Goal: Task Accomplishment & Management: Complete application form

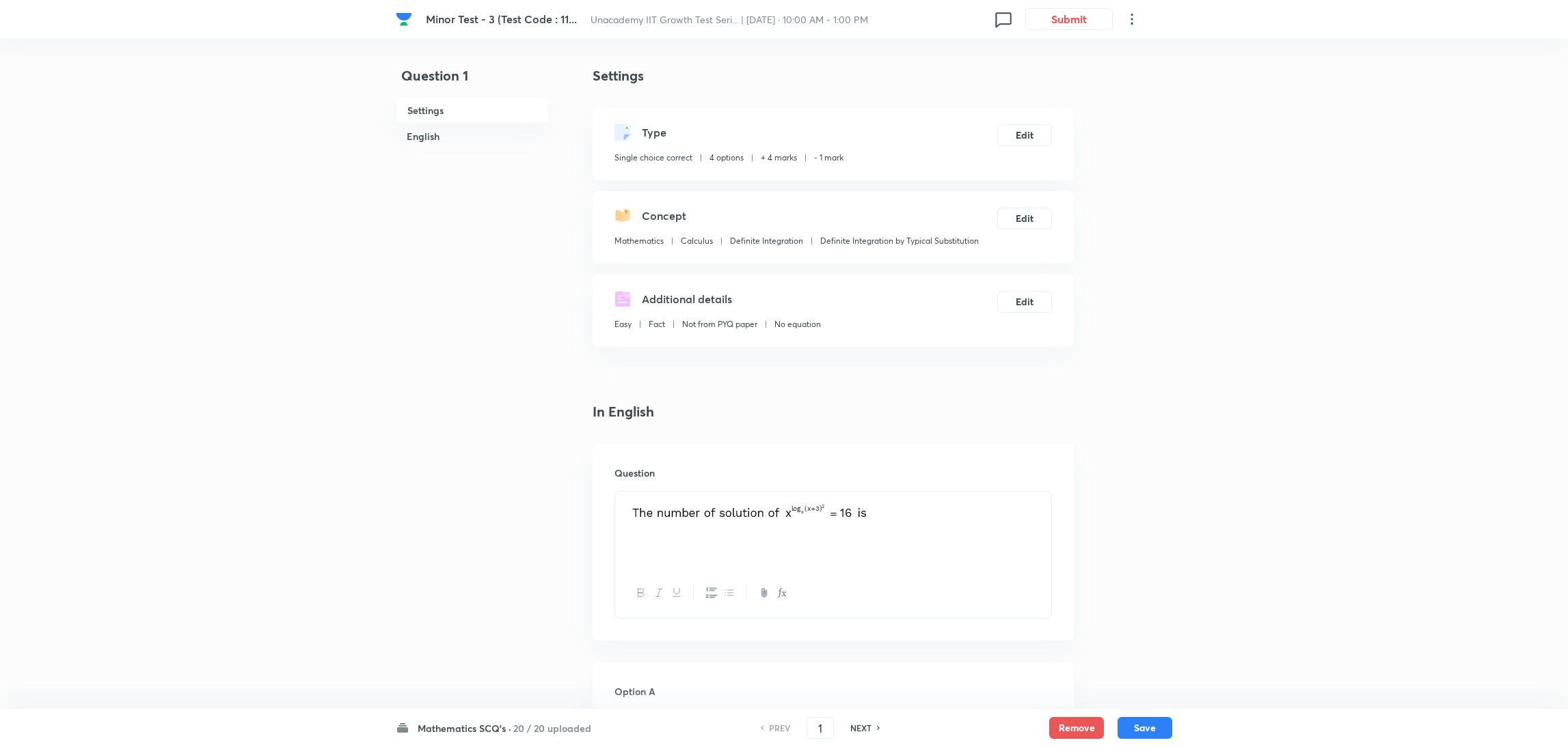
scroll to position [440, 0]
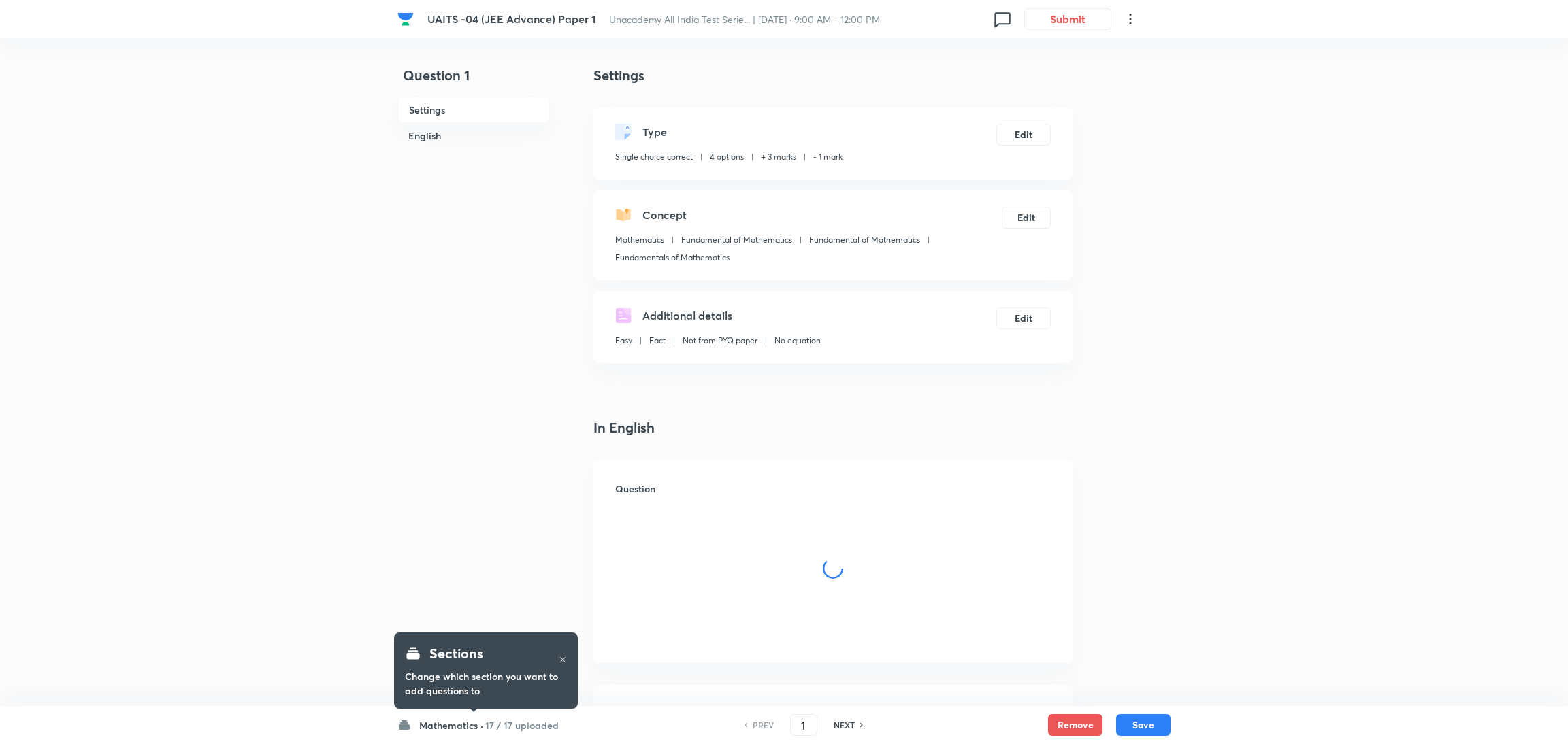
checkbox input "true"
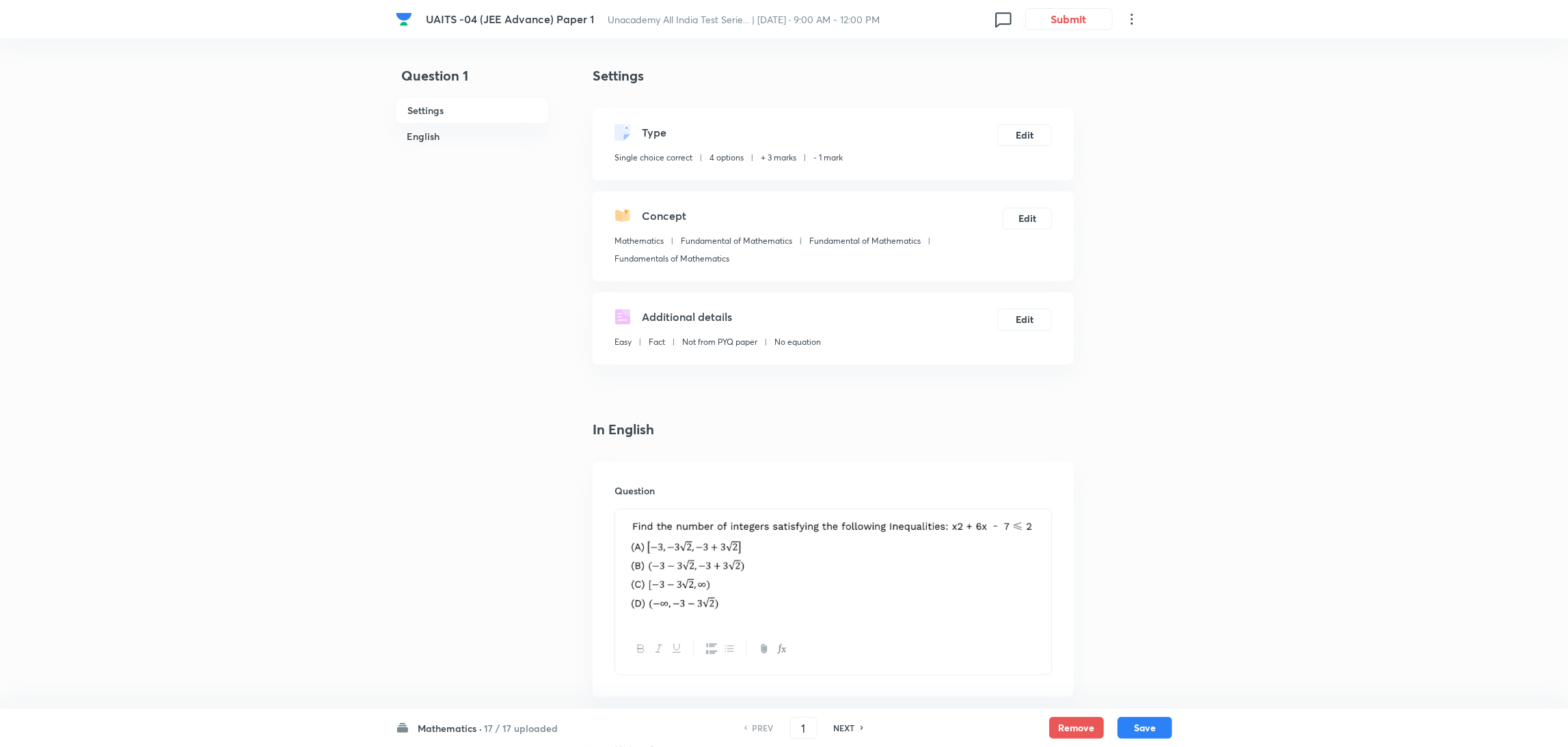
click at [850, 729] on h6 "NEXT" at bounding box center [844, 728] width 21 height 12
type input "2"
checkbox input "true"
click at [850, 729] on h6 "NEXT" at bounding box center [844, 728] width 21 height 12
type input "3"
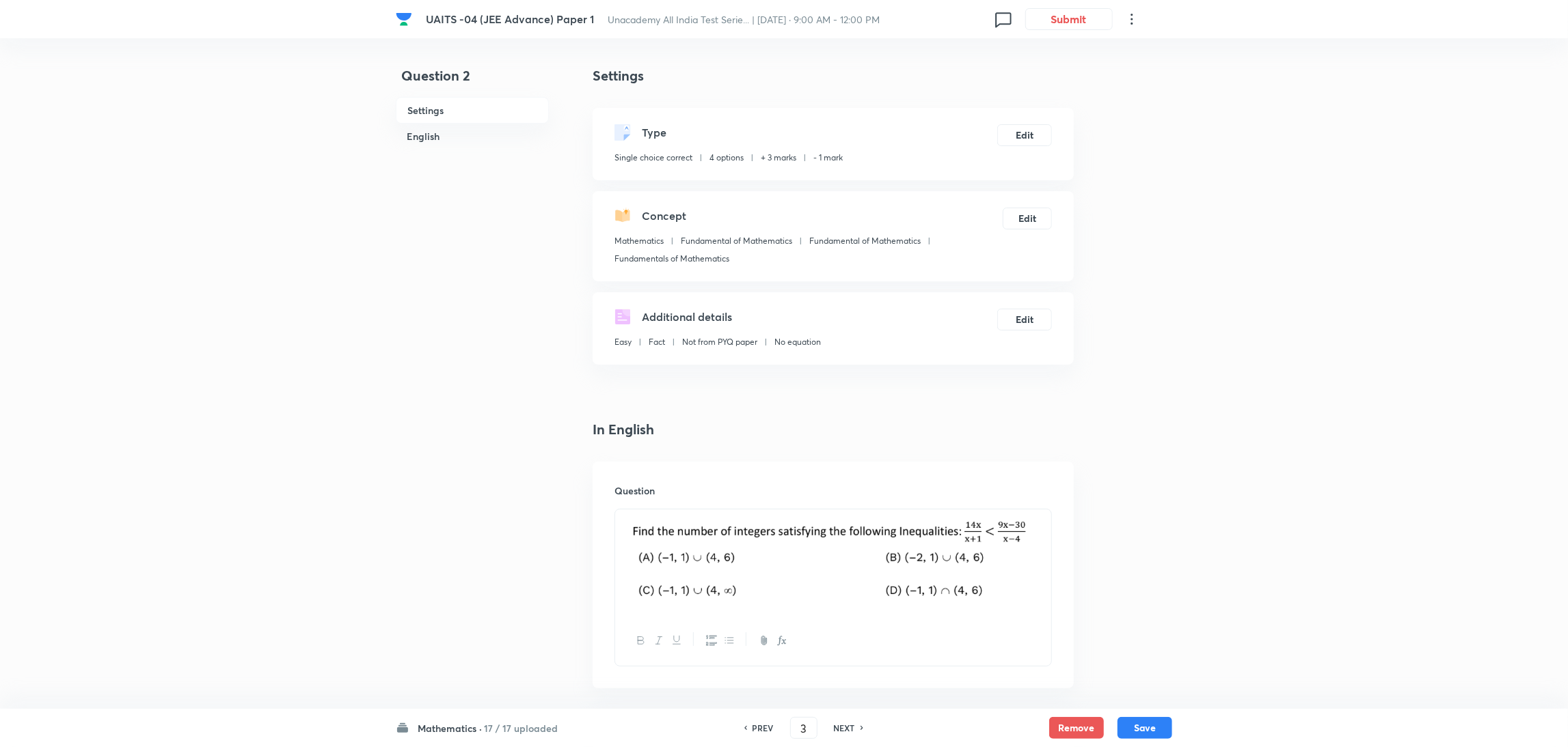
checkbox input "false"
checkbox input "true"
click at [850, 729] on h6 "NEXT" at bounding box center [844, 728] width 21 height 12
type input "4"
checkbox input "false"
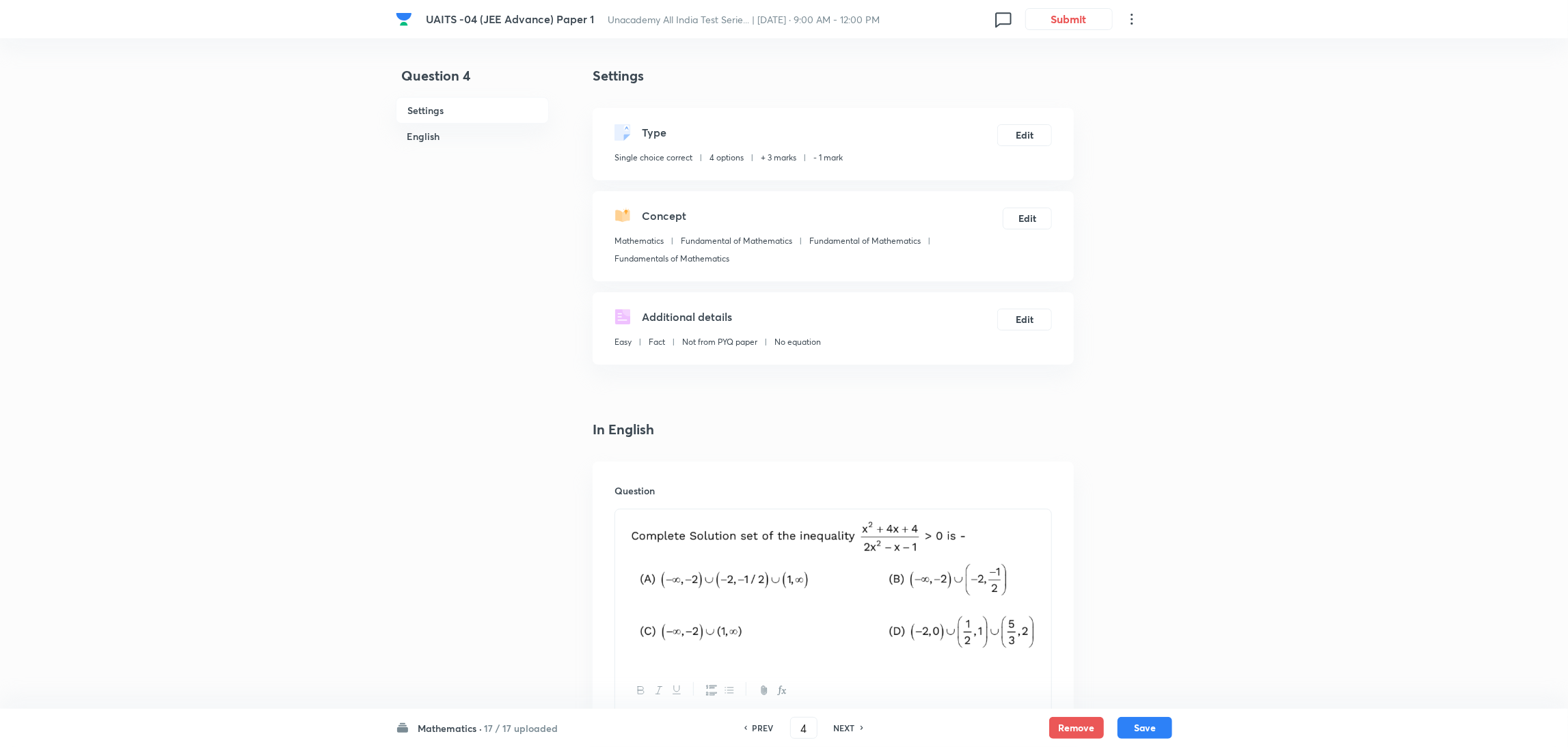
click at [850, 729] on h6 "NEXT" at bounding box center [844, 728] width 21 height 12
checkbox input "false"
type input "5"
checkbox input "true"
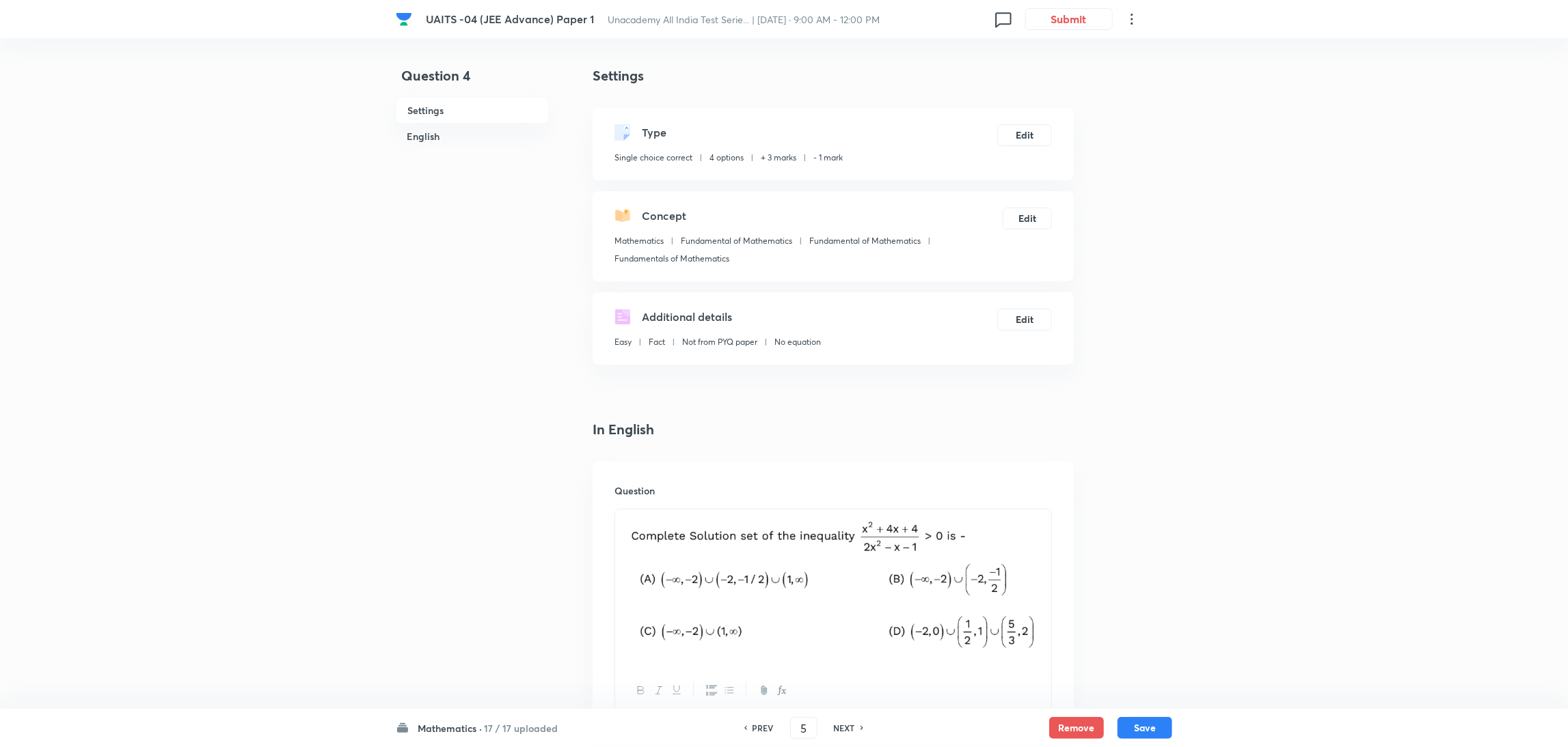
checkbox input "true"
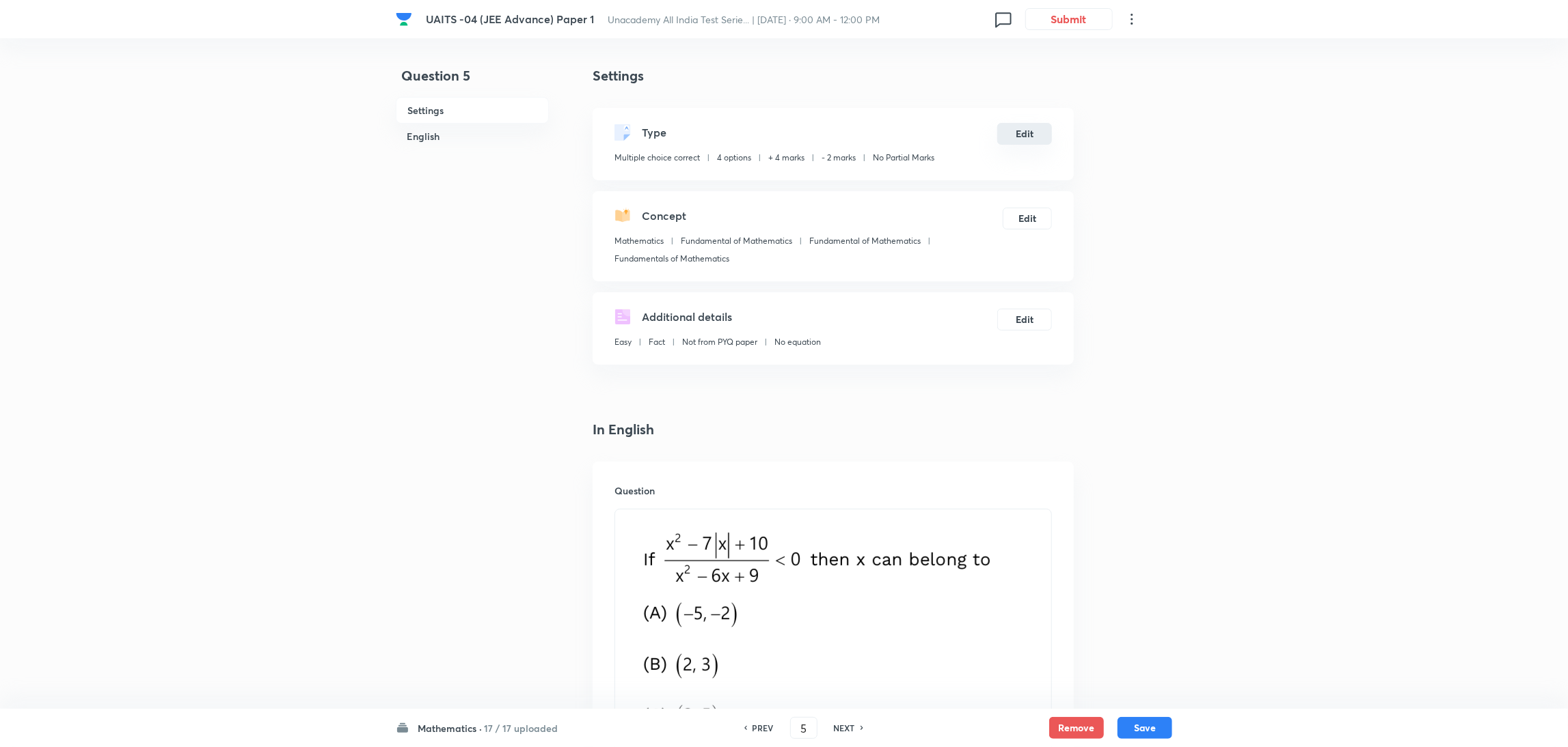
click at [1020, 139] on button "Edit" at bounding box center [1025, 133] width 55 height 22
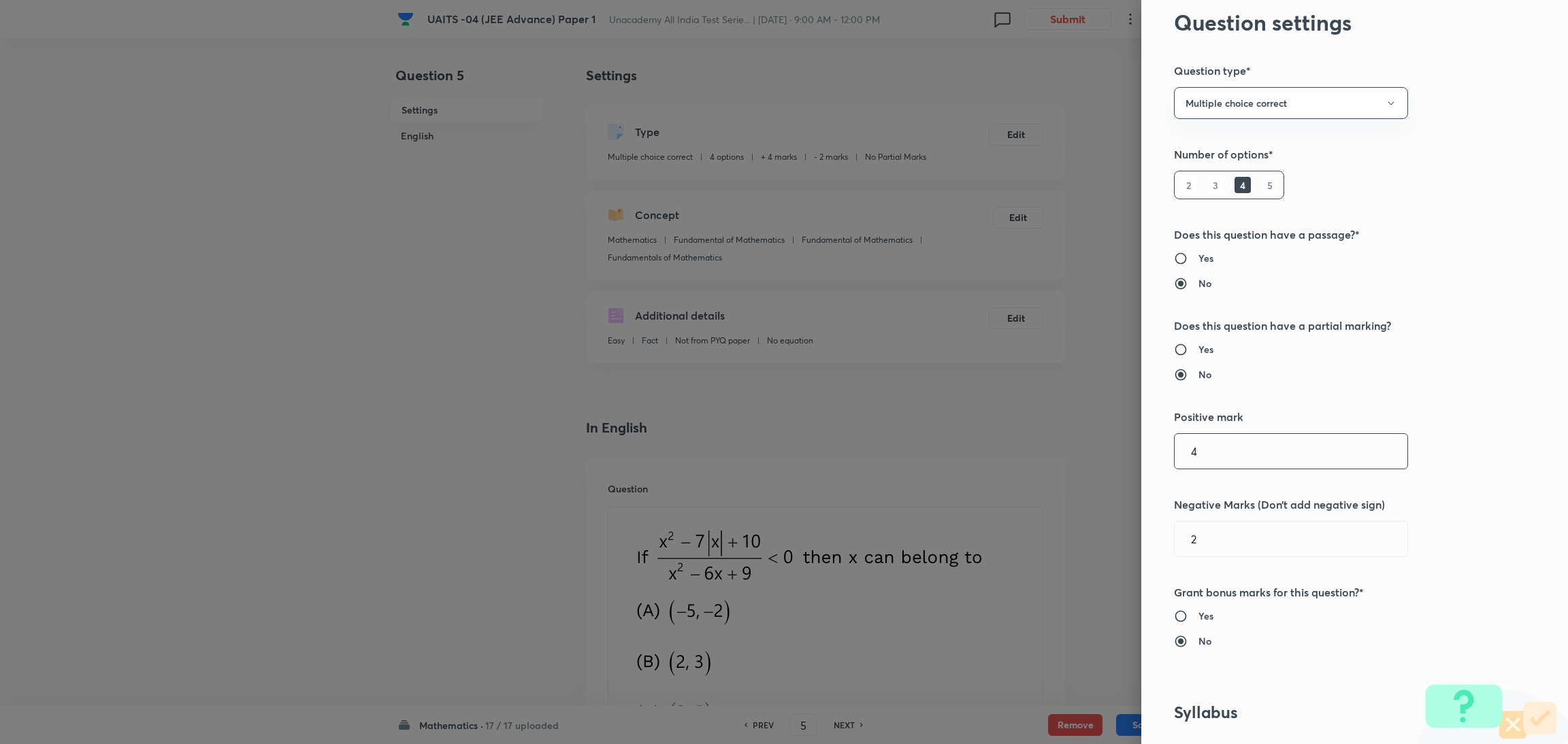
scroll to position [55, 0]
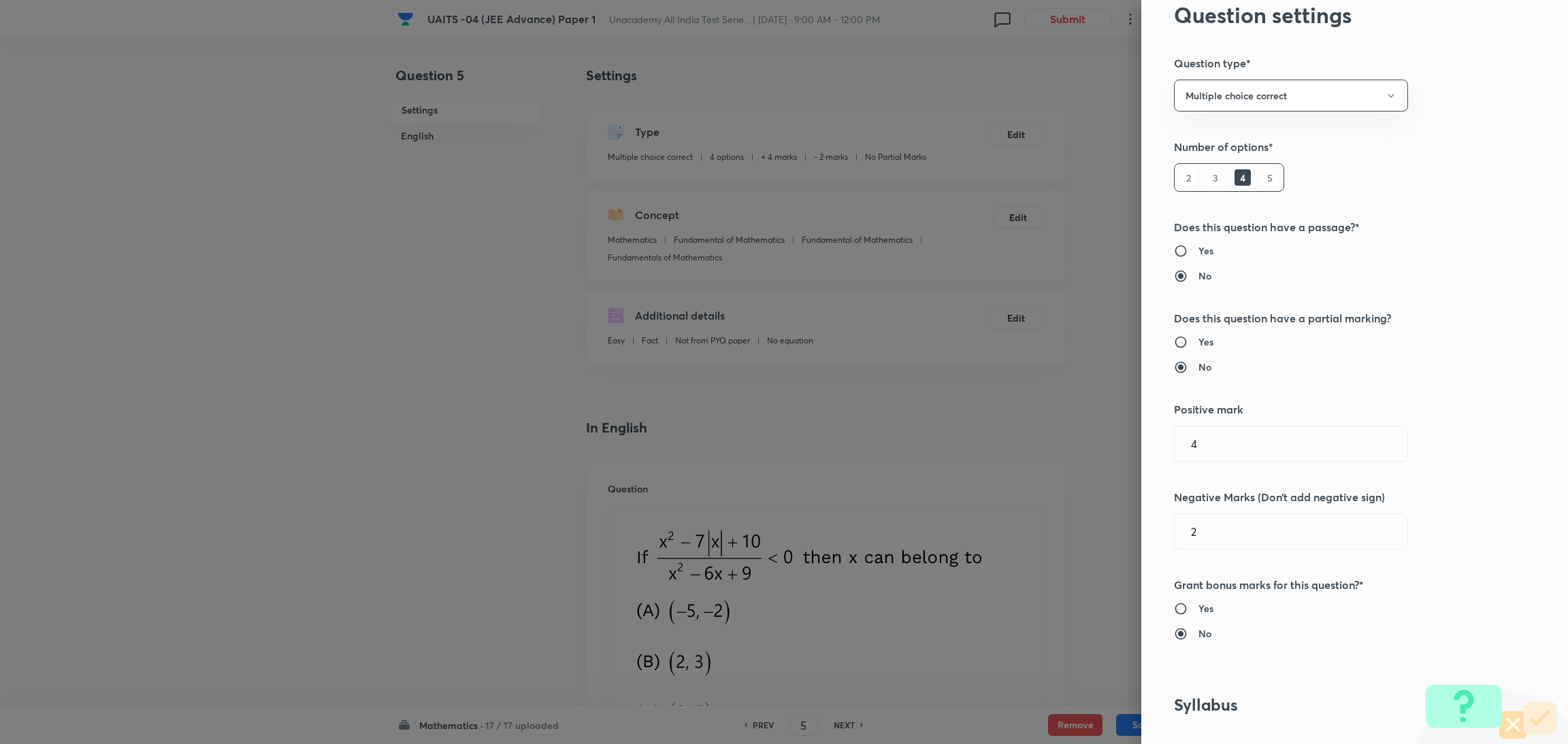
click at [1198, 336] on h6 "Yes" at bounding box center [1206, 342] width 15 height 14
click at [1183, 336] on input "Yes" at bounding box center [1186, 342] width 24 height 14
radio input "true"
radio input "false"
click at [1191, 523] on input "text" at bounding box center [1291, 532] width 232 height 35
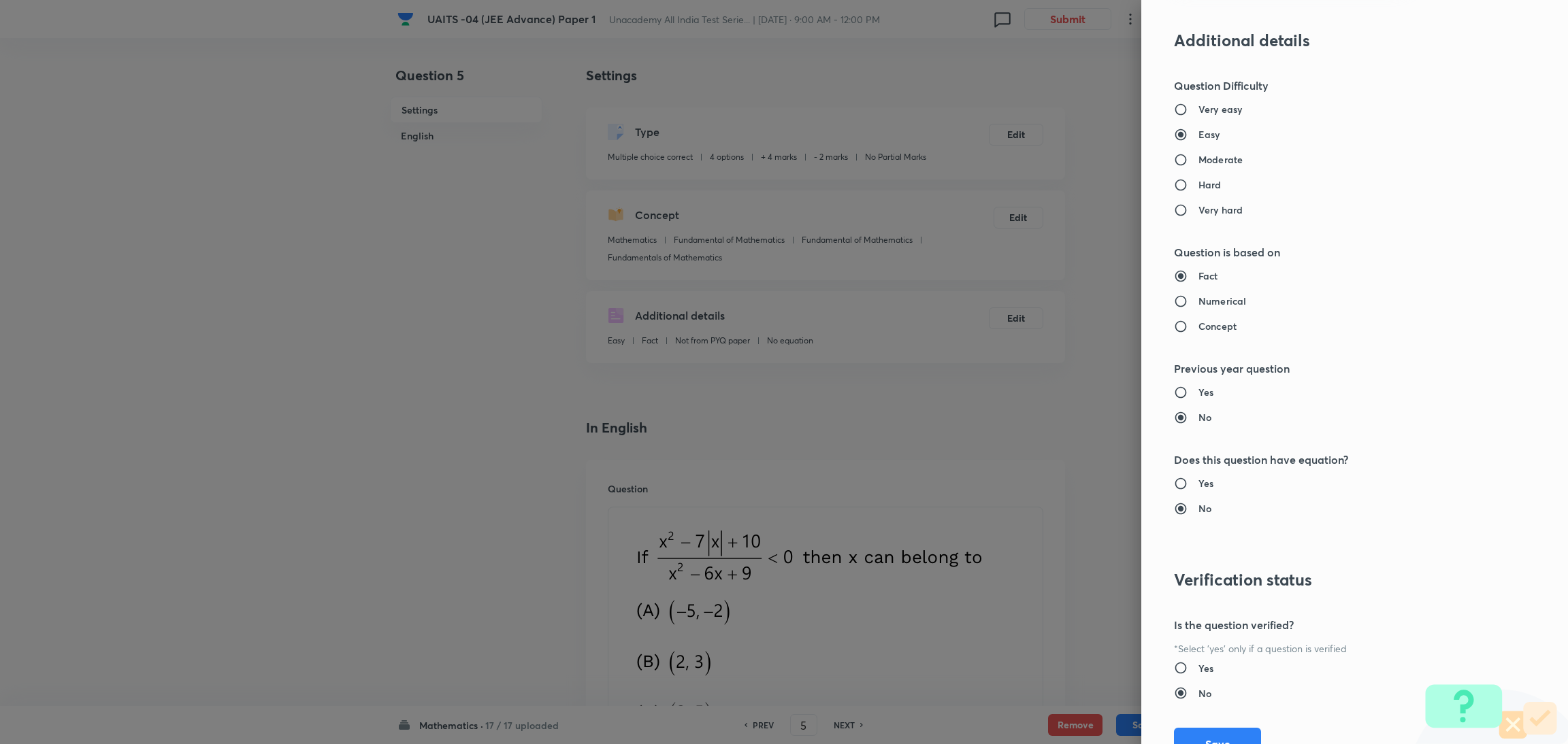
scroll to position [1329, 0]
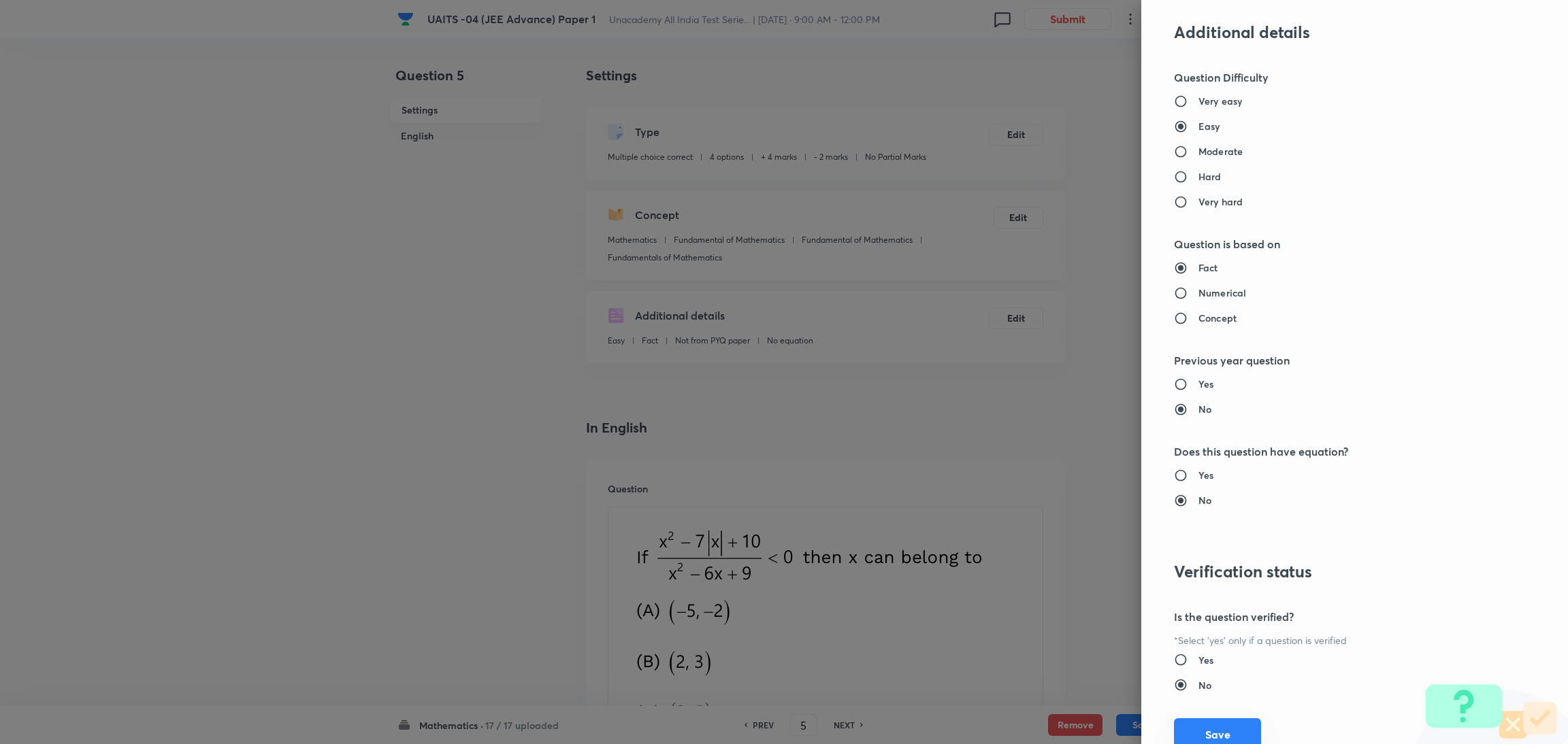
type input "1"
click at [1208, 727] on button "Save" at bounding box center [1217, 734] width 87 height 33
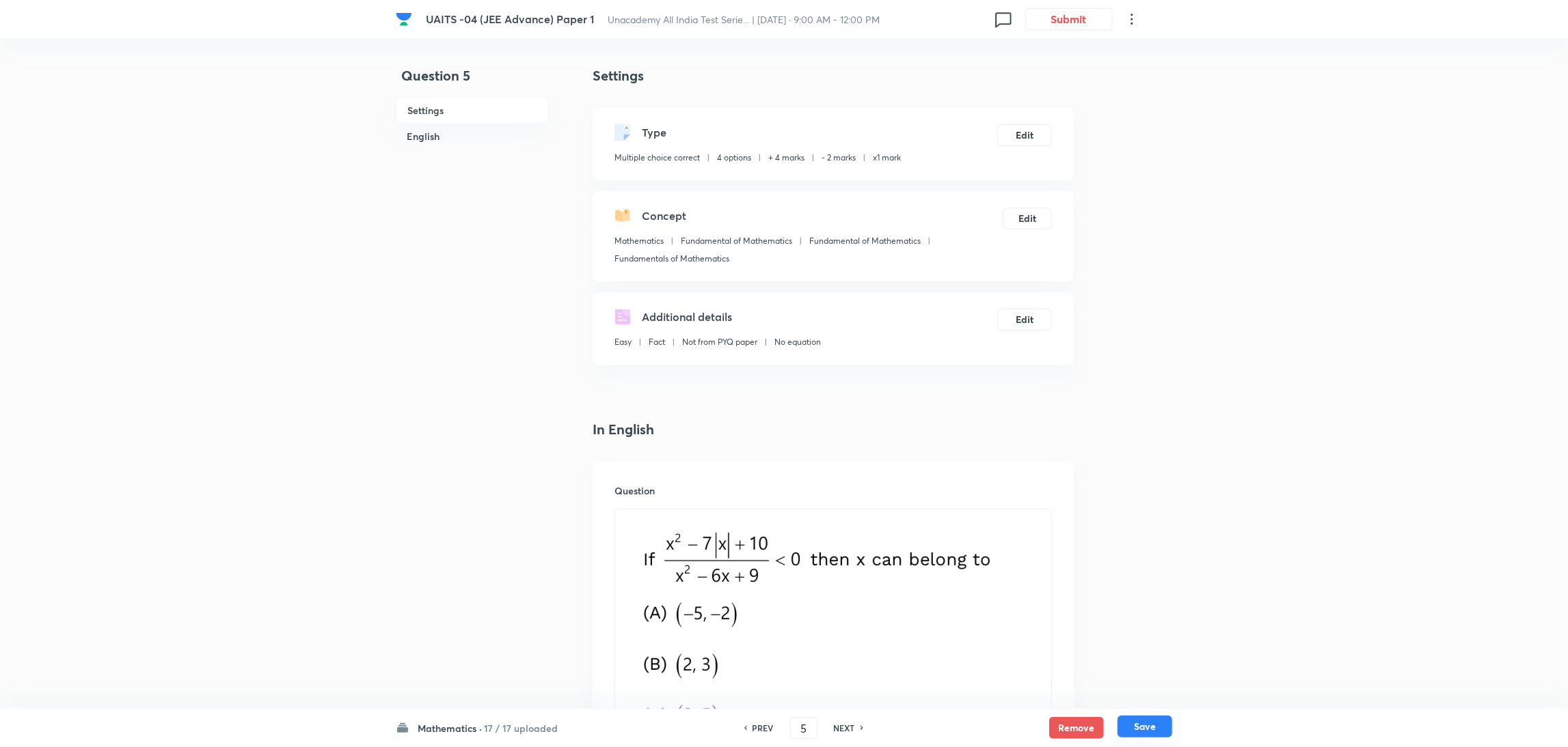
click at [1157, 735] on button "Save" at bounding box center [1145, 726] width 55 height 22
type input "6"
checkbox input "false"
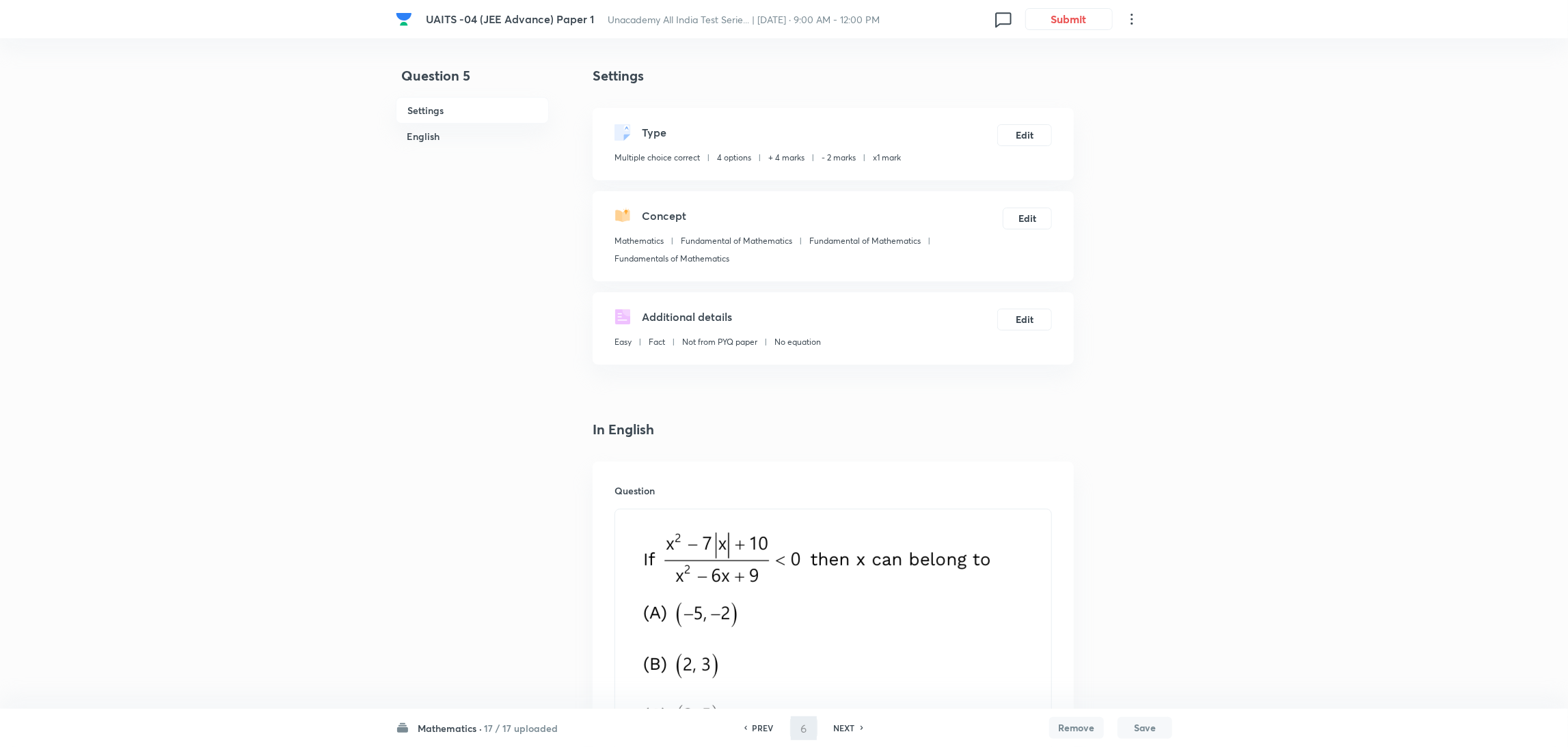
checkbox input "false"
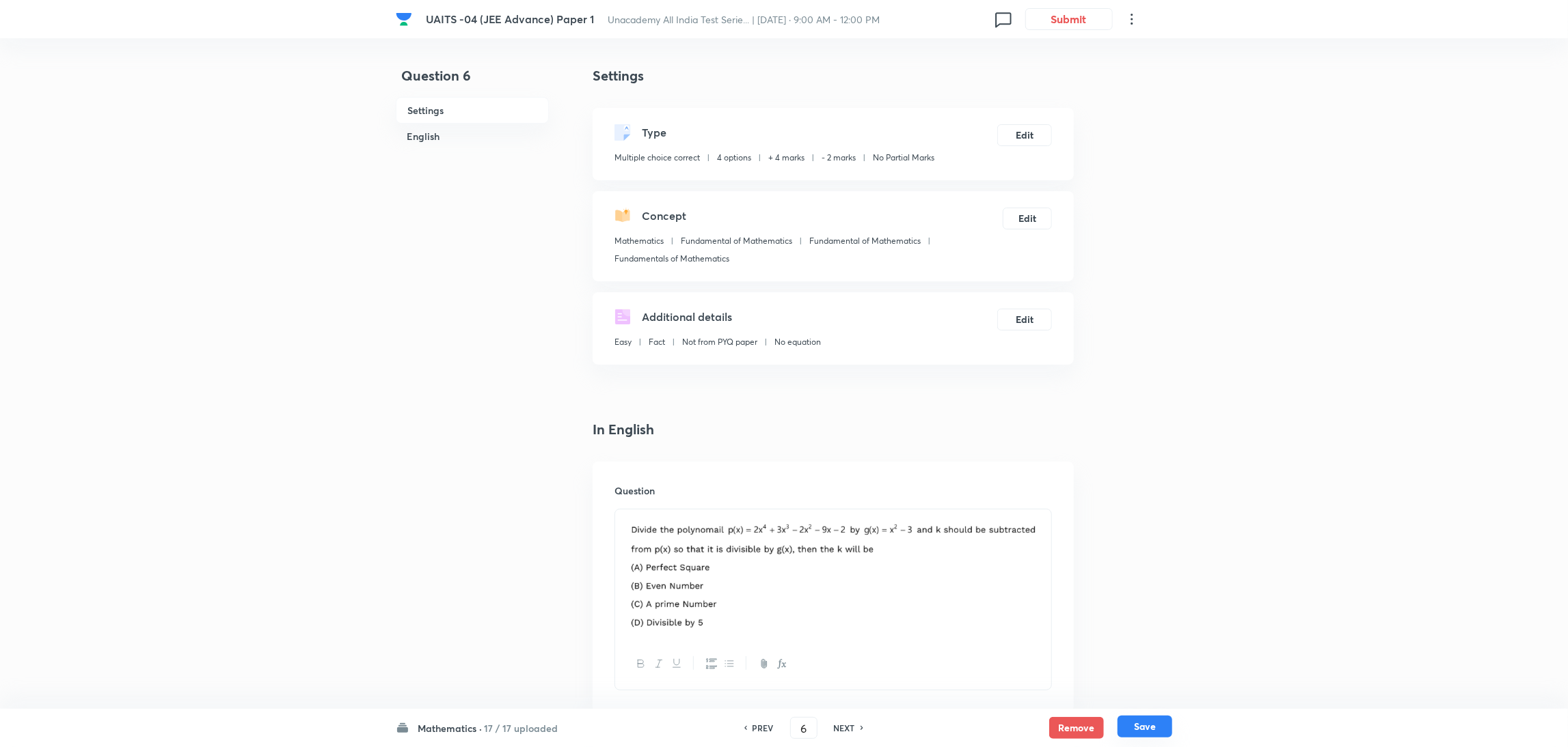
checkbox input "true"
click at [1026, 121] on div "Type Multiple choice correct 4 options + 4 marks - 2 marks No Partial Marks Edit" at bounding box center [833, 144] width 481 height 72
click at [1030, 135] on button "Edit" at bounding box center [1025, 133] width 55 height 22
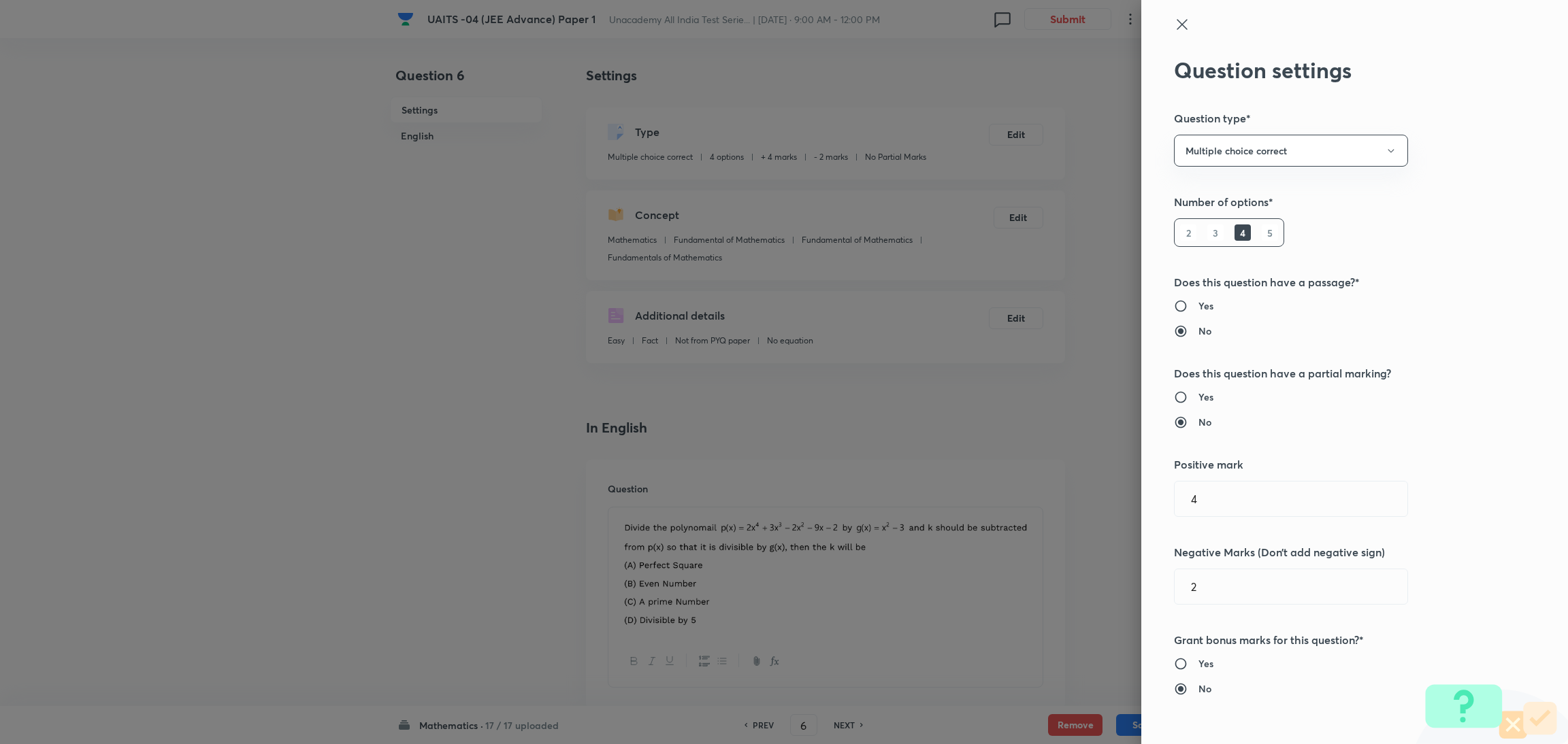
click at [1198, 398] on h6 "Yes" at bounding box center [1206, 397] width 15 height 14
click at [1194, 398] on input "Yes" at bounding box center [1186, 397] width 24 height 14
radio input "true"
radio input "false"
click at [1191, 579] on input "text" at bounding box center [1291, 587] width 232 height 35
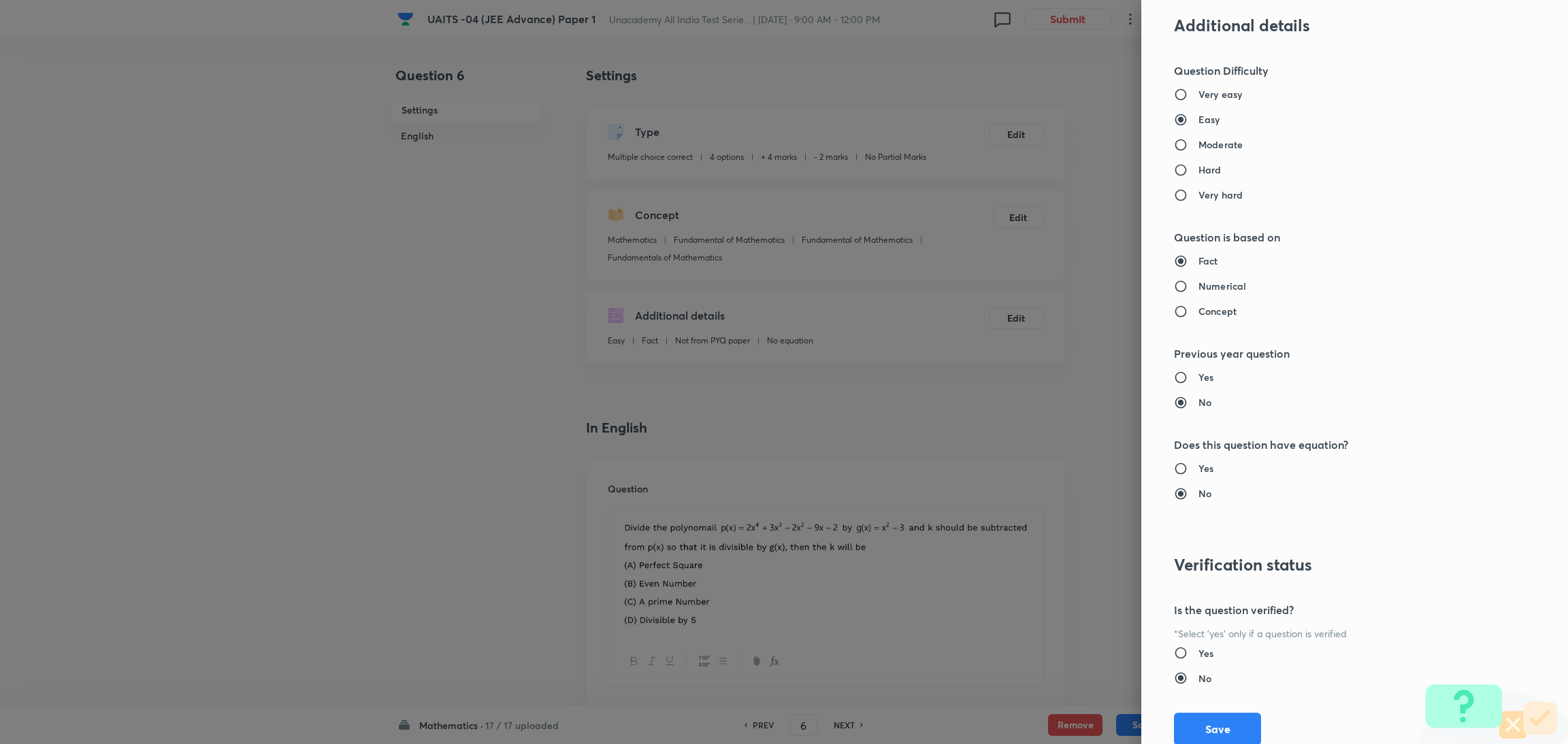
scroll to position [1382, 0]
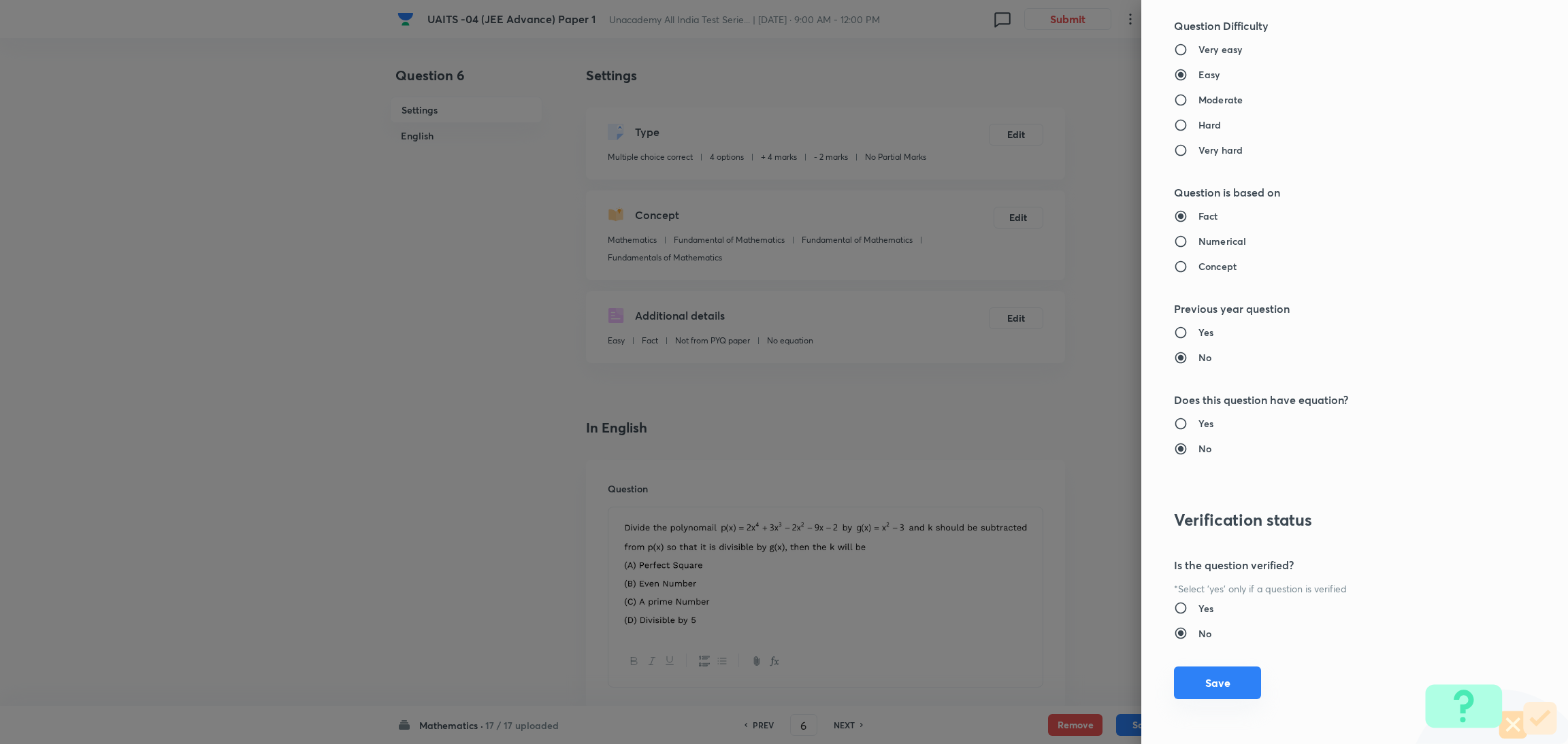
type input "1"
click at [1235, 692] on button "Save" at bounding box center [1217, 683] width 87 height 33
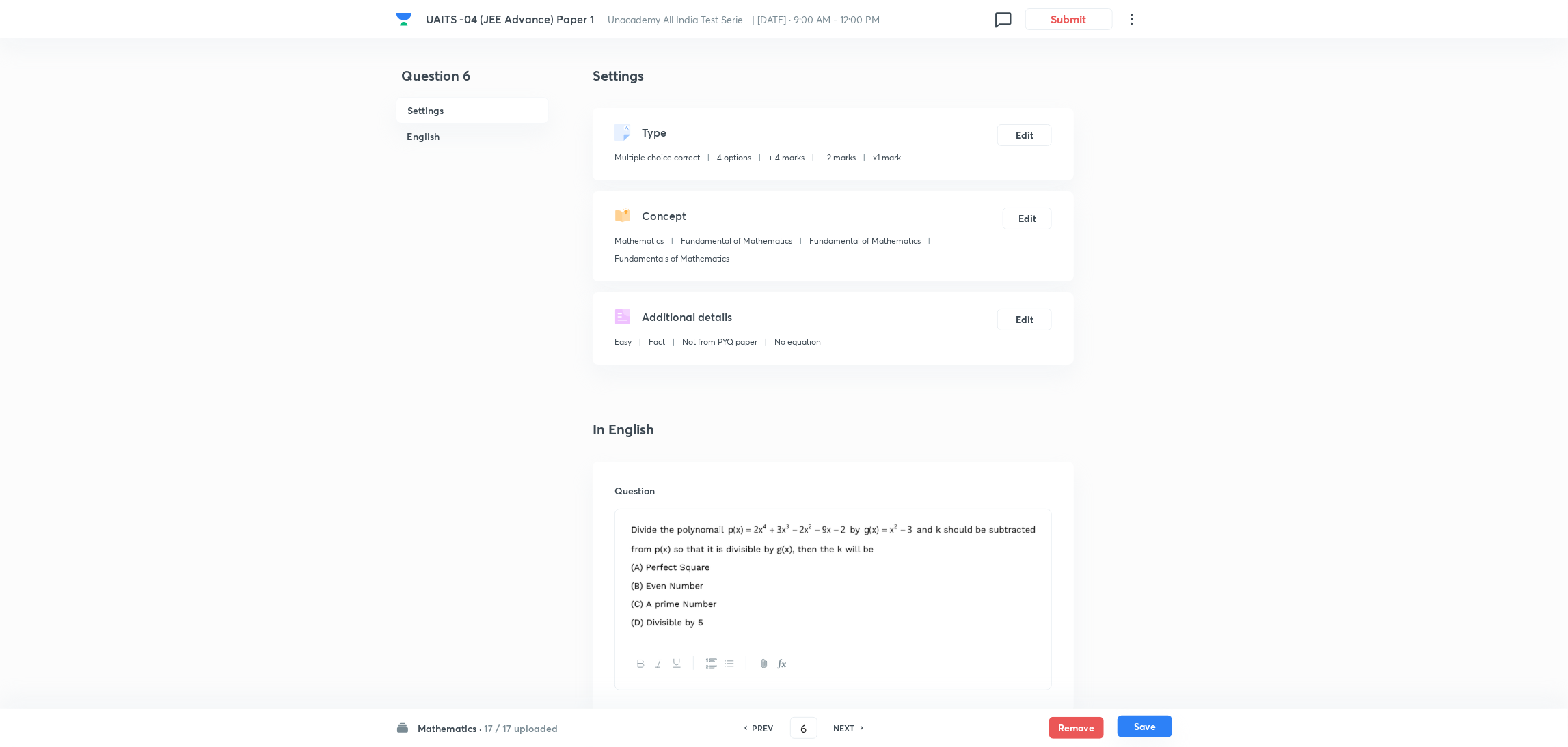
click at [1158, 737] on button "Save" at bounding box center [1145, 726] width 55 height 22
type input "7"
checkbox input "false"
checkbox input "true"
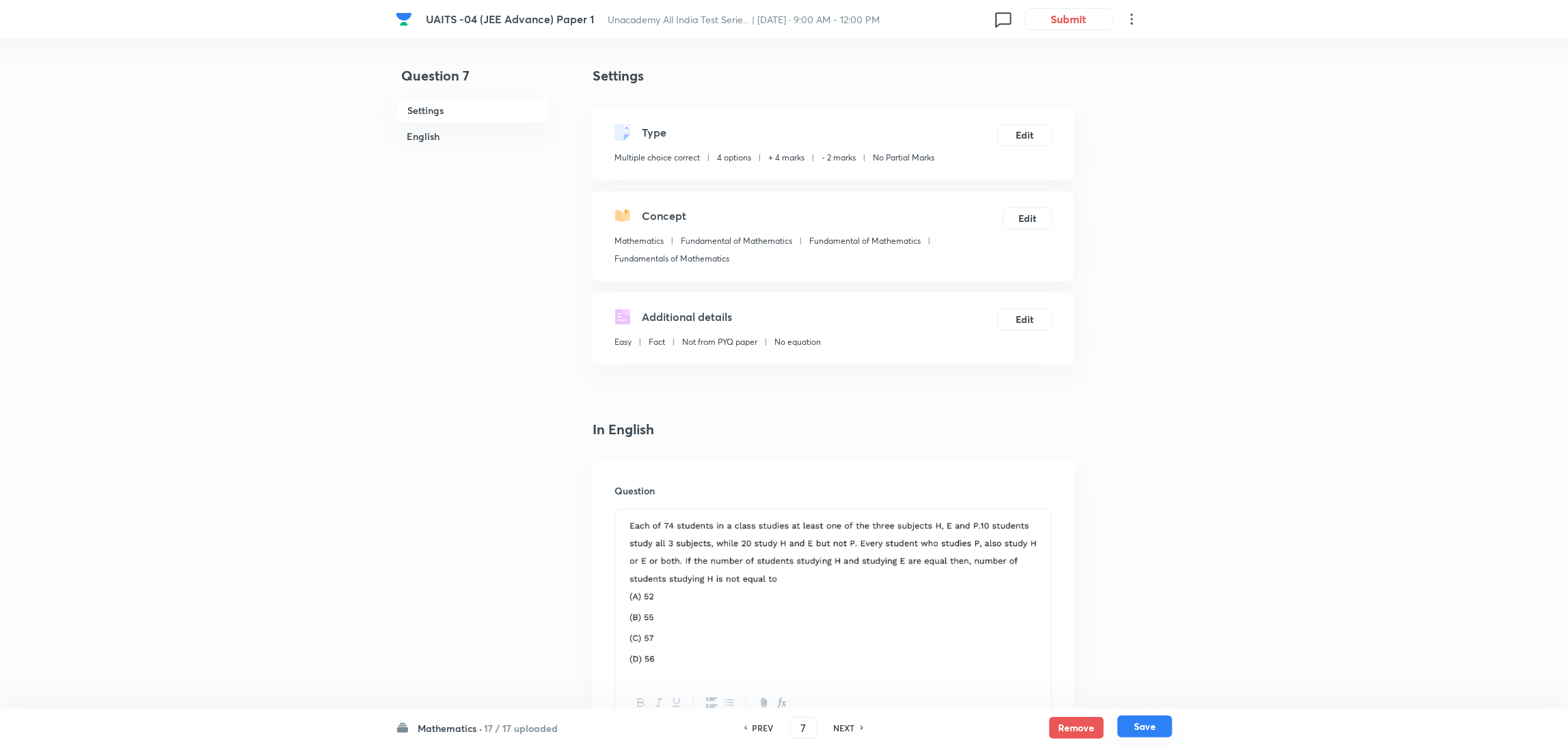
checkbox input "true"
click at [1038, 131] on button "Edit" at bounding box center [1025, 133] width 55 height 22
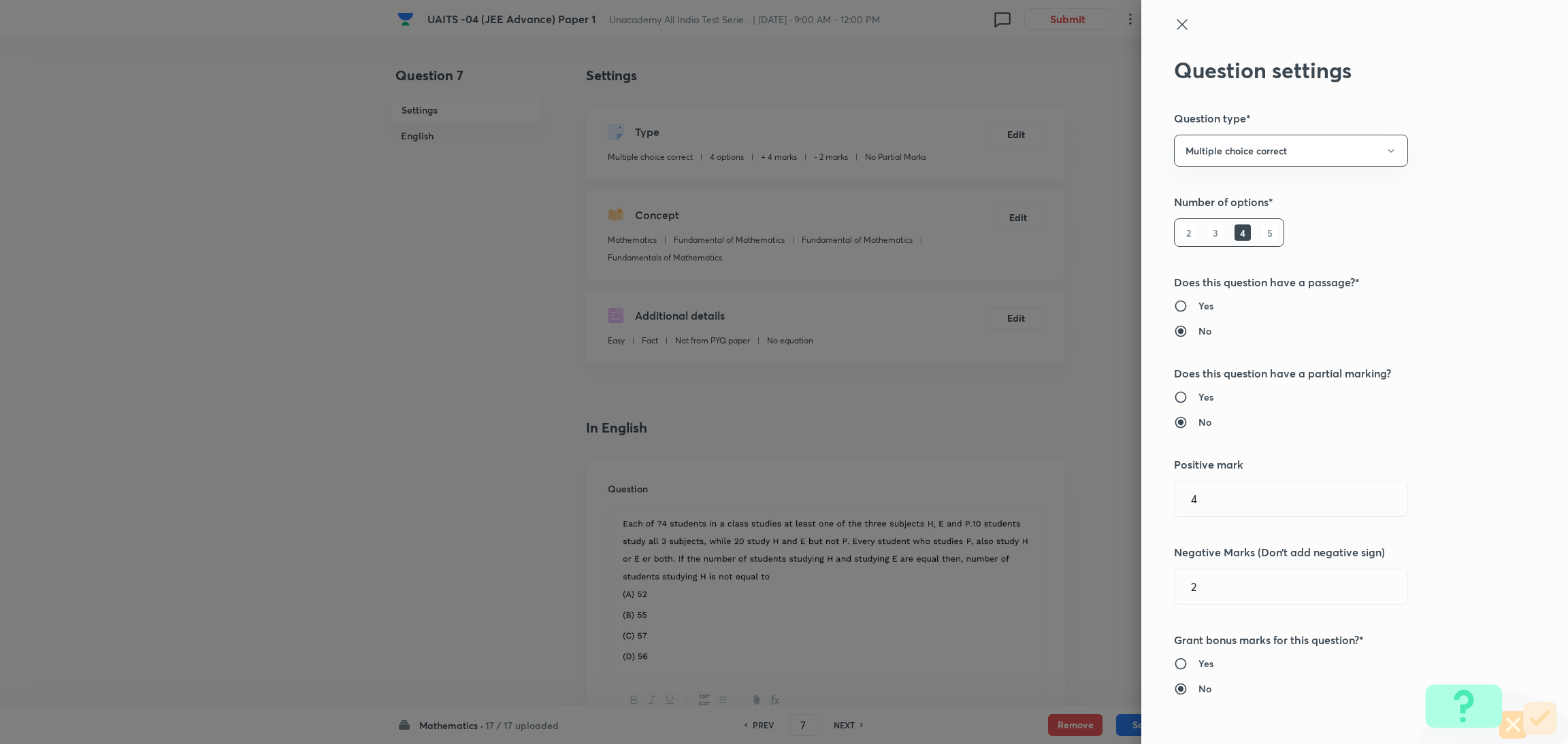
click at [1198, 396] on h6 "Yes" at bounding box center [1206, 397] width 15 height 14
click at [1193, 396] on input "Yes" at bounding box center [1186, 397] width 24 height 14
radio input "true"
radio input "false"
click at [1212, 580] on input "text" at bounding box center [1291, 587] width 232 height 35
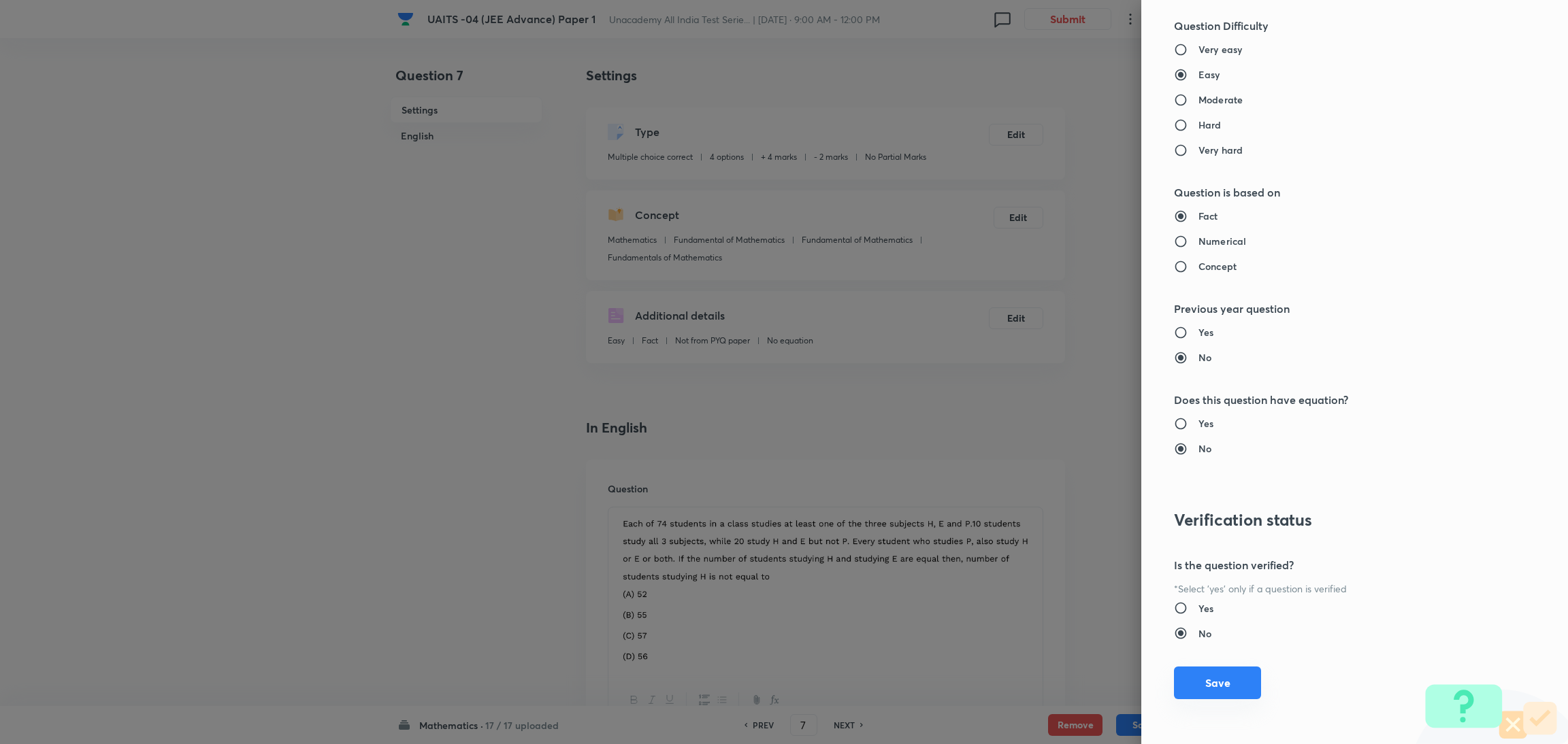
type input "1"
click at [1185, 683] on button "Save" at bounding box center [1217, 683] width 87 height 33
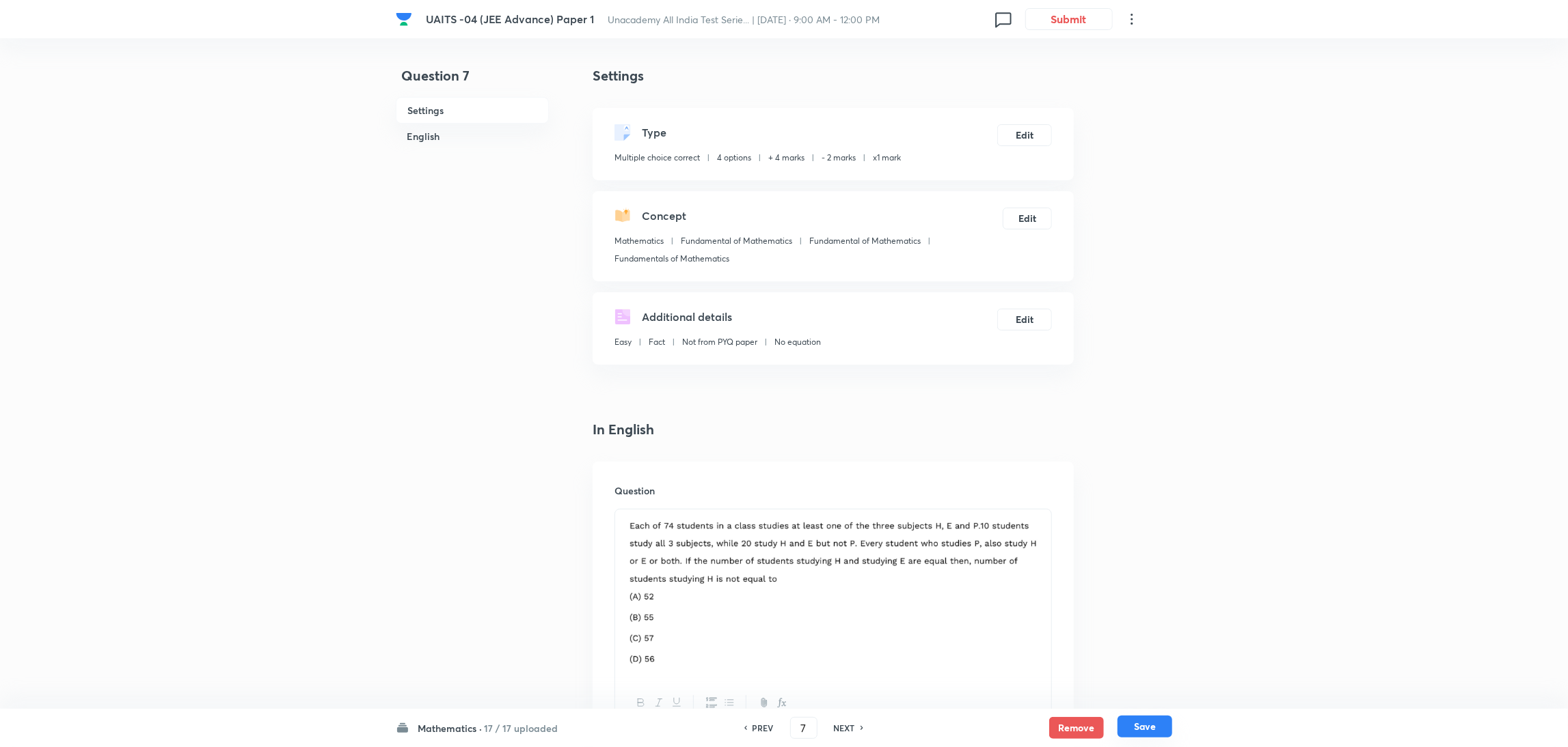
click at [1137, 717] on button "Save" at bounding box center [1145, 726] width 55 height 22
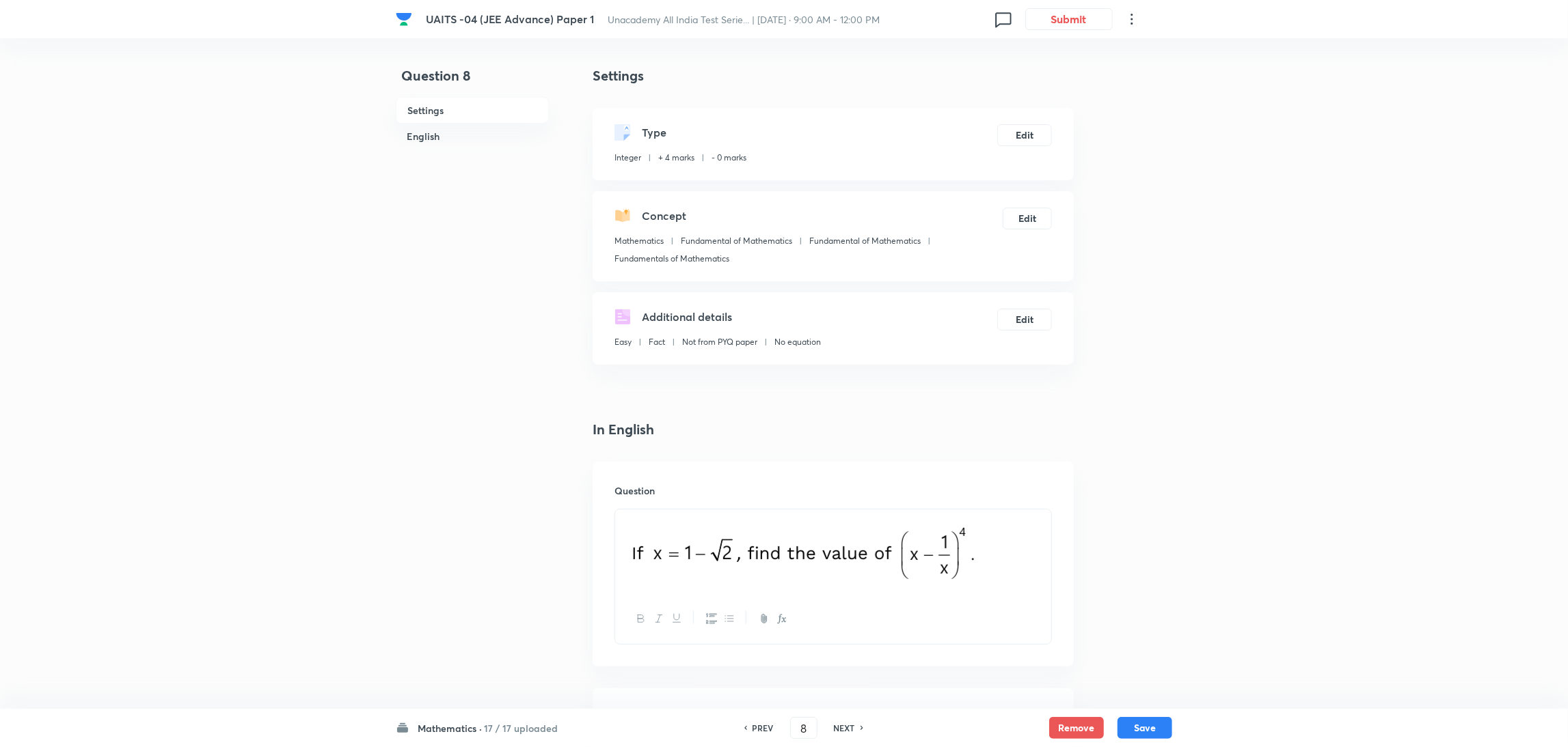
click at [850, 722] on h6 "NEXT" at bounding box center [844, 728] width 21 height 12
type input "9"
type input "14"
click at [850, 722] on h6 "NEXT" at bounding box center [844, 728] width 21 height 12
type input "10"
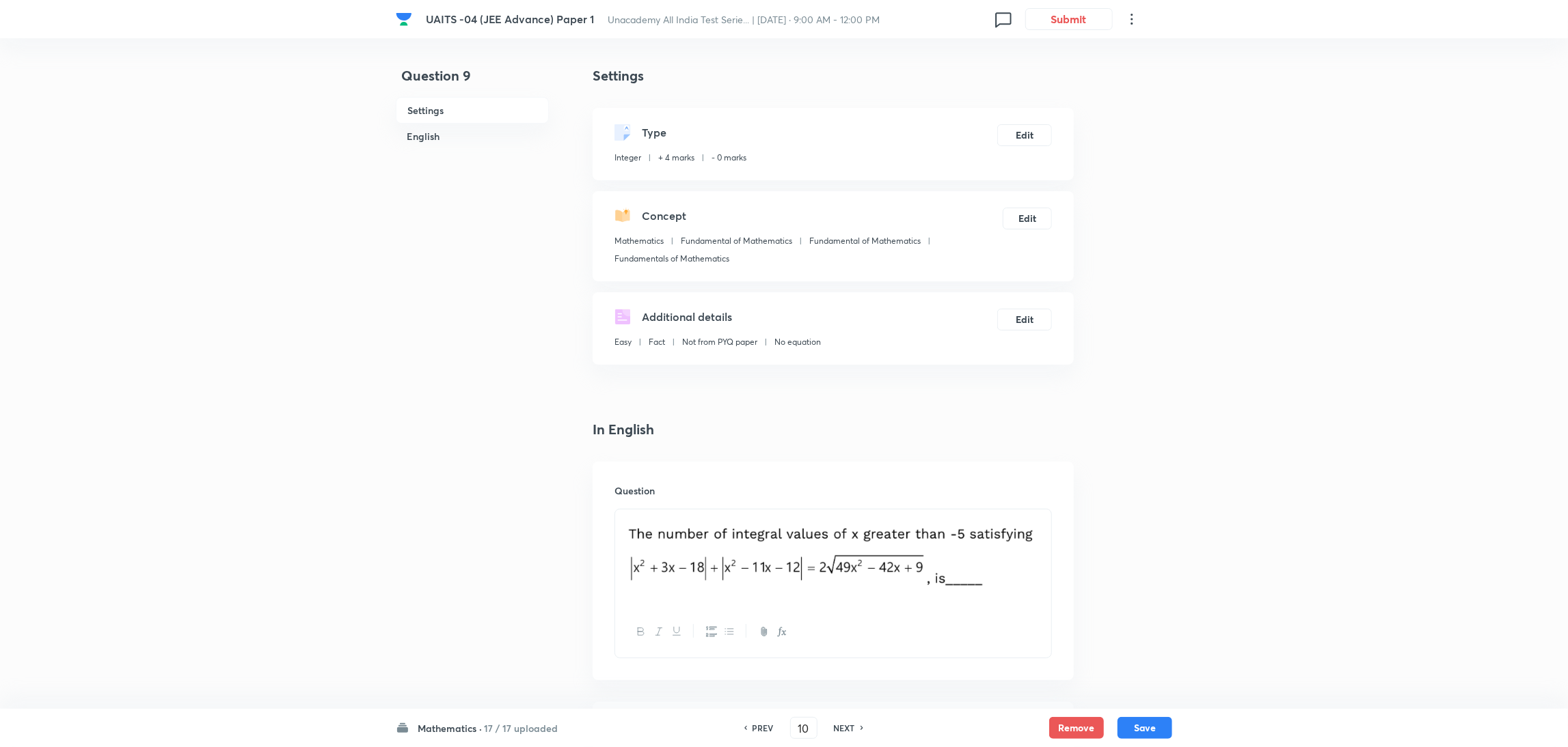
type input "8"
click at [850, 722] on h6 "NEXT" at bounding box center [844, 728] width 21 height 12
type input "11"
type input "1"
click at [850, 722] on h6 "NEXT" at bounding box center [844, 728] width 21 height 12
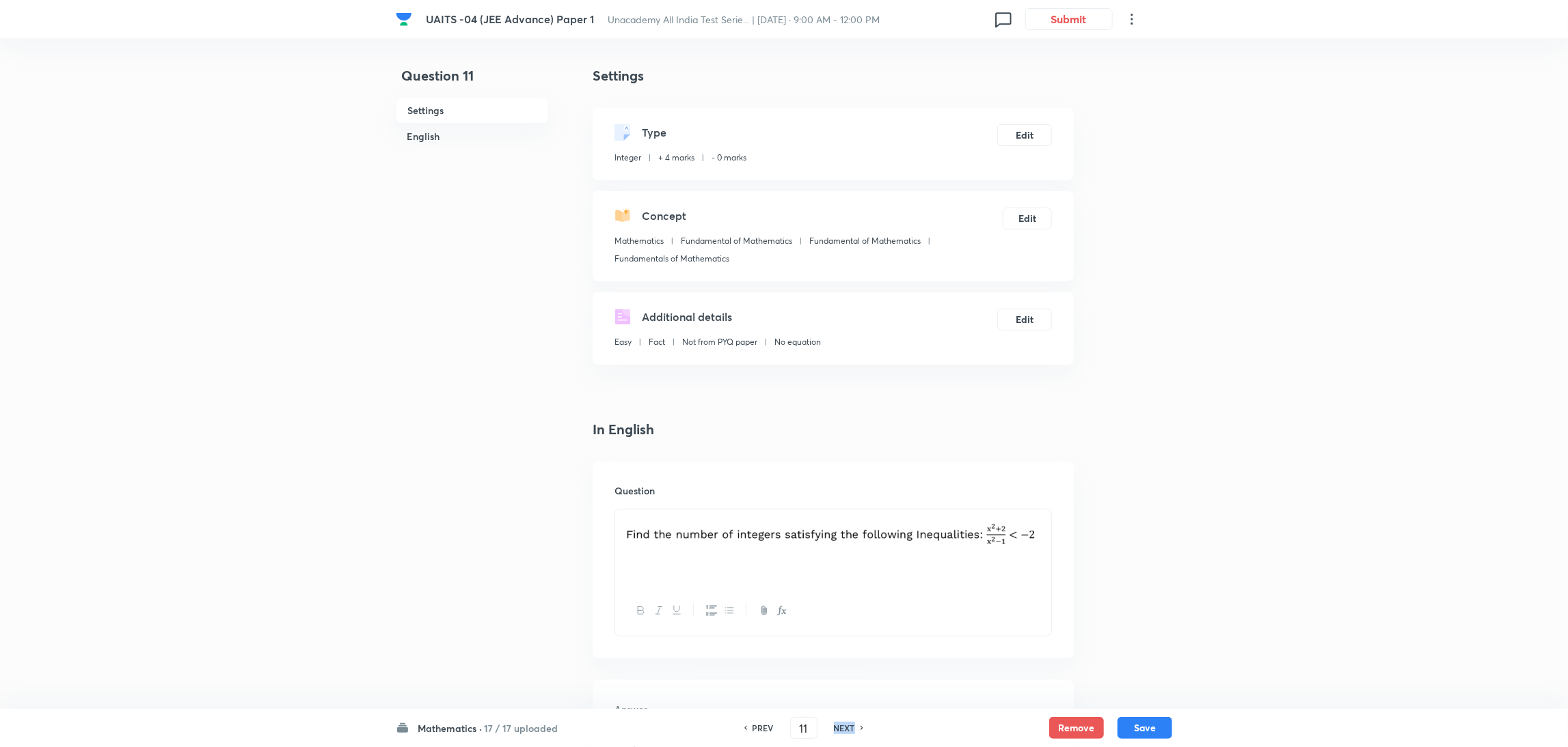
type input "12"
type input "0"
click at [850, 722] on h6 "NEXT" at bounding box center [844, 728] width 21 height 12
type input "13"
type input "-1"
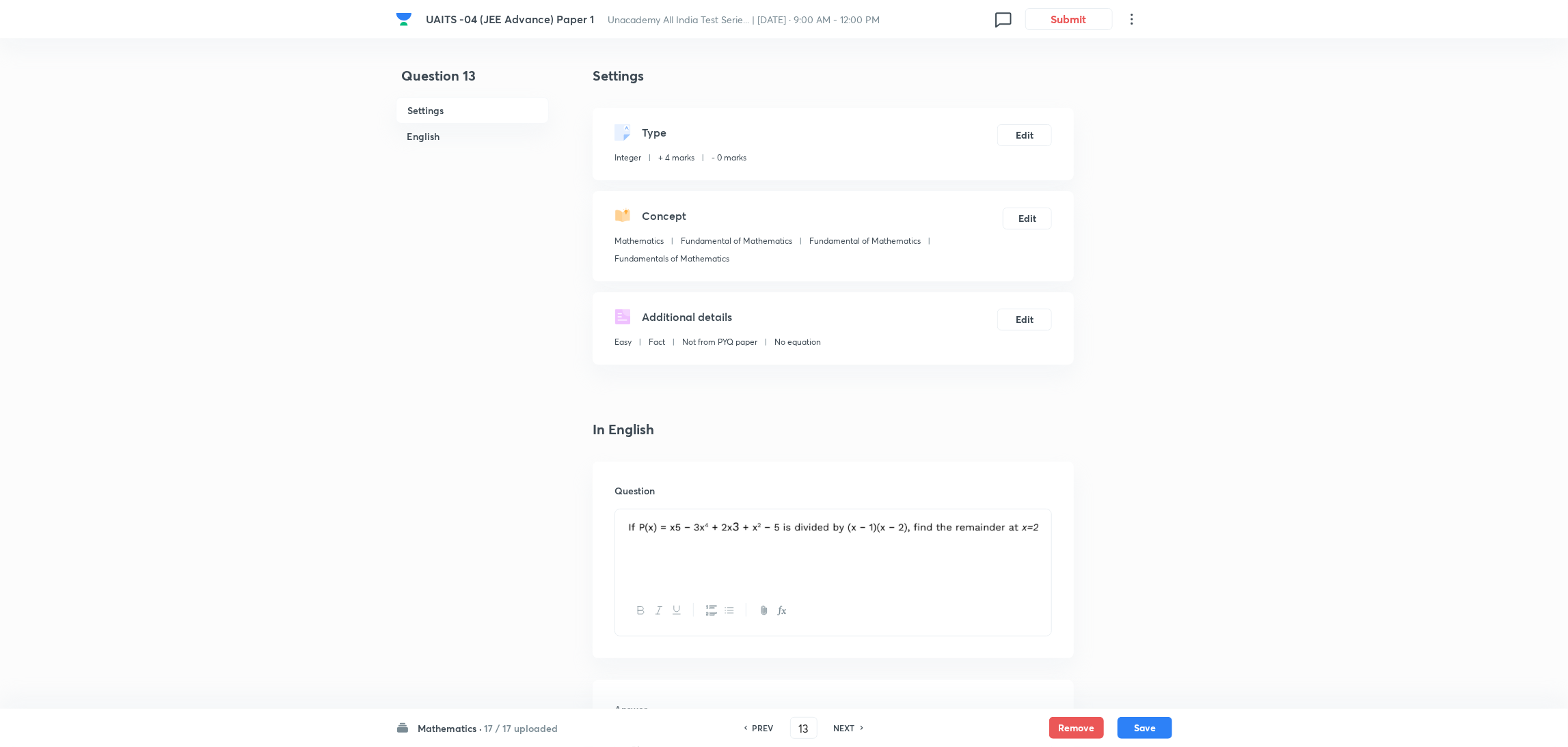
click at [850, 722] on h6 "NEXT" at bounding box center [844, 728] width 21 height 12
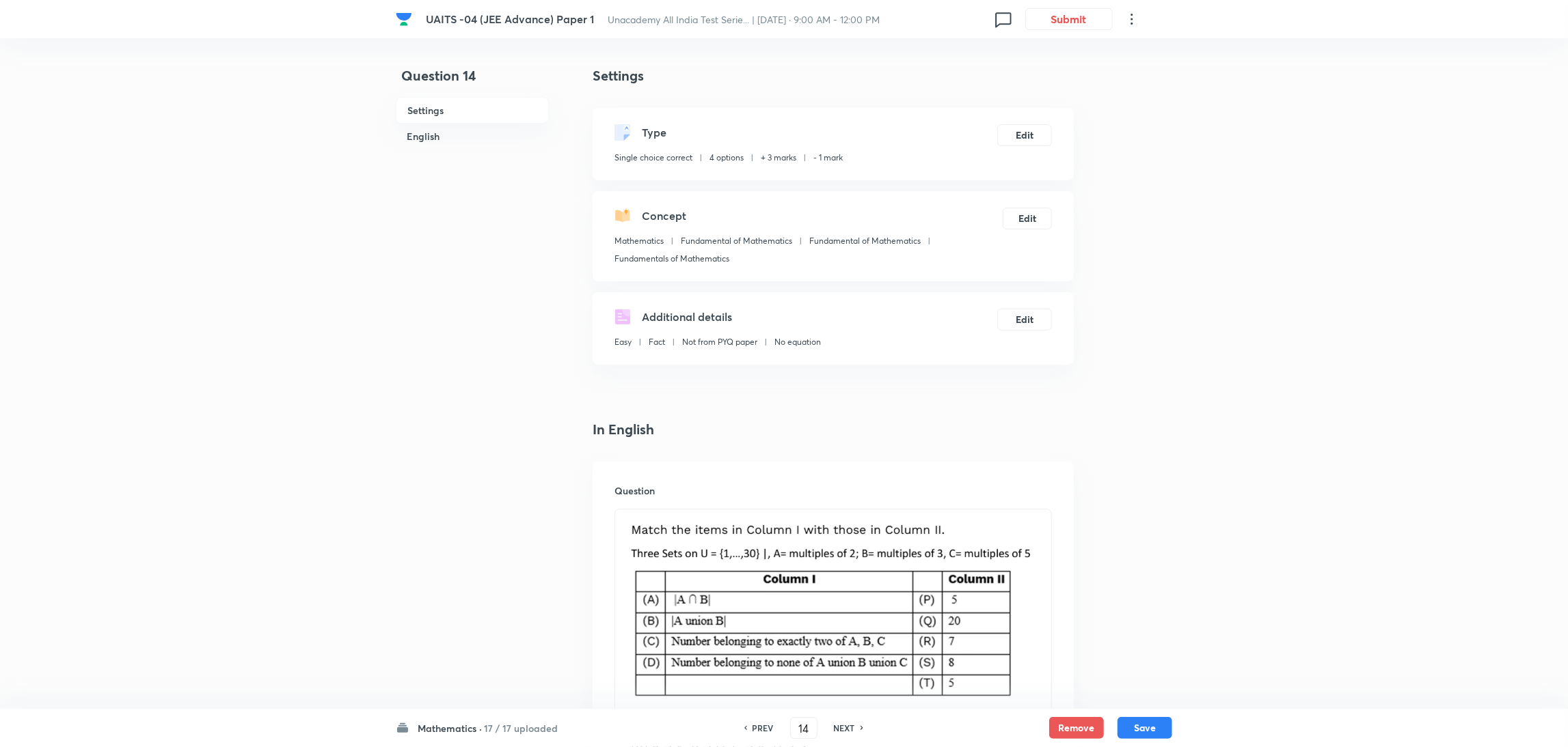
click at [850, 722] on h6 "NEXT" at bounding box center [844, 728] width 21 height 12
type input "15"
checkbox input "false"
checkbox input "true"
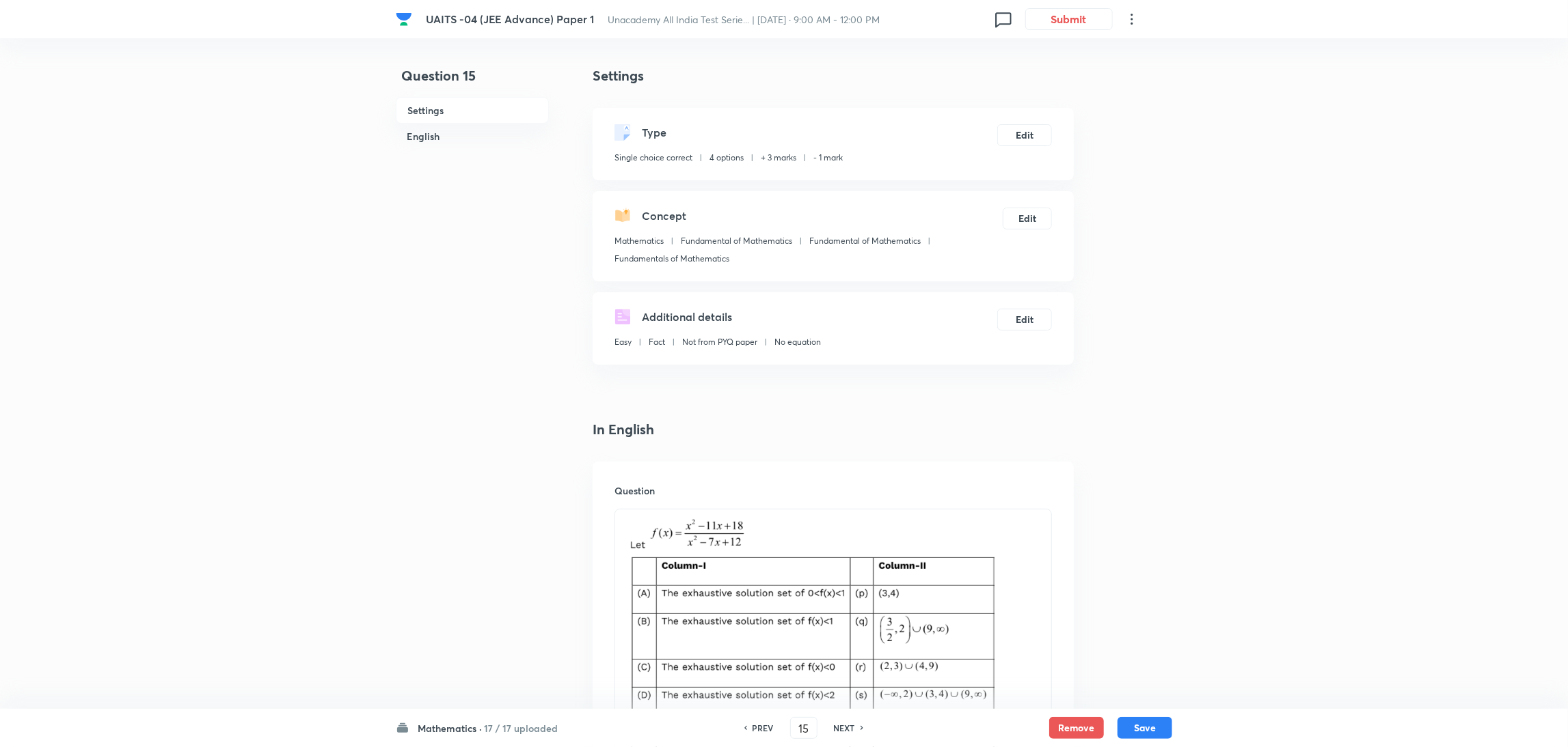
click at [850, 722] on h6 "NEXT" at bounding box center [844, 728] width 21 height 12
type input "16"
checkbox input "true"
click at [838, 727] on h6 "NEXT" at bounding box center [844, 728] width 21 height 12
type input "17"
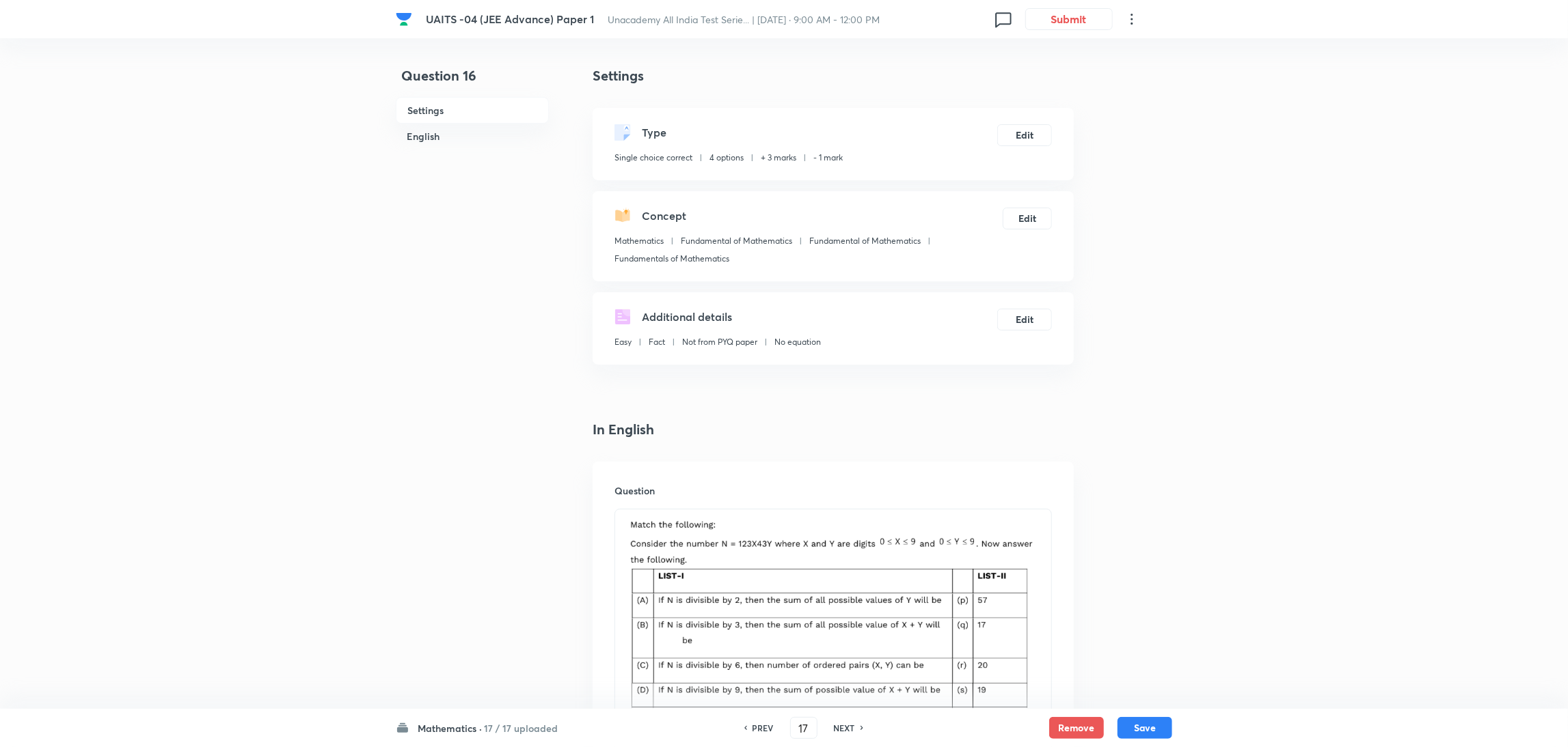
checkbox input "false"
checkbox input "true"
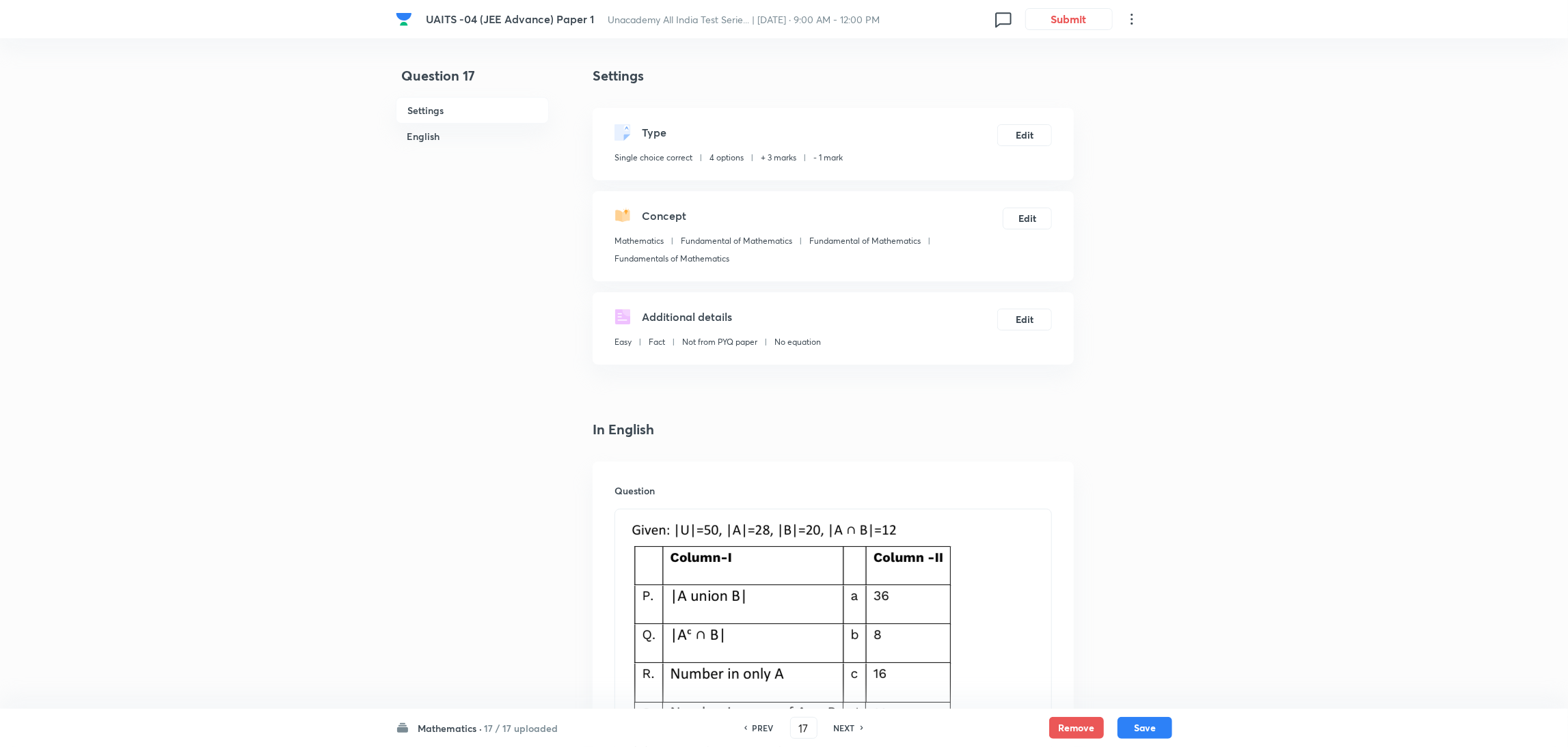
click at [838, 727] on h6 "NEXT" at bounding box center [844, 728] width 21 height 12
type input "18"
checkbox input "true"
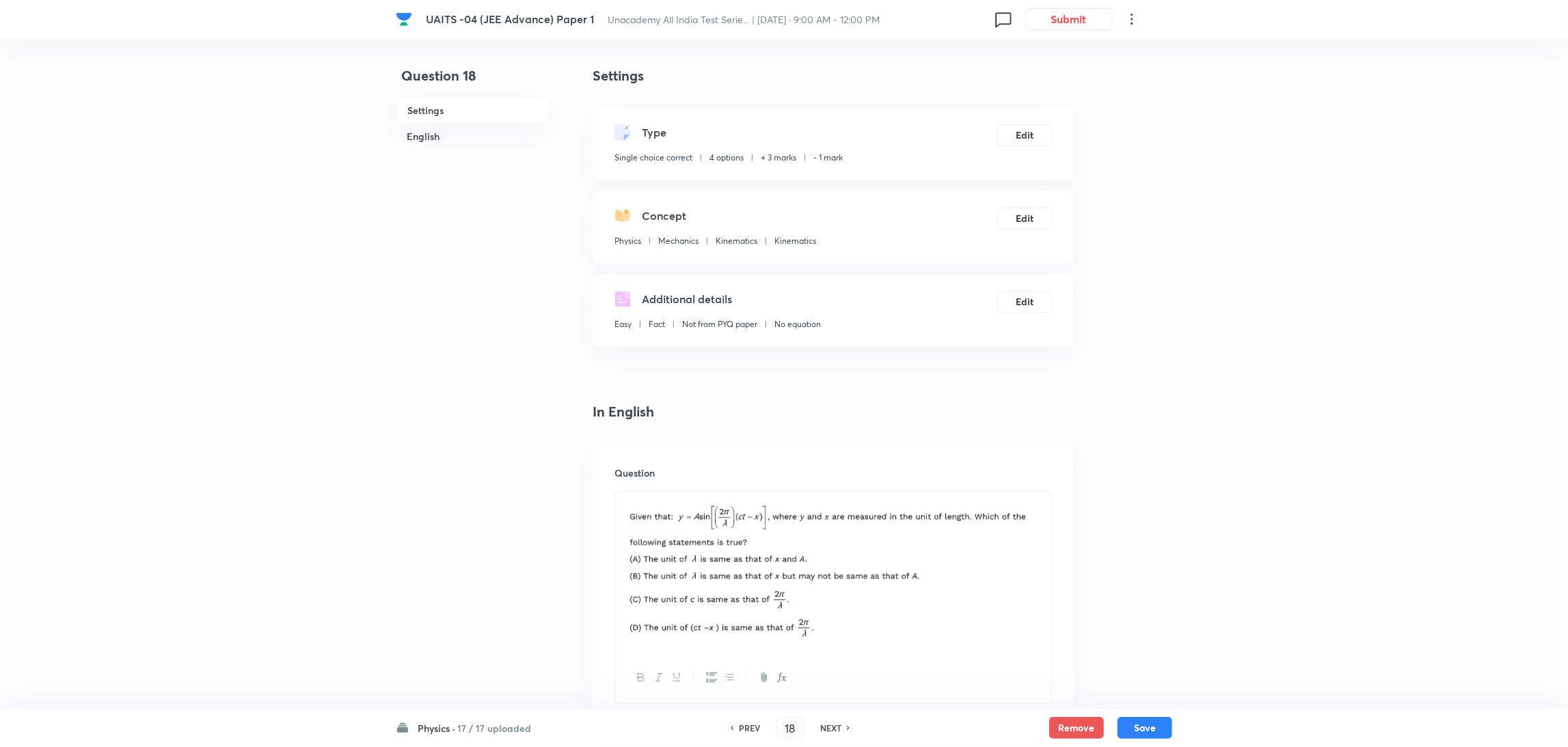
click at [838, 727] on h6 "NEXT" at bounding box center [831, 728] width 21 height 12
type input "19"
checkbox input "false"
checkbox input "true"
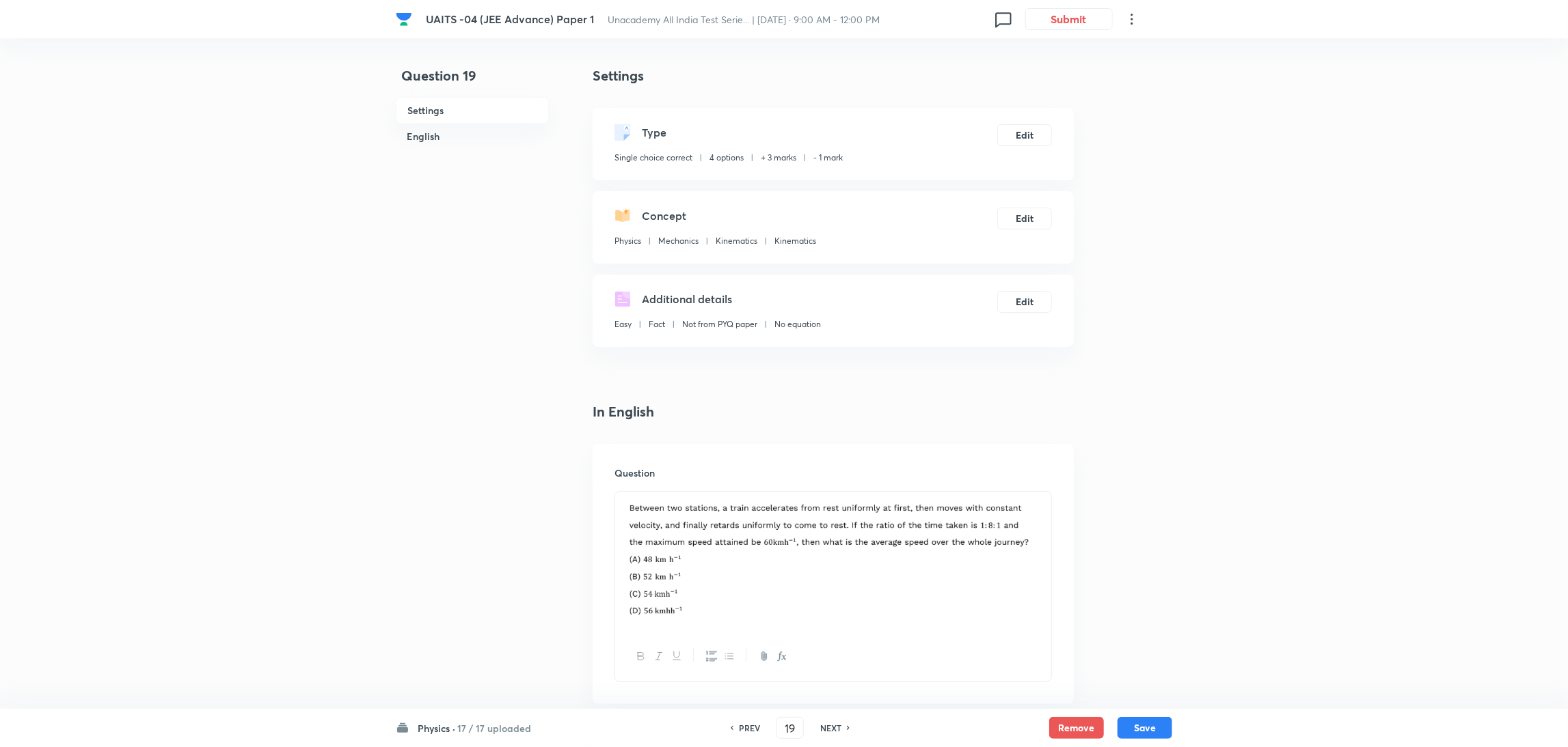
click at [838, 727] on h6 "NEXT" at bounding box center [831, 728] width 21 height 12
type input "20"
checkbox input "false"
checkbox input "true"
click at [838, 727] on h6 "NEXT" at bounding box center [831, 728] width 21 height 12
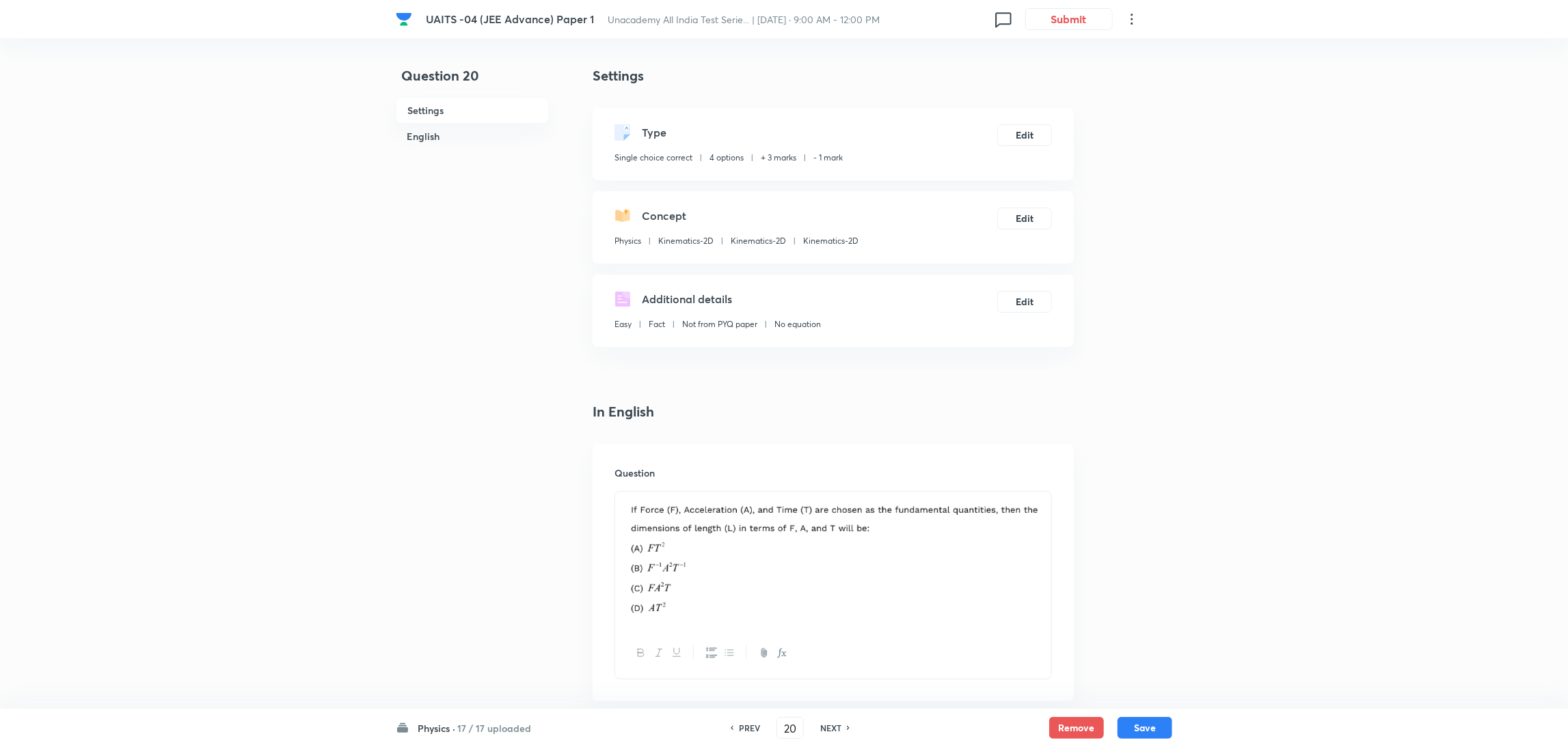
type input "21"
checkbox input "true"
checkbox input "false"
click at [838, 727] on h6 "NEXT" at bounding box center [831, 728] width 21 height 12
type input "22"
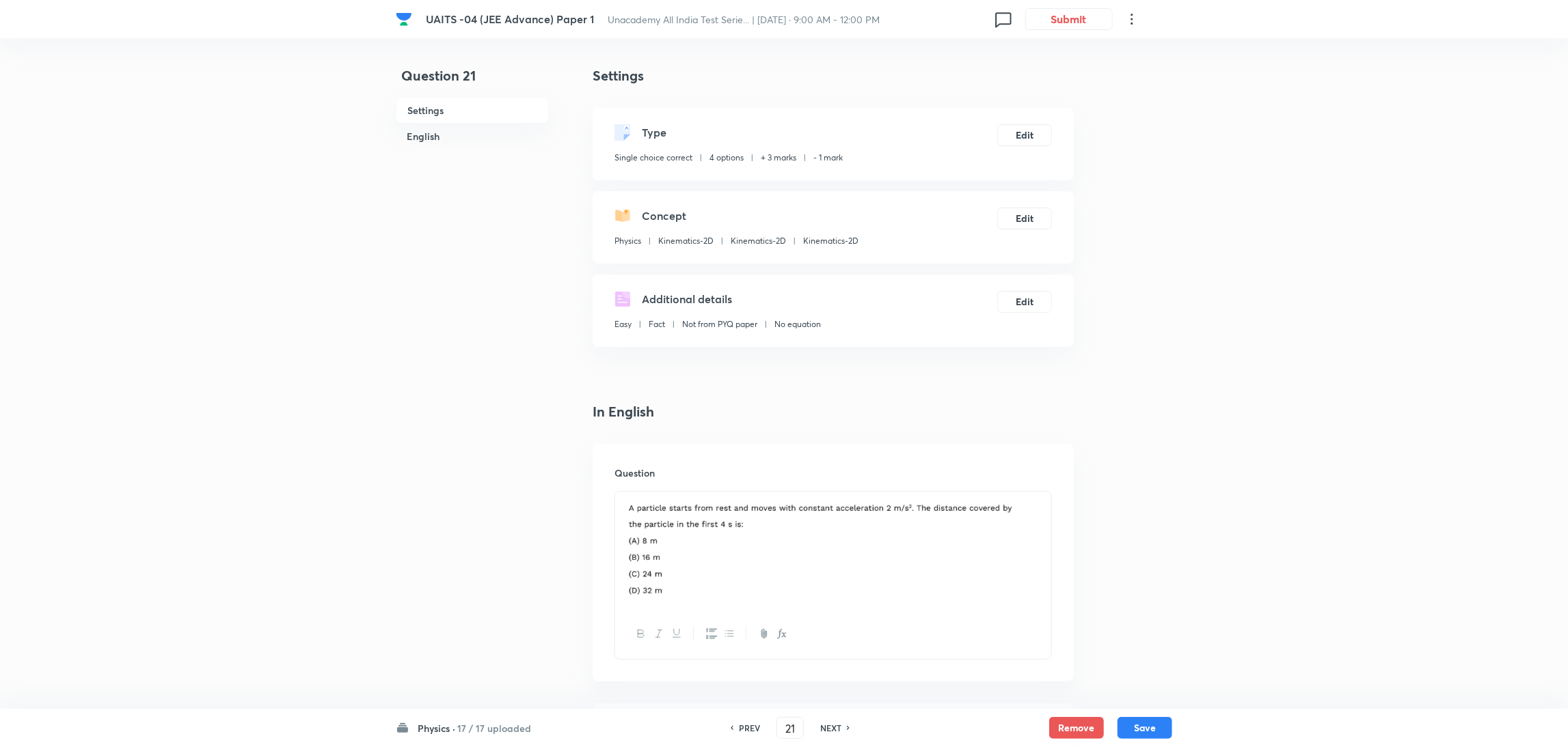
checkbox input "true"
checkbox input "false"
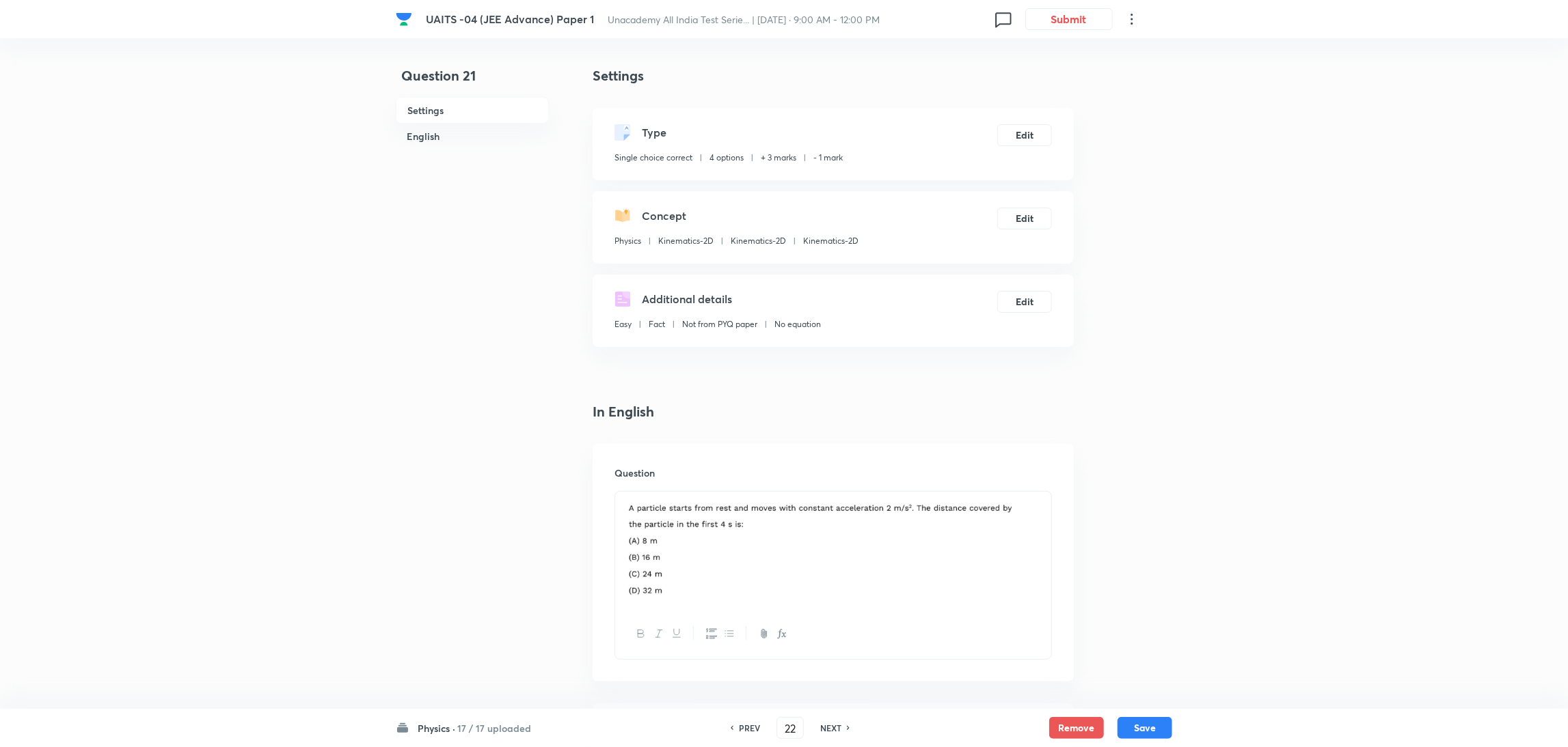
checkbox input "false"
checkbox input "true"
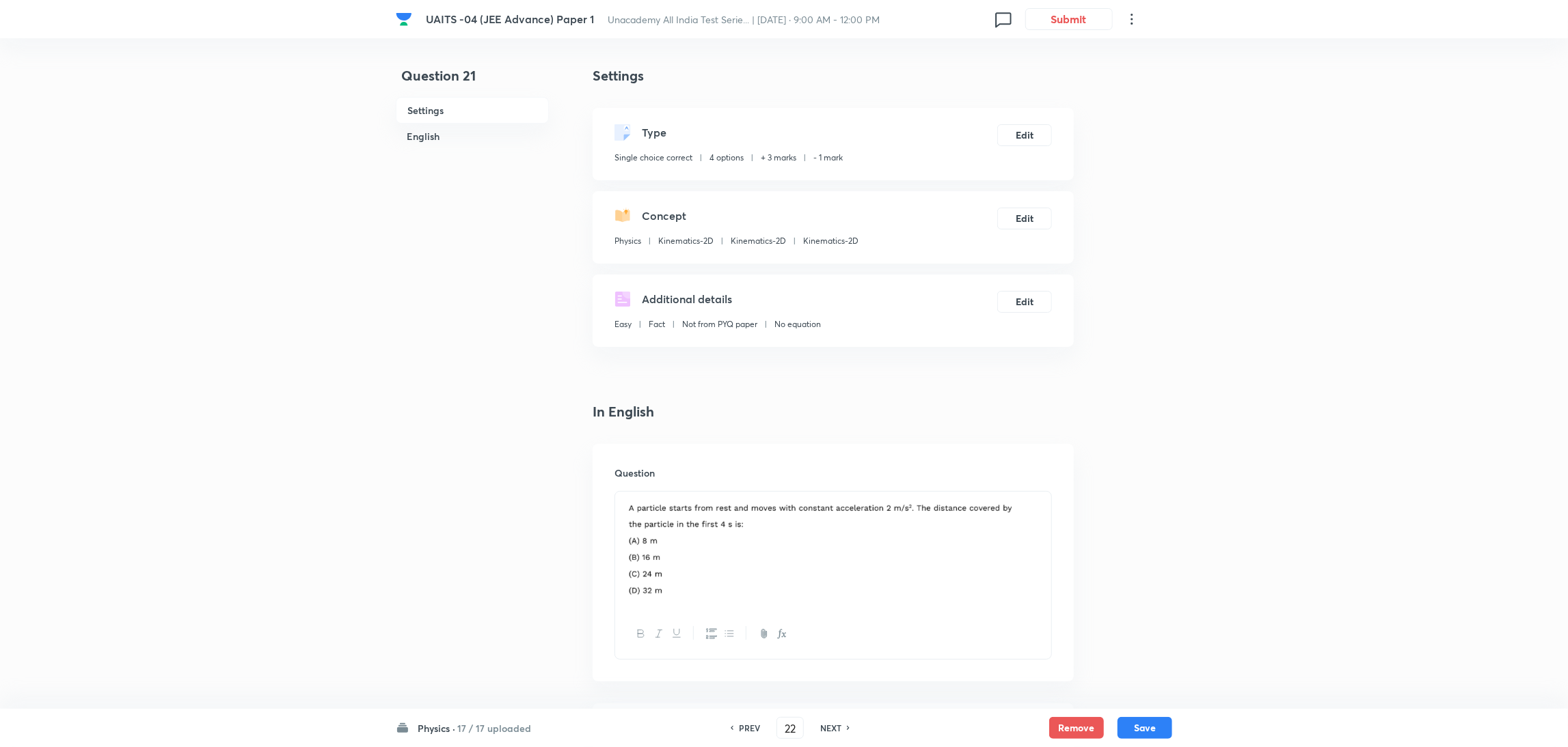
checkbox input "true"
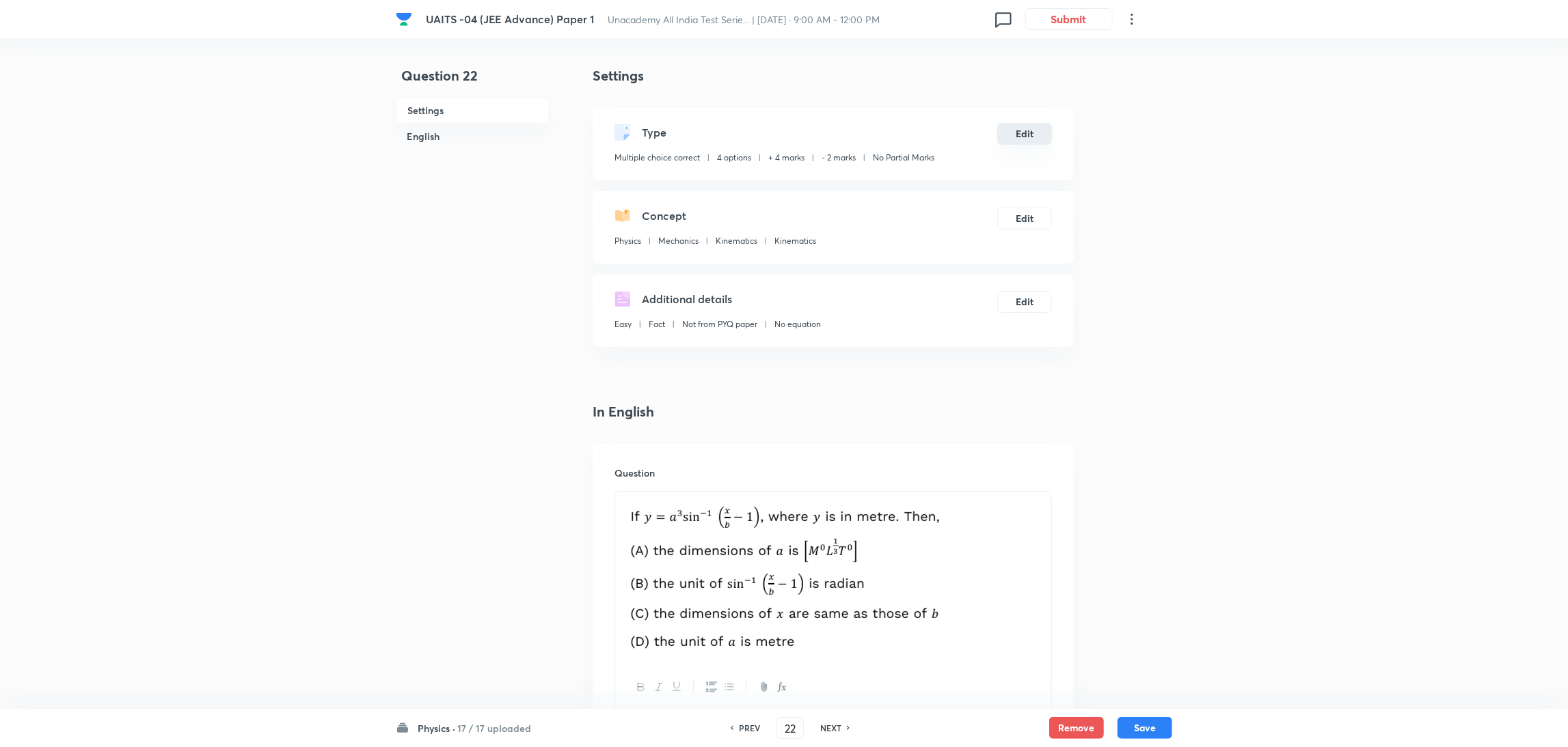
click at [1036, 137] on button "Edit" at bounding box center [1025, 133] width 55 height 22
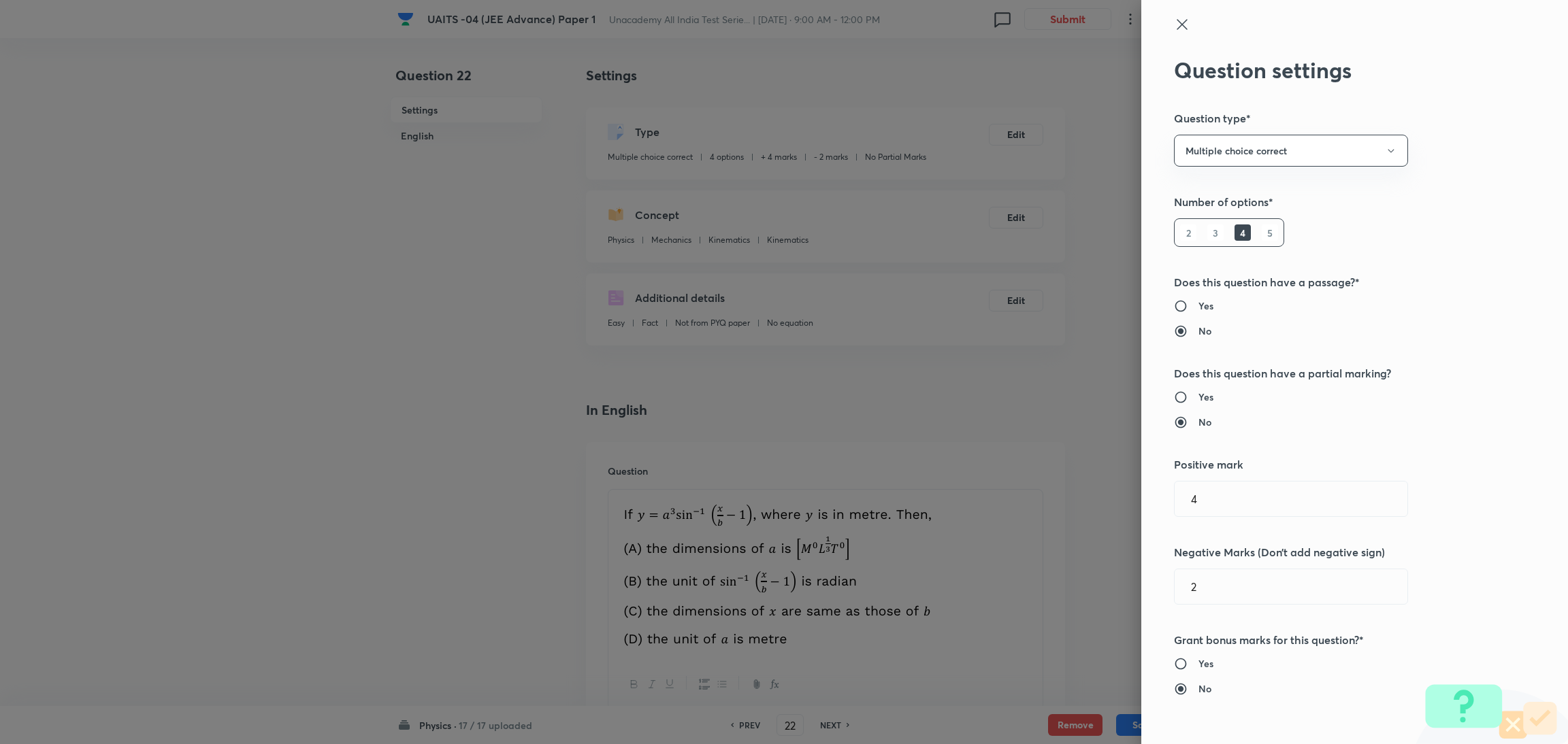
click at [1198, 398] on h6 "Yes" at bounding box center [1206, 397] width 15 height 14
click at [1190, 398] on input "Yes" at bounding box center [1186, 397] width 24 height 14
radio input "true"
radio input "false"
click at [1216, 580] on input "text" at bounding box center [1291, 587] width 232 height 35
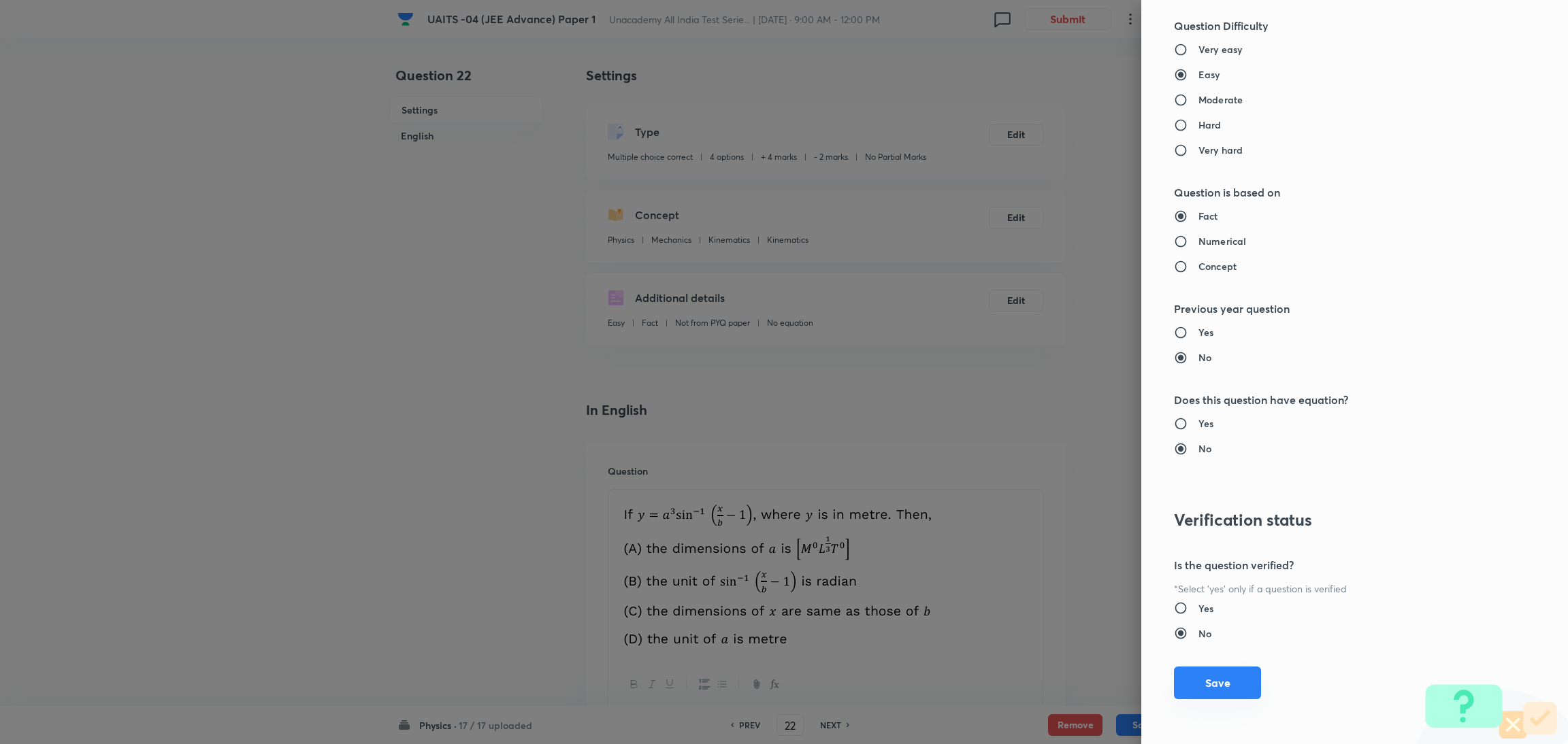
type input "1"
click at [1219, 678] on button "Save" at bounding box center [1217, 683] width 87 height 33
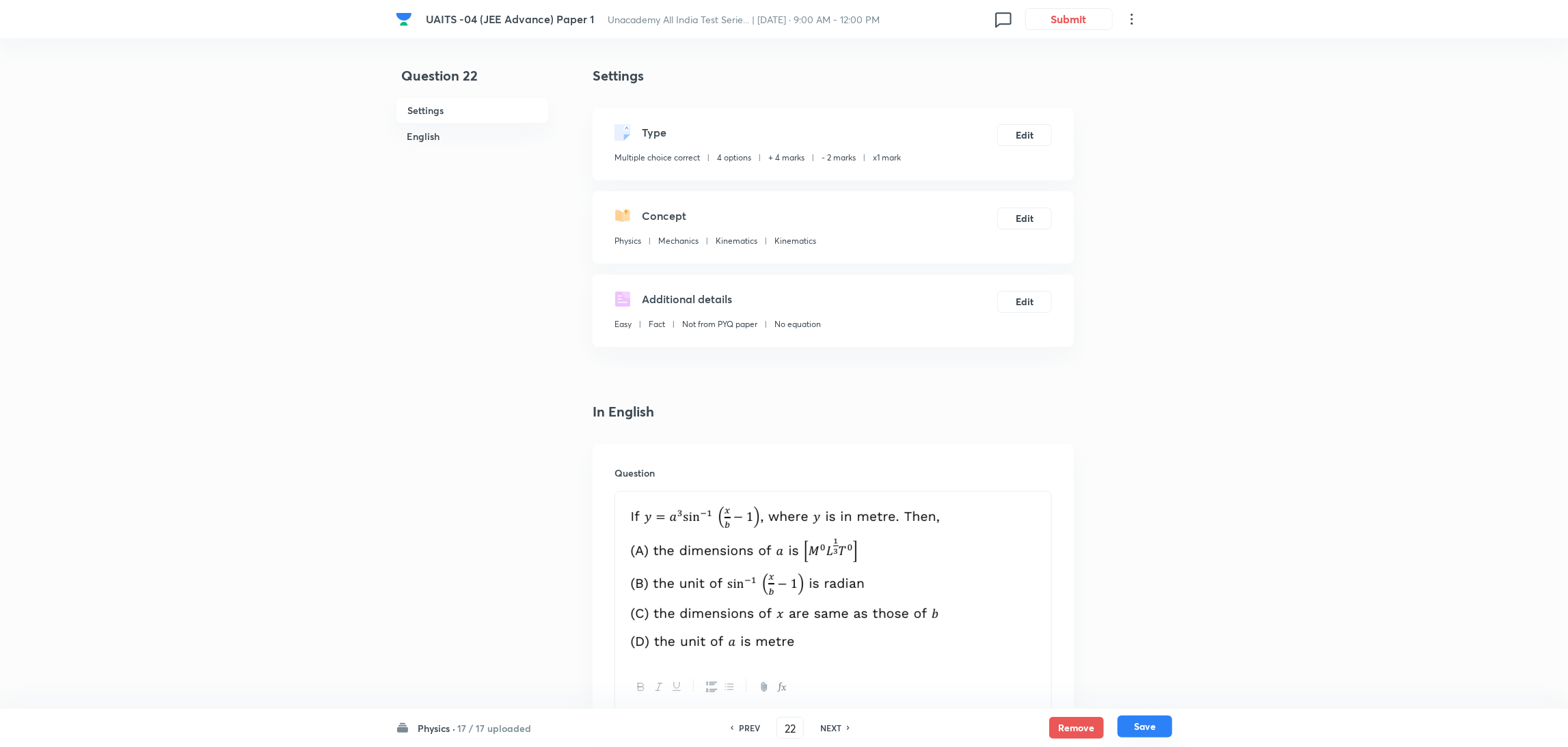
click at [1135, 733] on button "Save" at bounding box center [1145, 726] width 55 height 22
type input "23"
checkbox input "false"
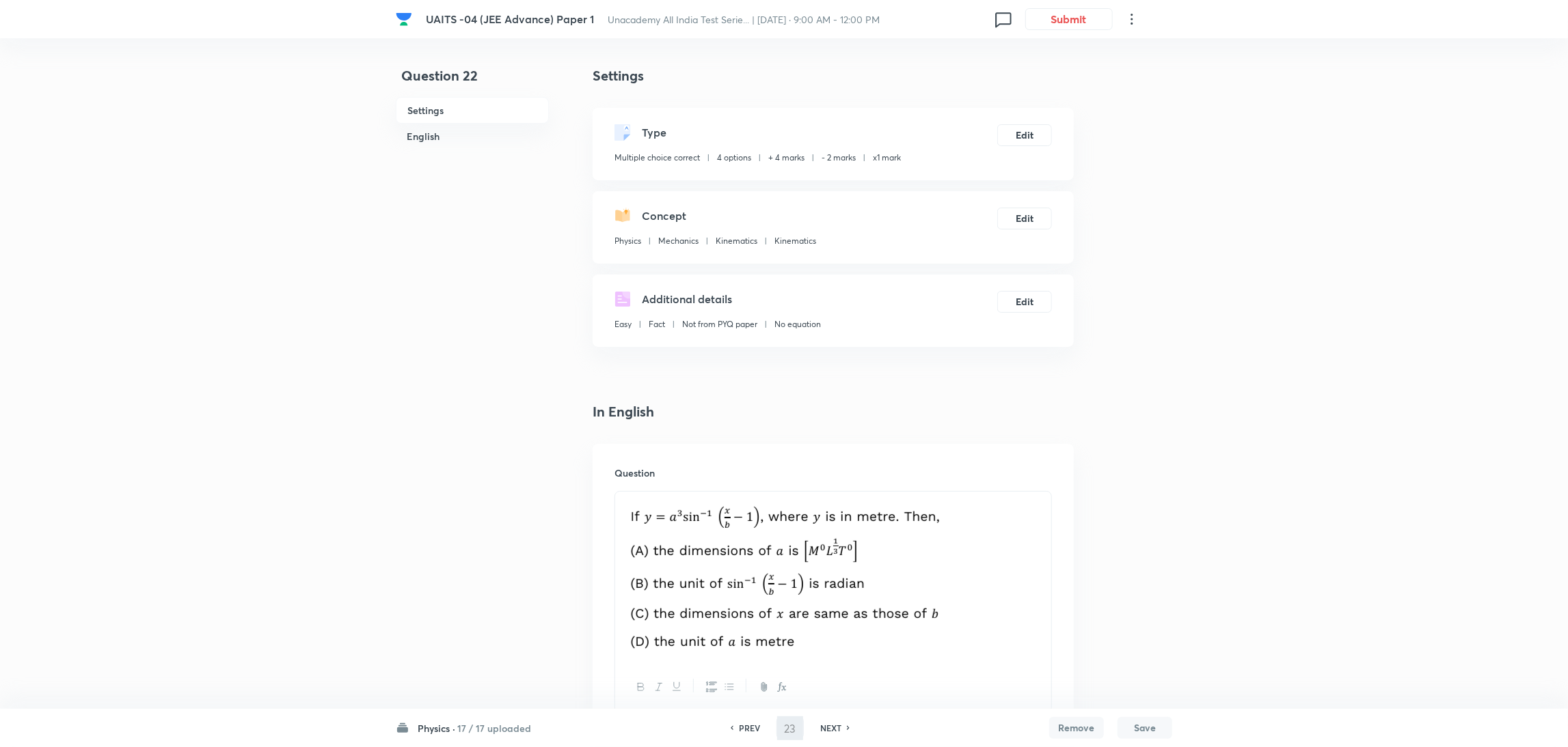
checkbox input "true"
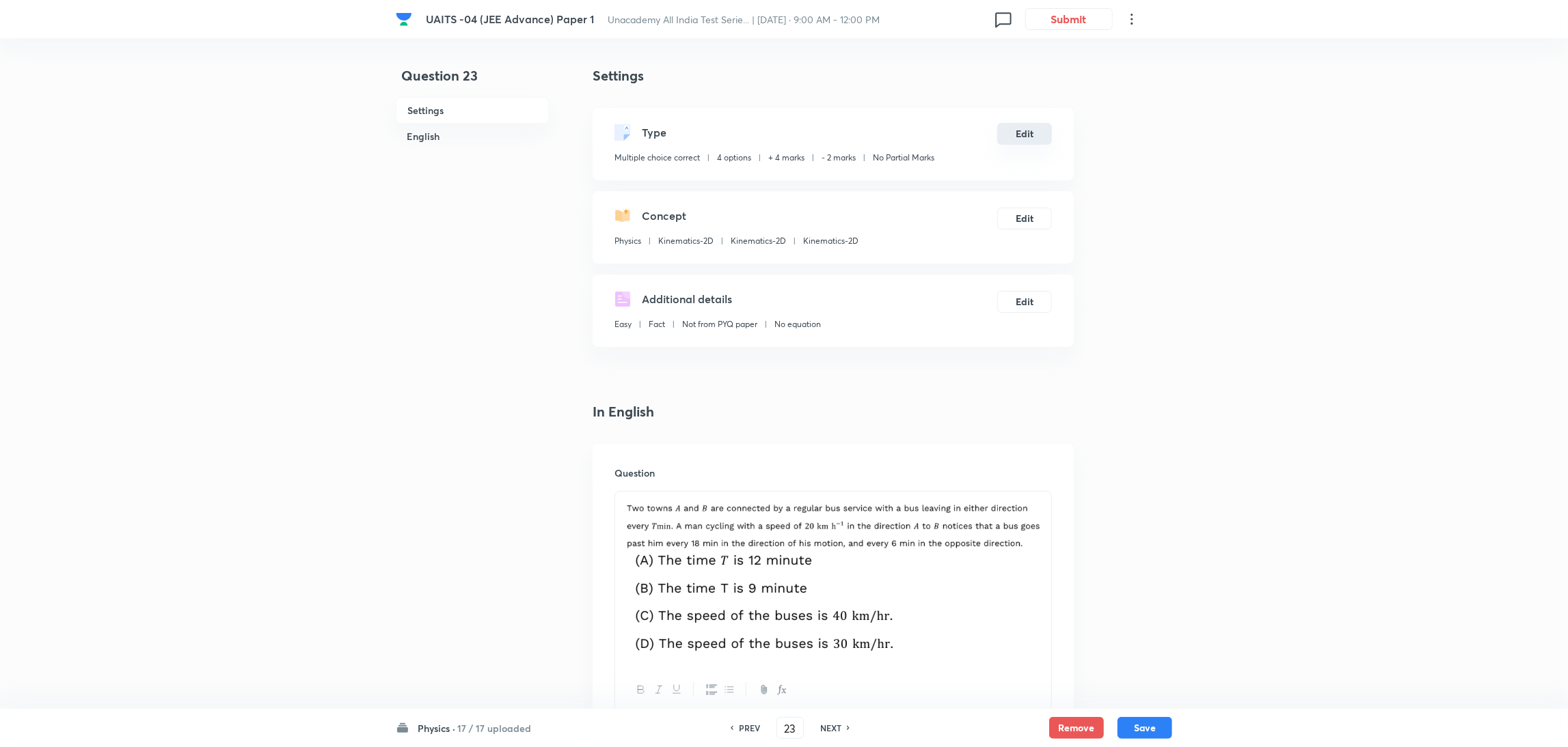
click at [1011, 127] on button "Edit" at bounding box center [1025, 133] width 55 height 22
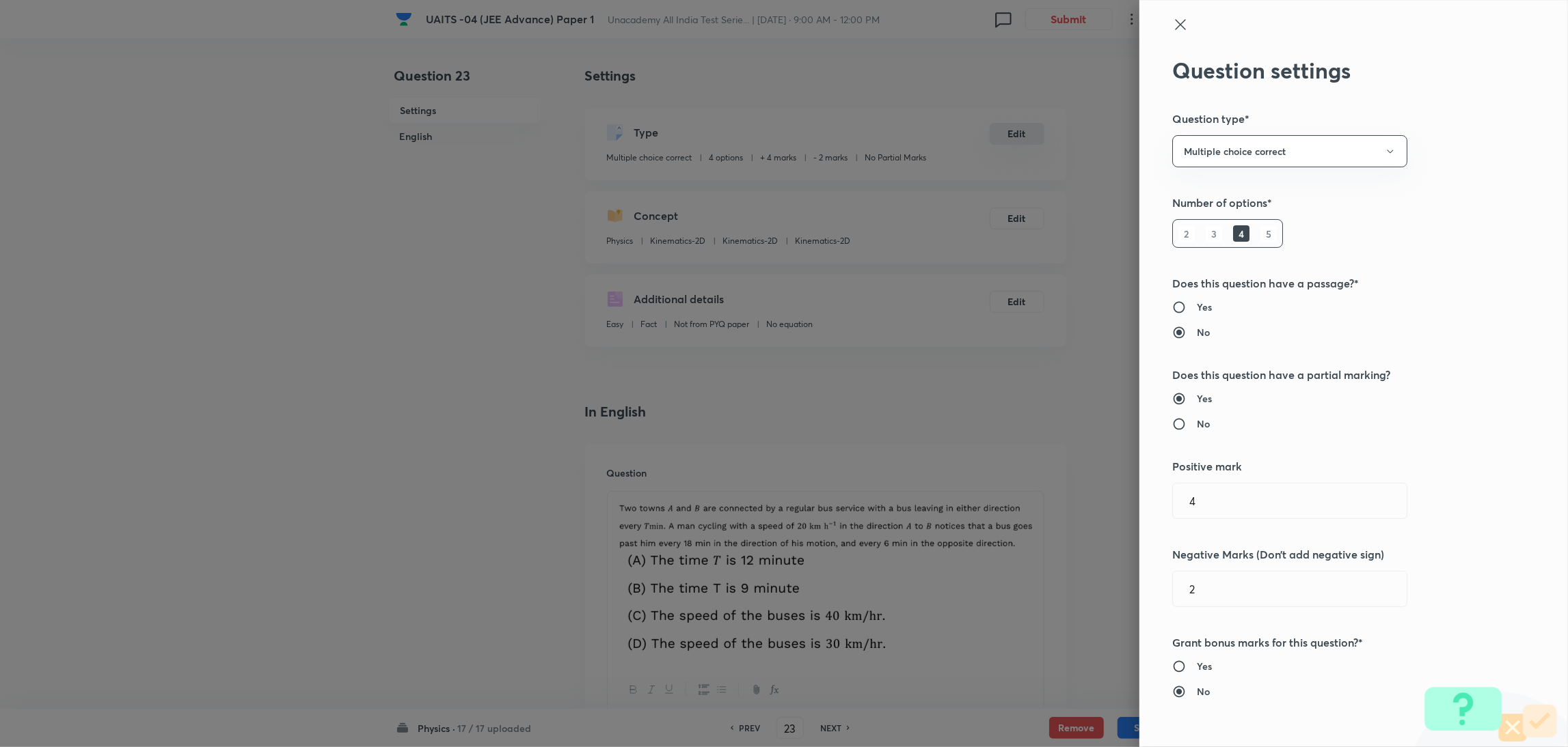
radio input "false"
radio input "true"
type input "Kinematics-2D"
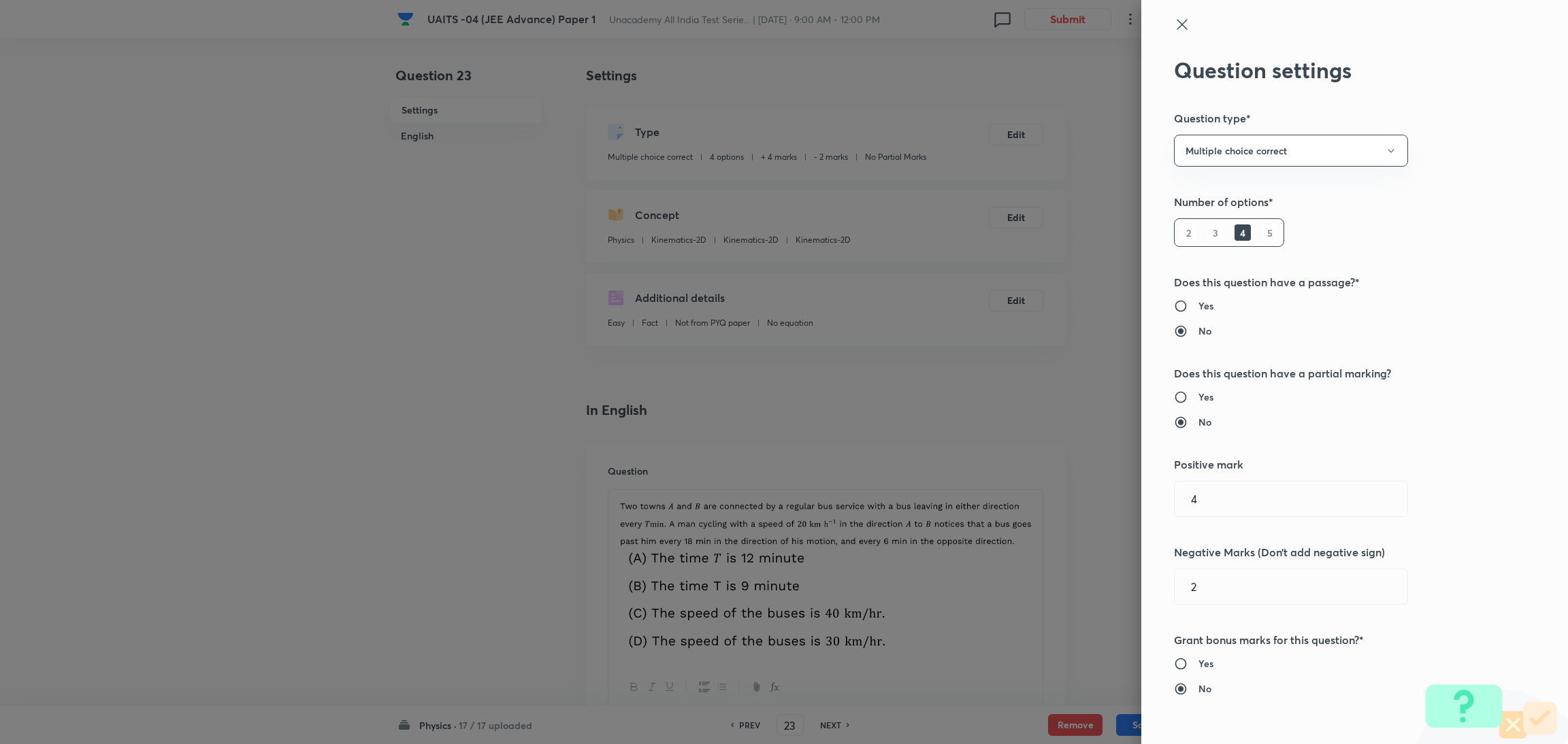
click at [1198, 391] on h6 "Yes" at bounding box center [1206, 397] width 15 height 14
click at [1196, 391] on input "Yes" at bounding box center [1186, 397] width 24 height 14
radio input "true"
radio input "false"
click at [1215, 588] on input "1" at bounding box center [1291, 587] width 232 height 35
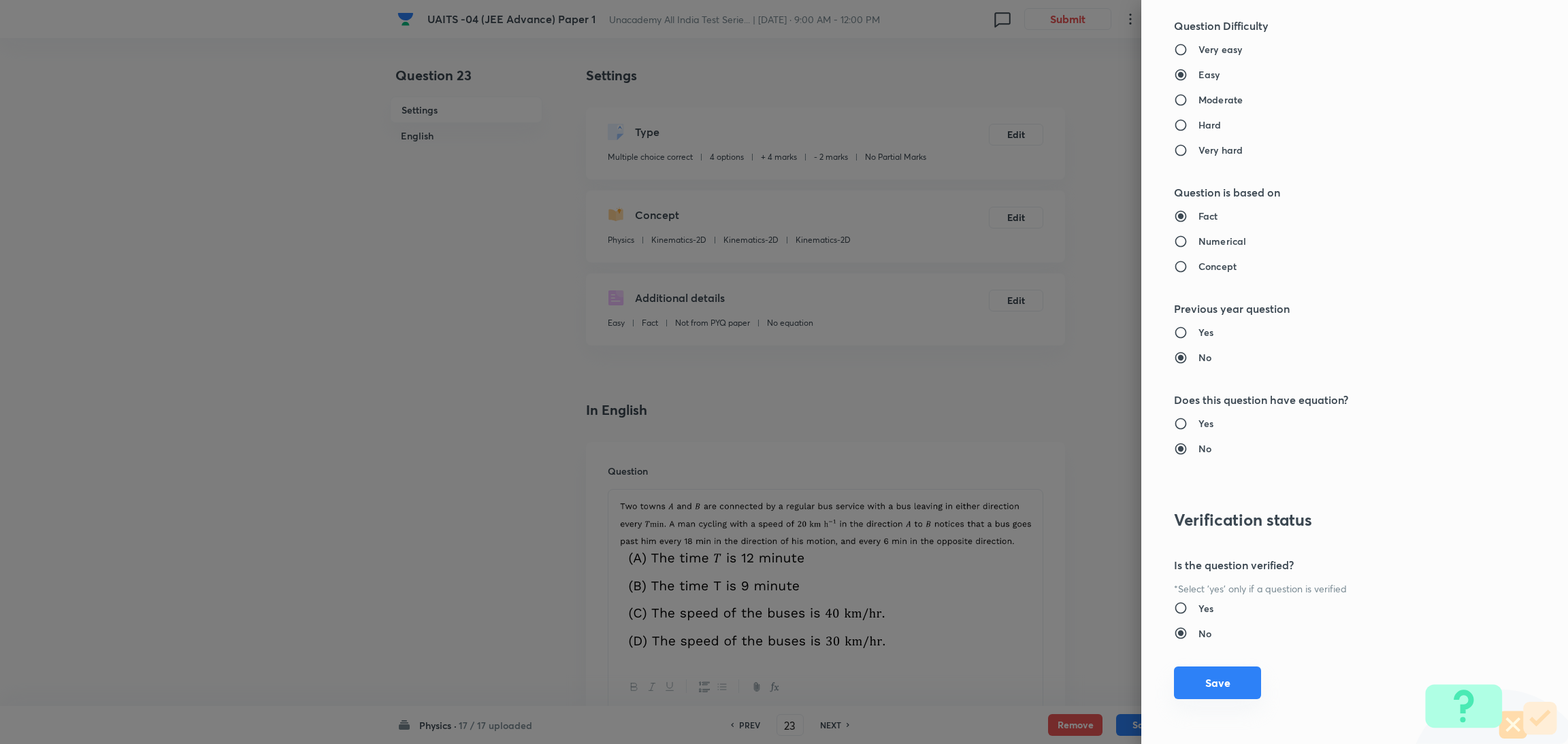
type input "1"
click at [1194, 688] on button "Save" at bounding box center [1217, 683] width 87 height 33
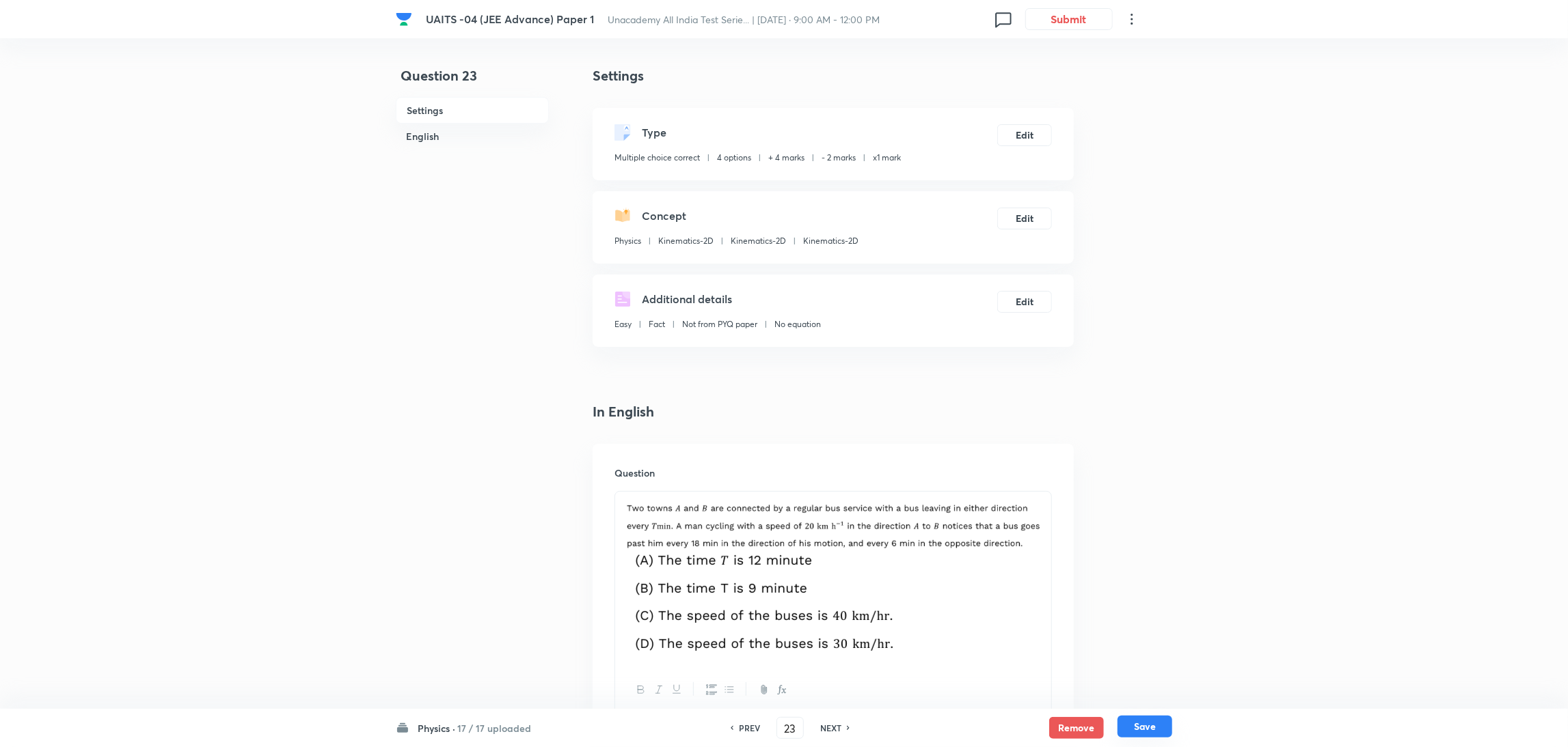
click at [1160, 720] on button "Save" at bounding box center [1145, 726] width 55 height 22
type input "24"
checkbox input "false"
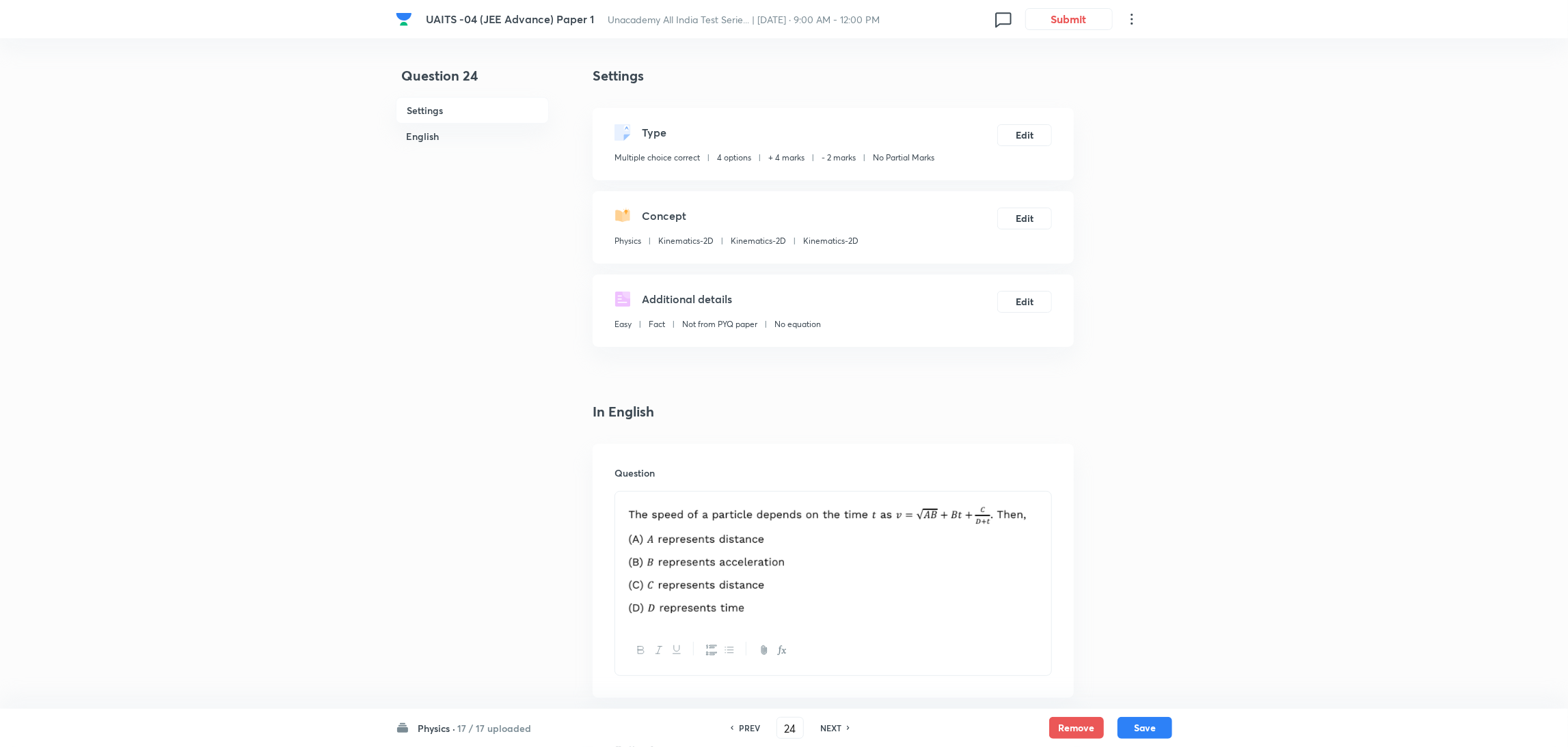
checkbox input "true"
click at [1023, 124] on button "Edit" at bounding box center [1025, 133] width 55 height 22
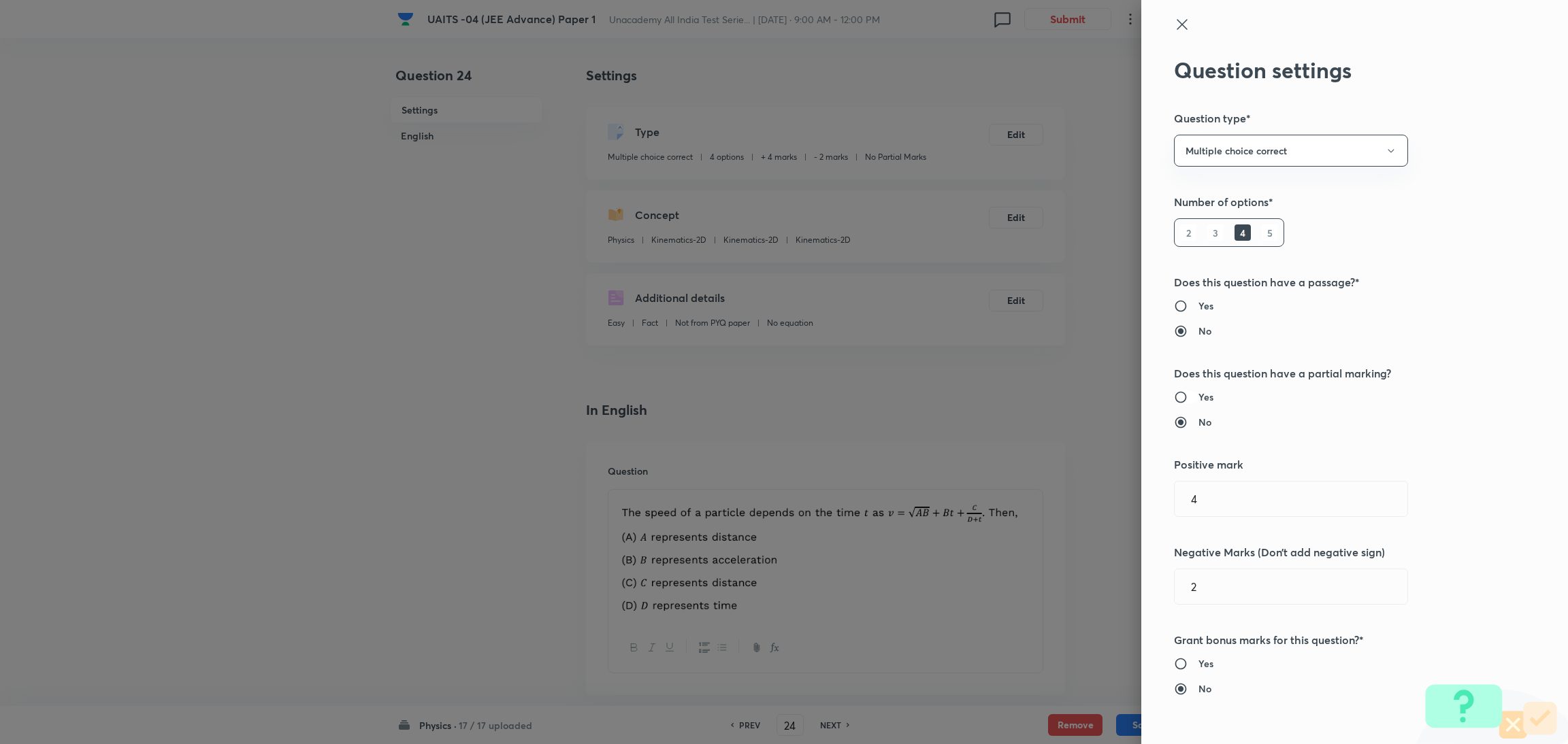
click at [1182, 396] on input "Yes" at bounding box center [1186, 397] width 24 height 14
radio input "true"
radio input "false"
click at [1211, 585] on input "text" at bounding box center [1291, 587] width 232 height 35
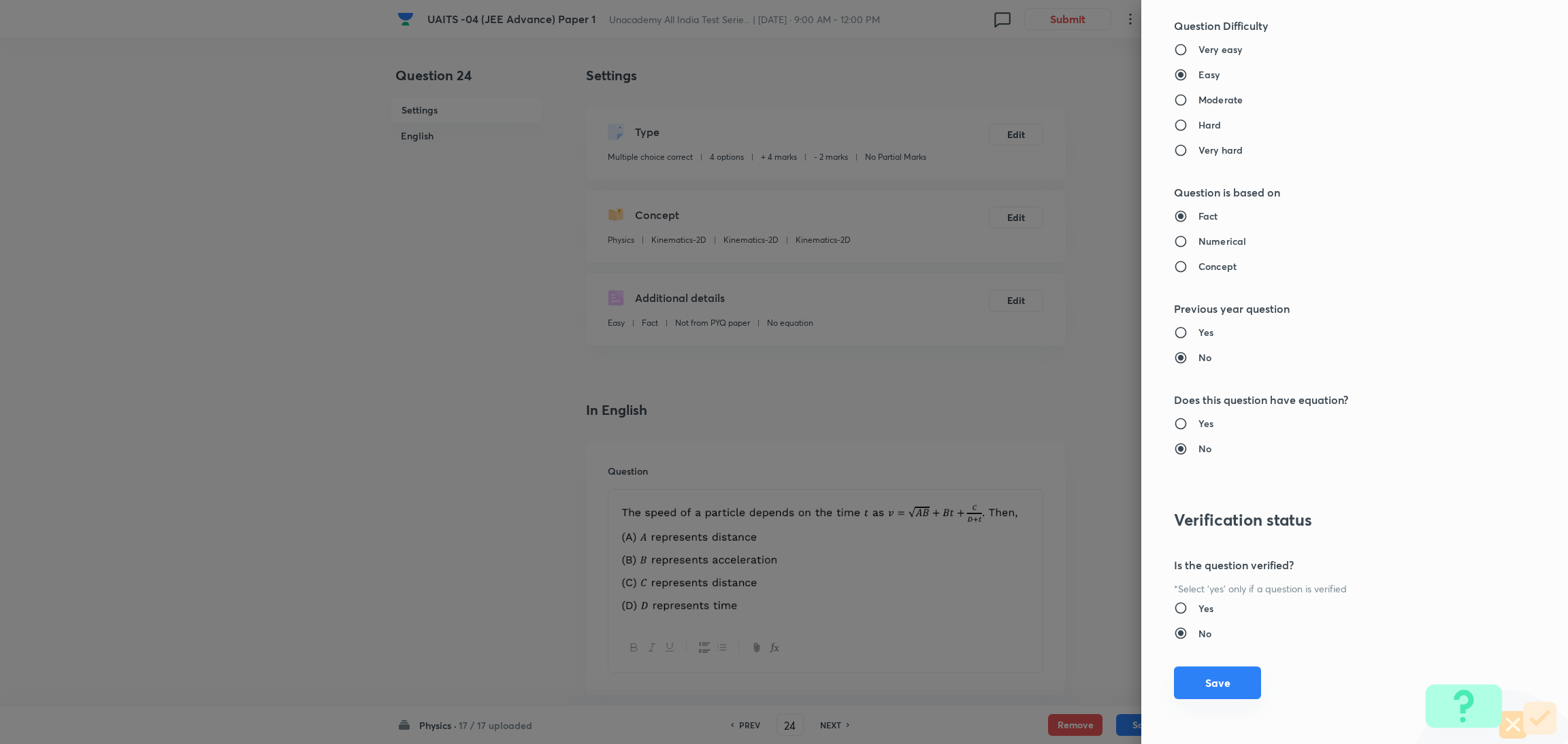
type input "1"
click at [1196, 678] on button "Save" at bounding box center [1217, 683] width 87 height 33
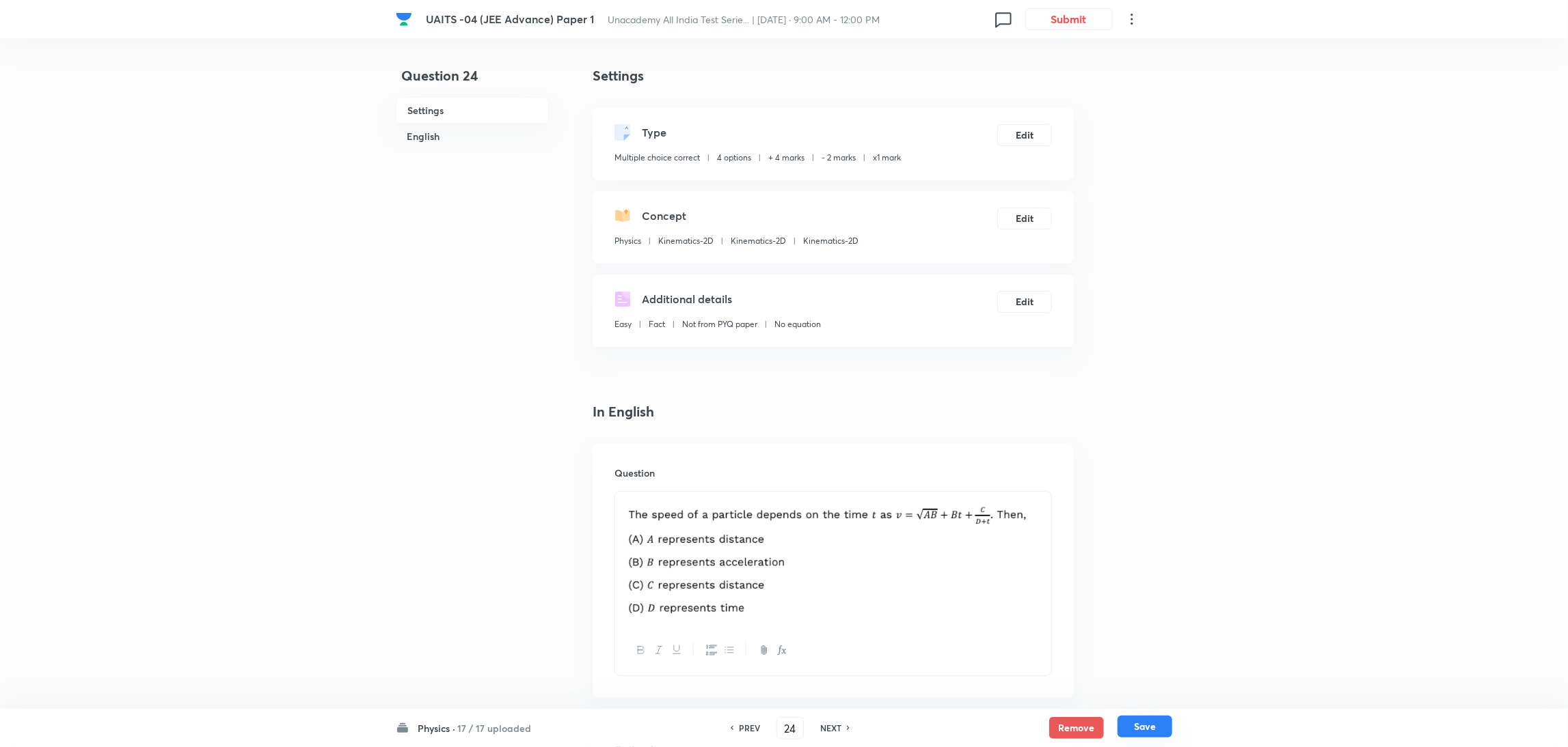
click at [1145, 727] on button "Save" at bounding box center [1145, 726] width 55 height 22
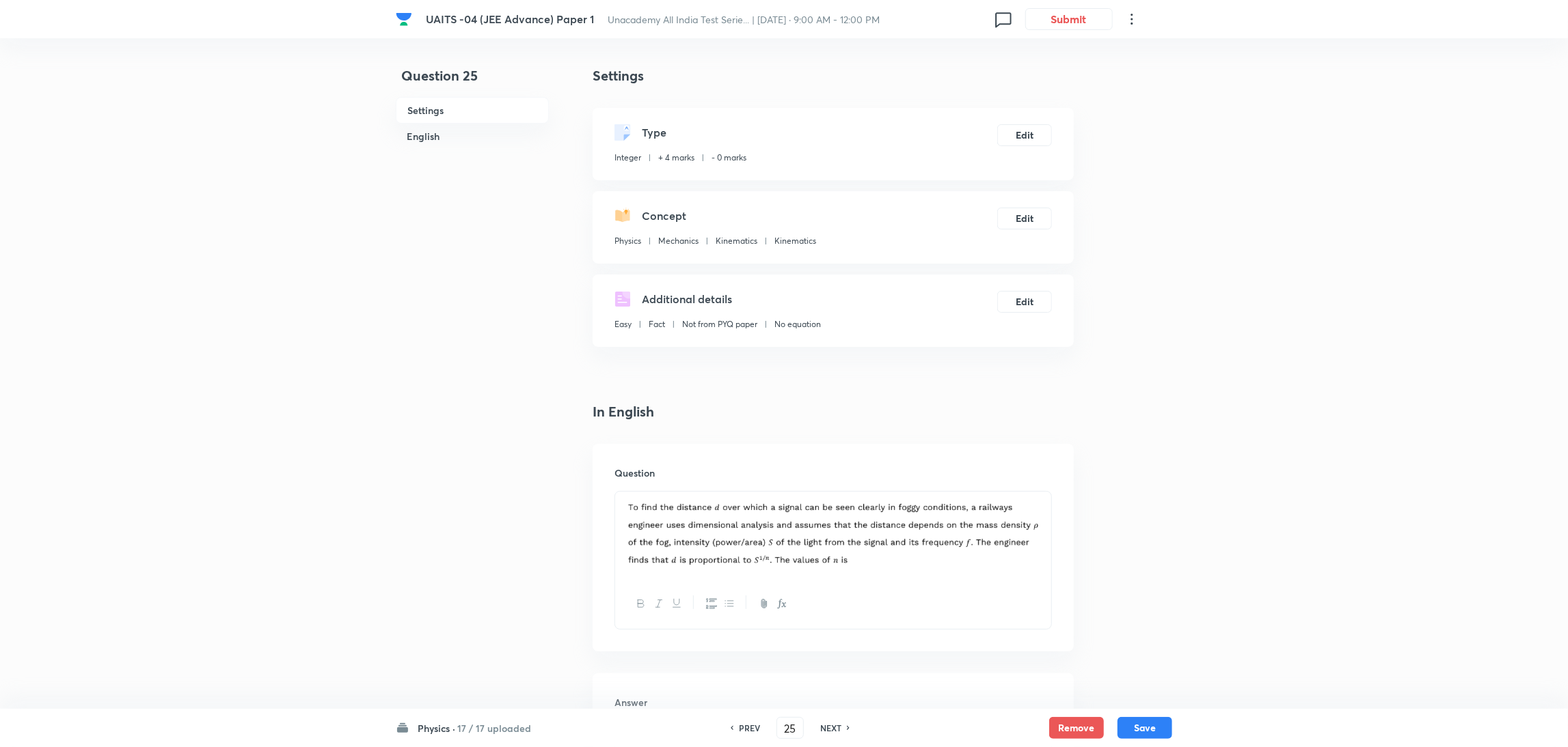
click at [834, 722] on h6 "NEXT" at bounding box center [831, 728] width 21 height 12
type input "26"
type input "5"
click at [834, 722] on h6 "NEXT" at bounding box center [831, 728] width 21 height 12
type input "27"
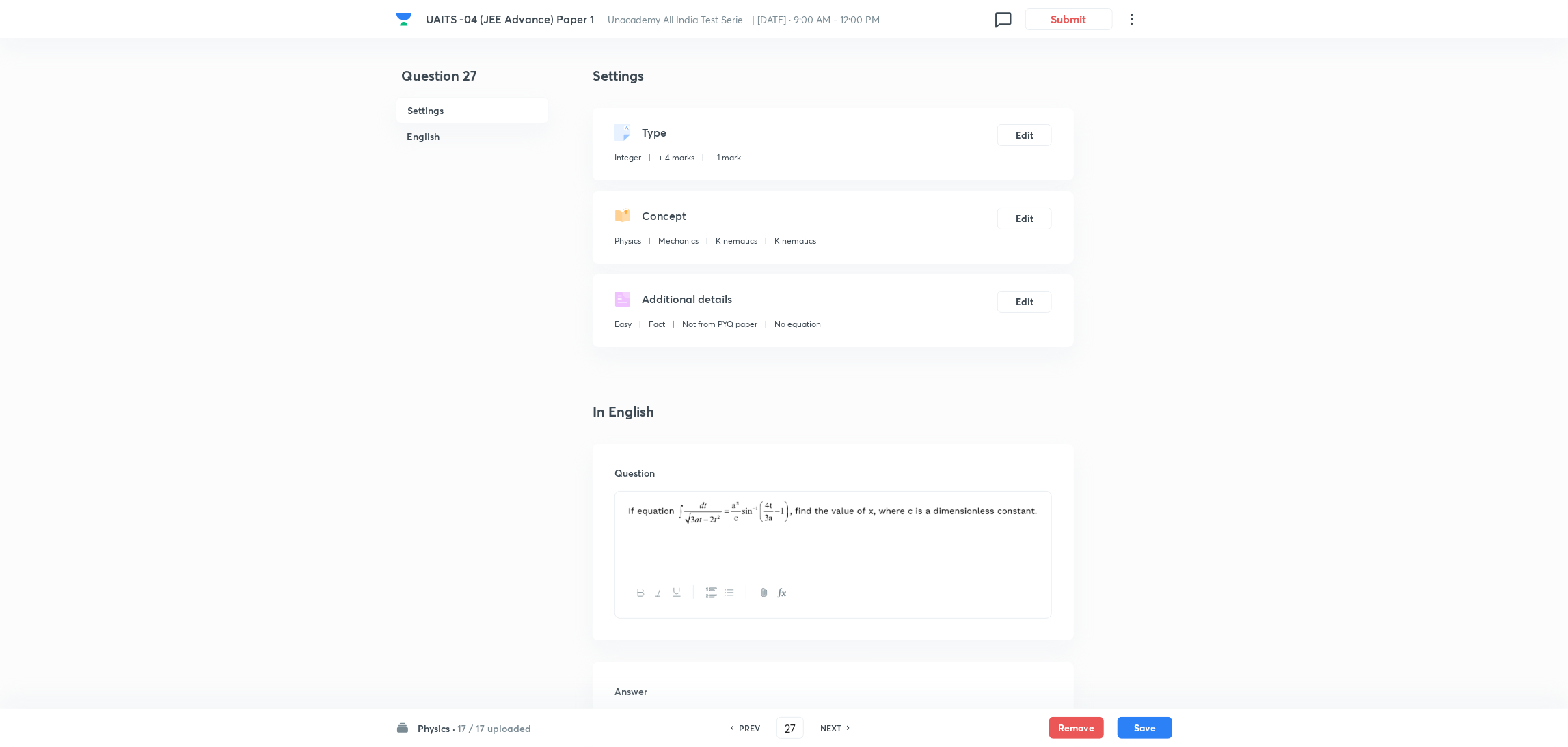
type input "0"
click at [834, 722] on h6 "NEXT" at bounding box center [831, 728] width 21 height 12
type input "28"
type input "8"
click at [834, 722] on h6 "NEXT" at bounding box center [831, 728] width 21 height 12
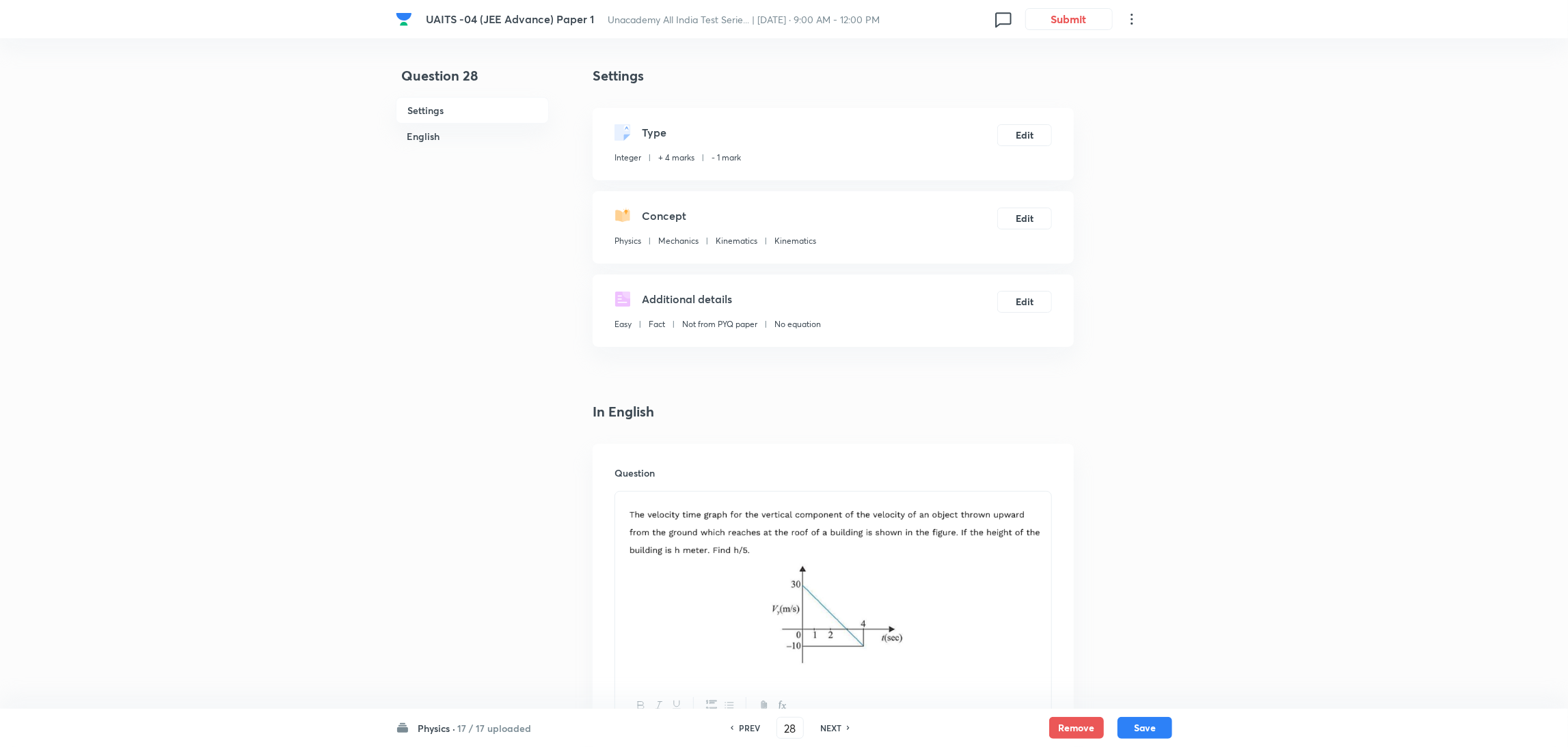
type input "29"
type input "8"
click at [750, 732] on h6 "PREV" at bounding box center [750, 728] width 21 height 12
type input "28"
type input "8"
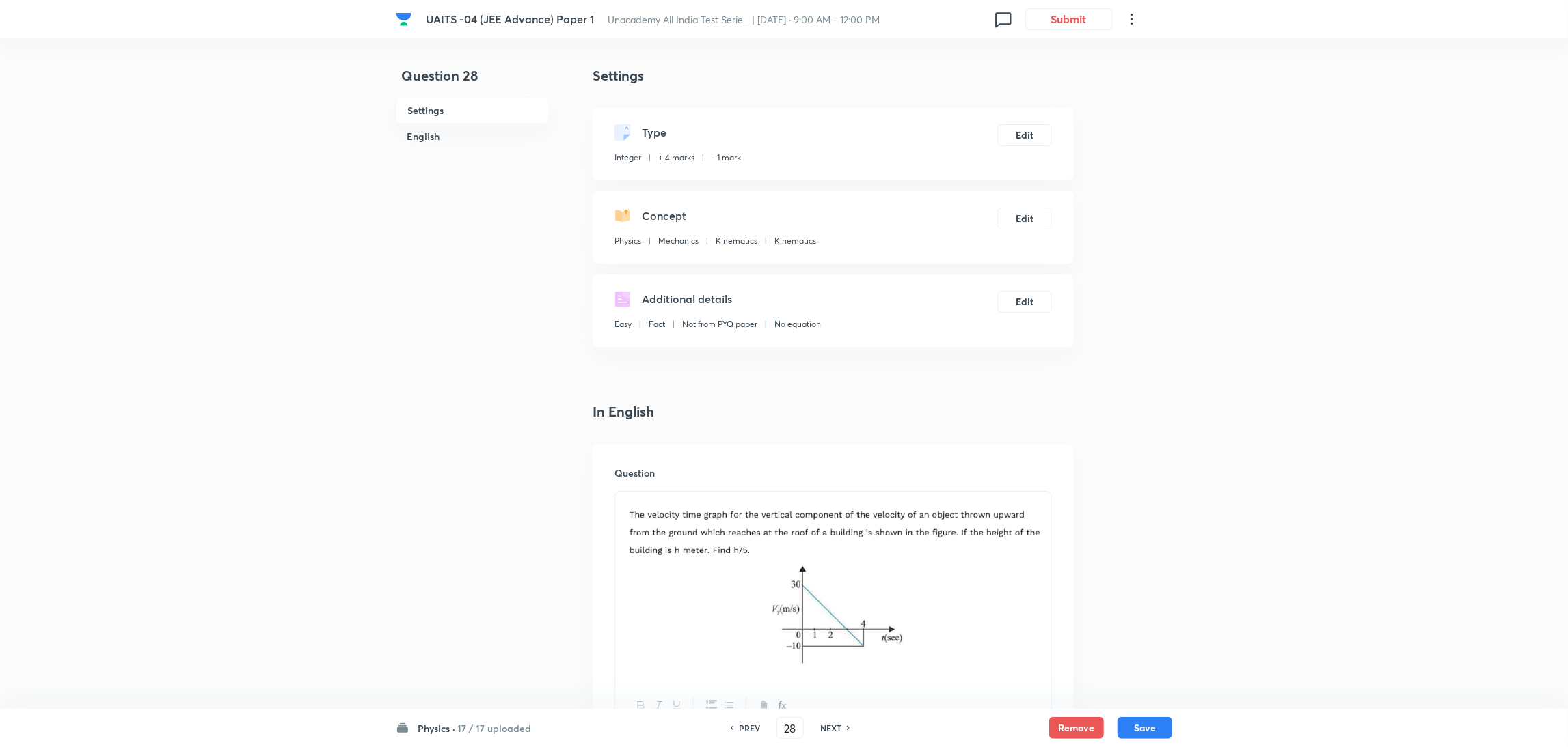
click at [750, 725] on h6 "PREV" at bounding box center [750, 728] width 21 height 12
type input "27"
type input "0"
click at [750, 725] on h6 "PREV" at bounding box center [750, 728] width 21 height 12
type input "26"
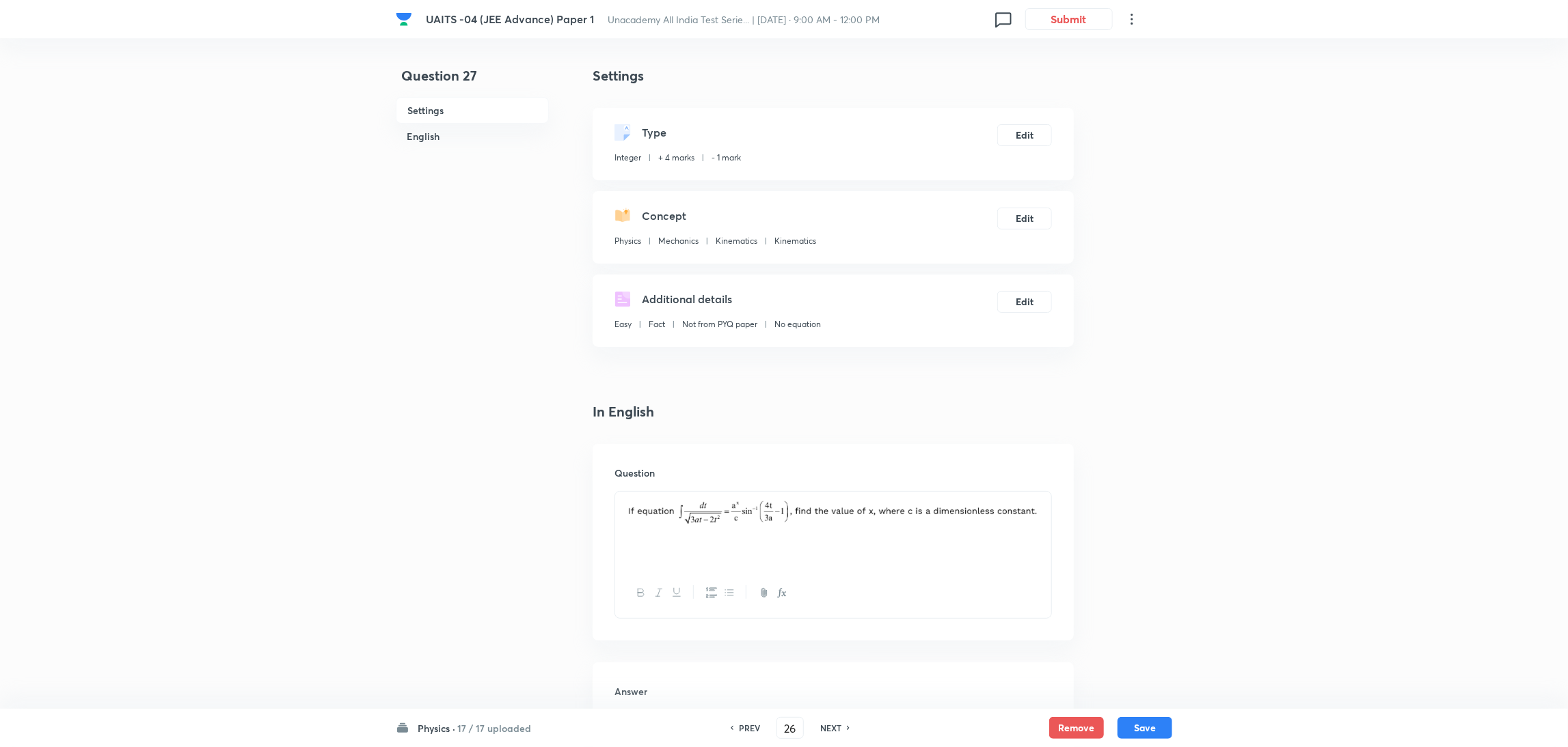
type input "5"
click at [744, 730] on h6 "PREV" at bounding box center [750, 728] width 21 height 12
type input "25"
type input "3"
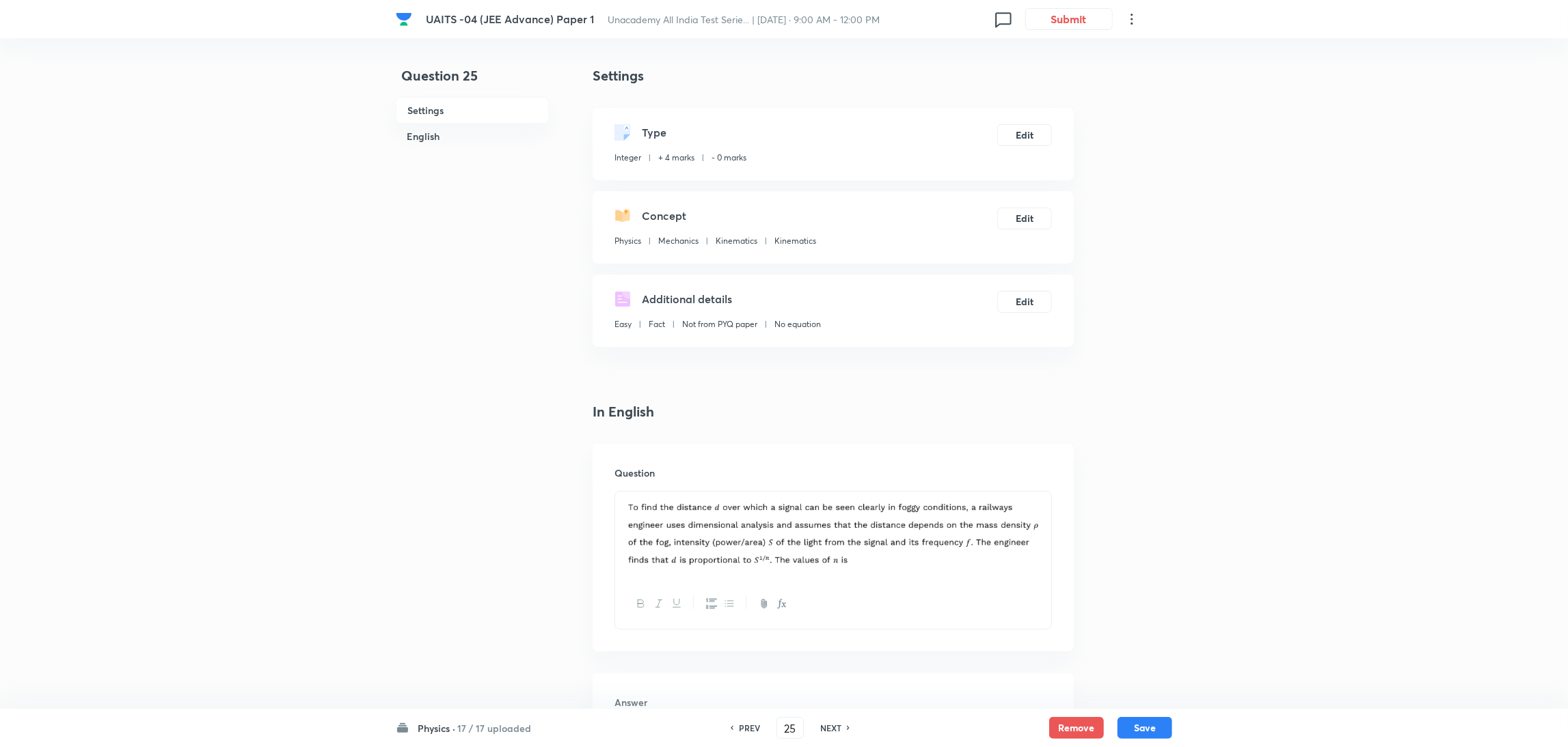
click at [744, 730] on h6 "PREV" at bounding box center [750, 728] width 21 height 12
type input "24"
checkbox input "true"
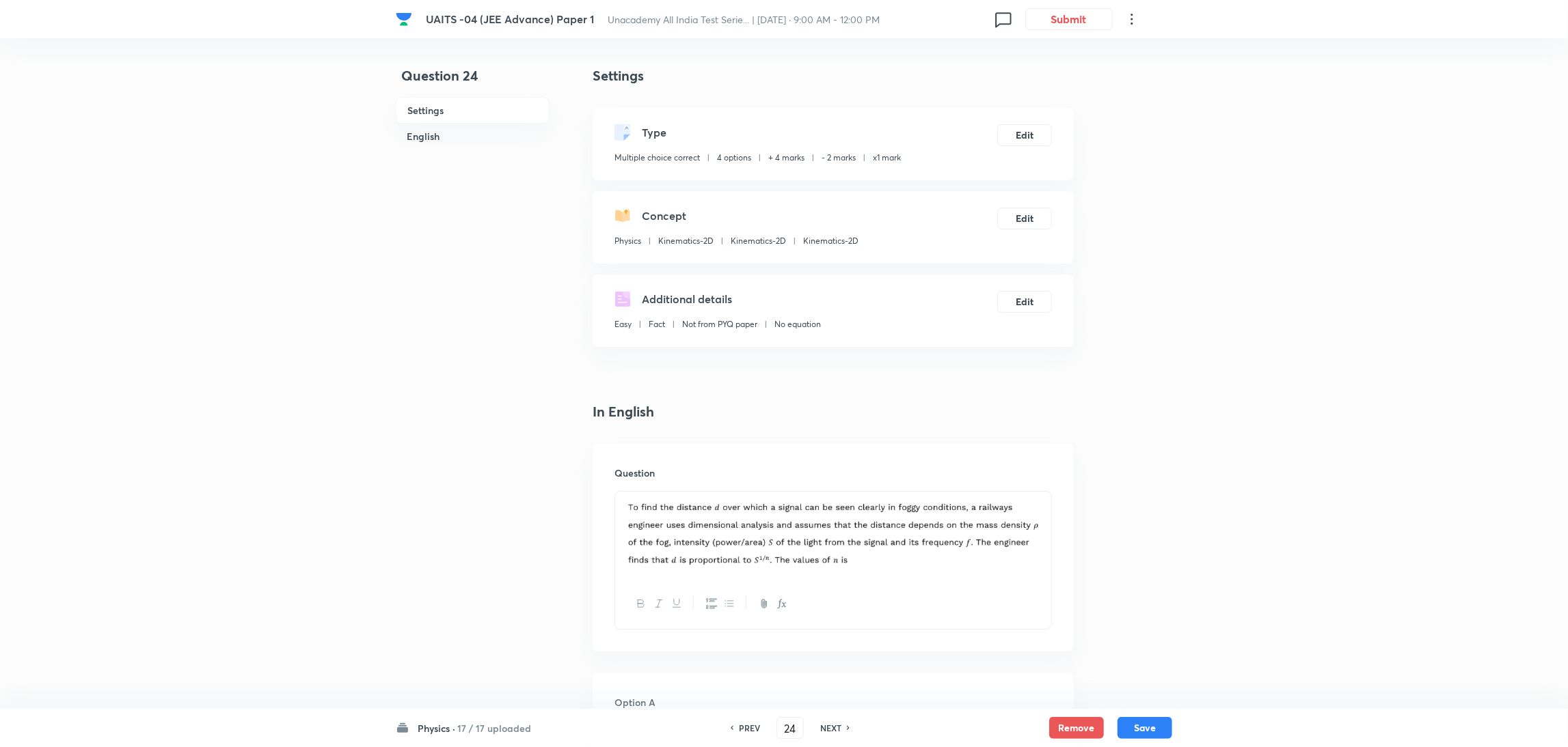
checkbox input "true"
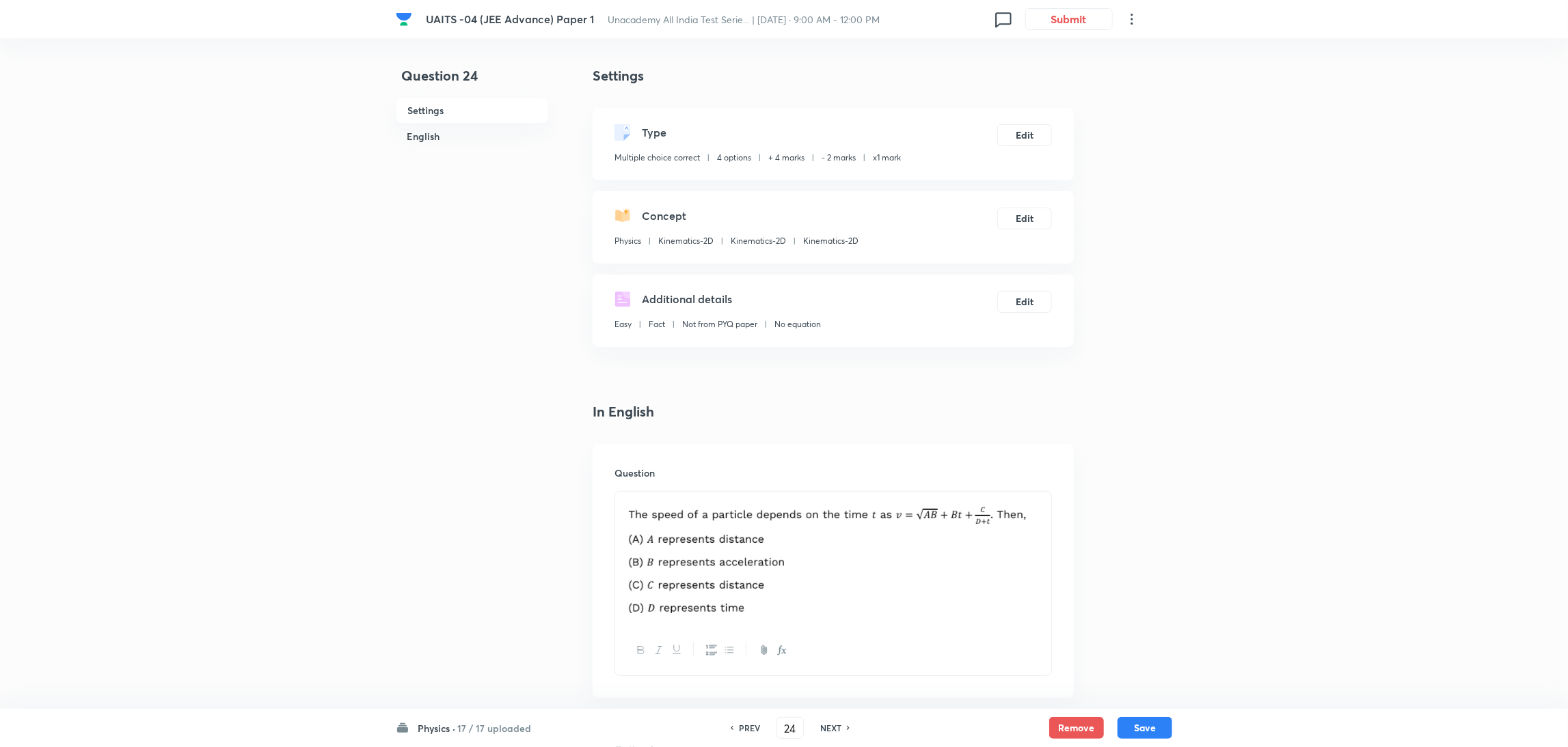
click at [523, 730] on h6 "17 / 17 uploaded" at bounding box center [494, 728] width 74 height 14
click at [464, 476] on p "17 / 17 uploaded" at bounding box center [480, 476] width 124 height 12
type input "1"
checkbox input "false"
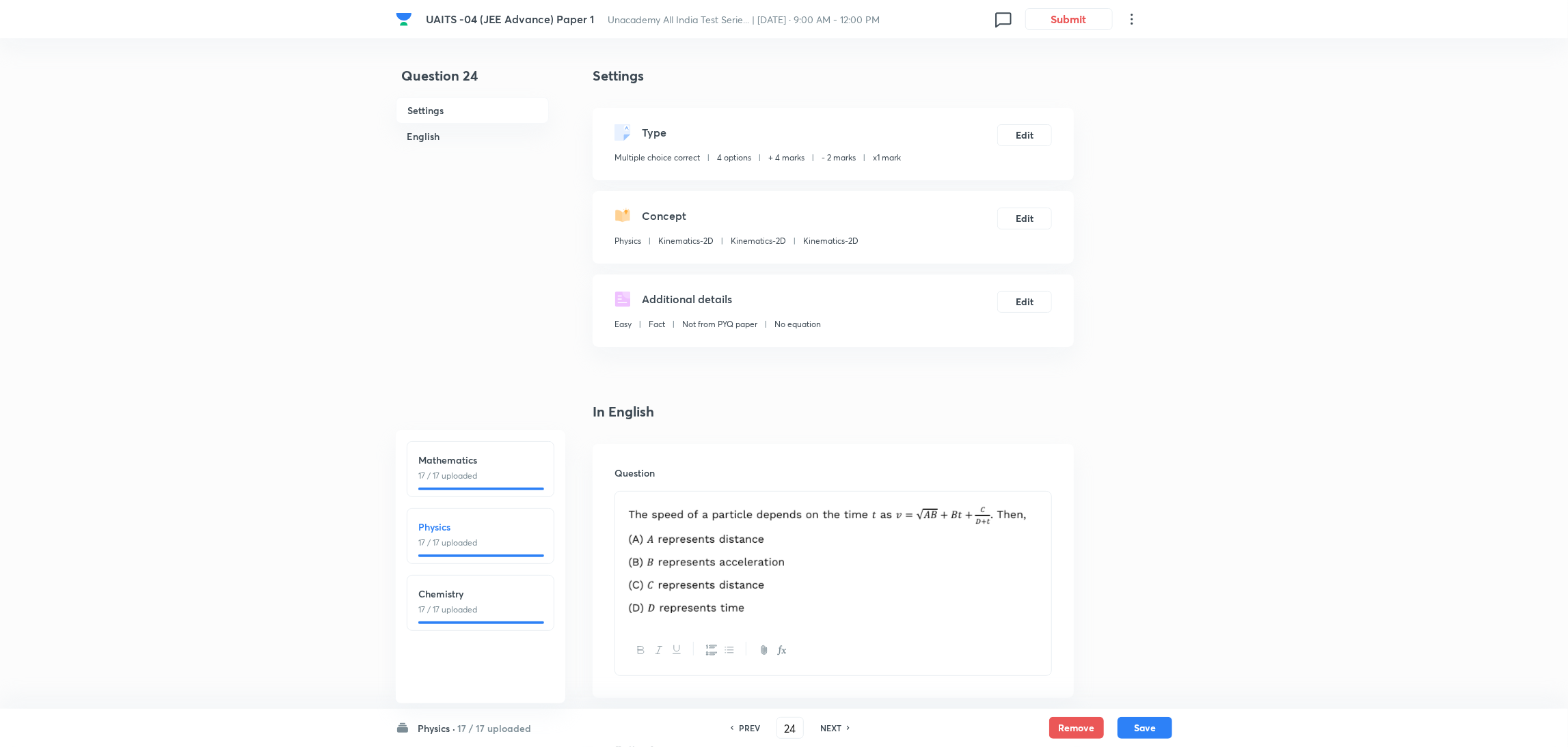
checkbox input "false"
checkbox input "true"
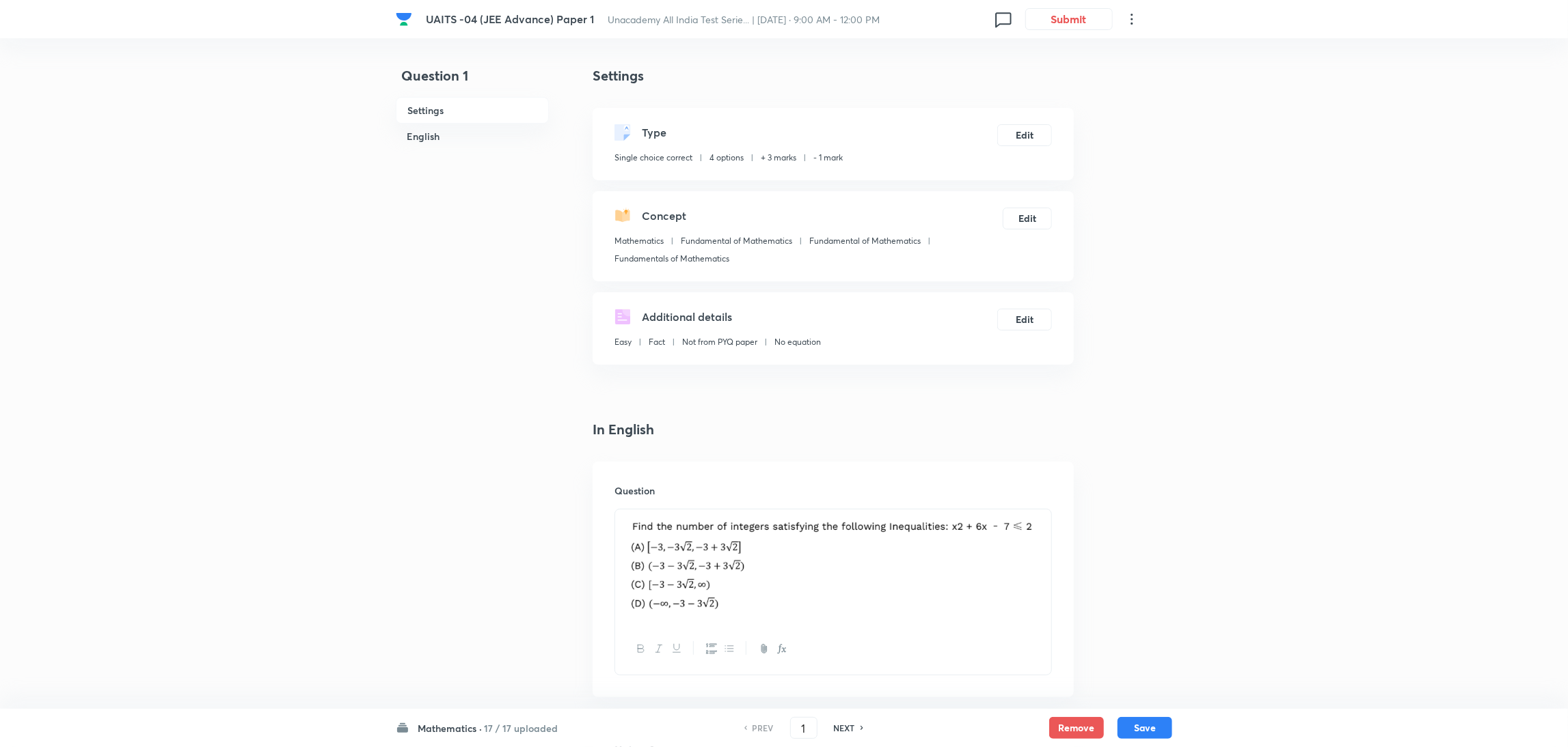
click at [837, 723] on h6 "NEXT" at bounding box center [844, 728] width 21 height 12
type input "2"
checkbox input "true"
click at [837, 723] on h6 "NEXT" at bounding box center [844, 728] width 21 height 12
type input "3"
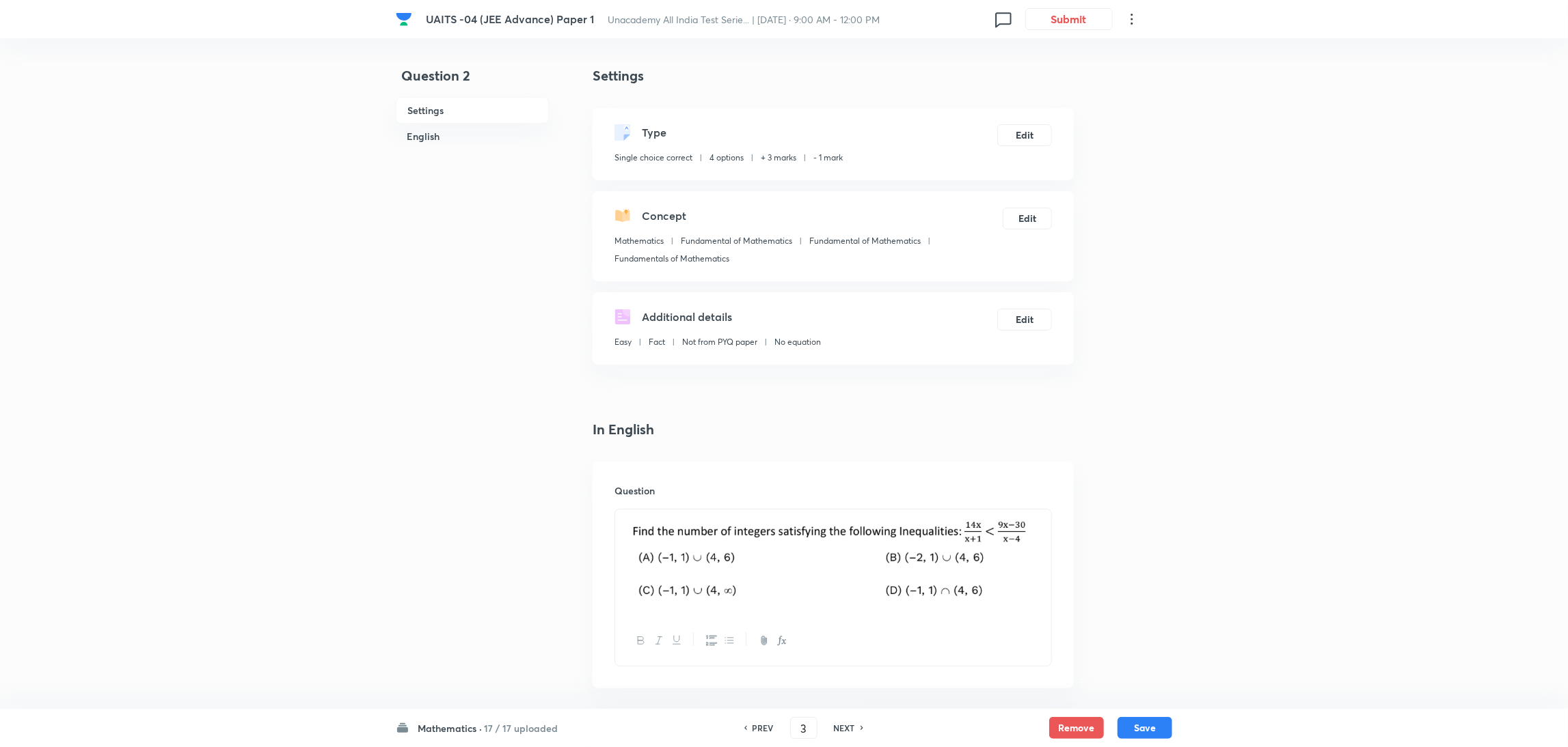
checkbox input "false"
checkbox input "true"
click at [837, 723] on h6 "NEXT" at bounding box center [844, 728] width 21 height 12
type input "4"
checkbox input "false"
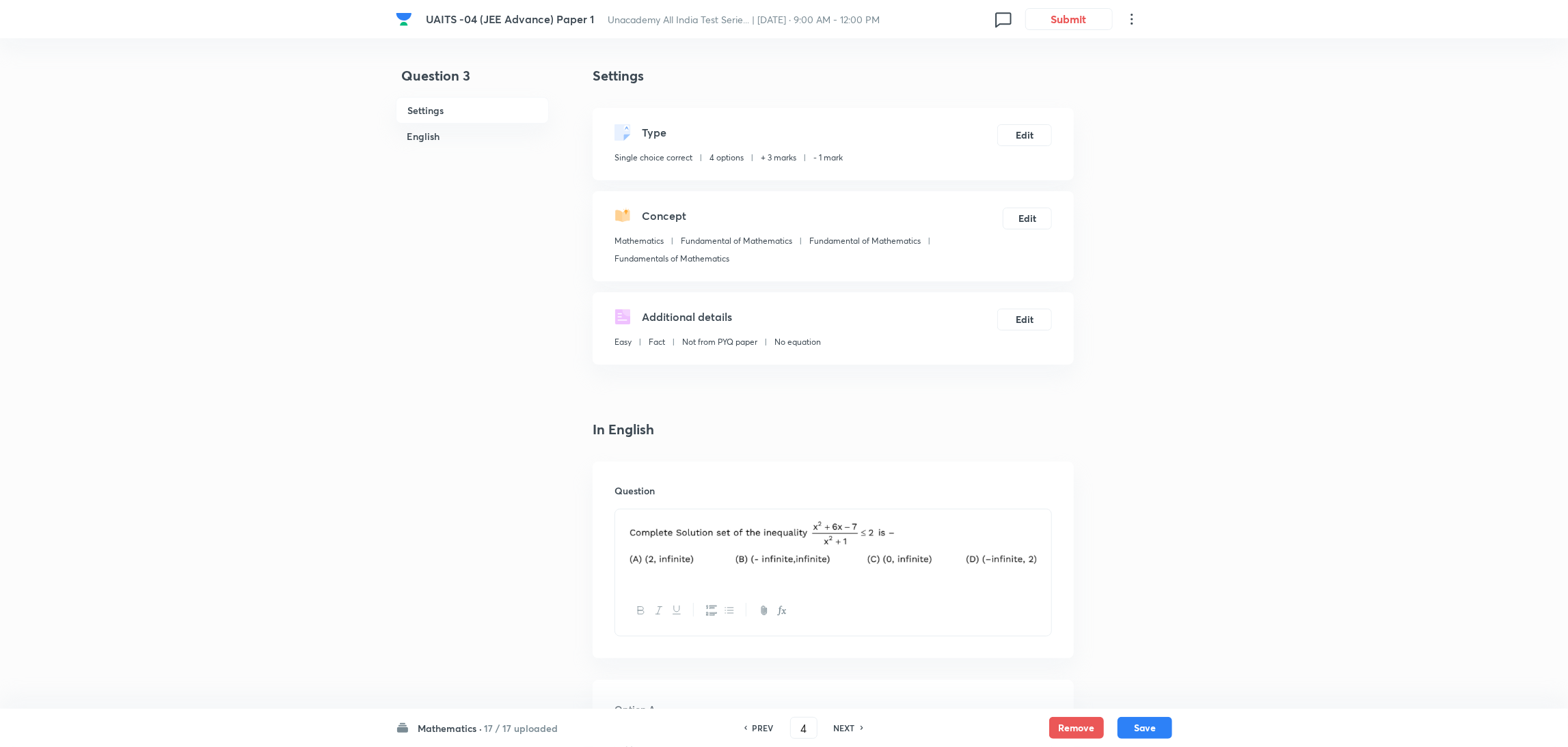
checkbox input "true"
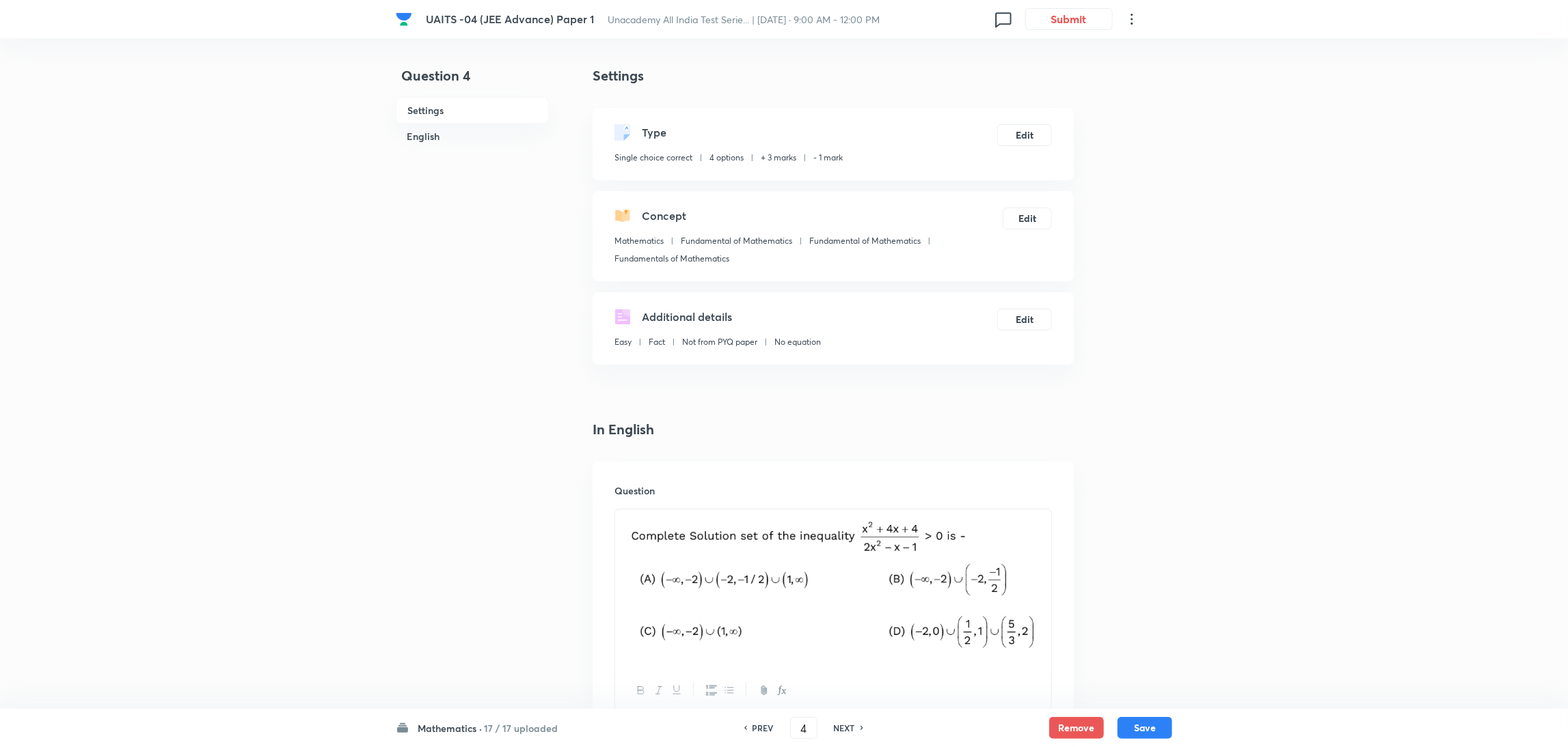
click at [837, 723] on h6 "NEXT" at bounding box center [844, 728] width 21 height 12
type input "5"
checkbox input "true"
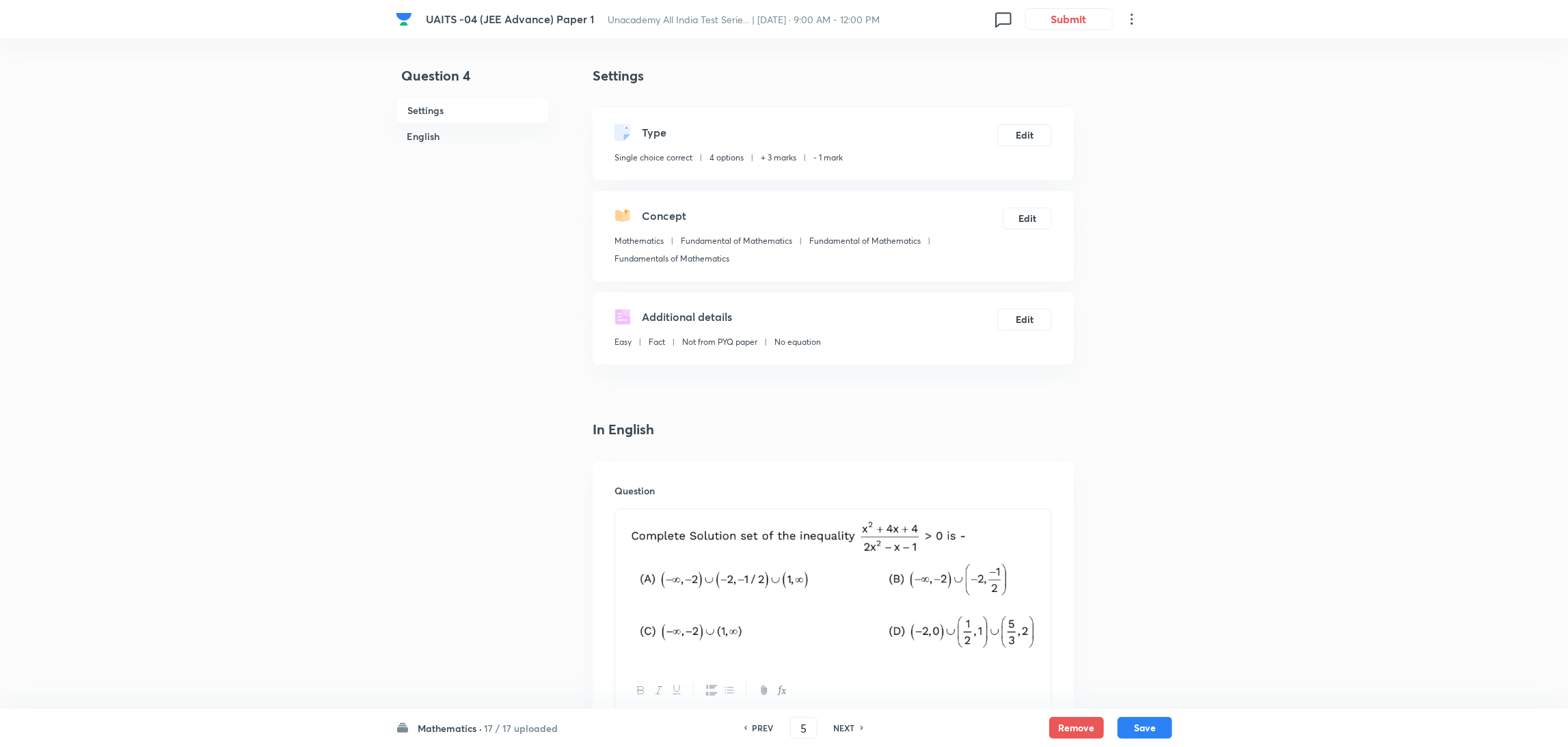
checkbox input "true"
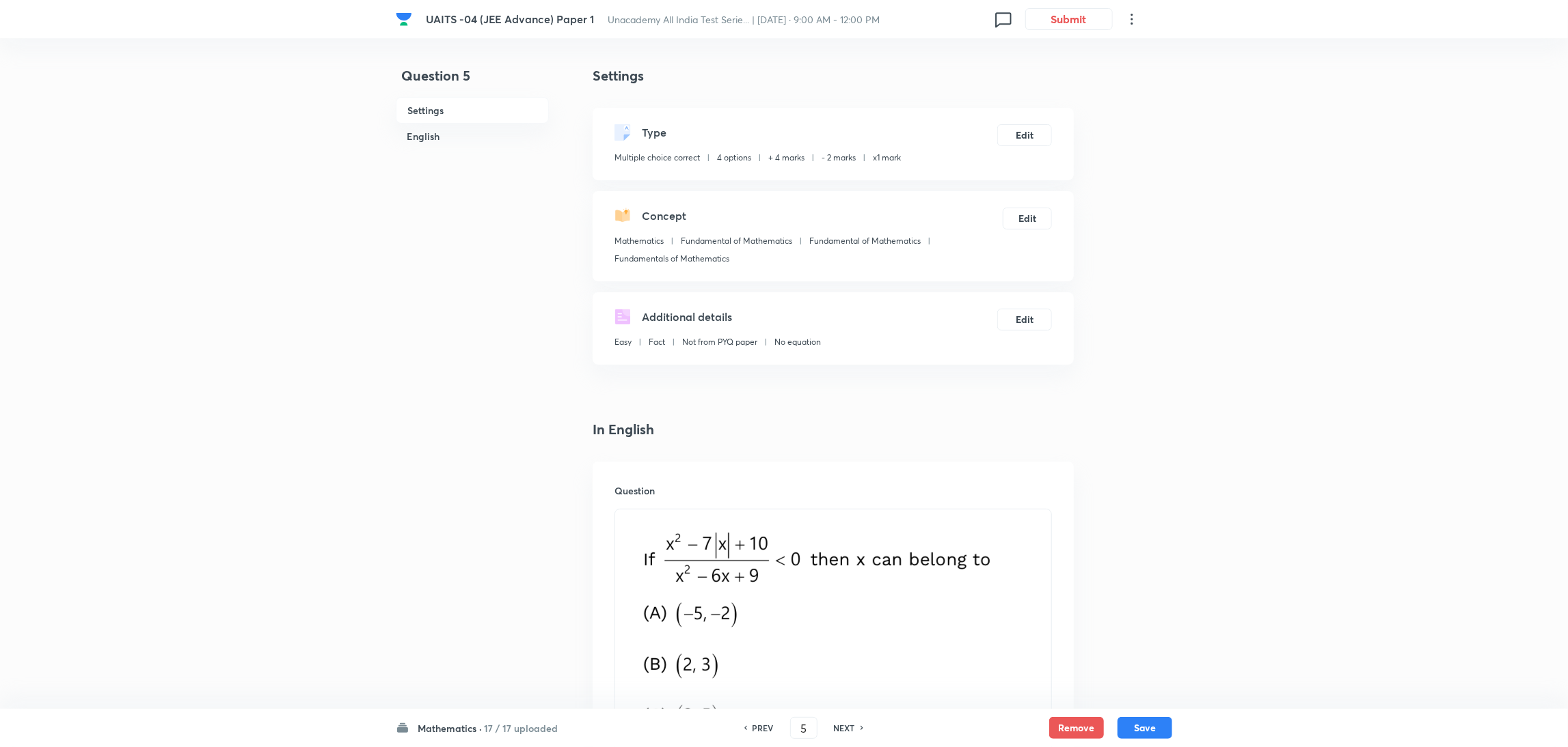
click at [839, 727] on h6 "NEXT" at bounding box center [844, 728] width 21 height 12
type input "6"
checkbox input "false"
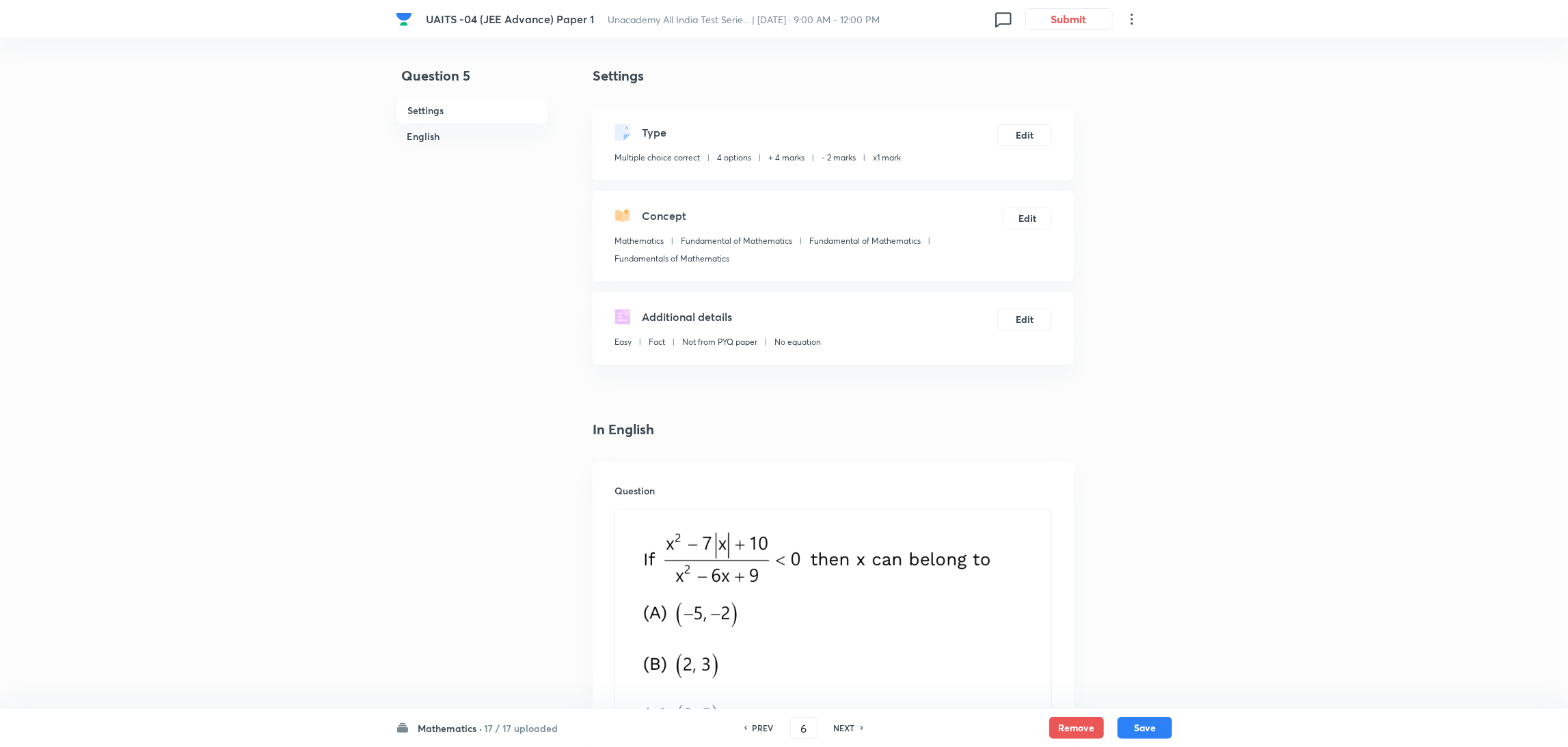
checkbox input "false"
checkbox input "true"
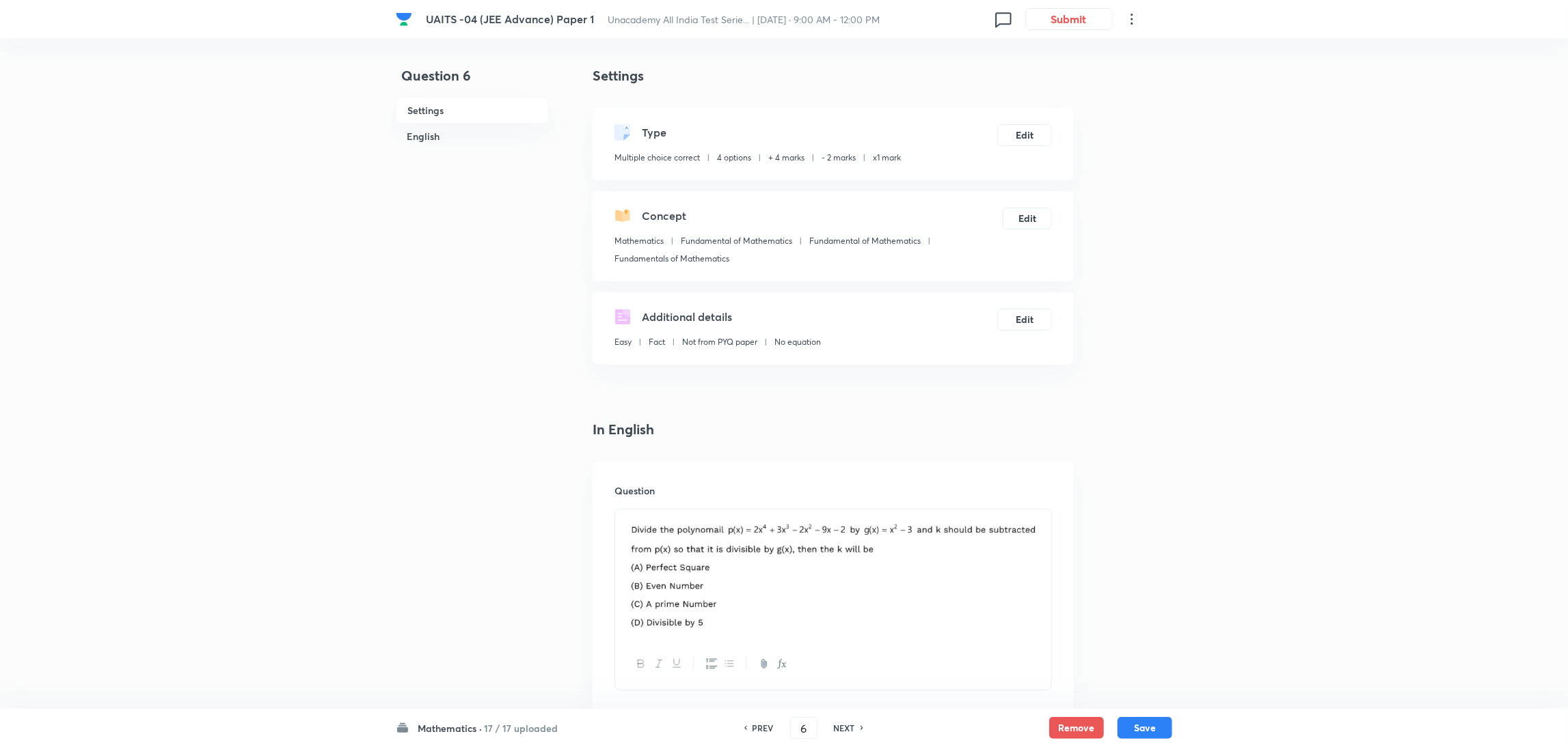
click at [839, 727] on h6 "NEXT" at bounding box center [844, 728] width 21 height 12
type input "7"
checkbox input "false"
checkbox input "true"
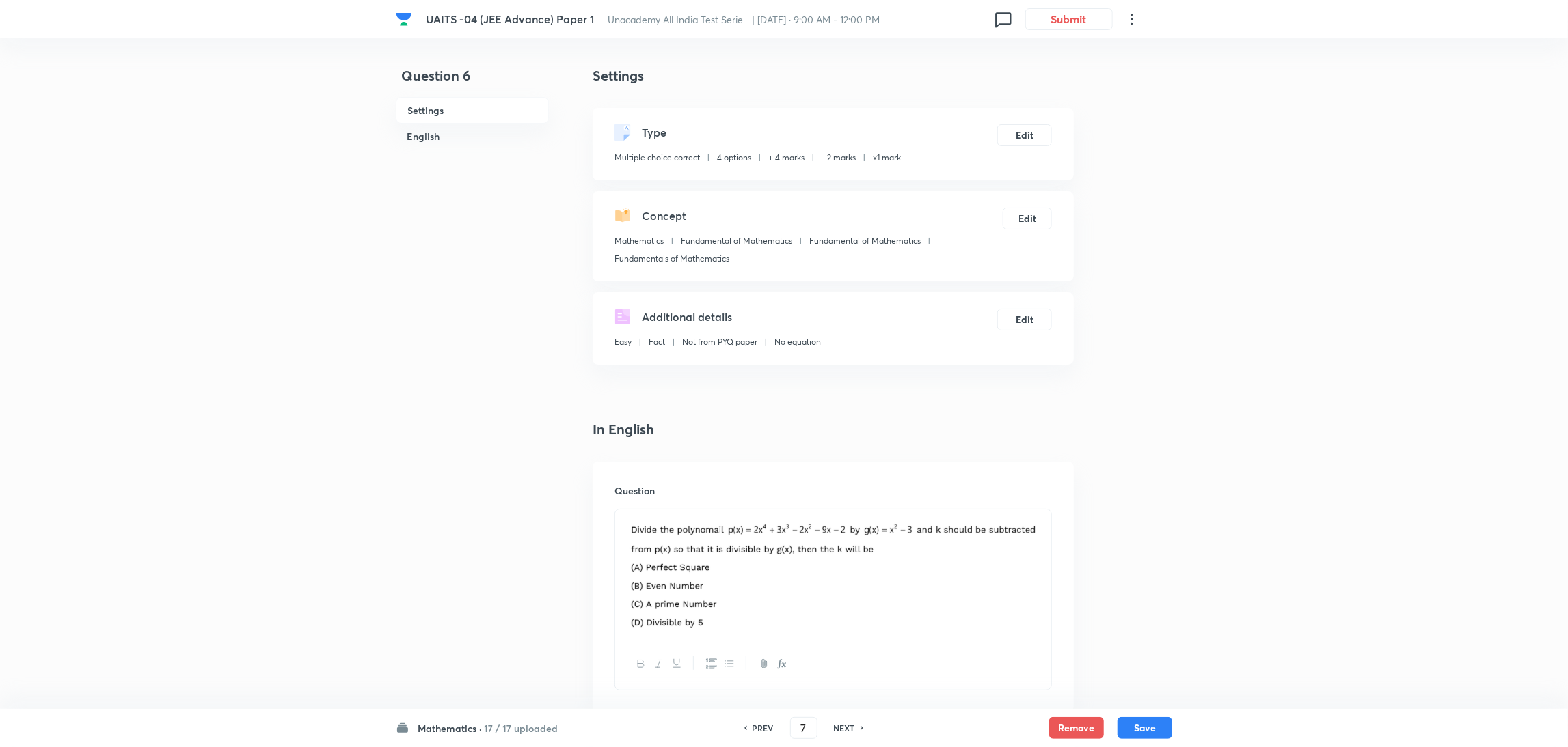
checkbox input "true"
click at [839, 727] on h6 "NEXT" at bounding box center [844, 728] width 21 height 12
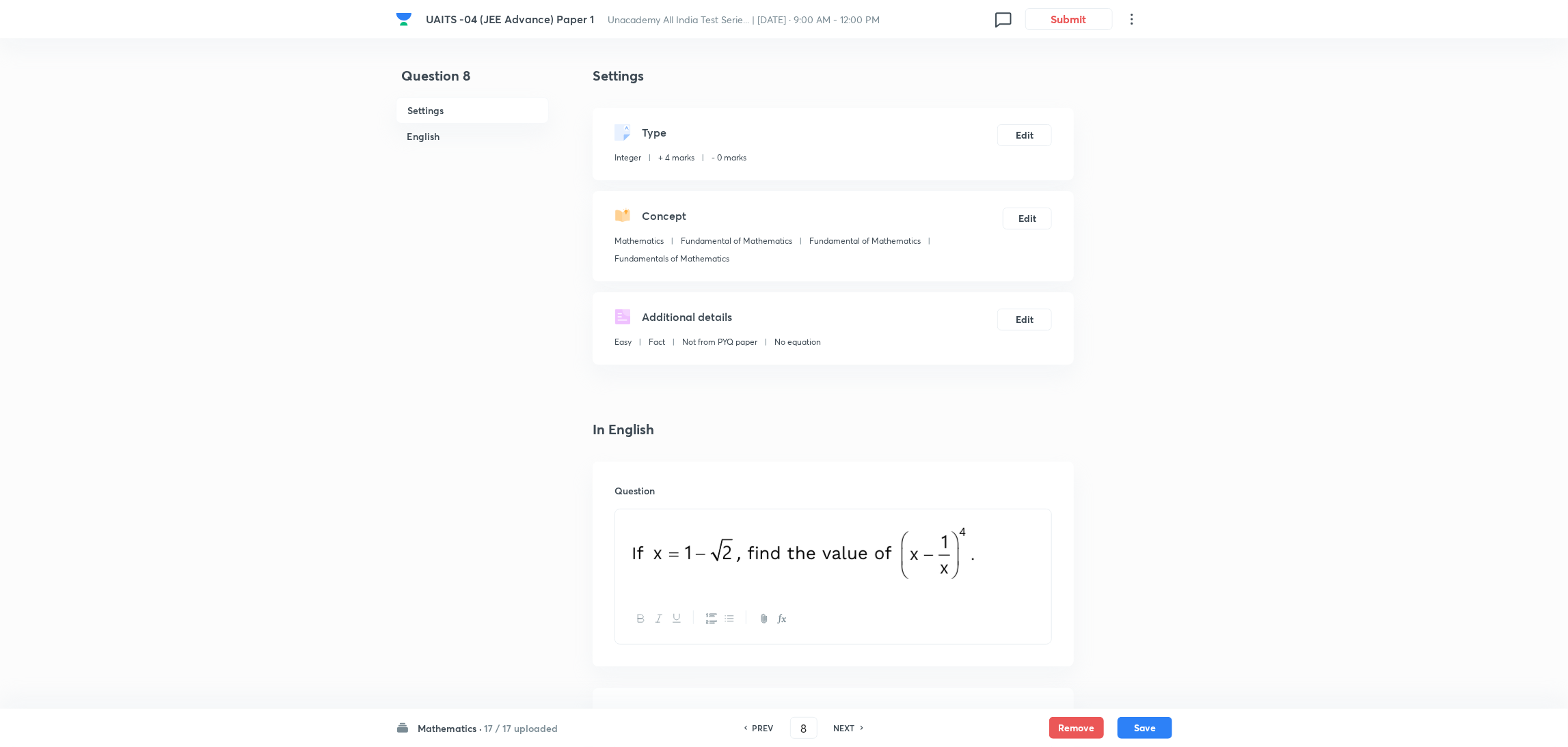
click at [850, 725] on h6 "NEXT" at bounding box center [844, 728] width 21 height 12
type input "9"
type input "14"
click at [850, 725] on h6 "NEXT" at bounding box center [844, 728] width 21 height 12
type input "10"
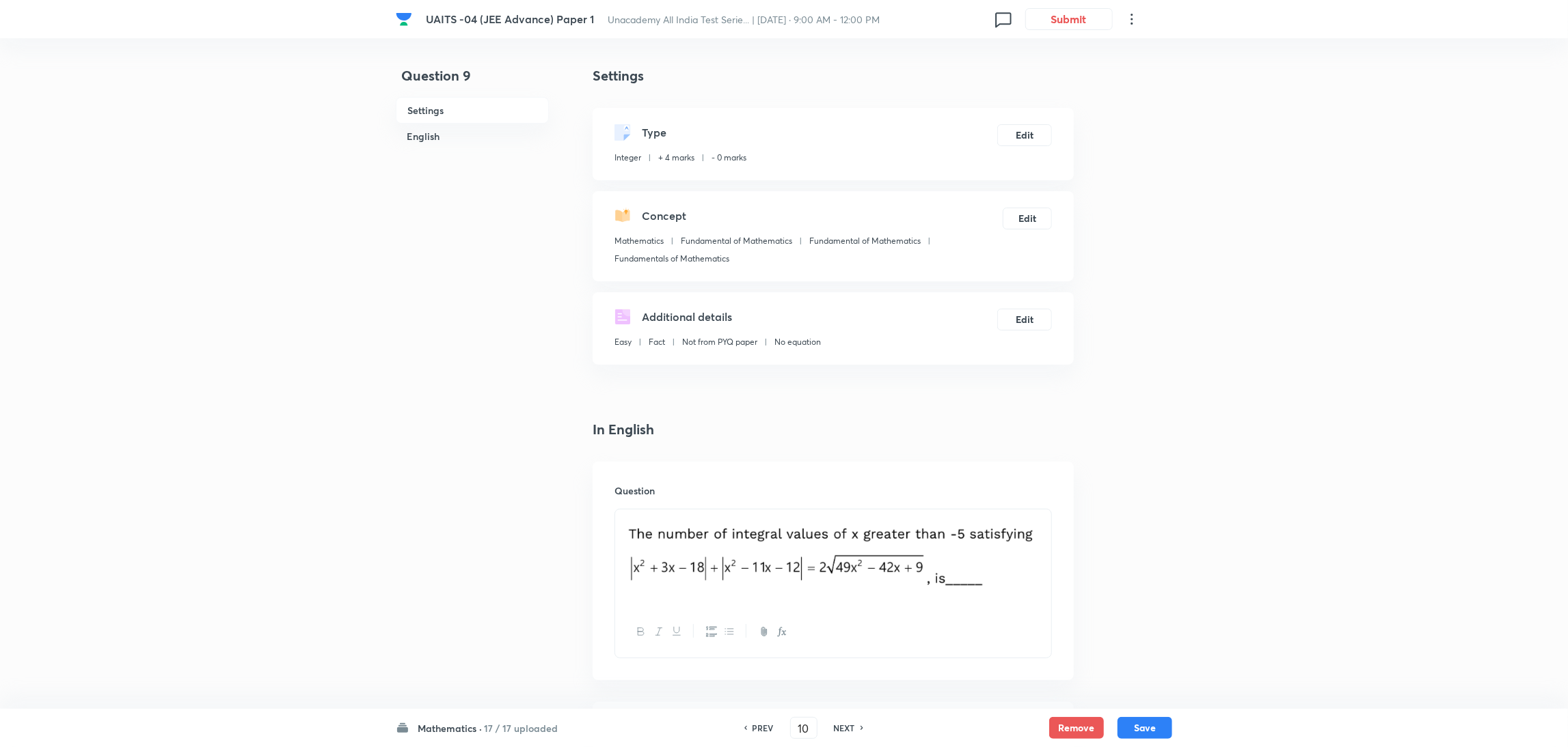
type input "8"
click at [850, 725] on h6 "NEXT" at bounding box center [844, 728] width 21 height 12
type input "11"
type input "1"
click at [850, 725] on h6 "NEXT" at bounding box center [844, 728] width 21 height 12
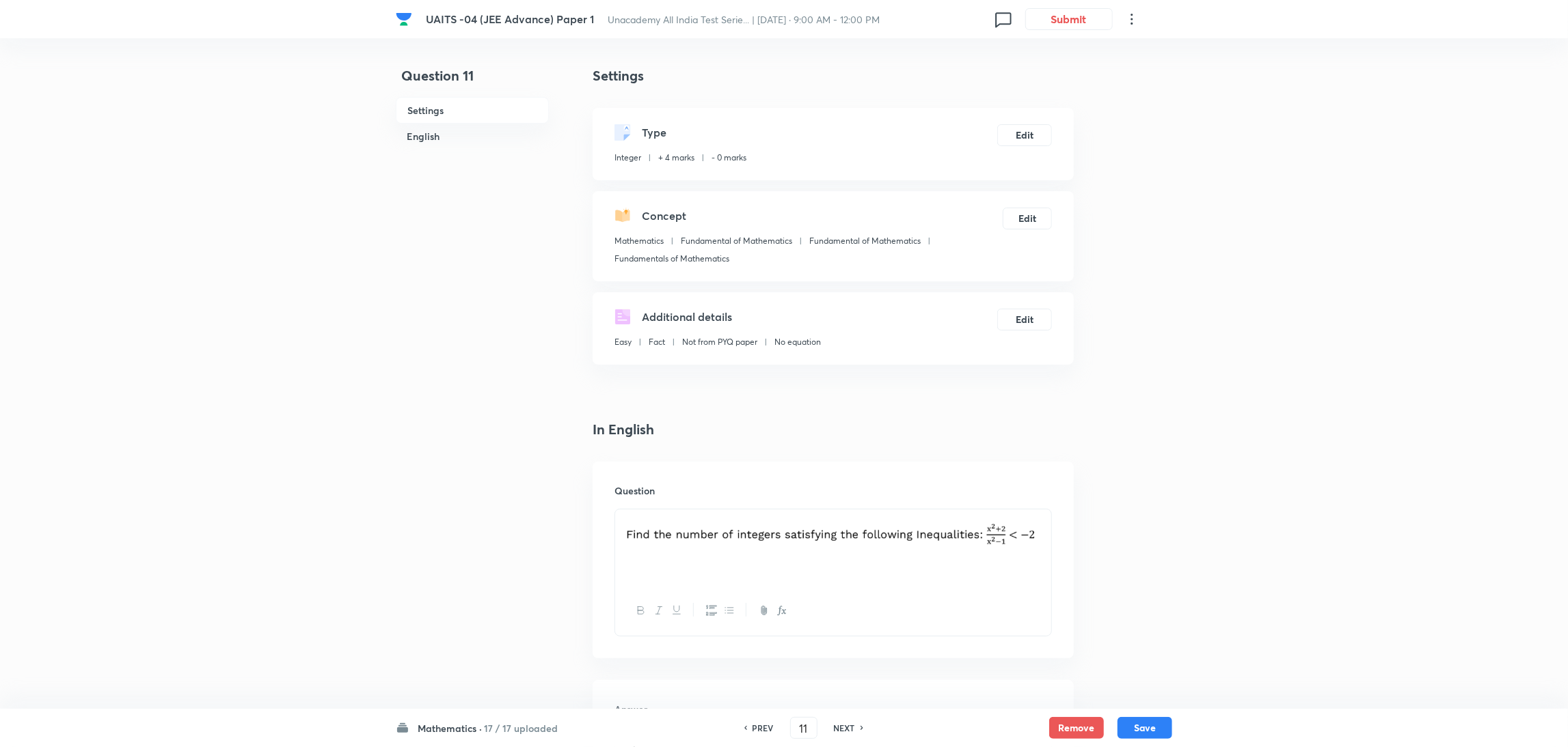
type input "12"
type input "0"
click at [850, 725] on h6 "NEXT" at bounding box center [844, 728] width 21 height 12
type input "13"
type input "-1"
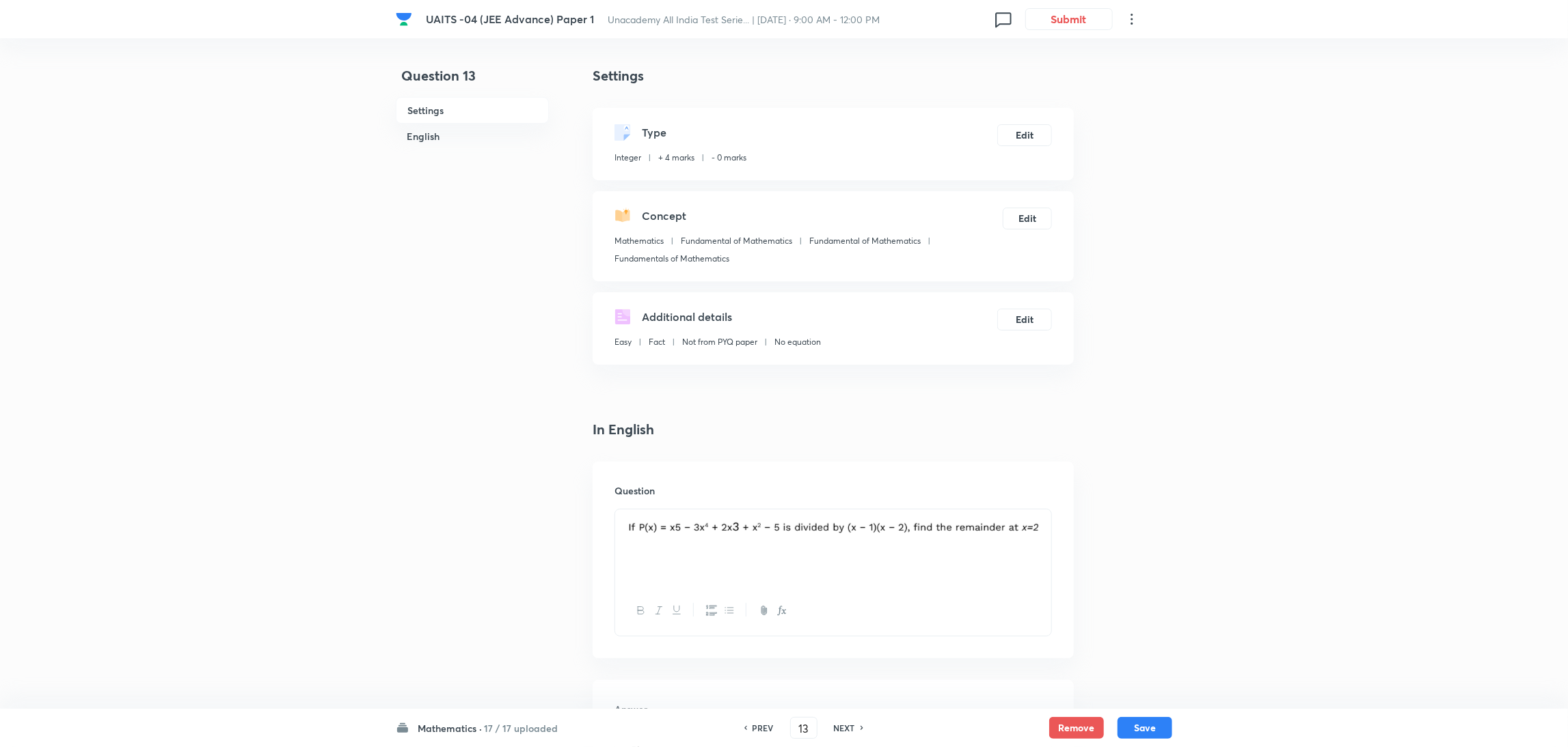
click at [839, 729] on h6 "NEXT" at bounding box center [844, 728] width 21 height 12
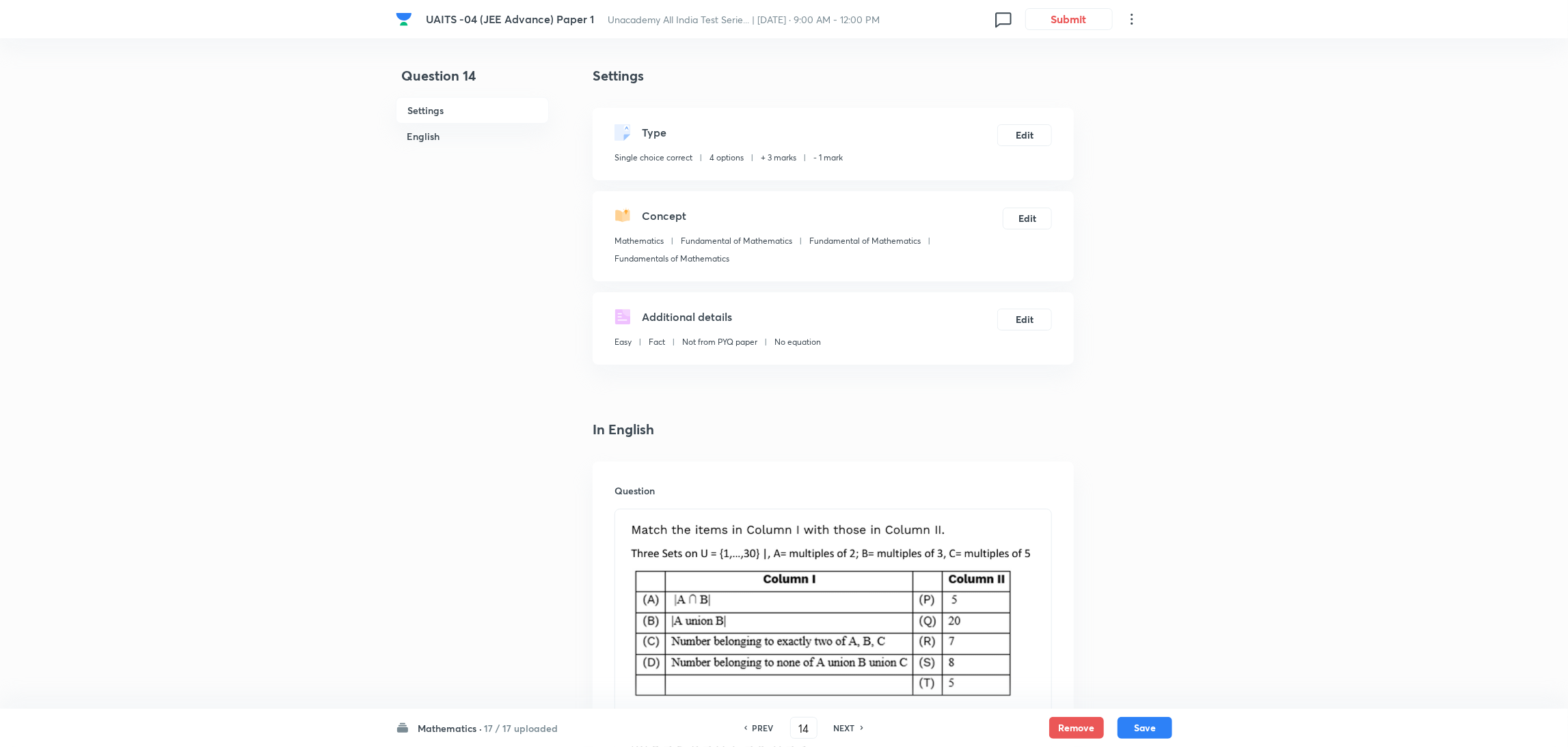
click at [839, 729] on h6 "NEXT" at bounding box center [844, 728] width 21 height 12
type input "15"
checkbox input "false"
checkbox input "true"
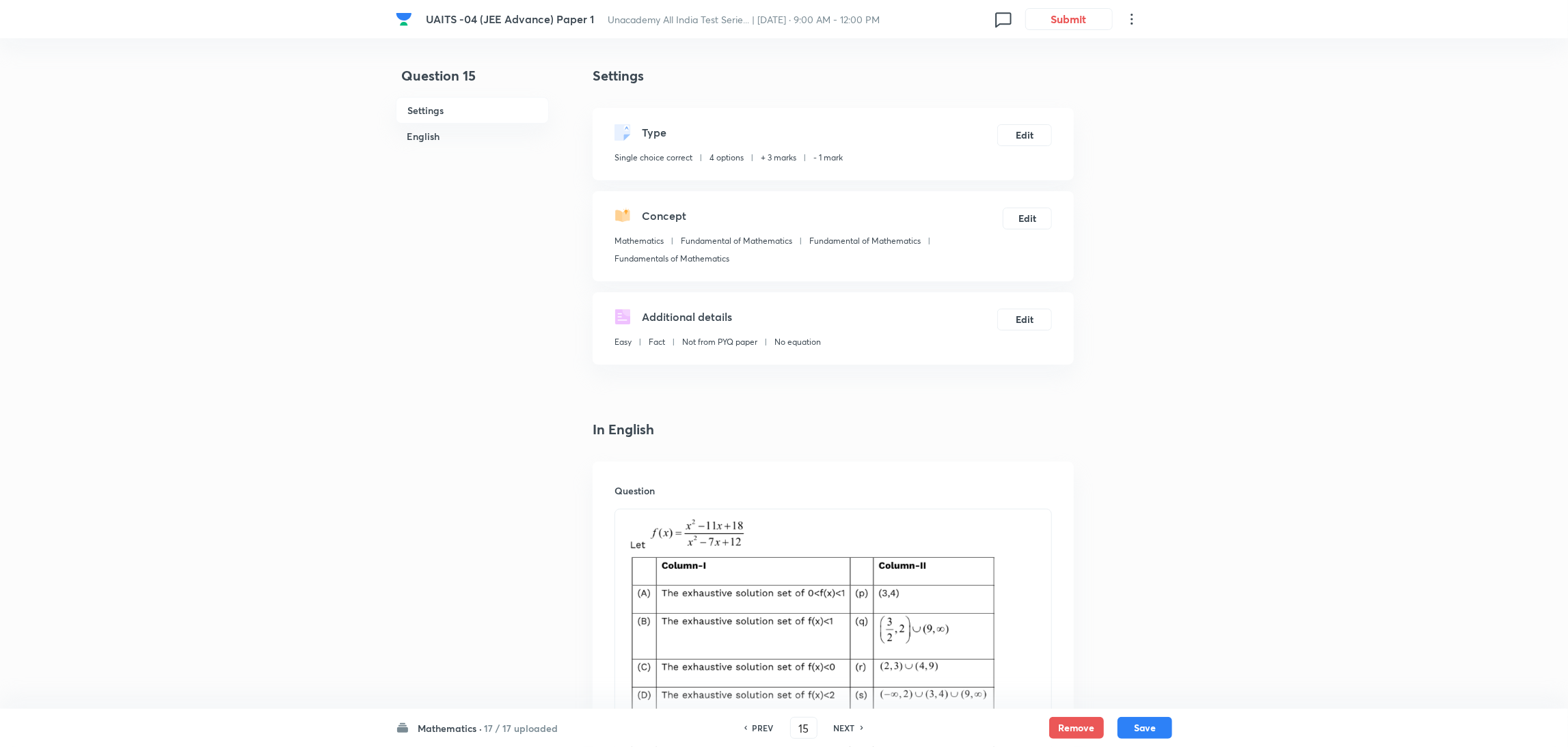
click at [839, 729] on h6 "NEXT" at bounding box center [844, 728] width 21 height 12
type input "16"
checkbox input "true"
click at [839, 729] on h6 "NEXT" at bounding box center [844, 728] width 21 height 12
type input "17"
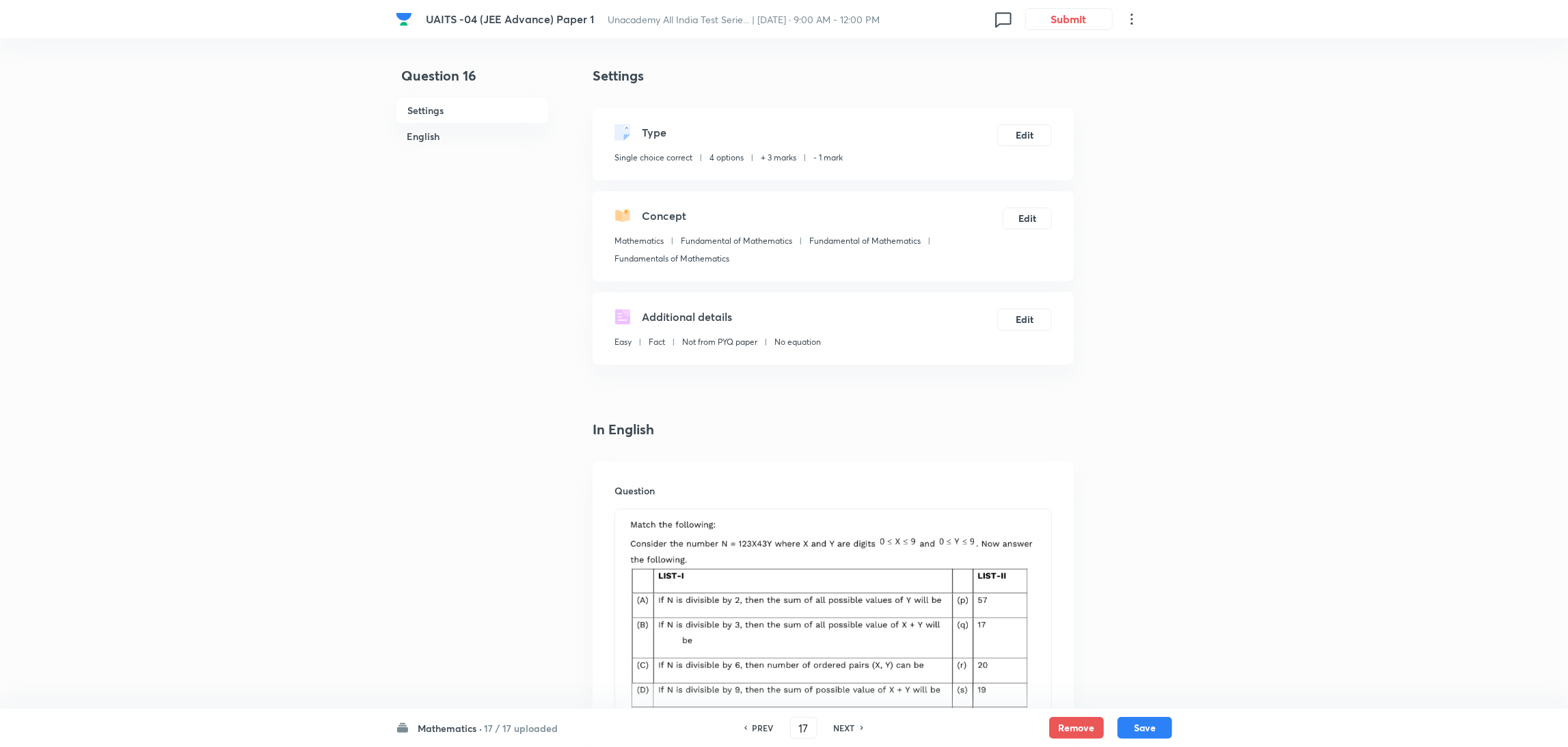
checkbox input "false"
checkbox input "true"
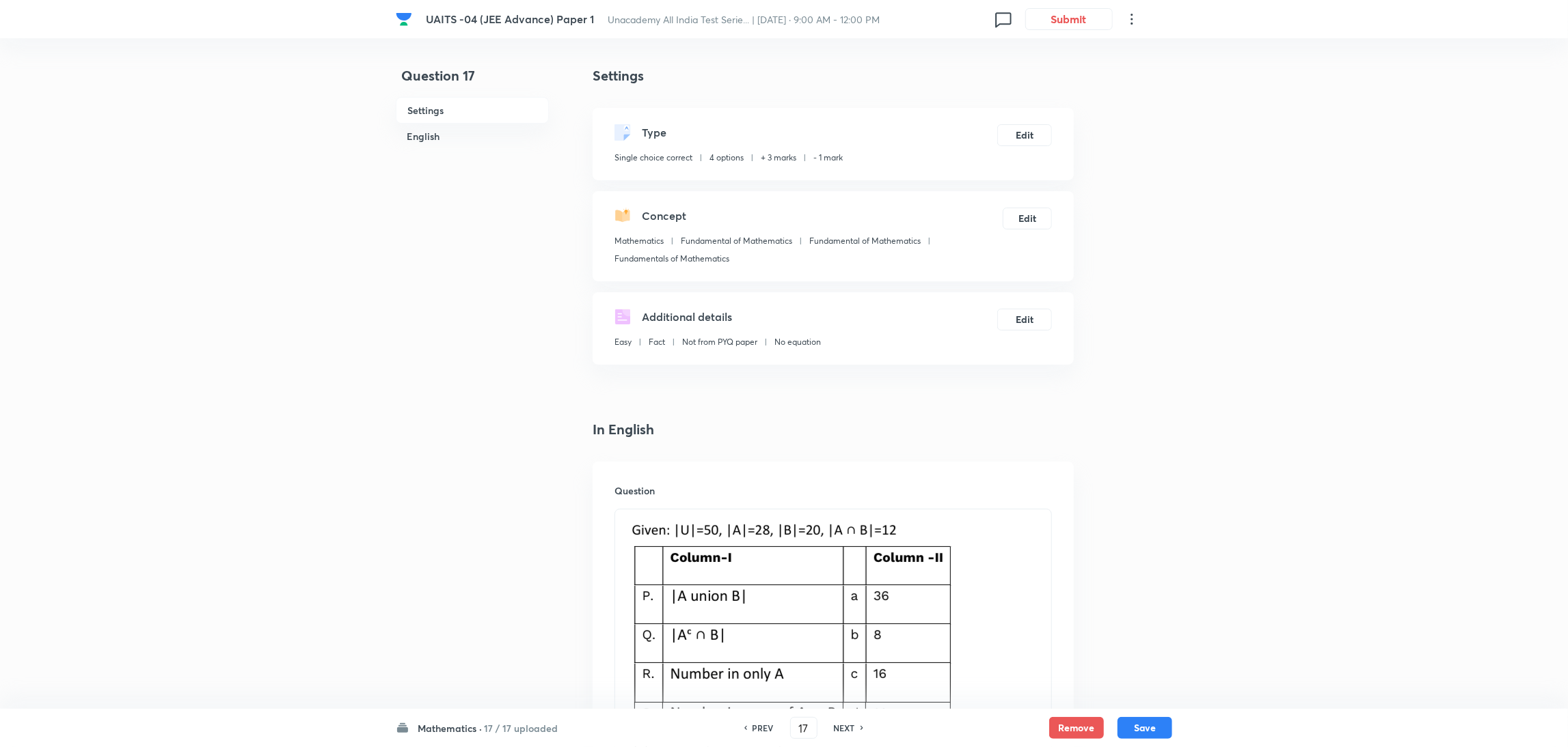
click at [839, 729] on h6 "NEXT" at bounding box center [844, 728] width 21 height 12
type input "18"
checkbox input "true"
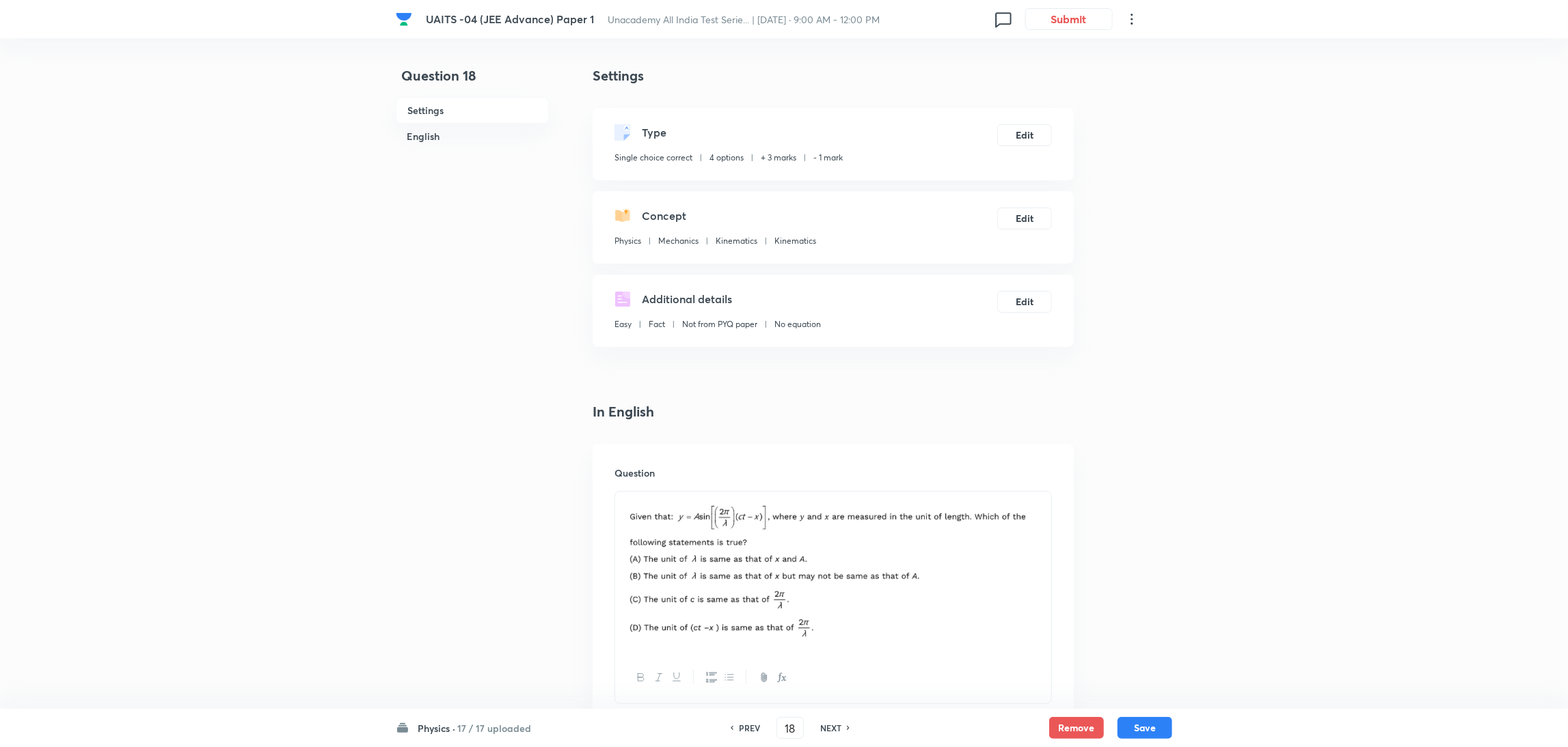
click at [753, 726] on h6 "PREV" at bounding box center [750, 728] width 21 height 12
type input "17"
checkbox input "true"
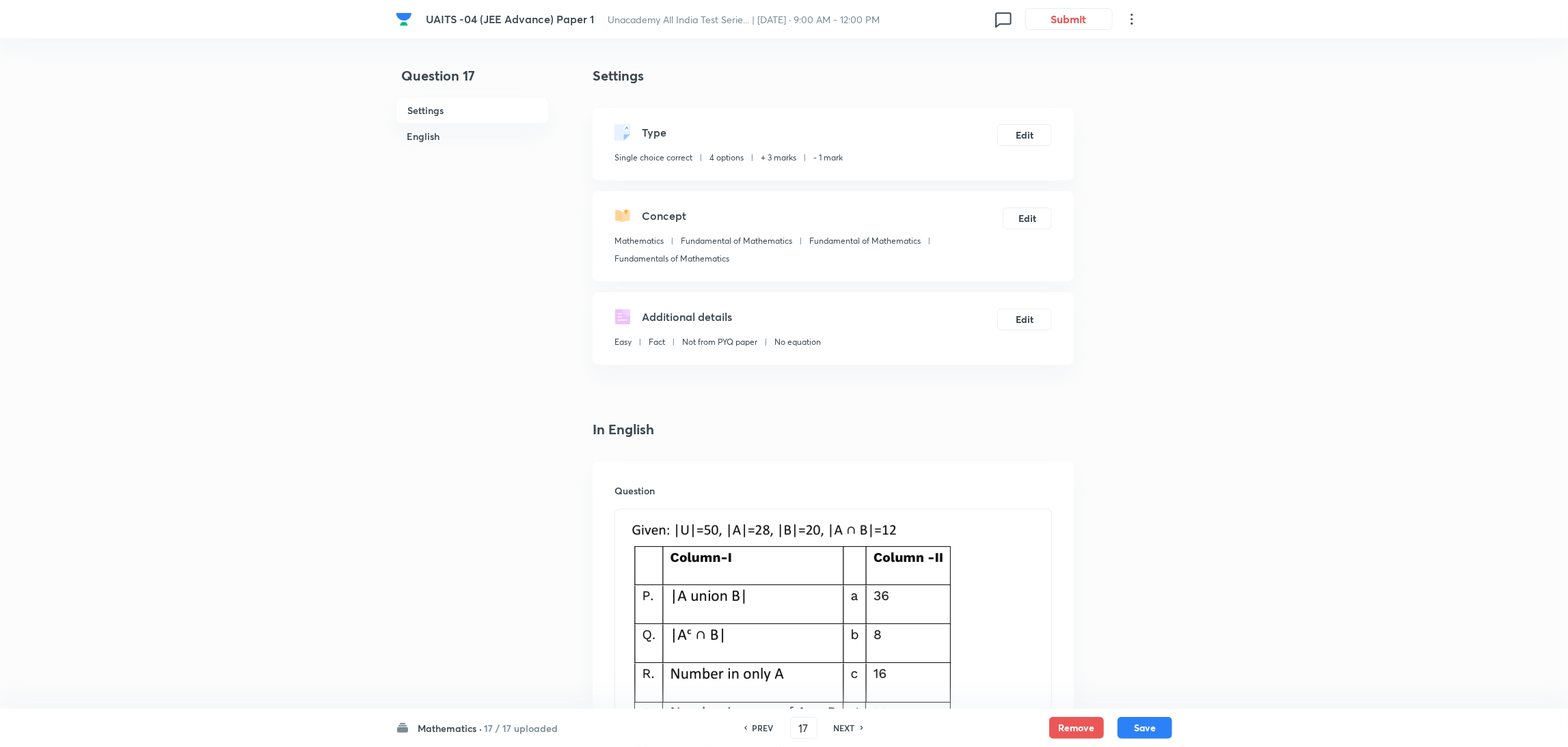
click at [753, 726] on h6 "PREV" at bounding box center [763, 728] width 21 height 12
type input "16"
checkbox input "false"
checkbox input "true"
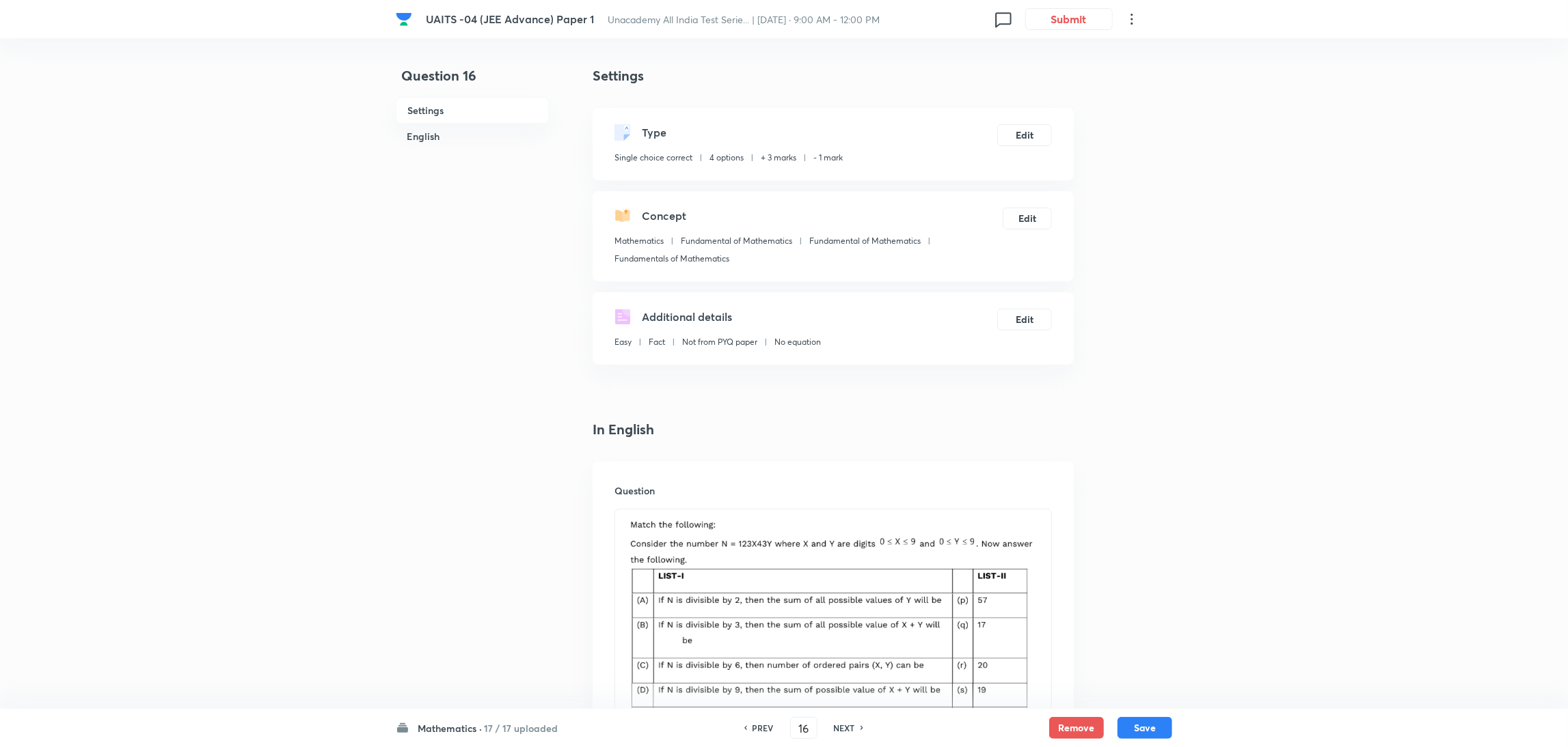
click at [753, 726] on h6 "PREV" at bounding box center [763, 728] width 21 height 12
type input "15"
checkbox input "true"
click at [753, 726] on h6 "PREV" at bounding box center [763, 728] width 21 height 12
type input "14"
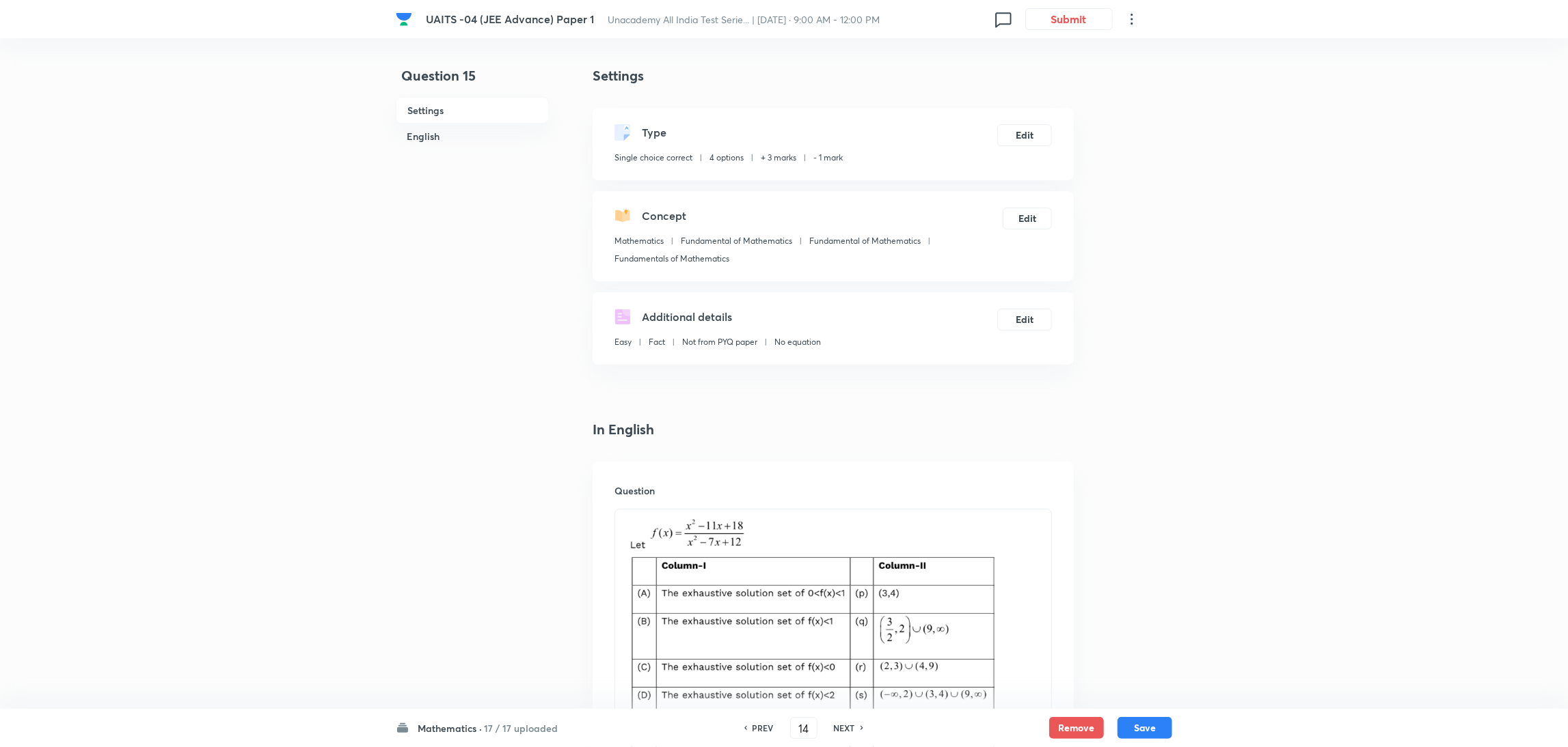
checkbox input "false"
checkbox input "true"
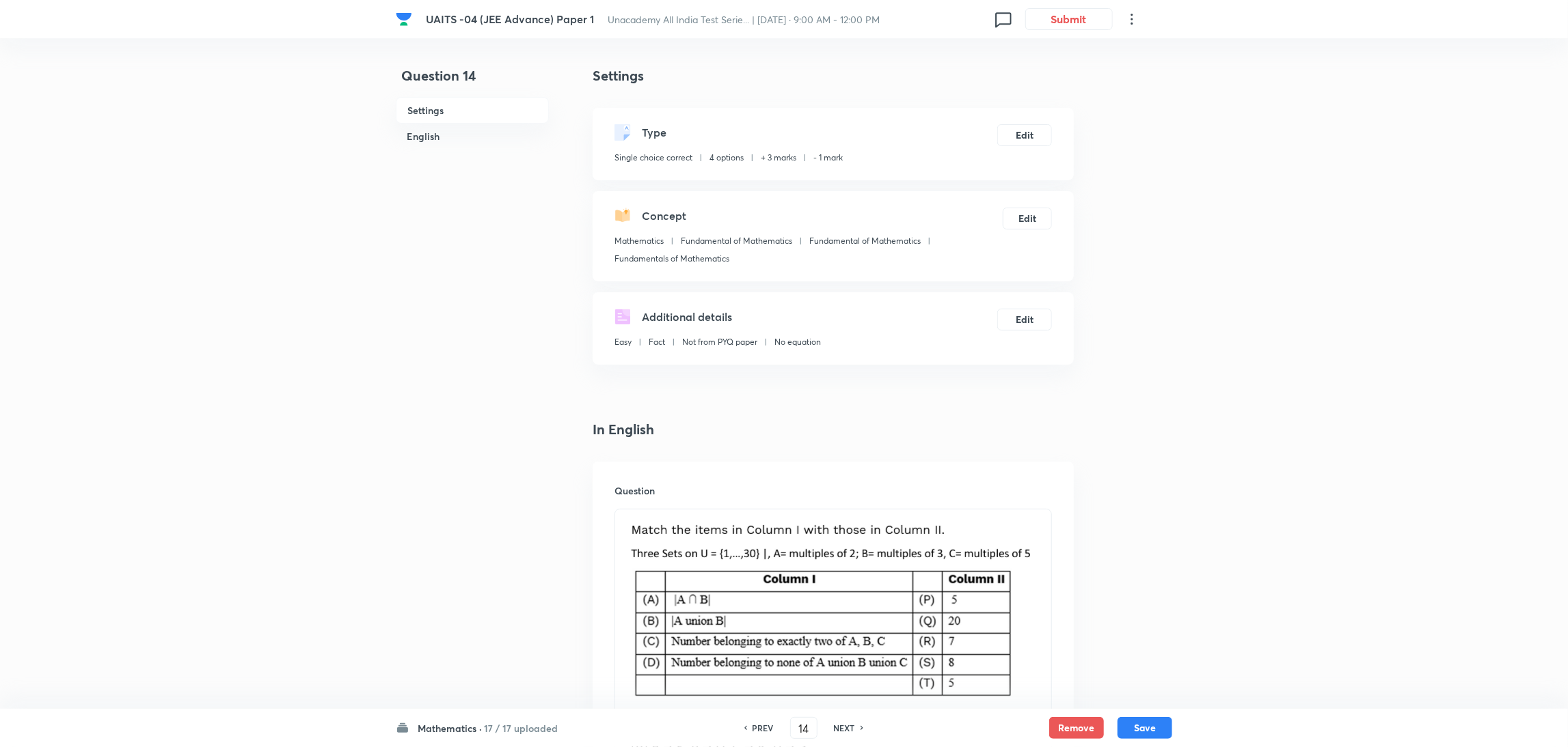
click at [850, 726] on h6 "NEXT" at bounding box center [844, 728] width 21 height 12
type input "15"
checkbox input "false"
checkbox input "true"
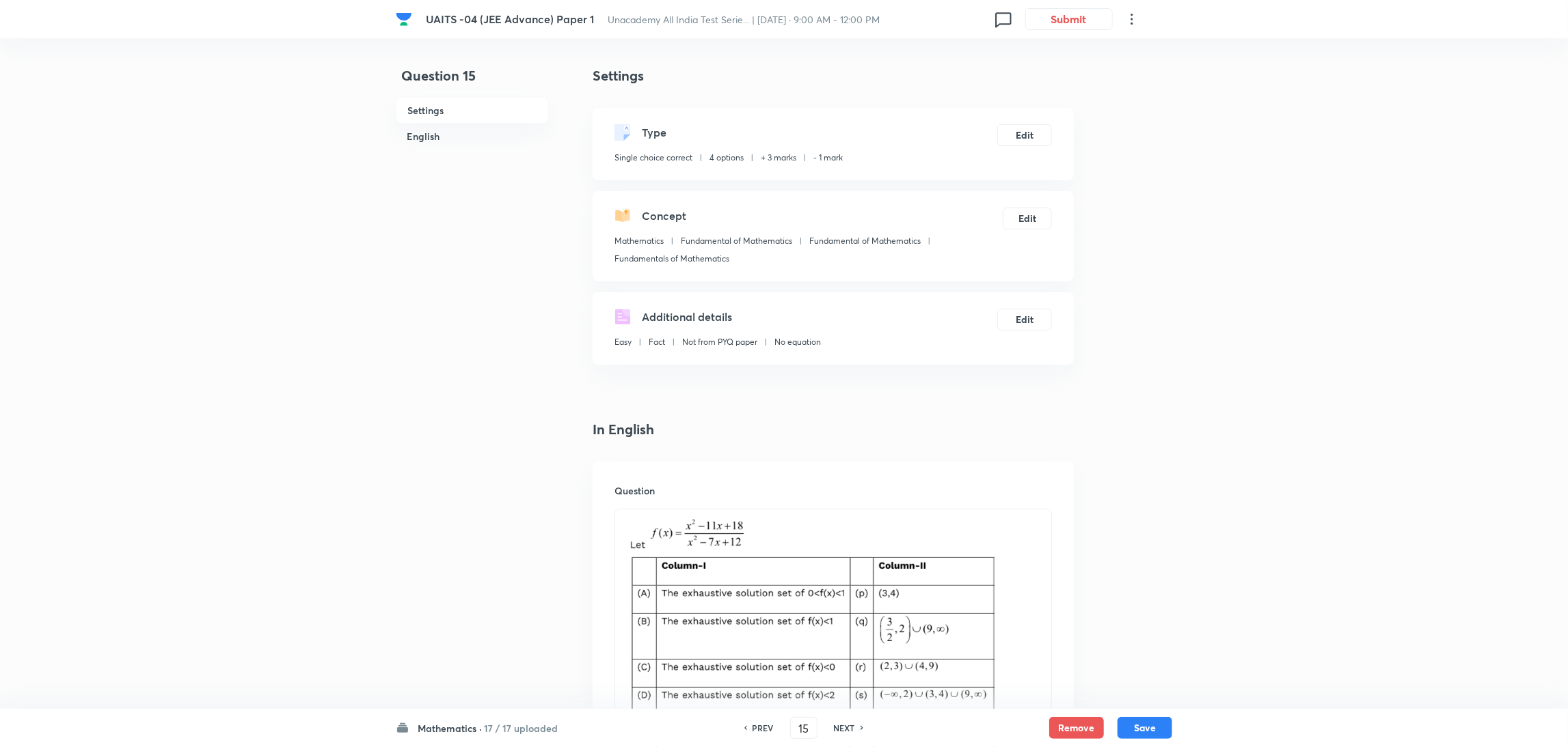
click at [753, 730] on h6 "PREV" at bounding box center [763, 728] width 21 height 12
type input "14"
checkbox input "false"
checkbox input "true"
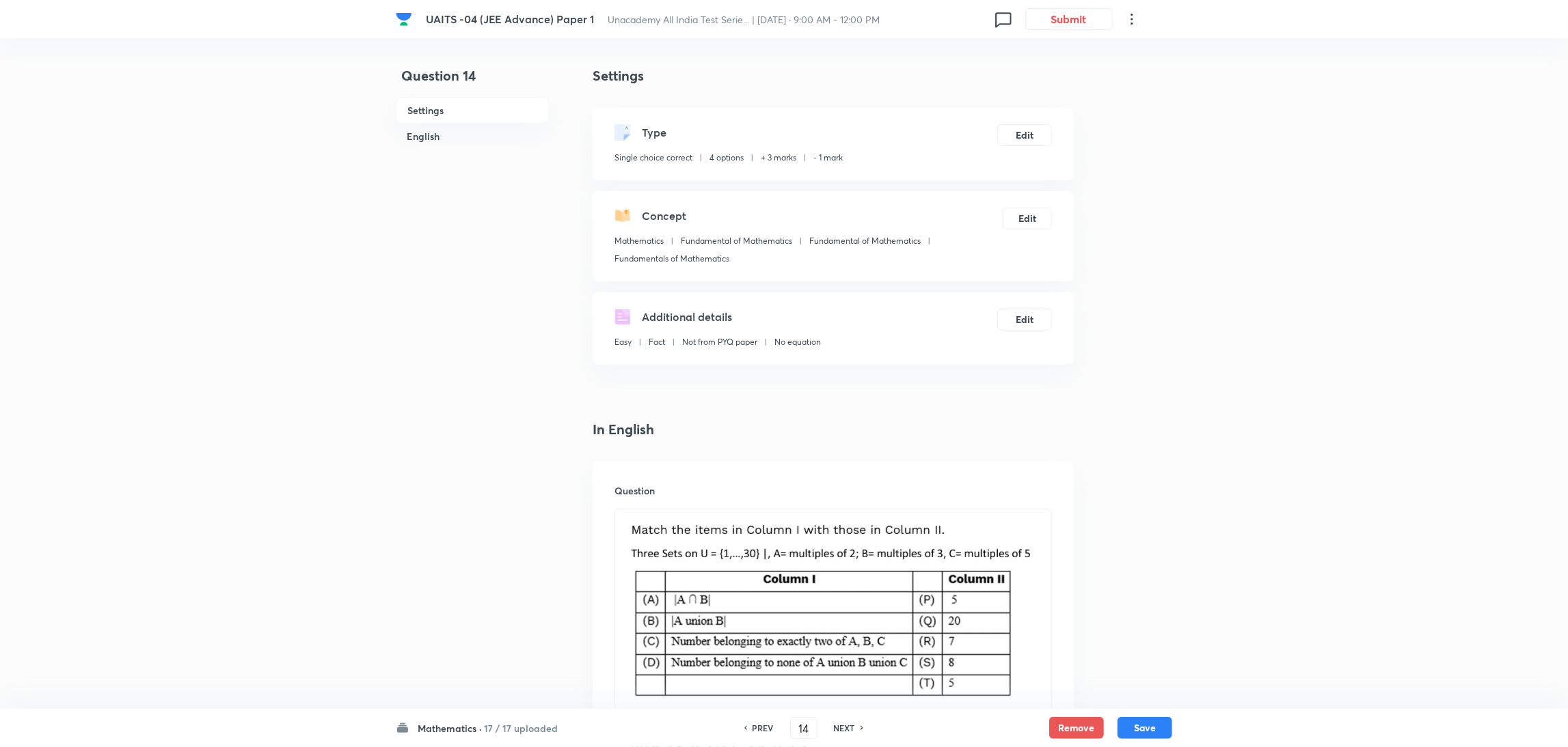
click at [753, 730] on h6 "PREV" at bounding box center [763, 728] width 21 height 12
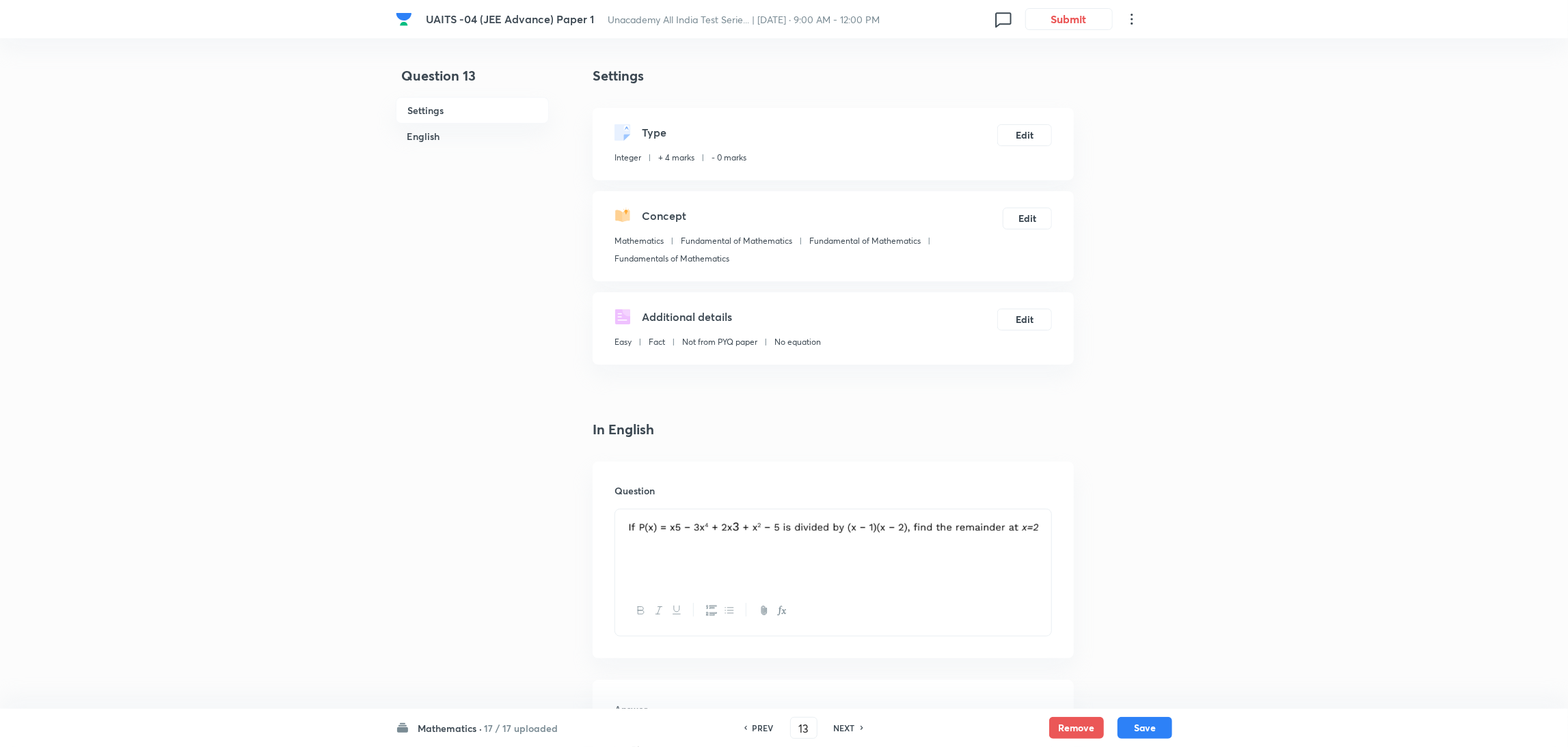
click at [834, 731] on h6 "NEXT" at bounding box center [844, 728] width 21 height 12
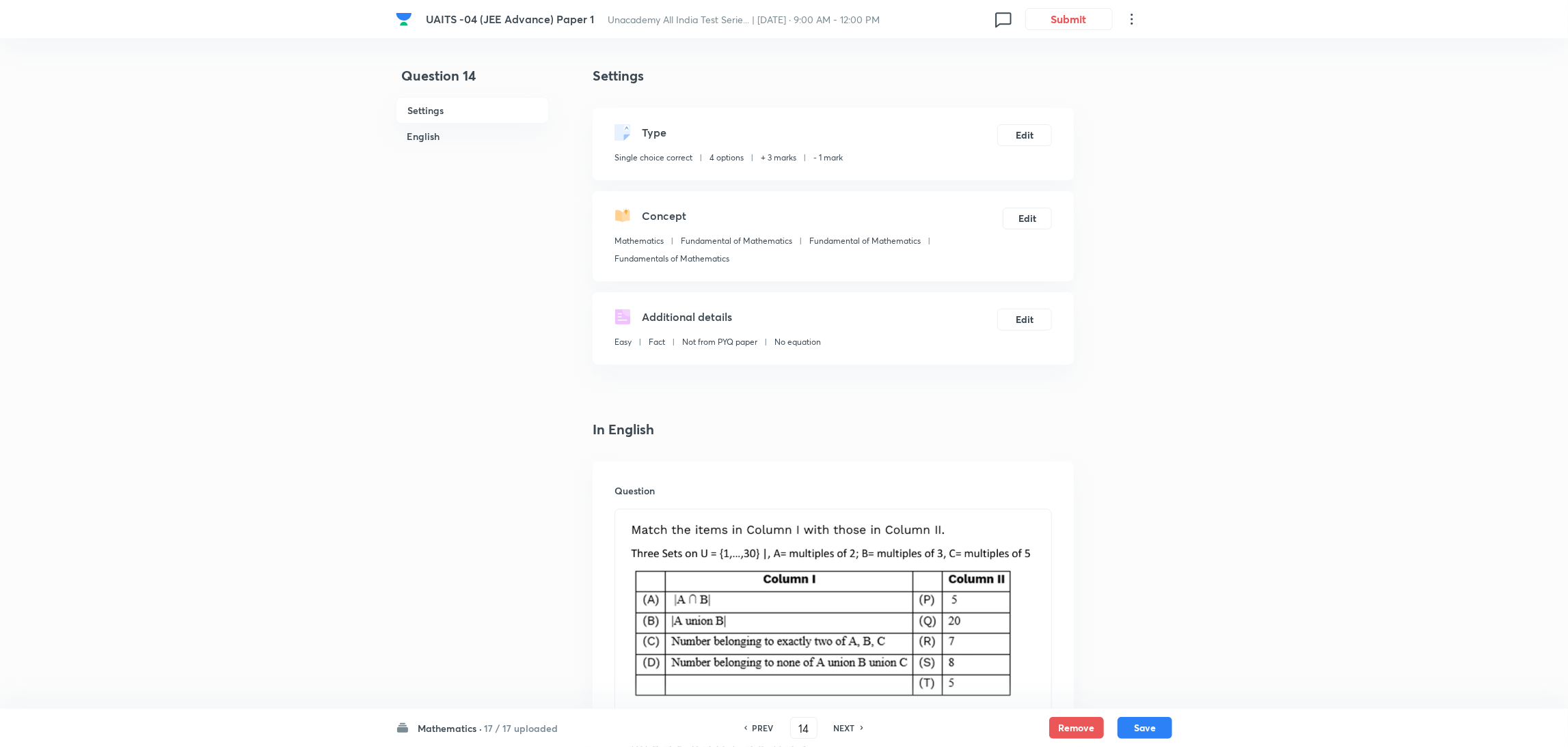
click at [834, 731] on h6 "NEXT" at bounding box center [844, 728] width 21 height 12
type input "15"
checkbox input "false"
checkbox input "true"
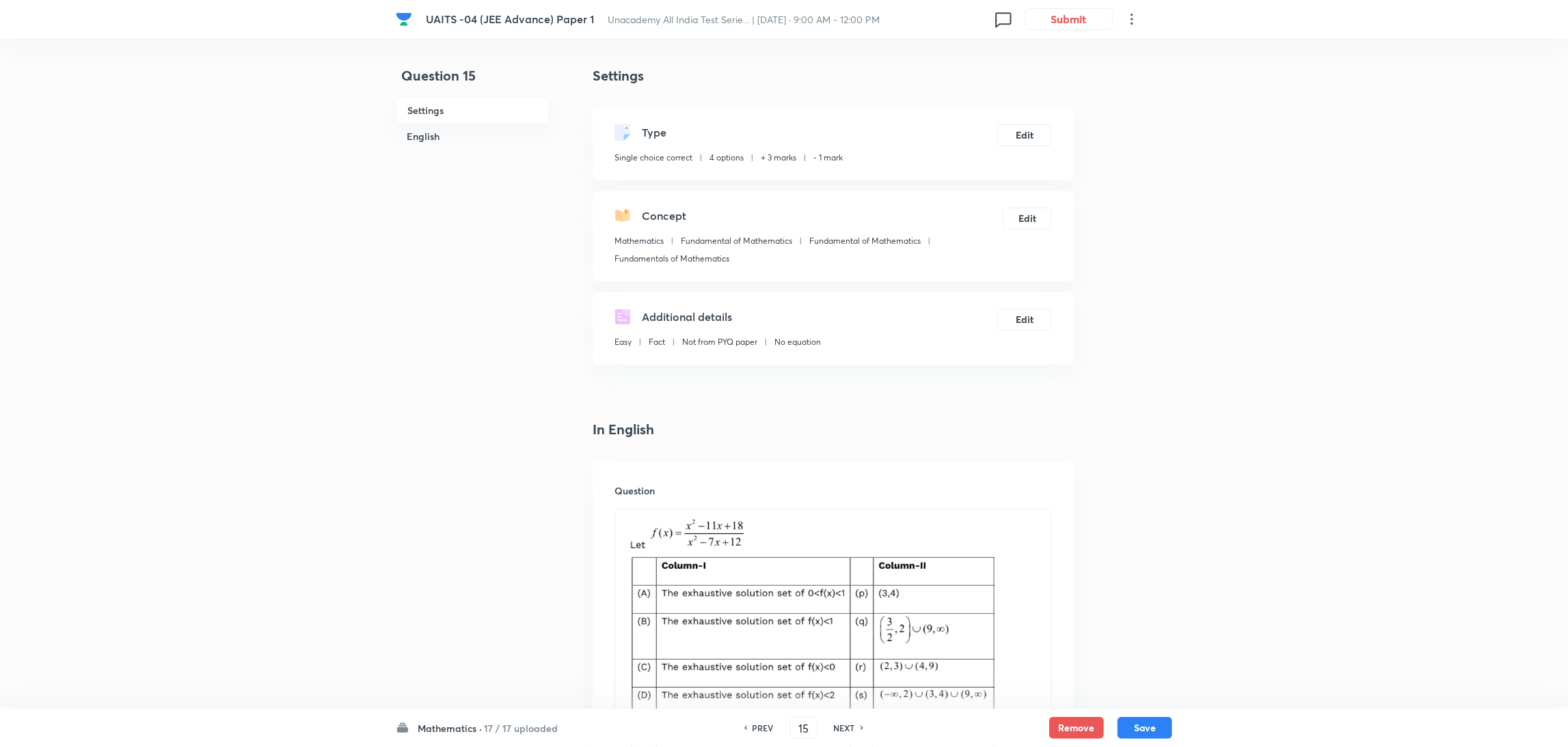
click at [834, 731] on h6 "NEXT" at bounding box center [844, 728] width 21 height 12
type input "16"
checkbox input "true"
click at [834, 731] on h6 "NEXT" at bounding box center [844, 728] width 21 height 12
type input "17"
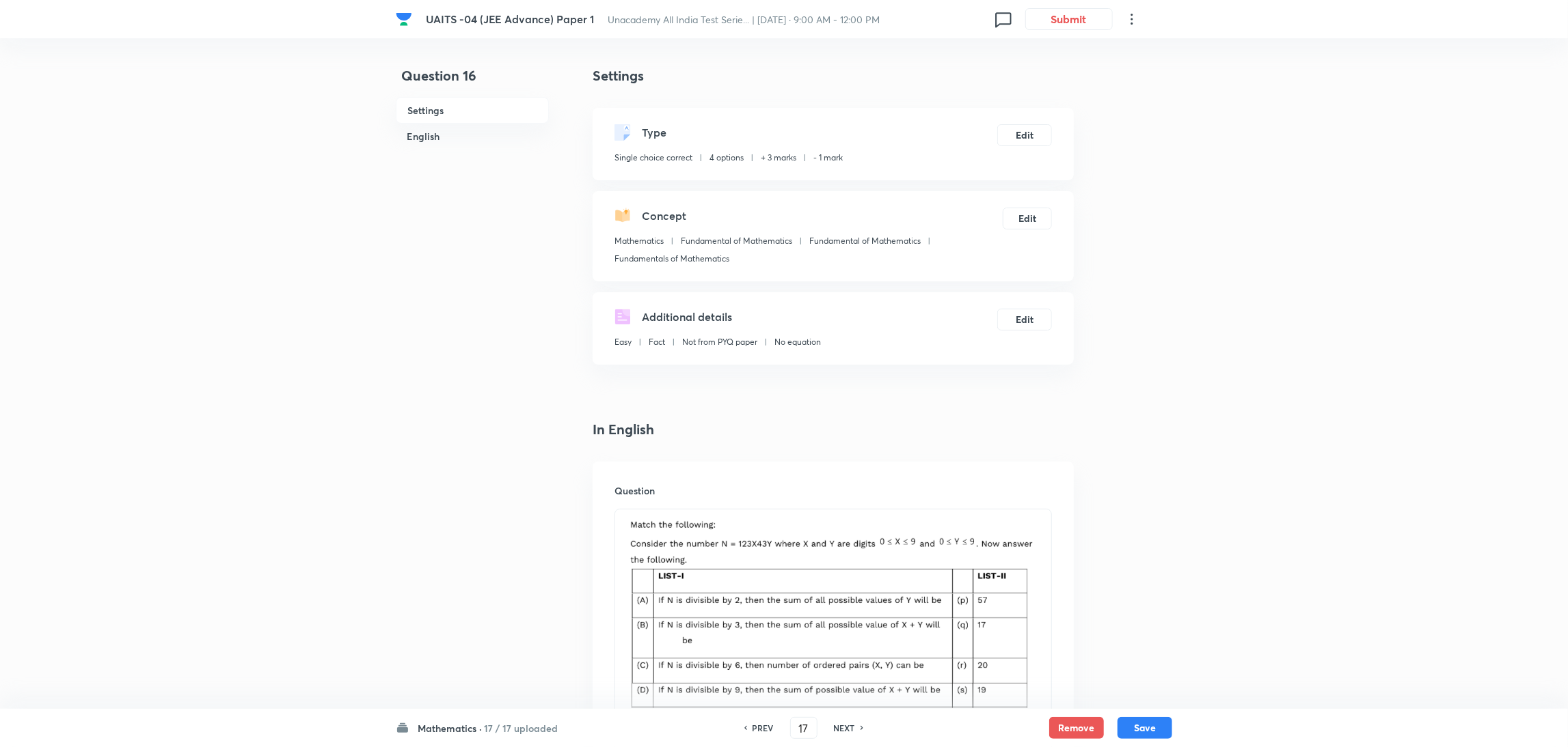
checkbox input "false"
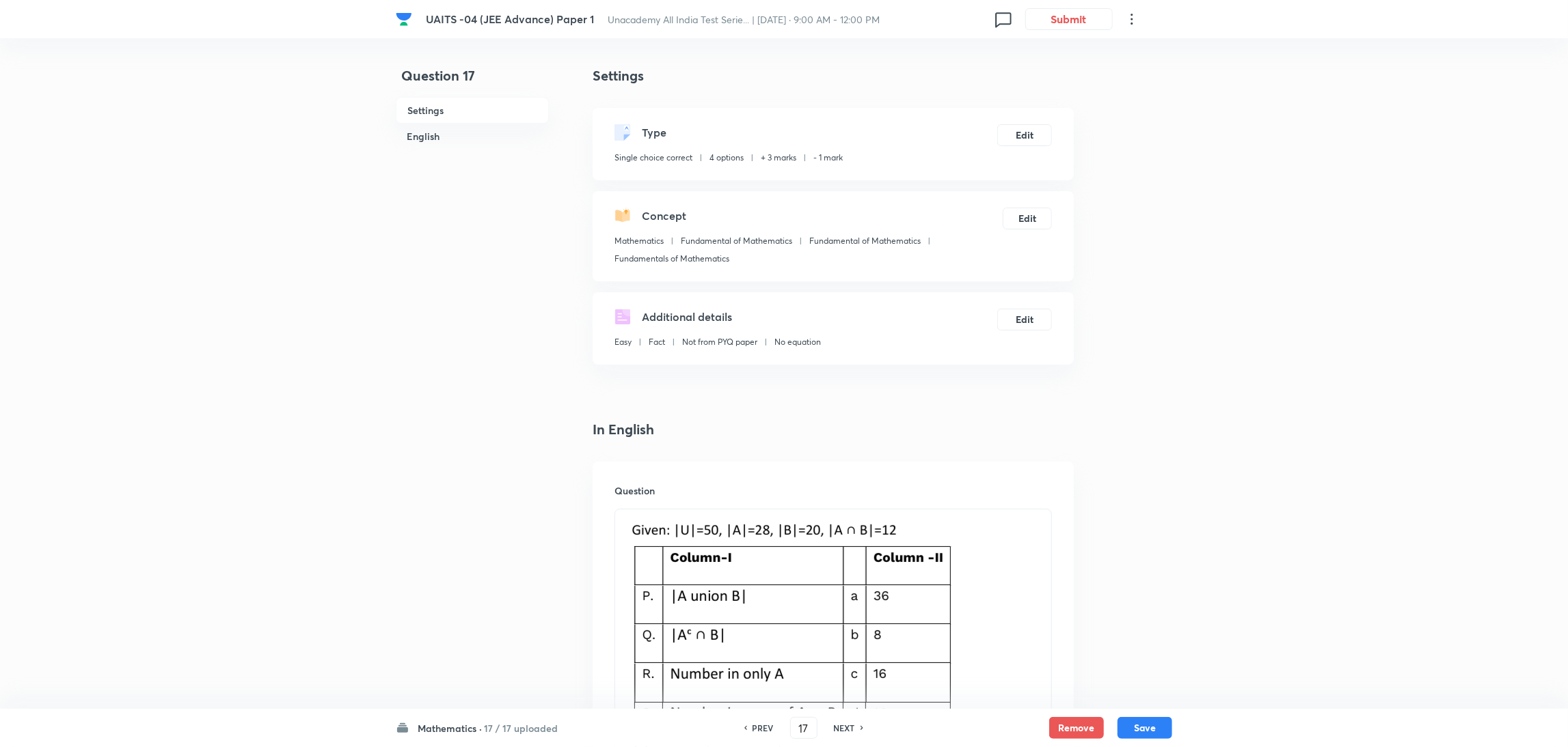
click at [834, 731] on h6 "NEXT" at bounding box center [844, 728] width 21 height 12
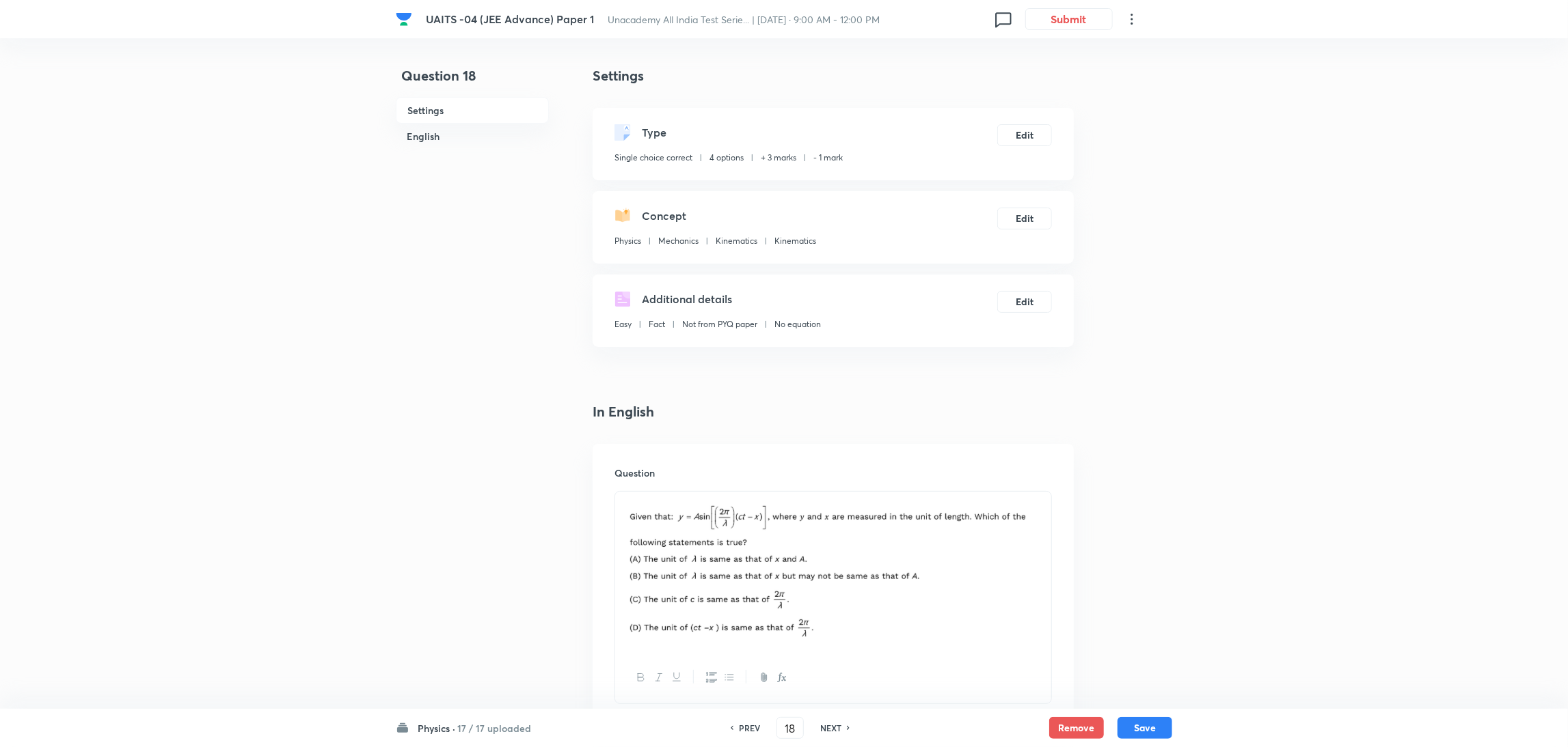
click at [827, 726] on h6 "NEXT" at bounding box center [831, 728] width 21 height 12
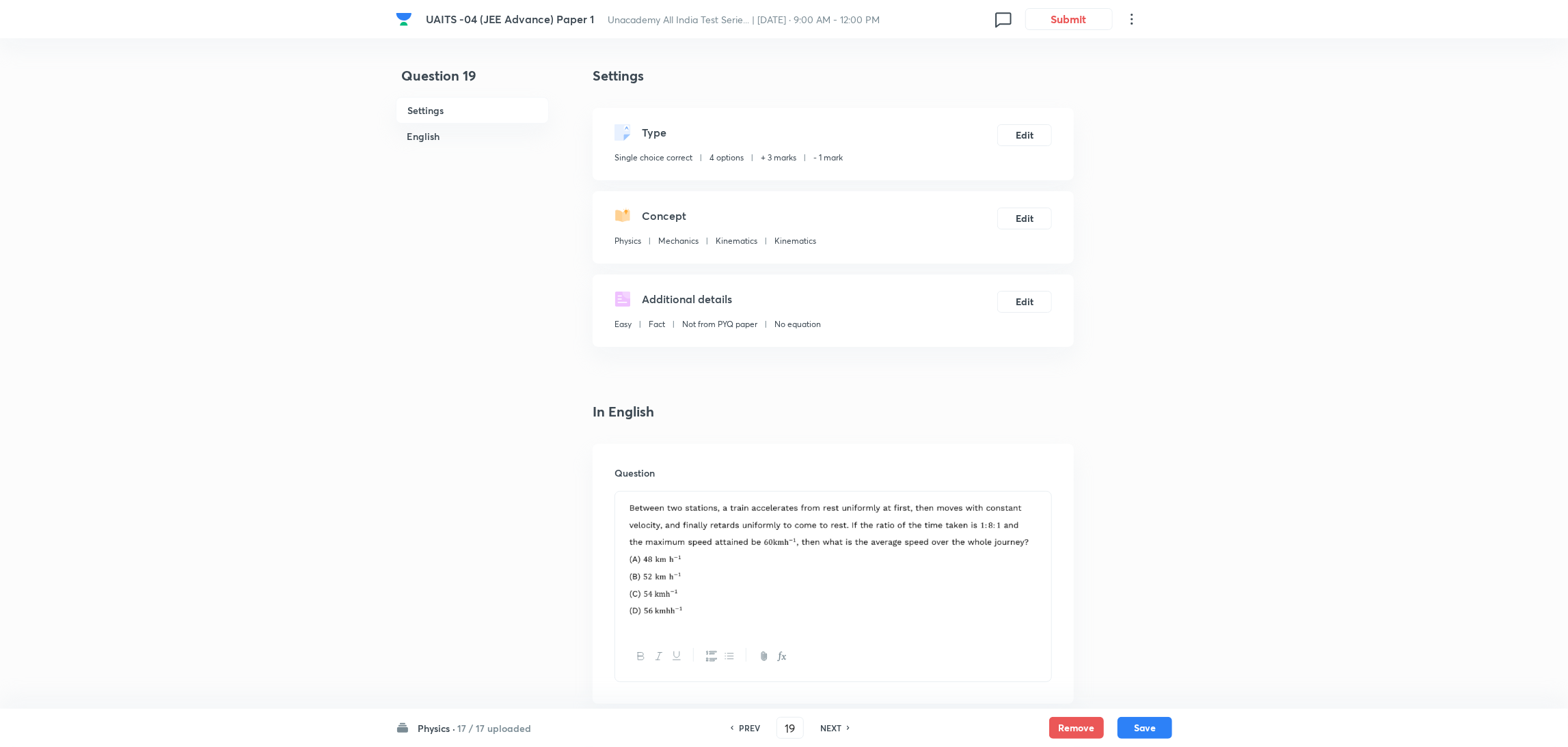
click at [827, 726] on h6 "NEXT" at bounding box center [831, 728] width 21 height 12
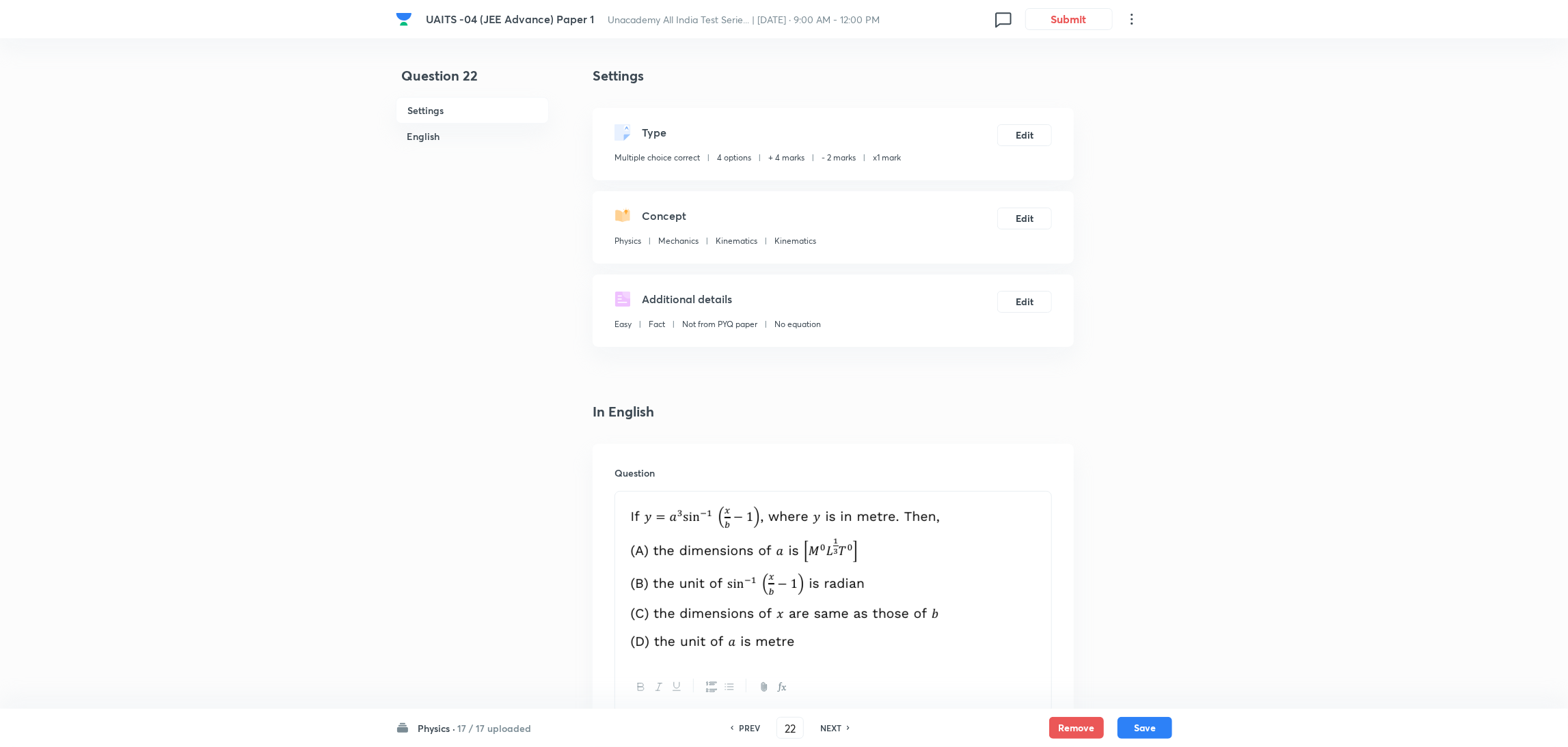
click at [823, 732] on h6 "NEXT" at bounding box center [831, 728] width 21 height 12
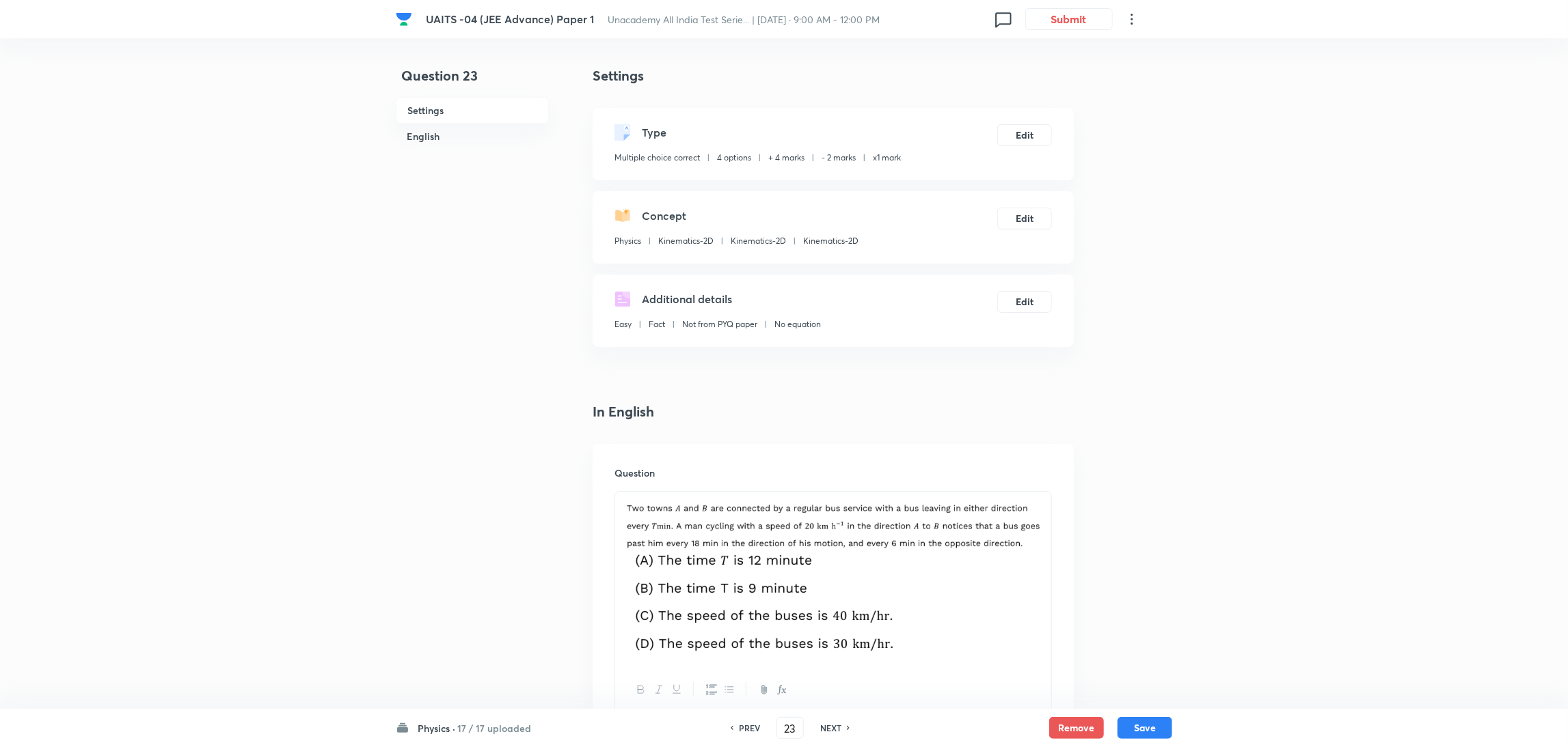
click at [823, 732] on h6 "NEXT" at bounding box center [831, 728] width 21 height 12
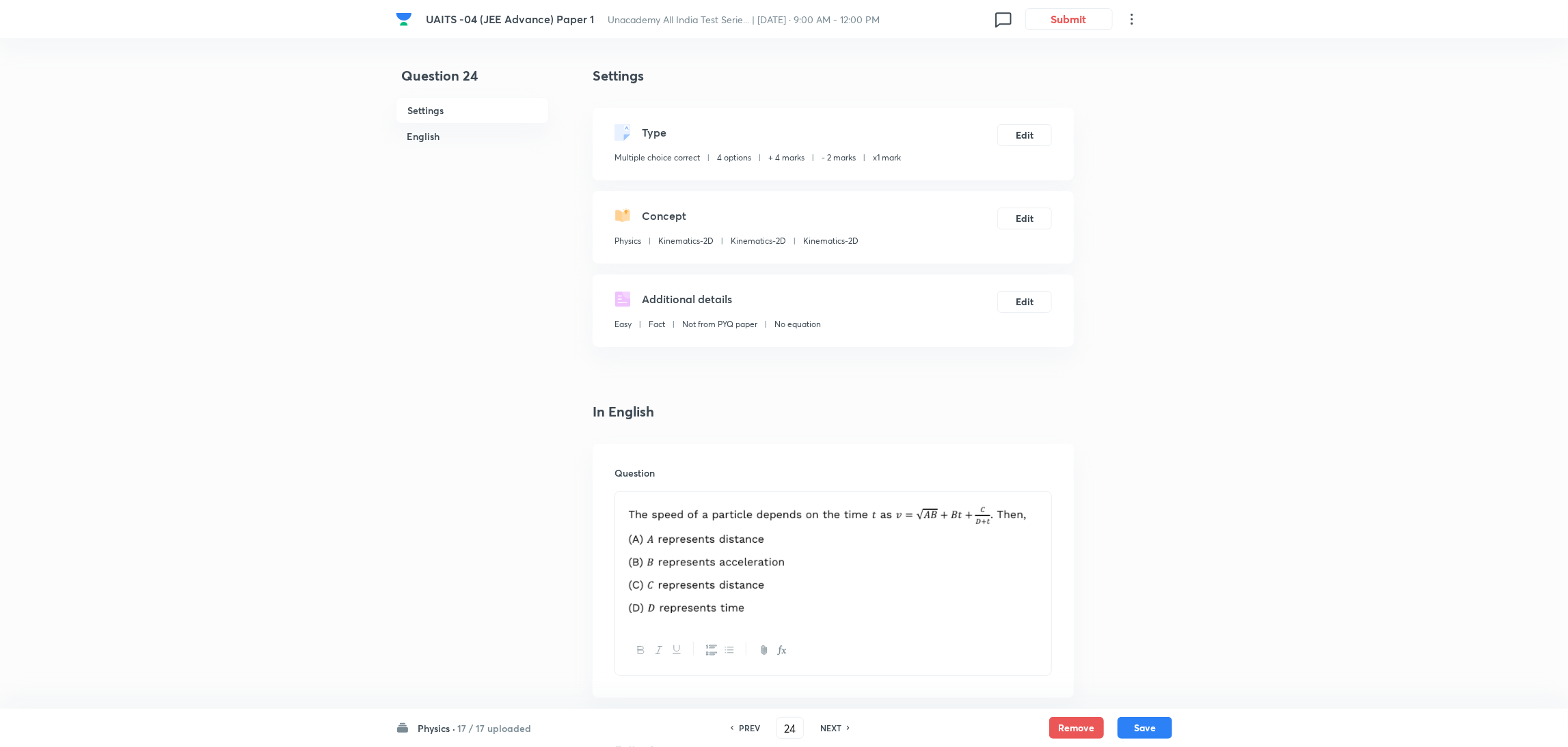
click at [823, 732] on h6 "NEXT" at bounding box center [831, 728] width 21 height 12
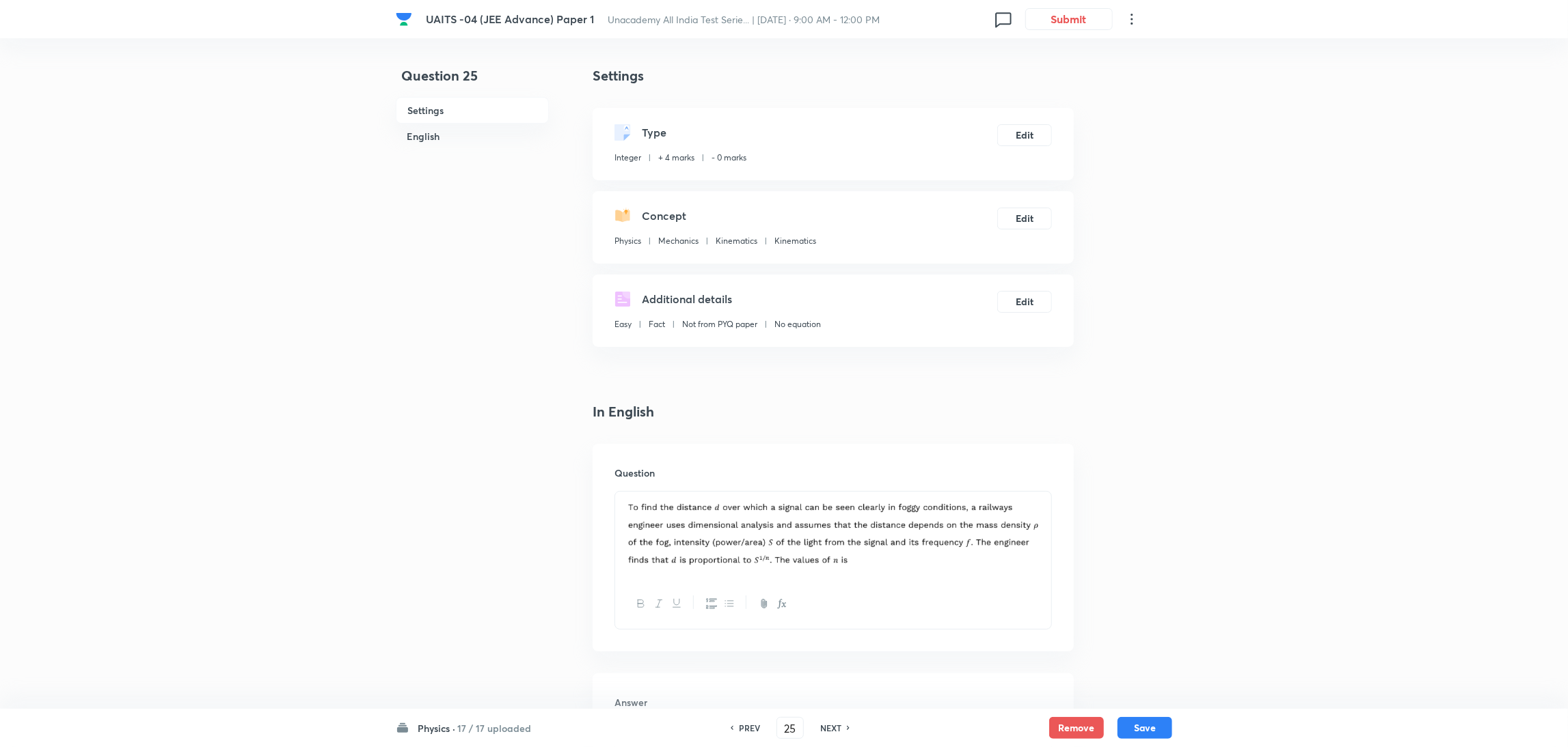
click at [826, 730] on h6 "NEXT" at bounding box center [831, 728] width 21 height 12
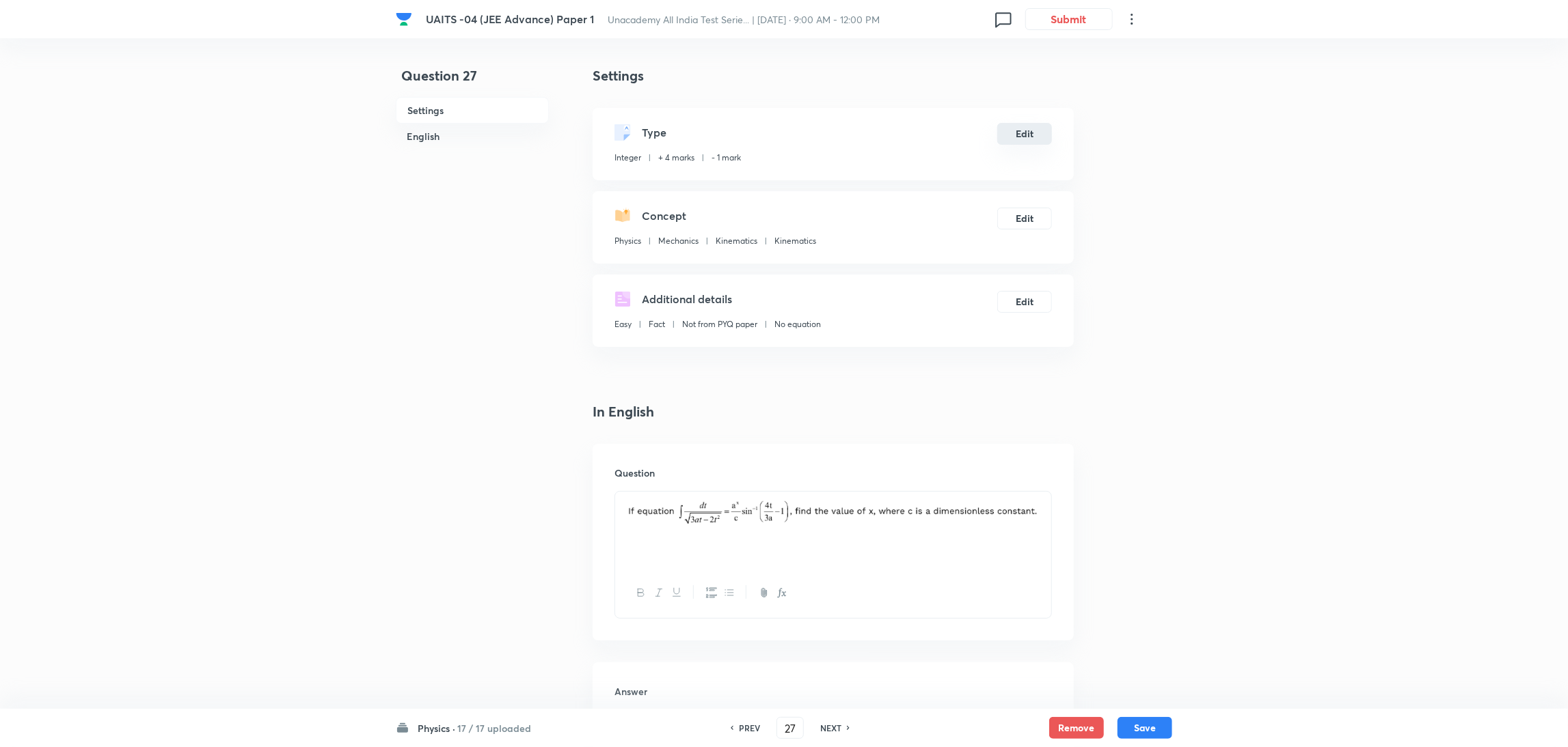
click at [1027, 133] on button "Edit" at bounding box center [1025, 133] width 55 height 22
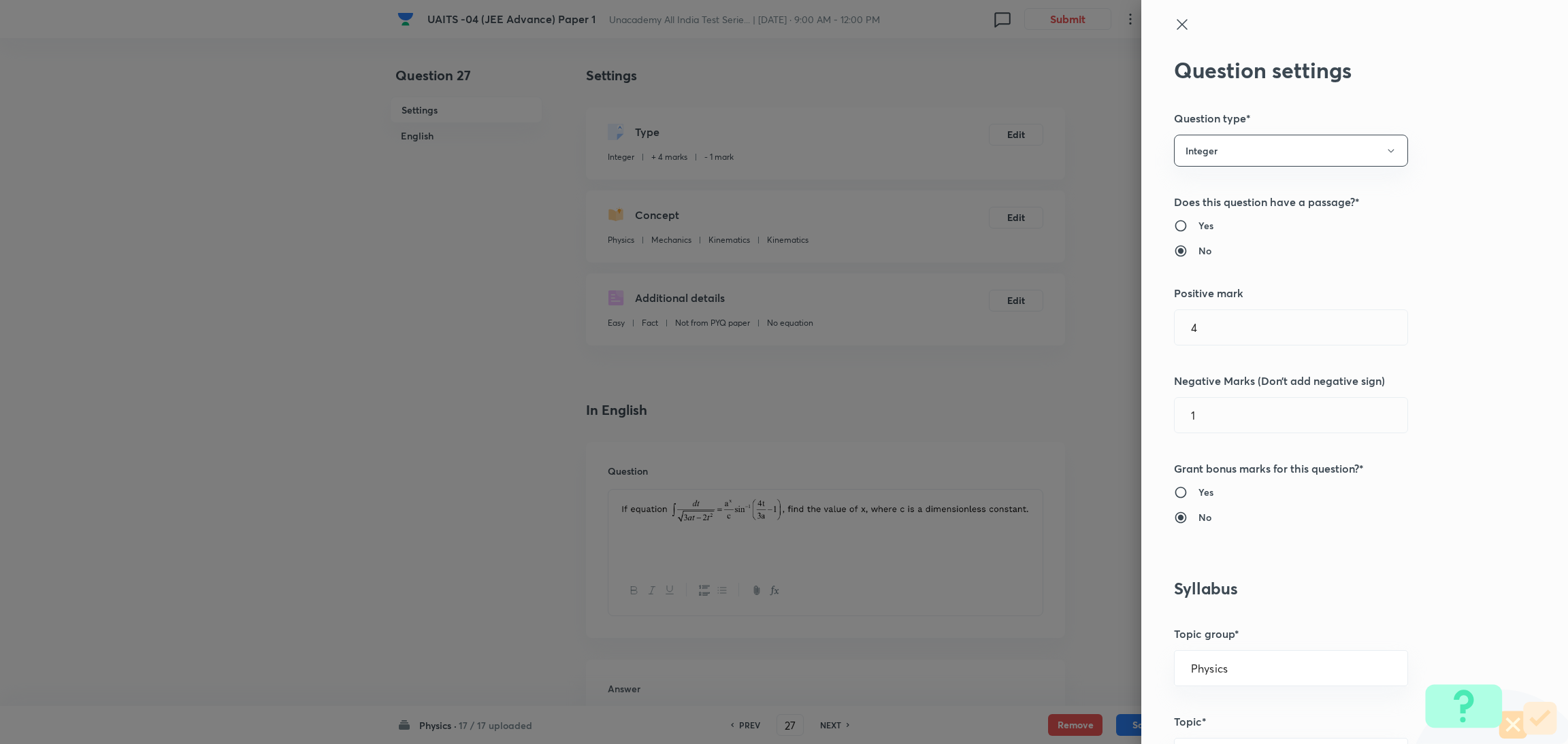
scroll to position [55, 0]
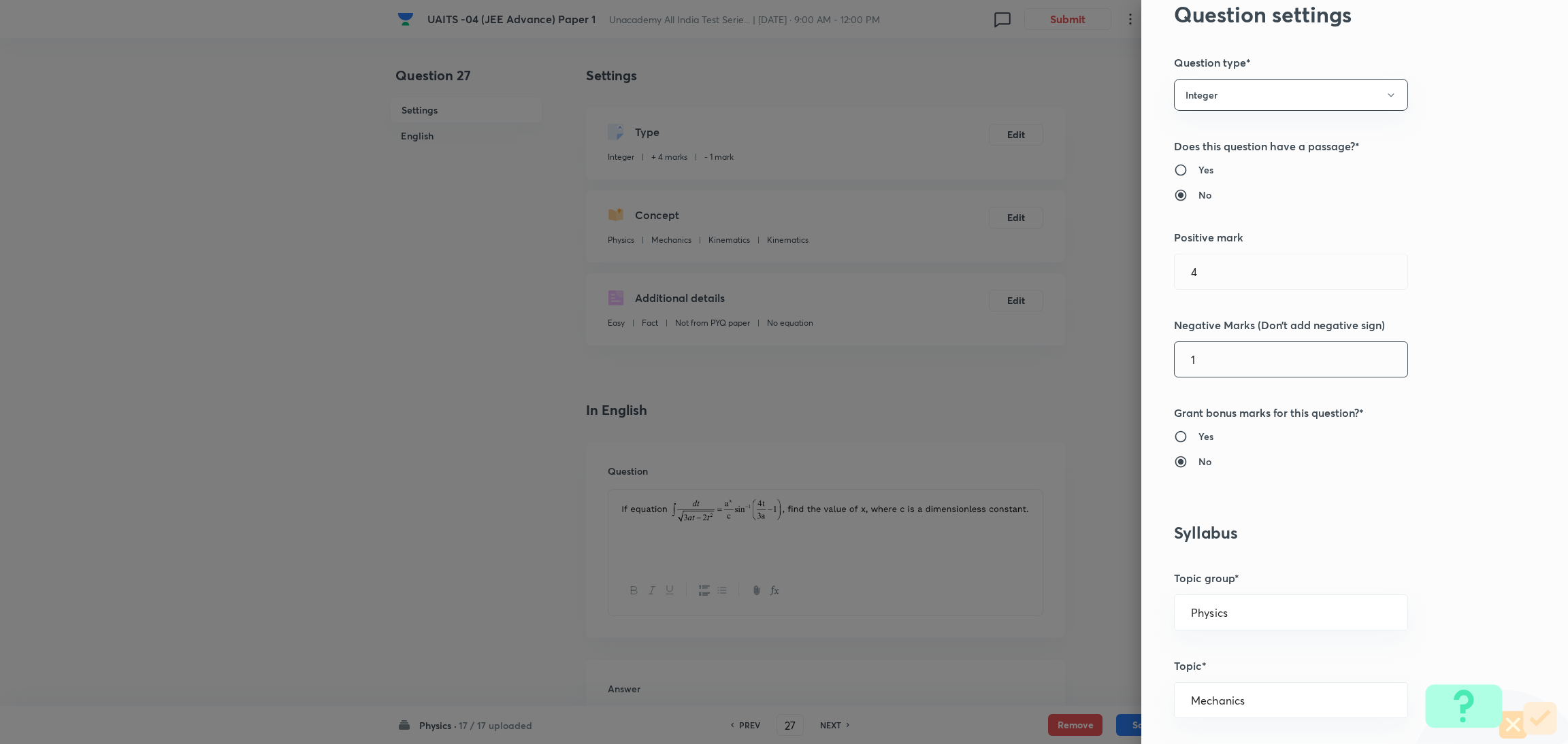
click at [1199, 357] on input "1" at bounding box center [1291, 360] width 232 height 35
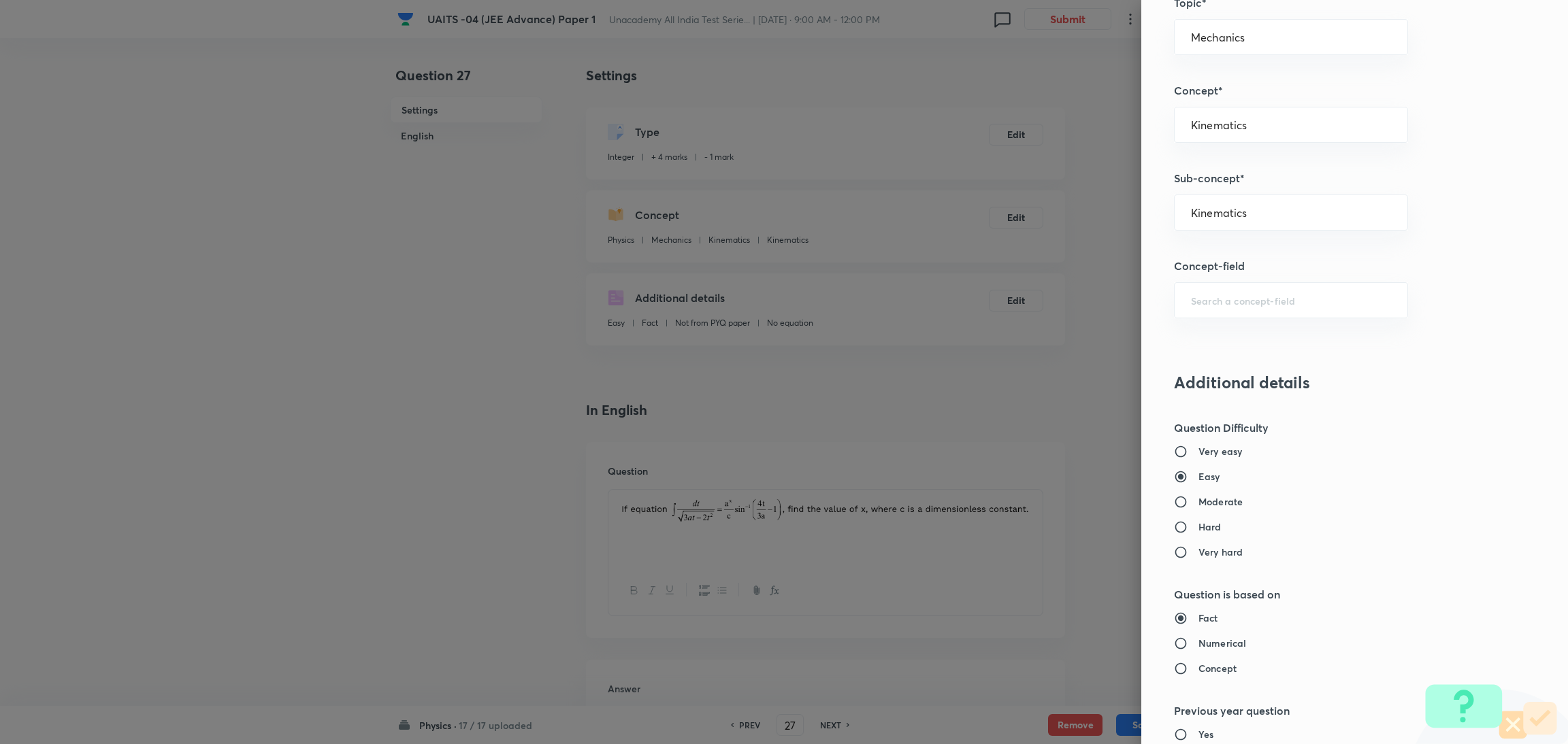
scroll to position [1122, 0]
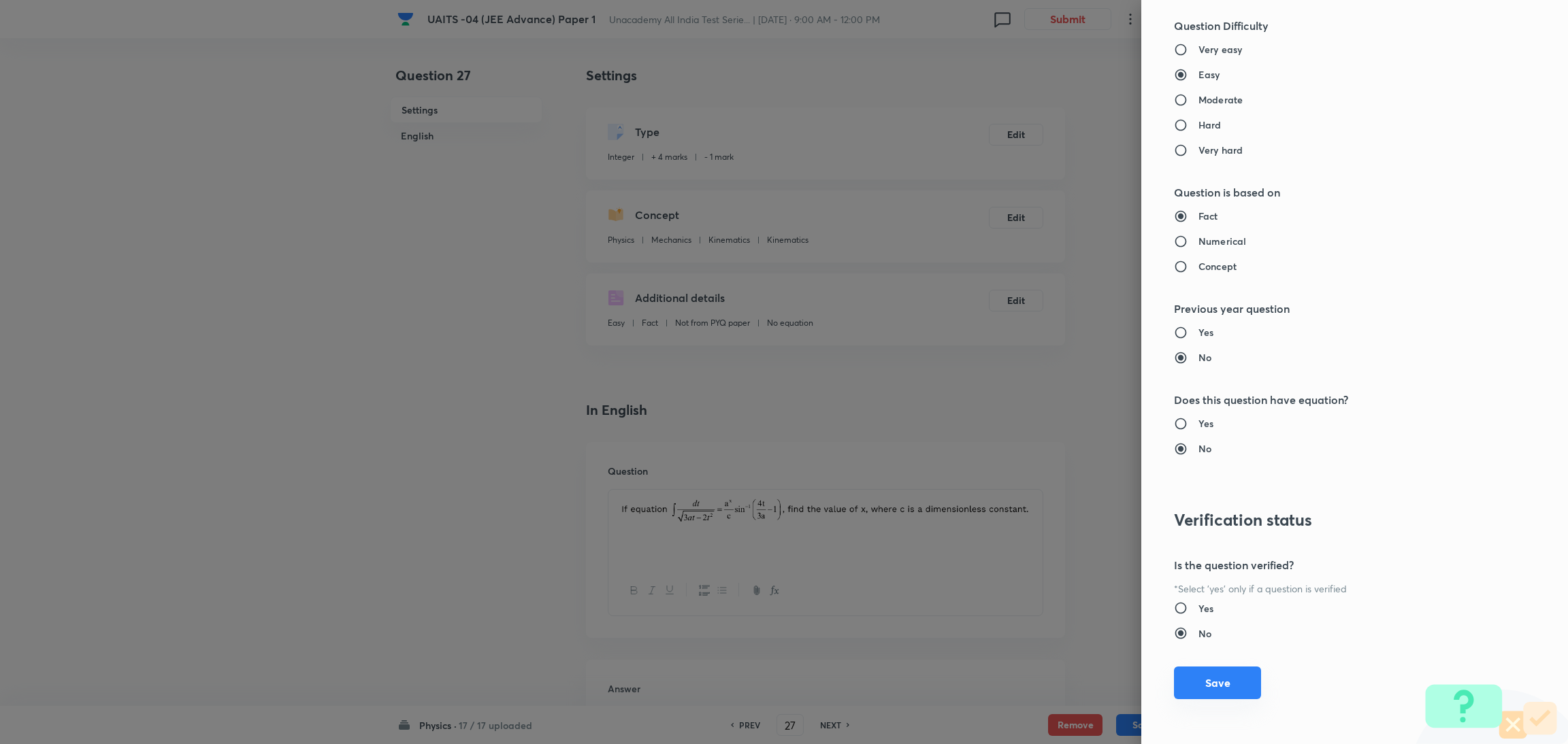
click at [1200, 696] on button "Save" at bounding box center [1217, 683] width 87 height 33
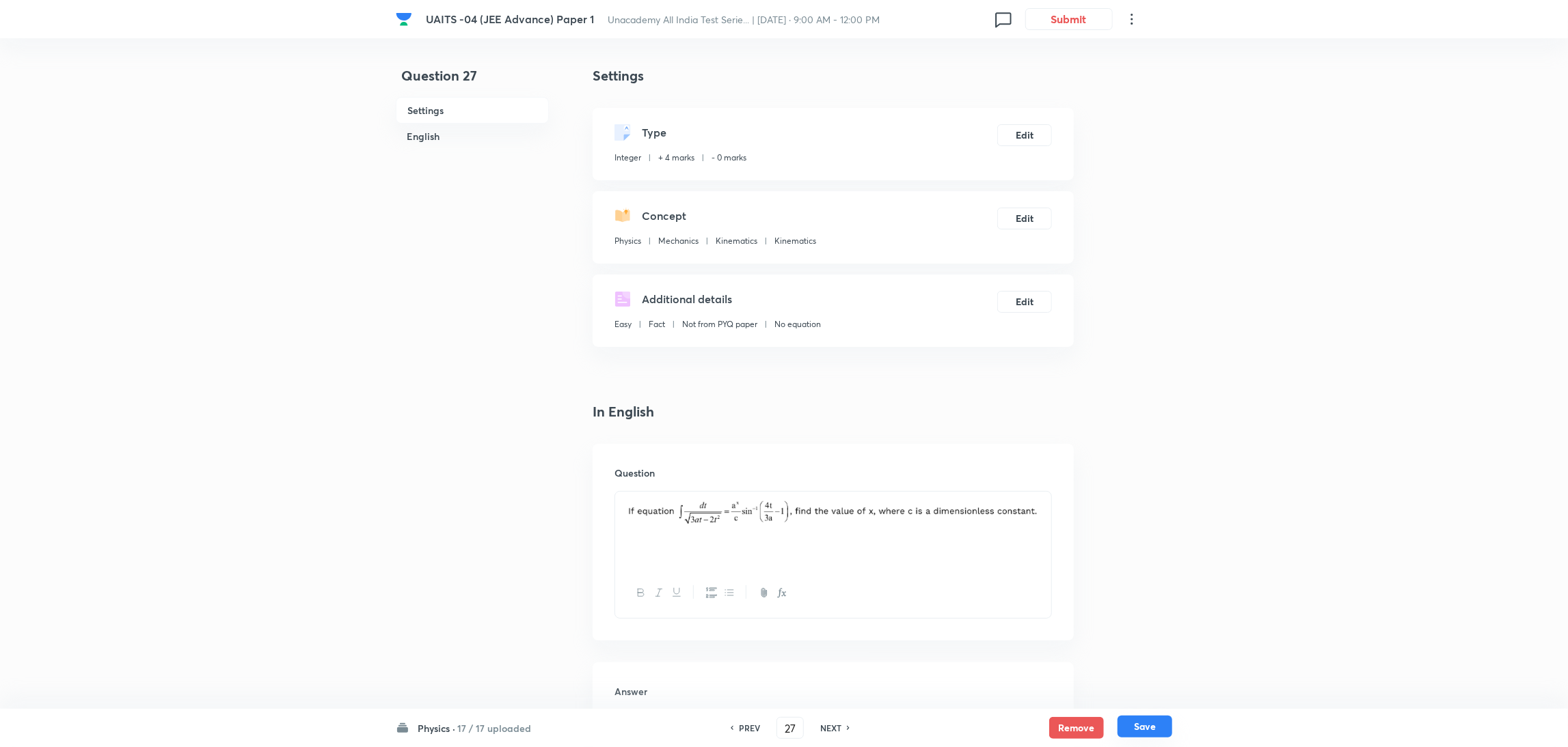
click at [1151, 727] on button "Save" at bounding box center [1145, 726] width 55 height 22
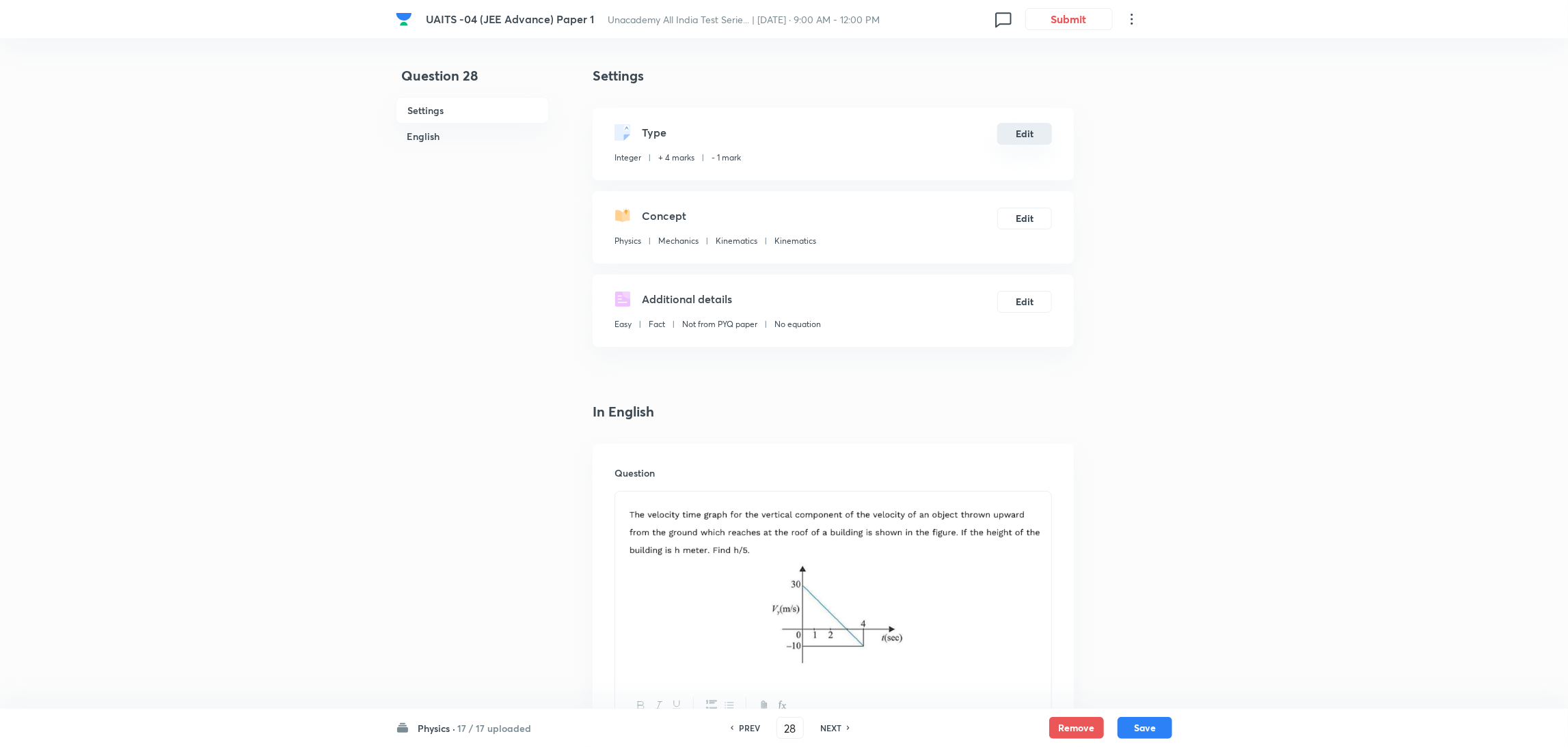
click at [1037, 141] on button "Edit" at bounding box center [1025, 133] width 55 height 22
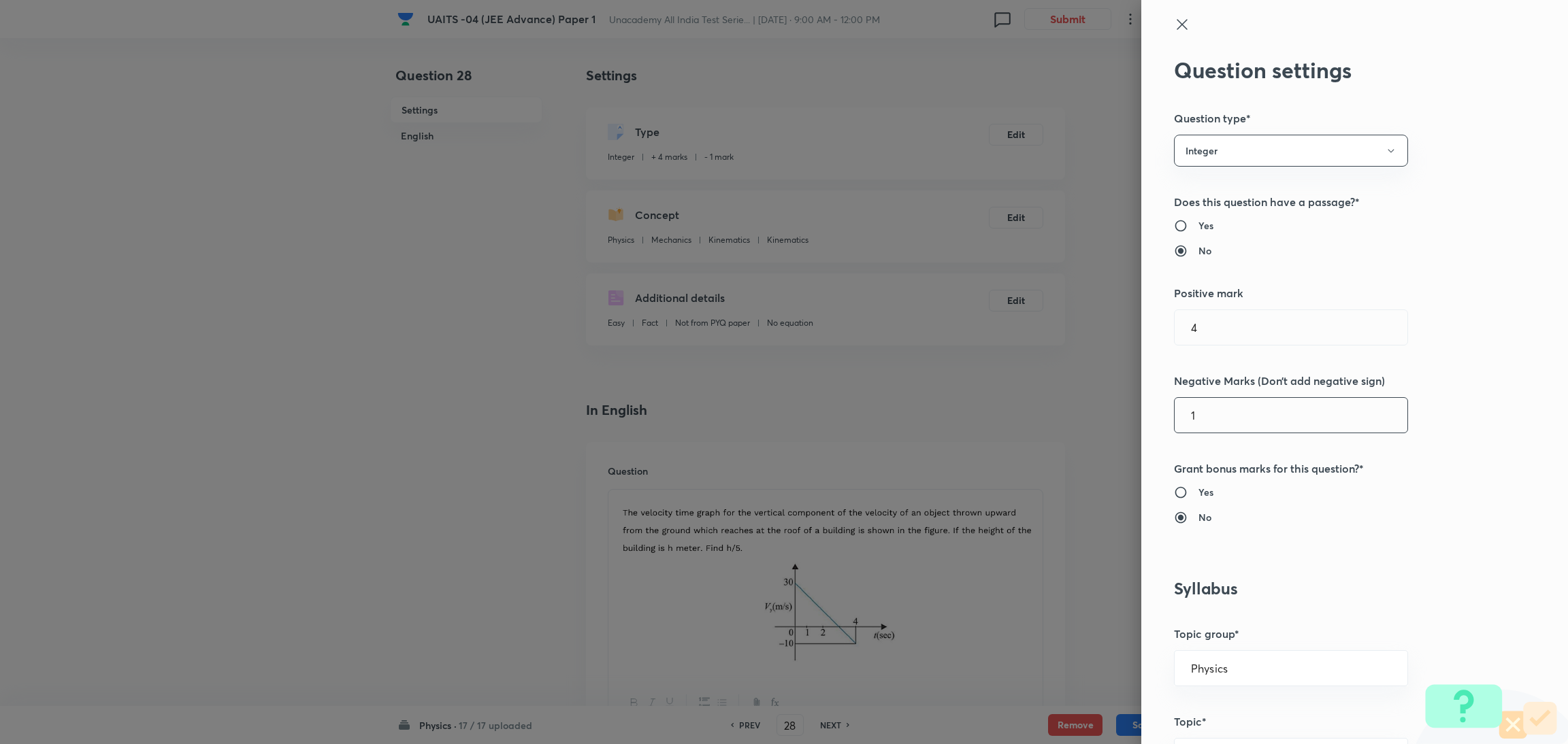
drag, startPoint x: 1202, startPoint y: 396, endPoint x: 1197, endPoint y: 410, distance: 14.9
click at [1197, 410] on div "1 ​" at bounding box center [1291, 415] width 234 height 36
click at [1197, 410] on input "1" at bounding box center [1291, 415] width 232 height 35
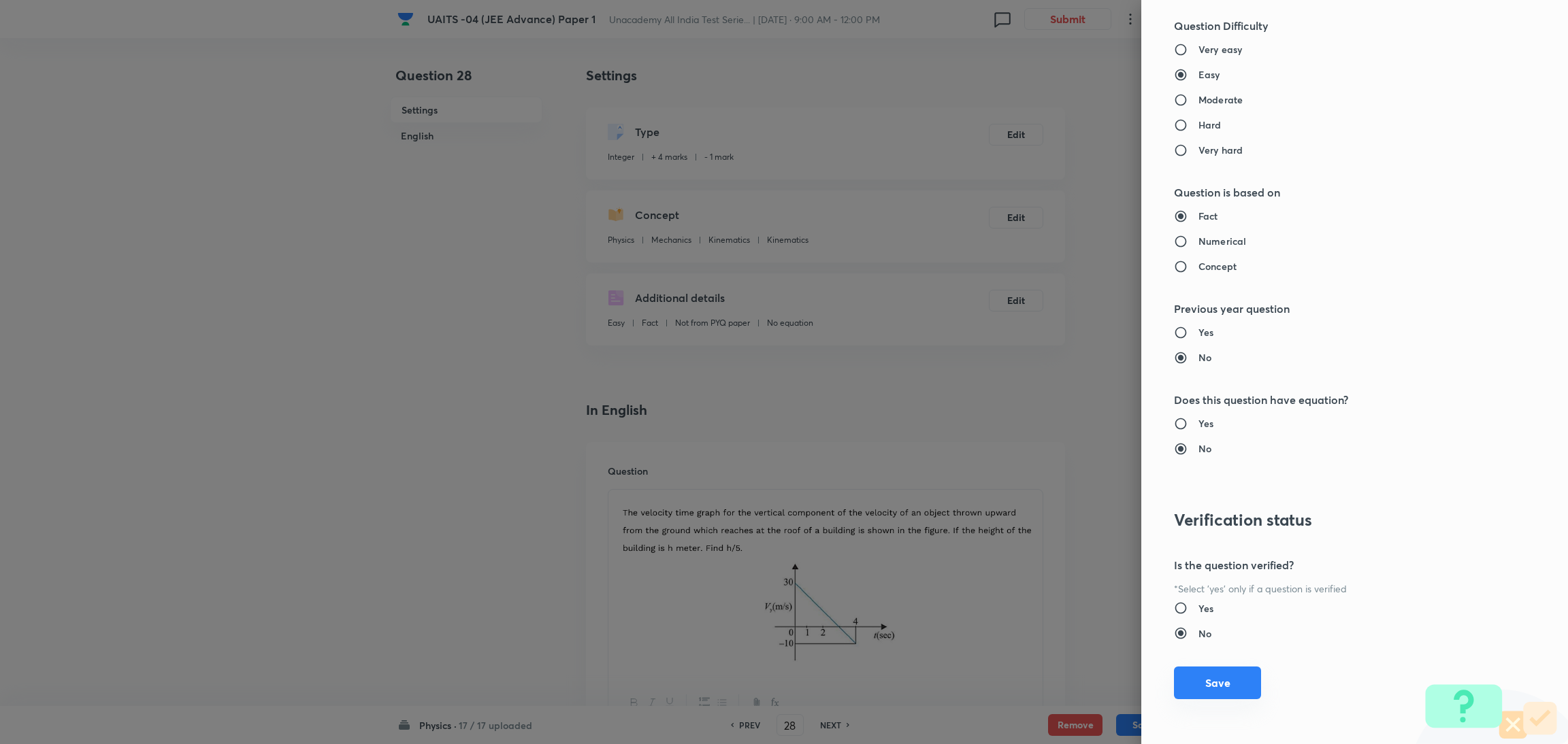
click at [1197, 667] on button "Save" at bounding box center [1217, 683] width 87 height 33
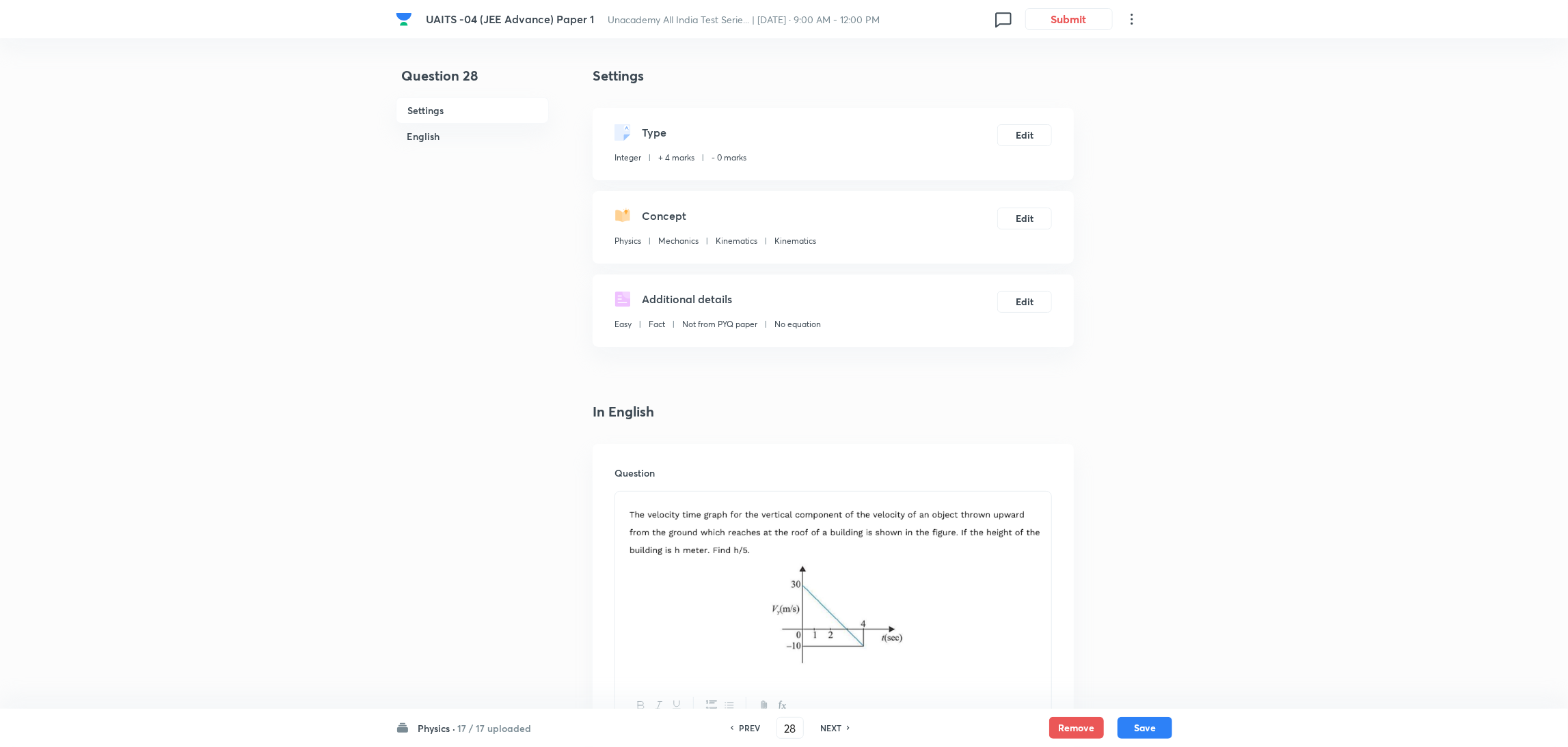
click at [1148, 717] on div "Physics · 17 / 17 uploaded PREV 28 ​ NEXT Remove Save" at bounding box center [784, 728] width 776 height 38
click at [1145, 721] on button "Save" at bounding box center [1145, 726] width 55 height 22
click at [747, 733] on h6 "PREV" at bounding box center [750, 728] width 21 height 12
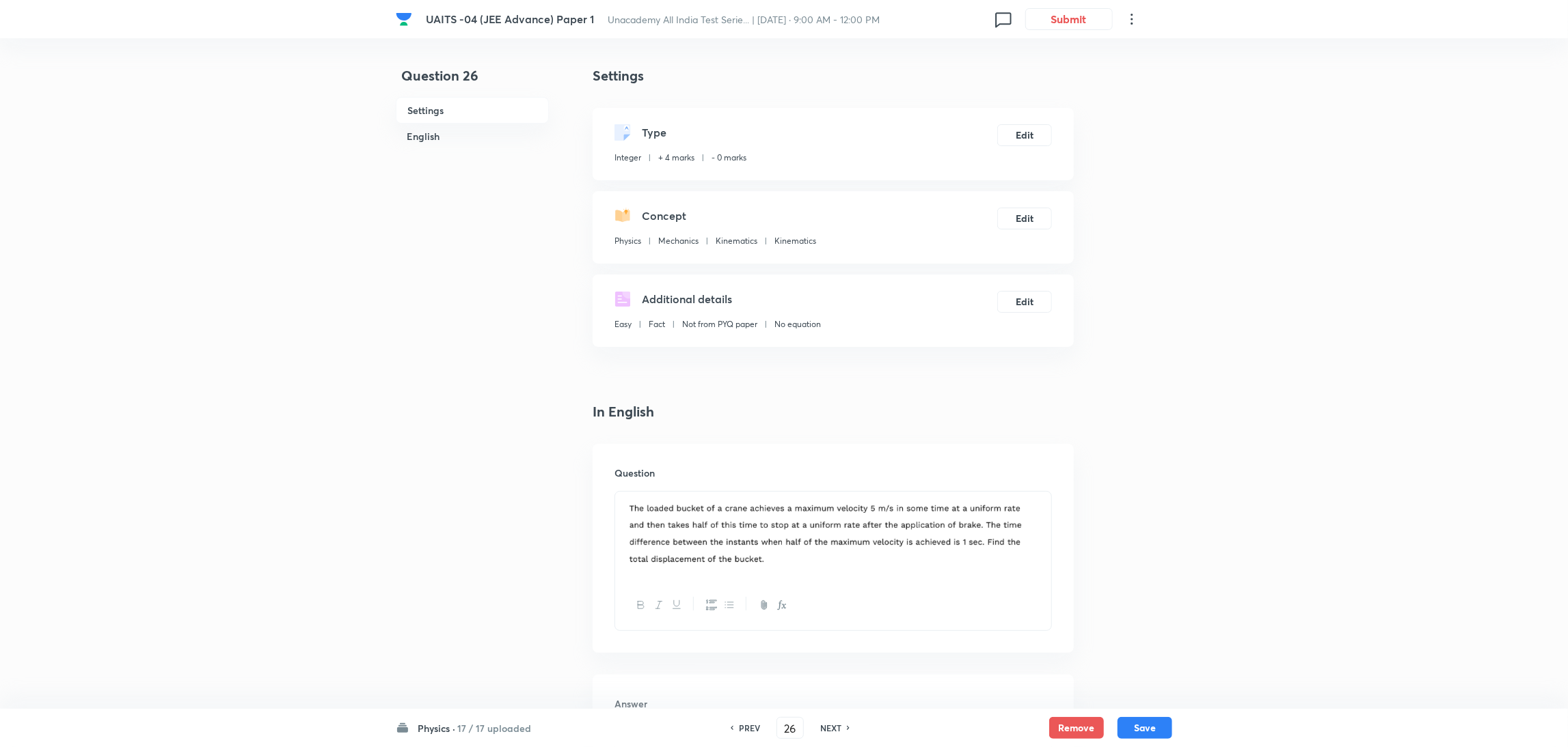
click at [747, 733] on h6 "PREV" at bounding box center [750, 728] width 21 height 12
click at [835, 731] on h6 "NEXT" at bounding box center [831, 728] width 21 height 12
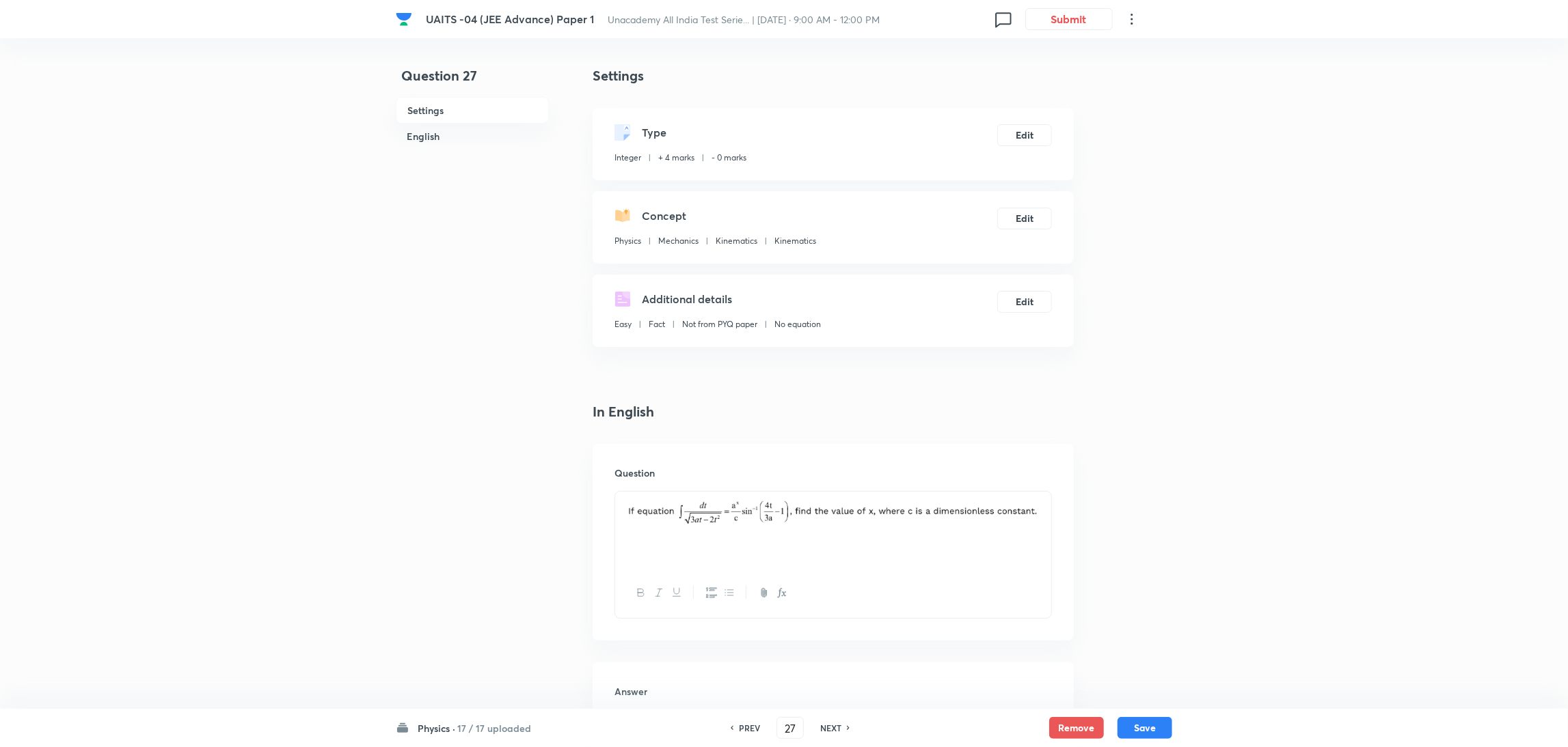
click at [835, 731] on h6 "NEXT" at bounding box center [831, 728] width 21 height 12
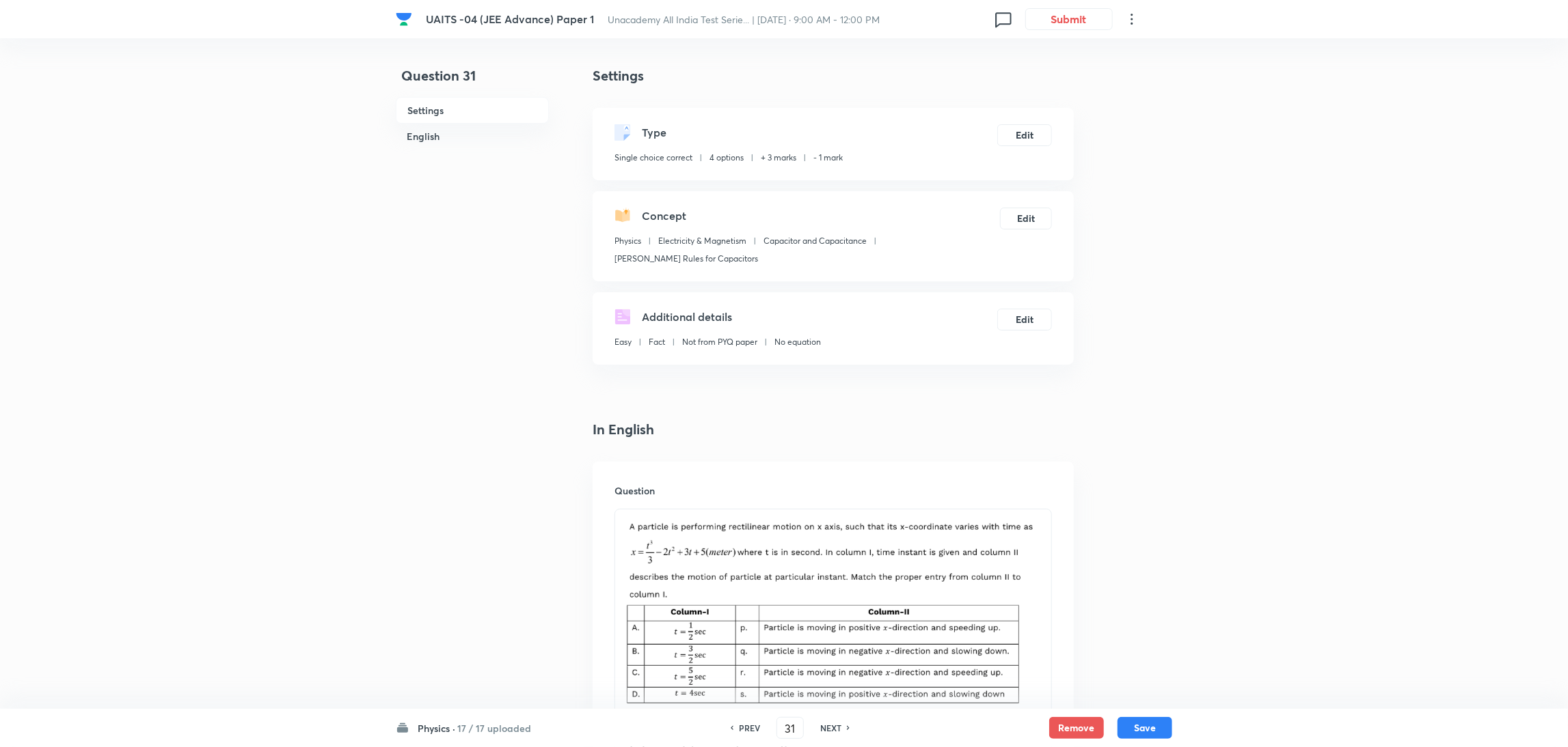
click at [835, 731] on h6 "NEXT" at bounding box center [831, 728] width 21 height 12
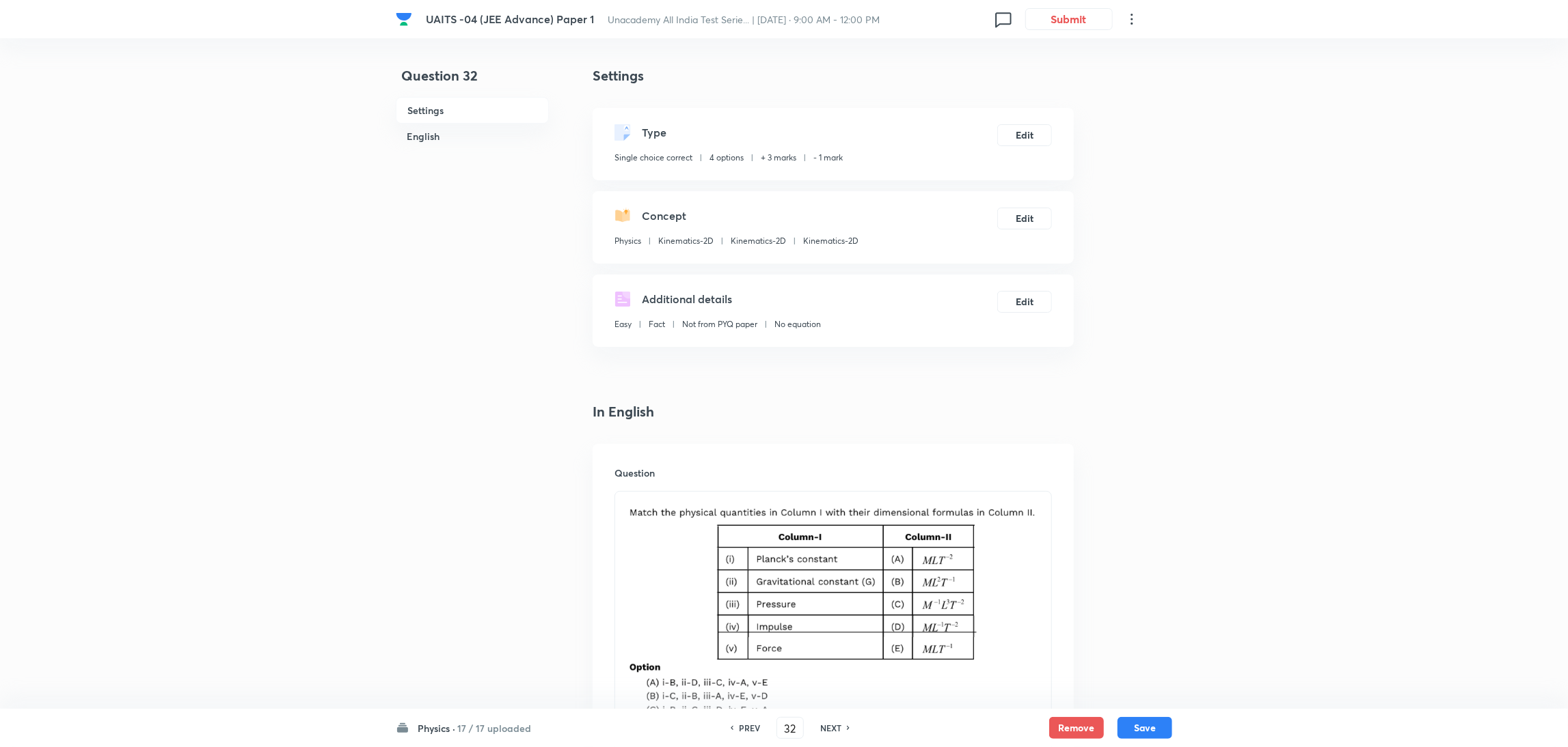
click at [835, 731] on h6 "NEXT" at bounding box center [831, 728] width 21 height 12
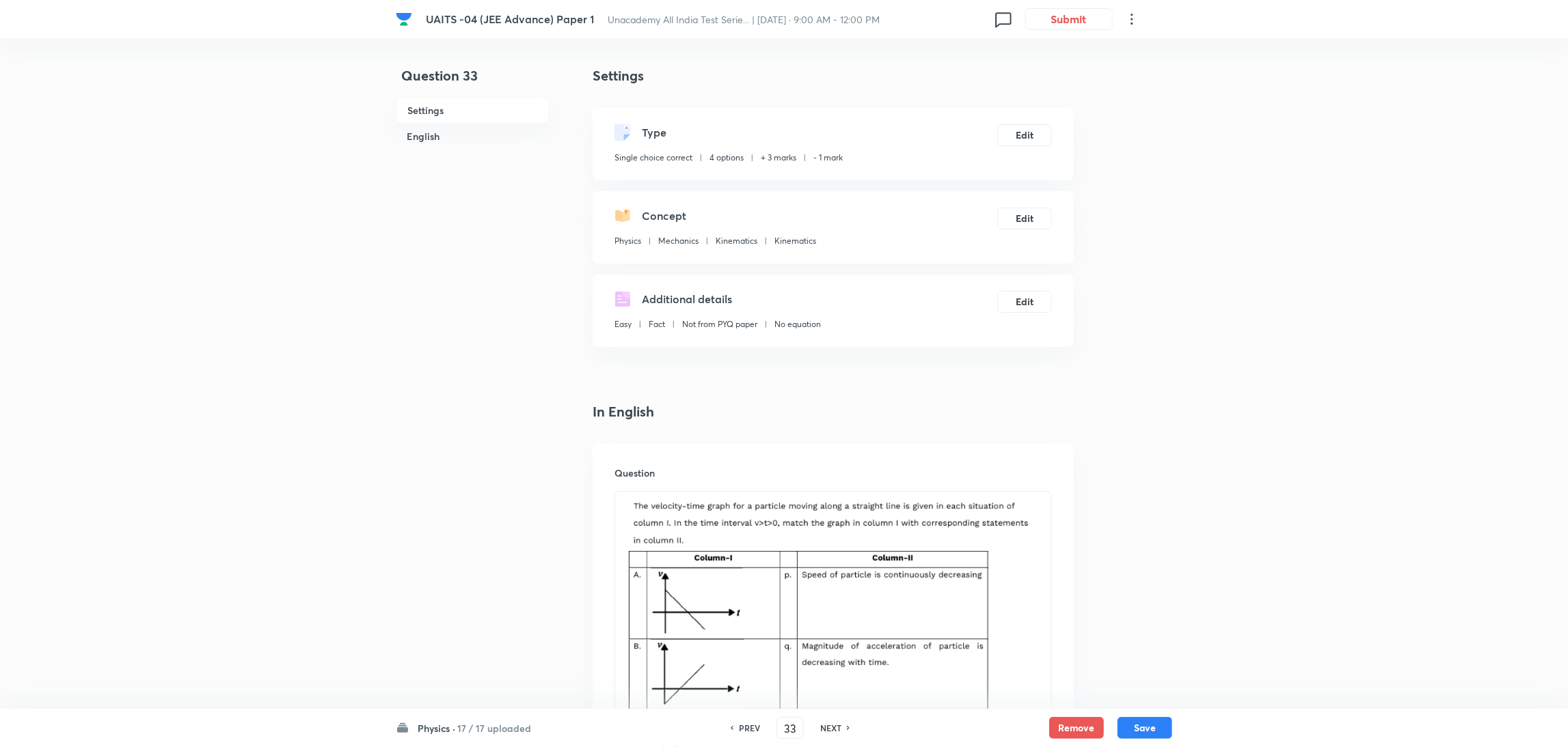
click at [835, 731] on h6 "NEXT" at bounding box center [831, 728] width 21 height 12
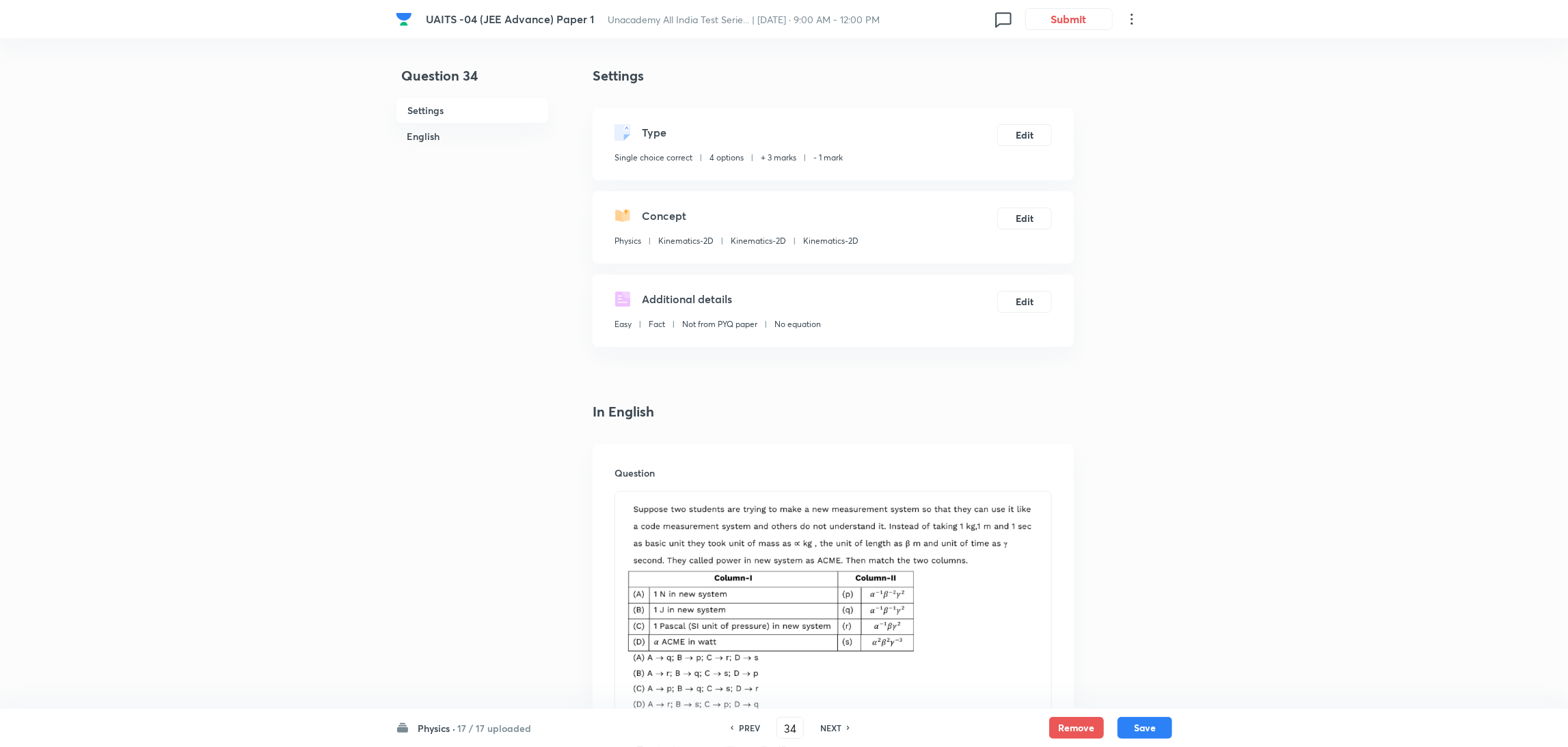
click at [835, 731] on h6 "NEXT" at bounding box center [831, 728] width 21 height 12
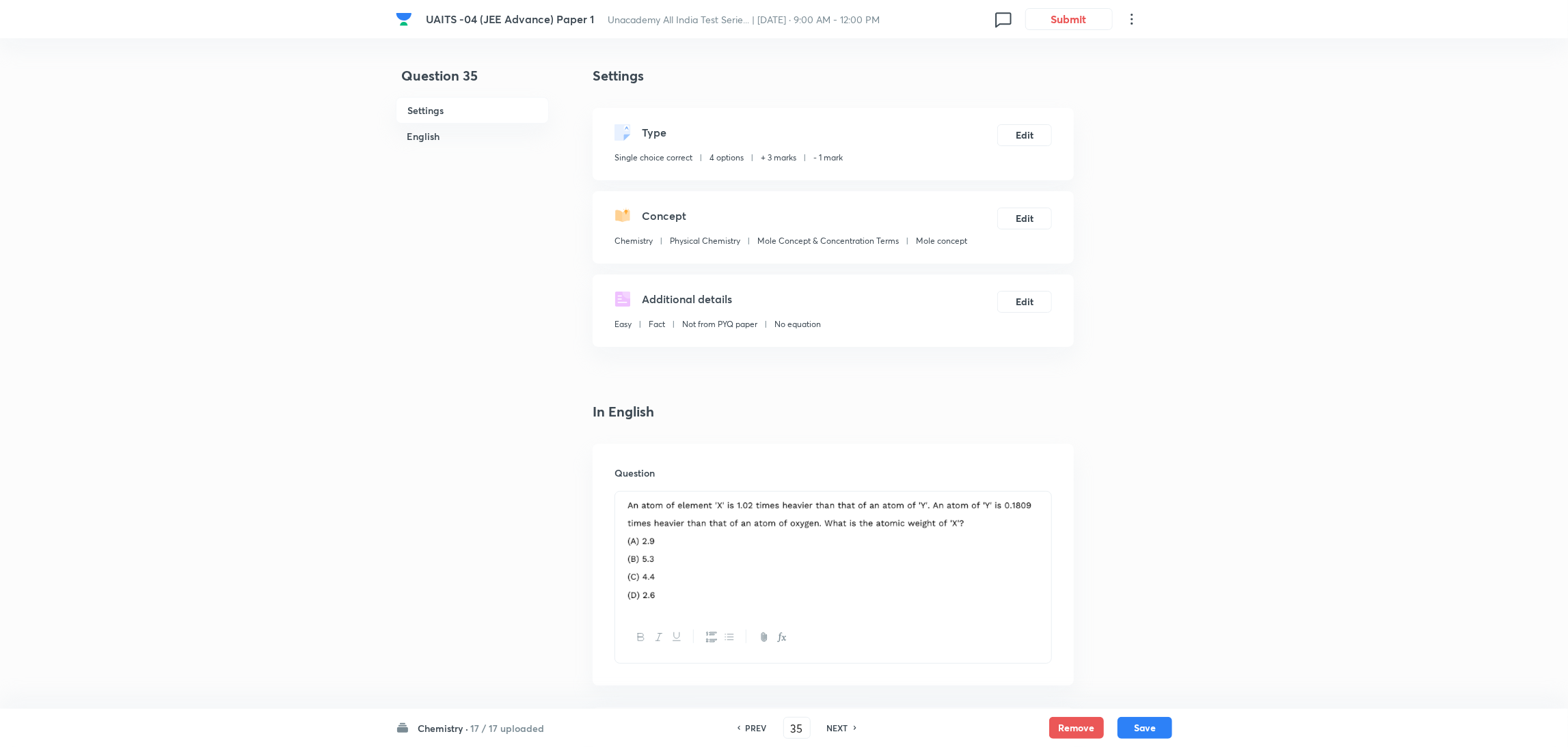
click at [835, 731] on h6 "NEXT" at bounding box center [837, 728] width 21 height 12
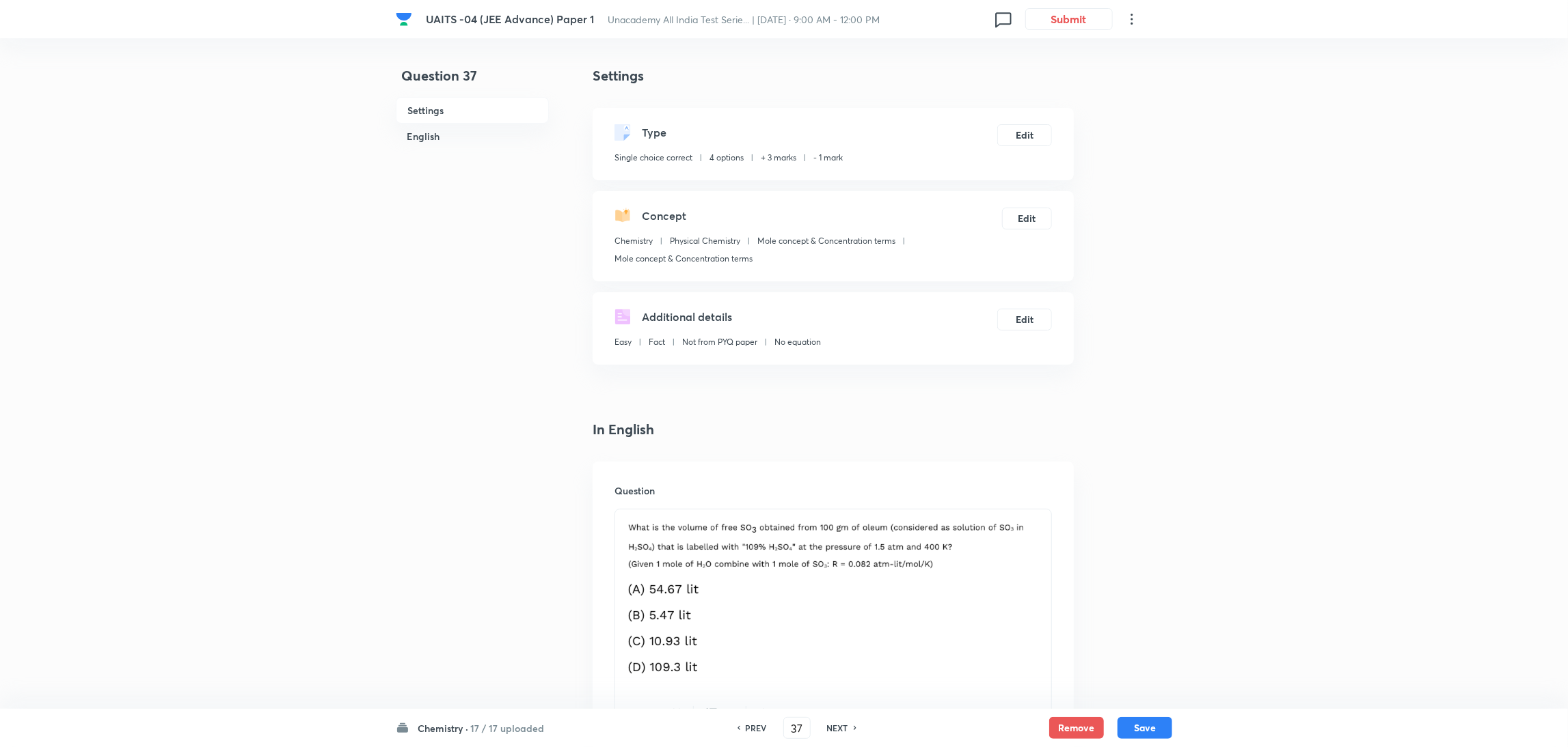
click at [835, 731] on h6 "NEXT" at bounding box center [837, 728] width 21 height 12
click at [1030, 139] on button "Edit" at bounding box center [1025, 133] width 55 height 22
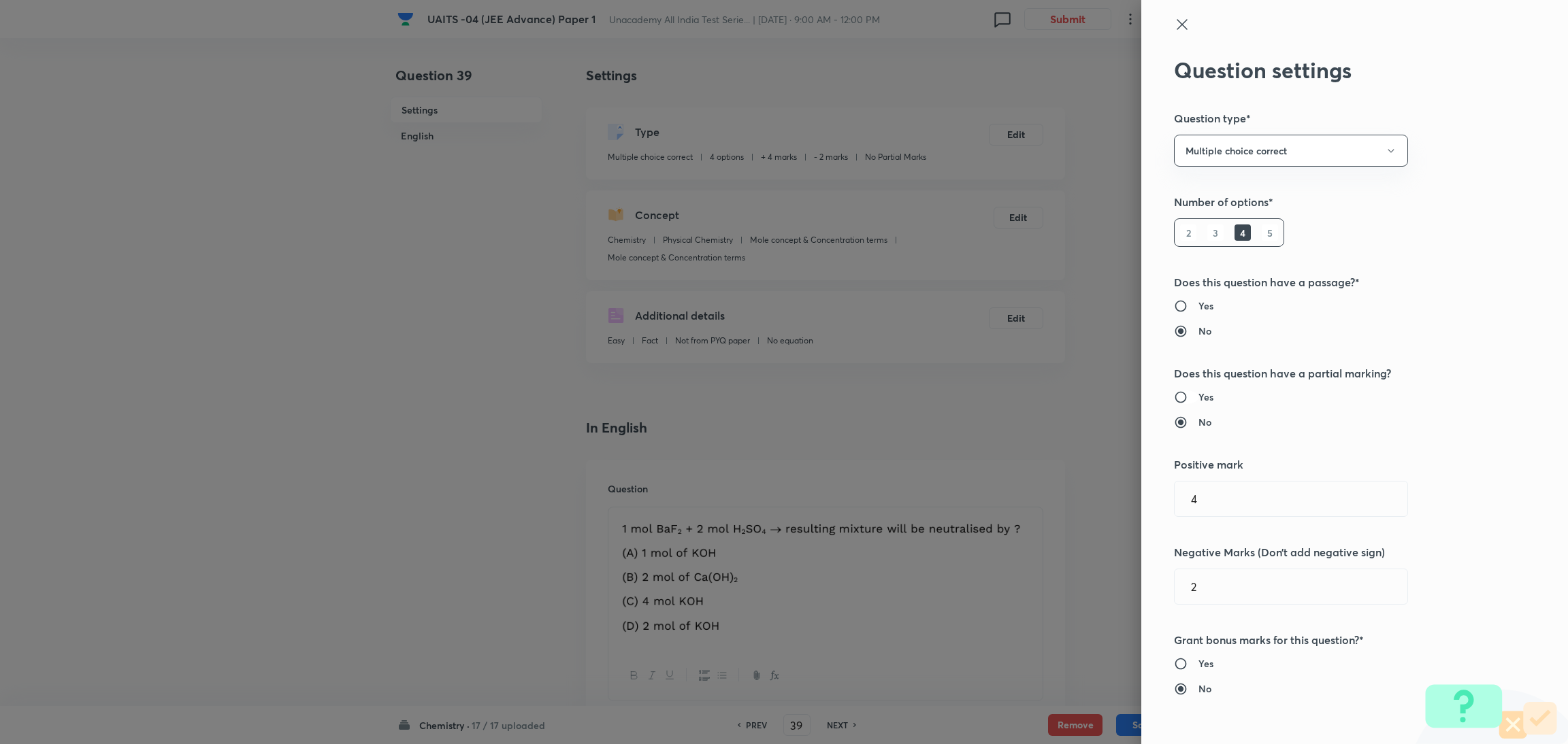
click at [1174, 393] on input "Yes" at bounding box center [1186, 397] width 24 height 14
click at [1223, 600] on input "text" at bounding box center [1291, 587] width 232 height 35
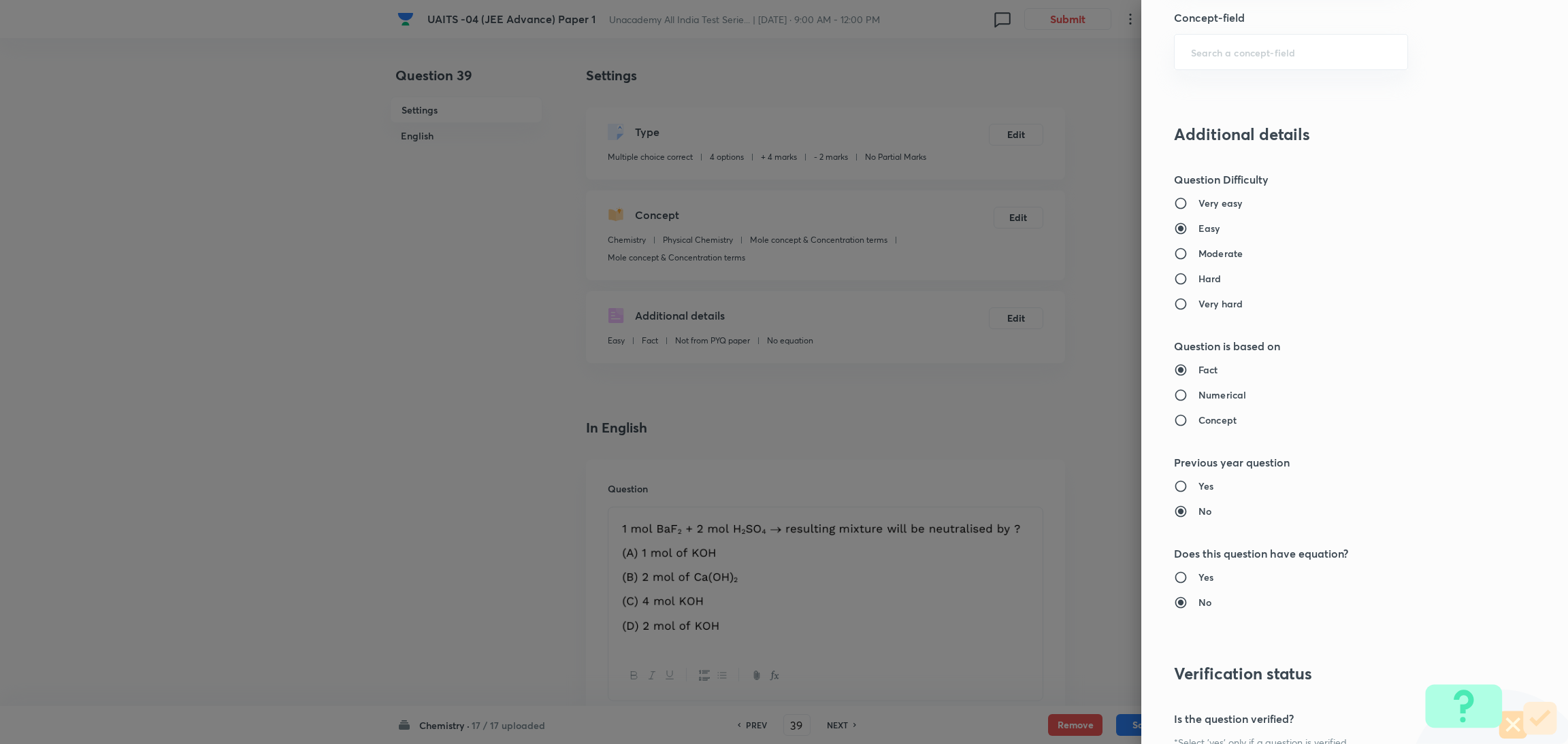
scroll to position [1382, 0]
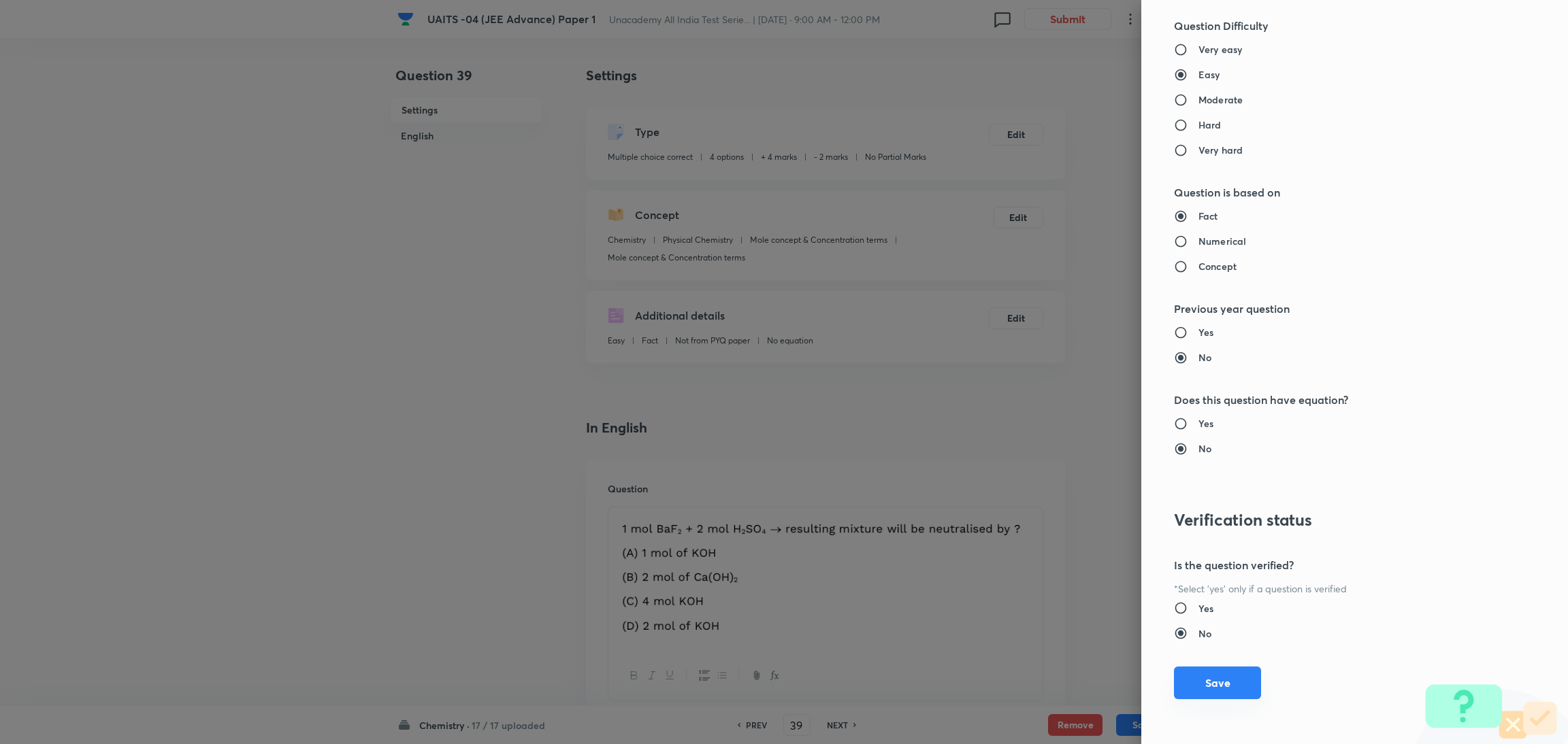
click at [1190, 694] on button "Save" at bounding box center [1217, 683] width 87 height 33
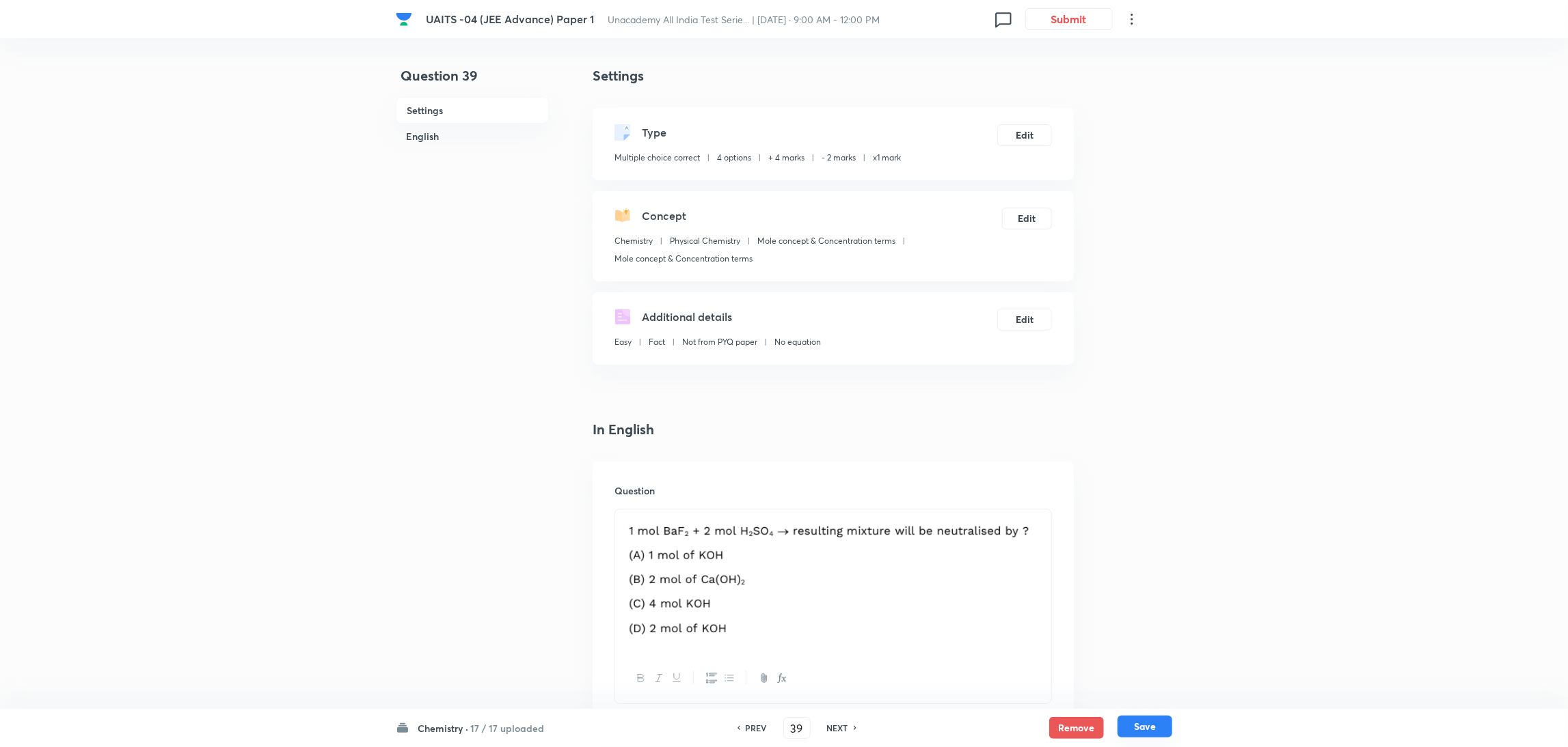
click at [1142, 726] on button "Save" at bounding box center [1145, 726] width 55 height 22
click at [1015, 135] on button "Edit" at bounding box center [1025, 133] width 55 height 22
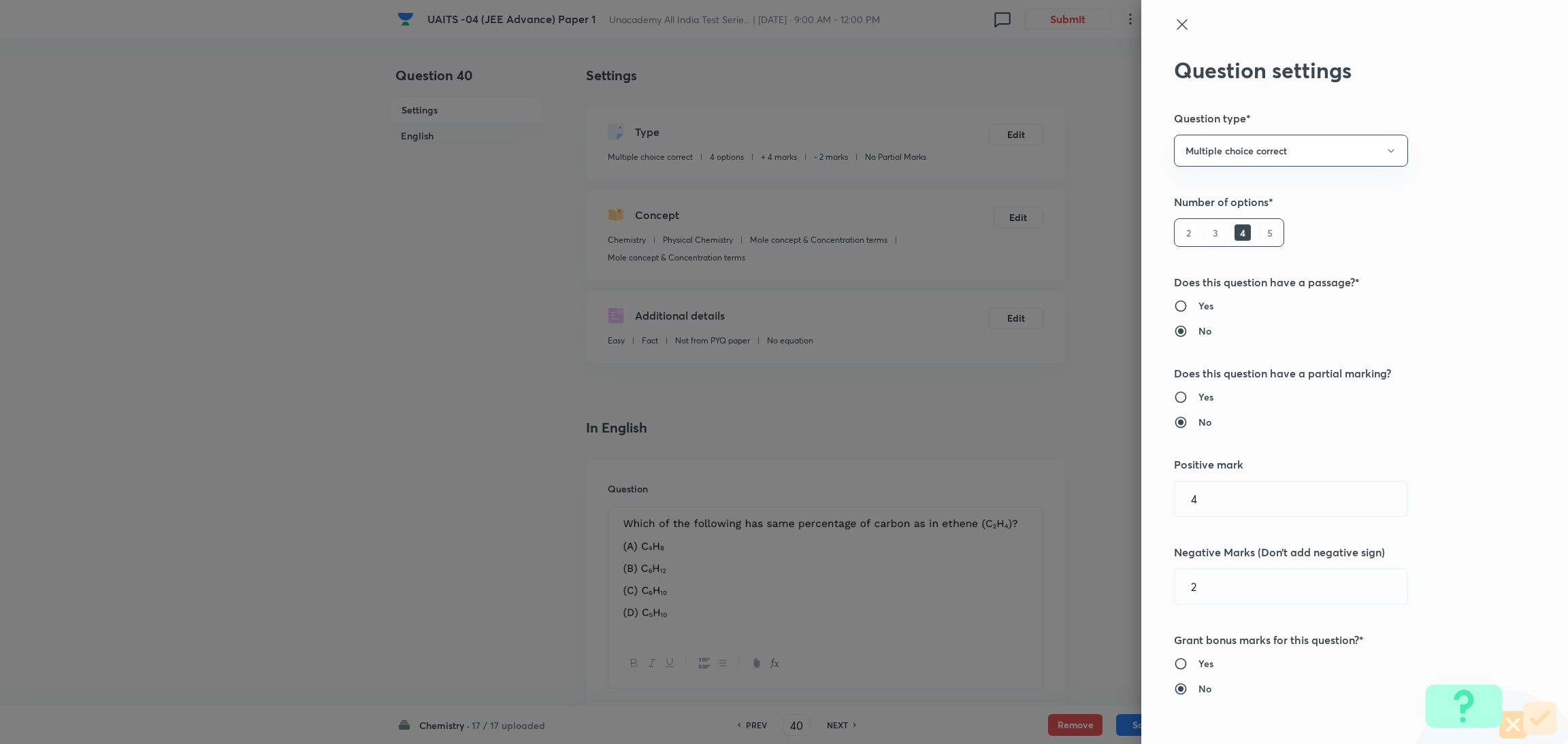
click at [1198, 398] on h6 "Yes" at bounding box center [1206, 397] width 15 height 14
click at [1191, 398] on input "Yes" at bounding box center [1186, 397] width 24 height 14
click at [1196, 577] on input "text" at bounding box center [1291, 587] width 232 height 35
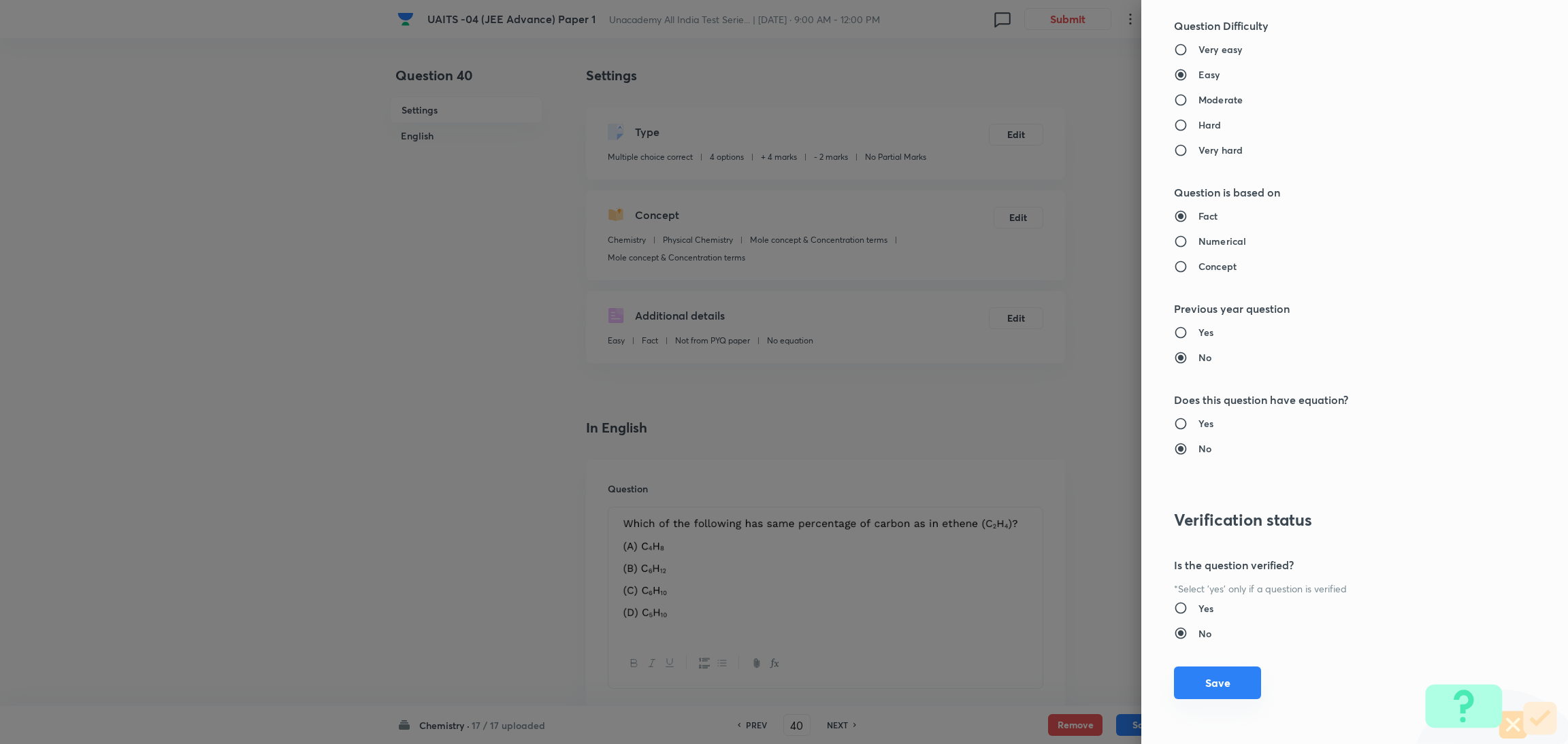
click at [1224, 700] on div "Question settings Question type* Multiple choice correct Number of options* 2 3…" at bounding box center [1355, 372] width 427 height 744
click at [1214, 678] on button "Save" at bounding box center [1217, 683] width 87 height 33
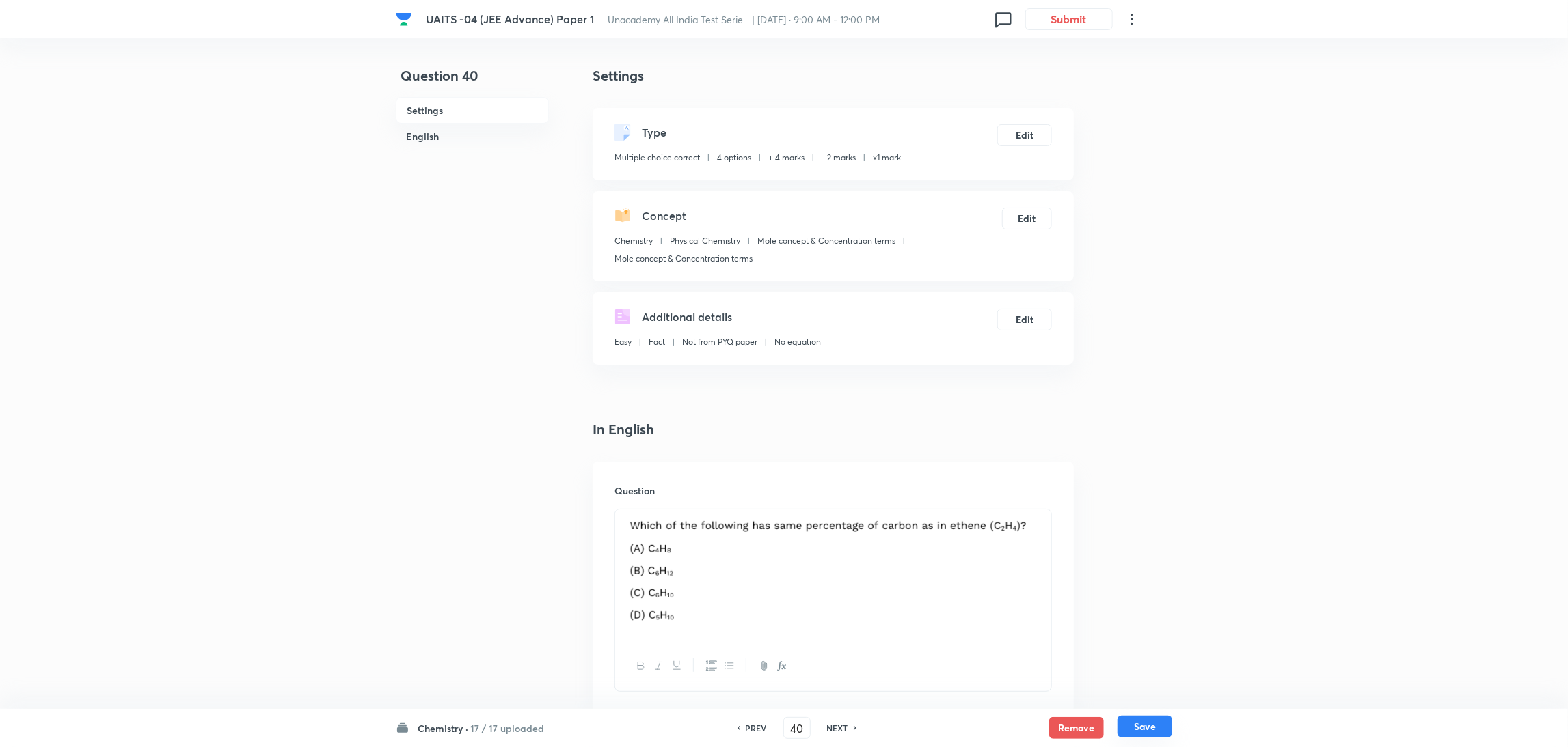
click at [1152, 729] on button "Save" at bounding box center [1145, 726] width 55 height 22
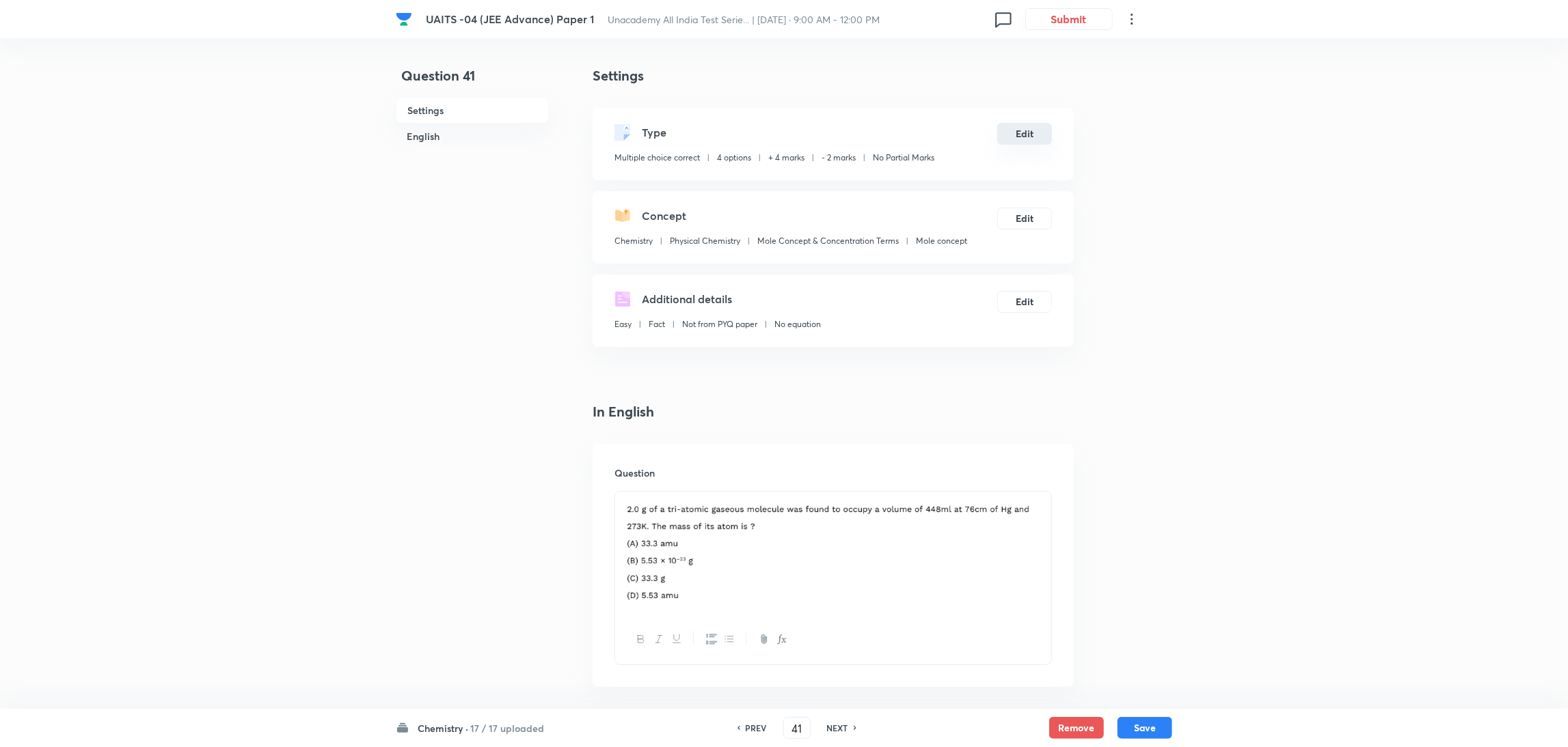
click at [1018, 142] on button "Edit" at bounding box center [1025, 133] width 55 height 22
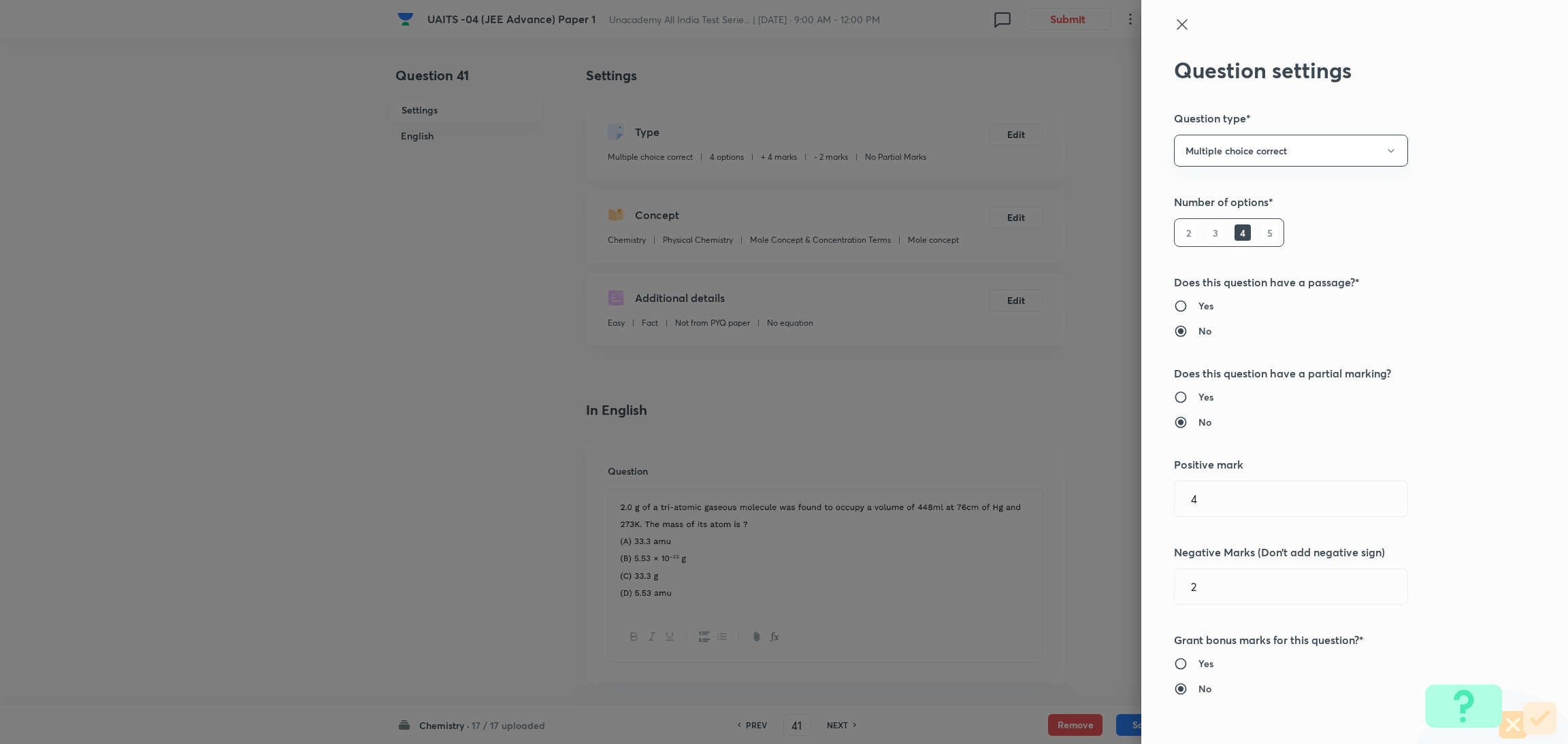
click at [1198, 396] on h6 "Yes" at bounding box center [1206, 397] width 15 height 14
click at [1187, 396] on input "Yes" at bounding box center [1186, 397] width 24 height 14
click at [1197, 593] on input "text" at bounding box center [1291, 587] width 232 height 35
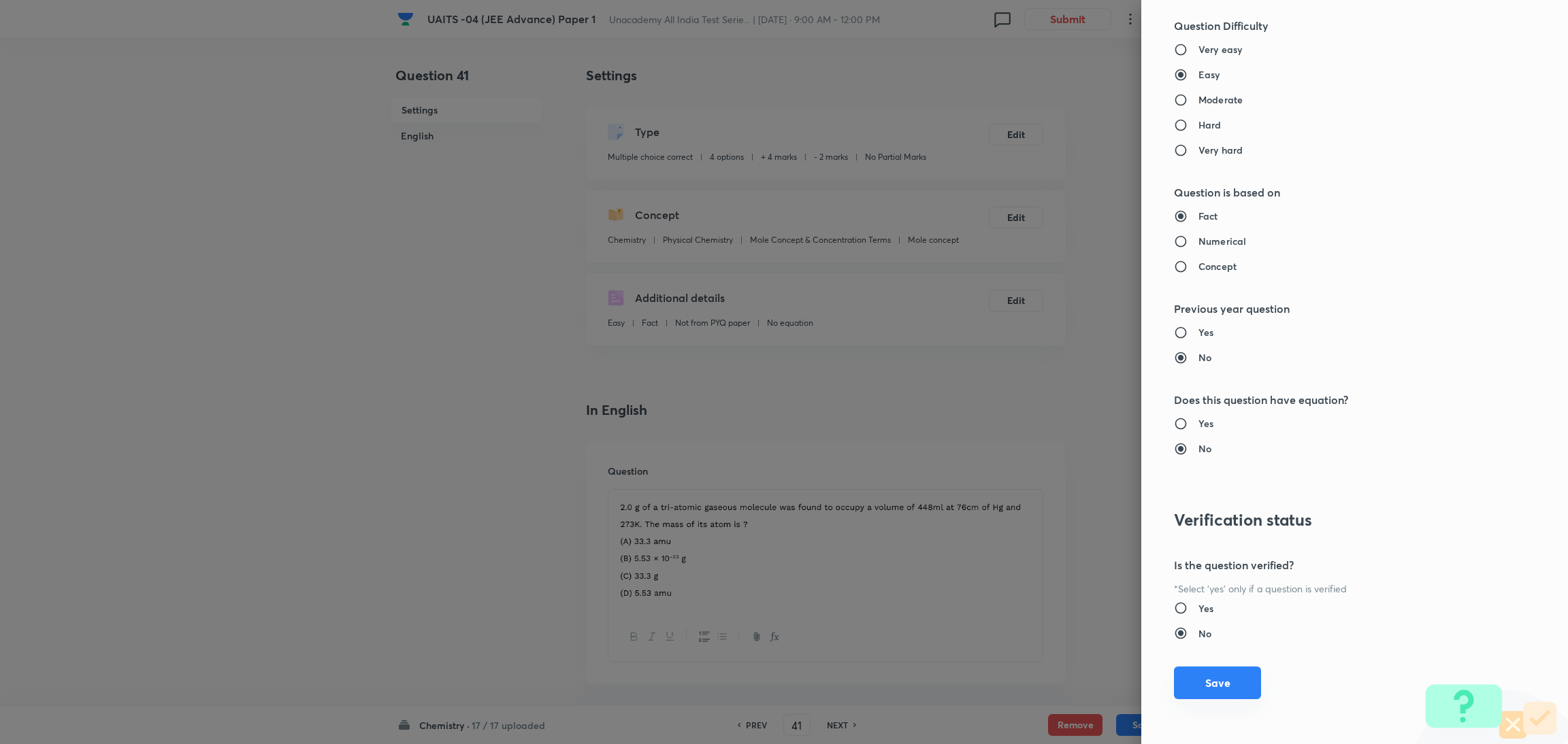
click at [1196, 672] on button "Save" at bounding box center [1217, 683] width 87 height 33
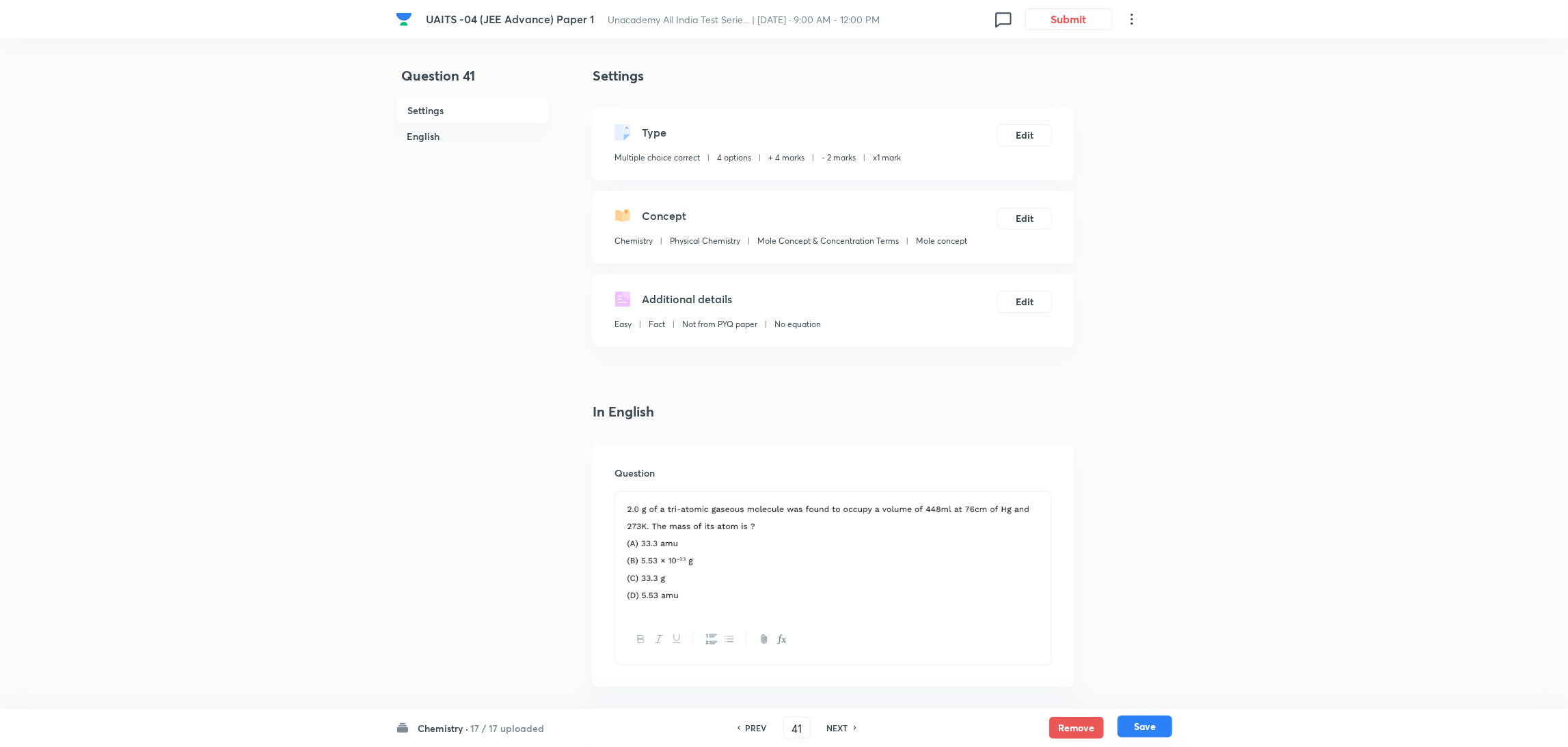
click at [1129, 720] on button "Save" at bounding box center [1145, 726] width 55 height 22
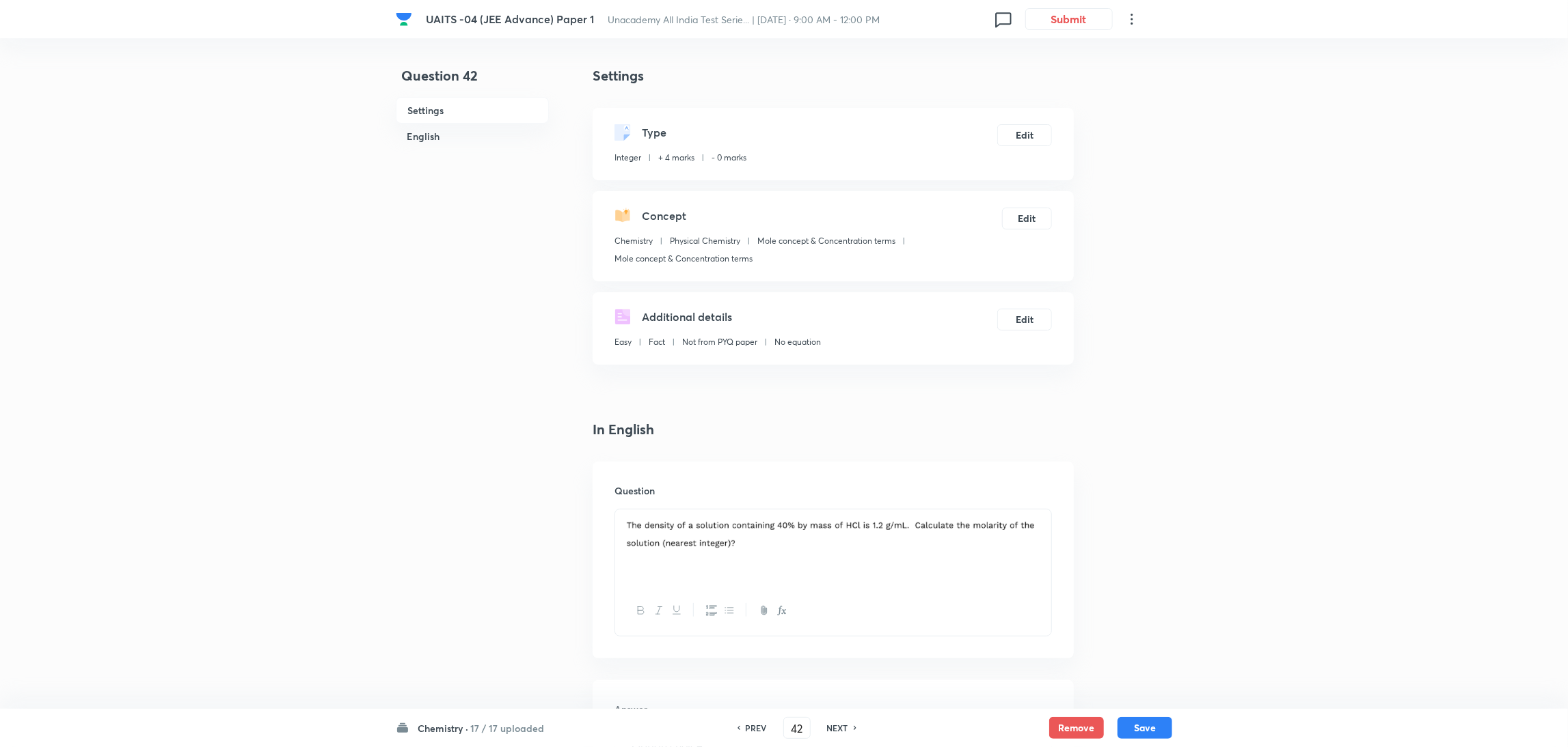
click at [760, 732] on h6 "PREV" at bounding box center [757, 728] width 21 height 12
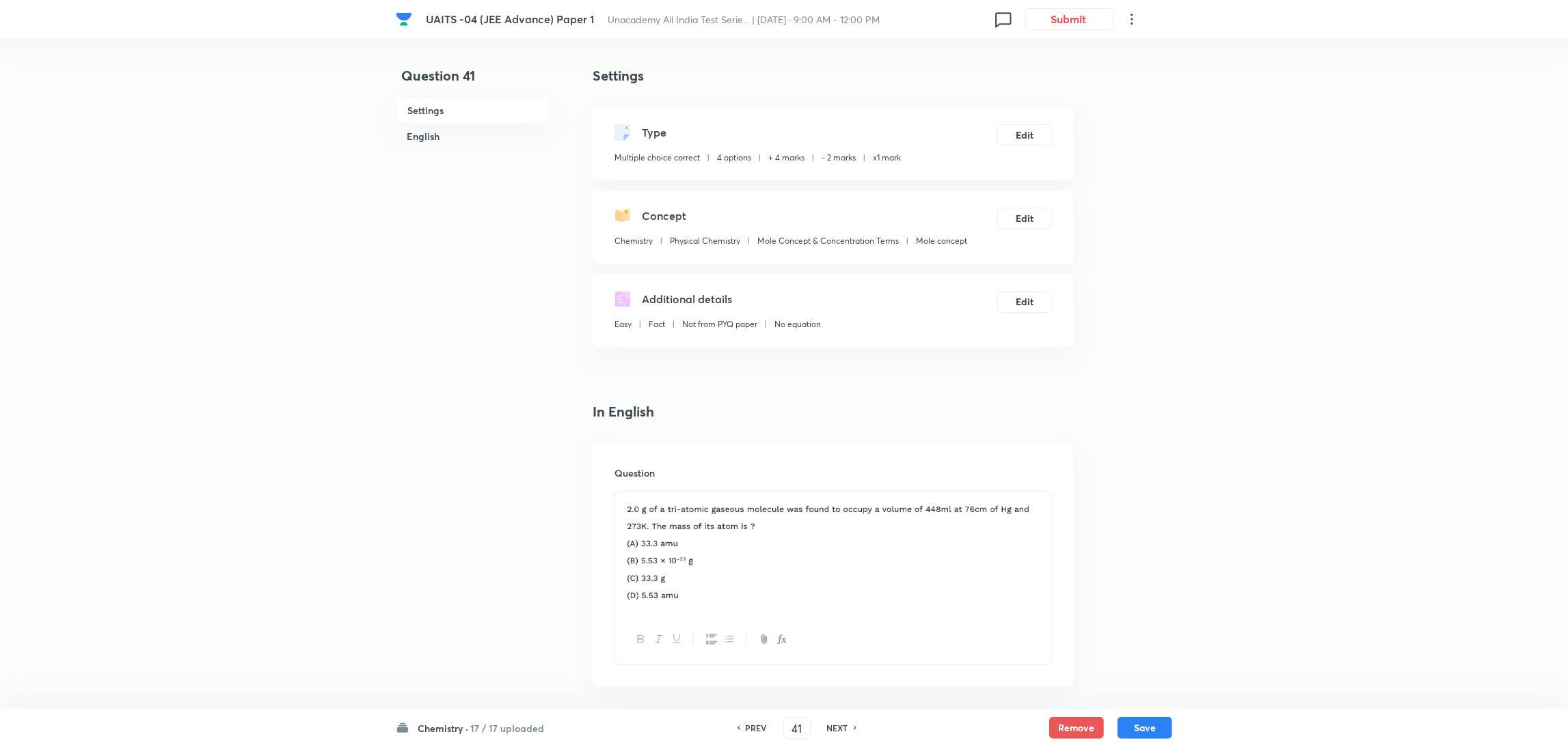
click at [760, 732] on h6 "PREV" at bounding box center [757, 728] width 21 height 12
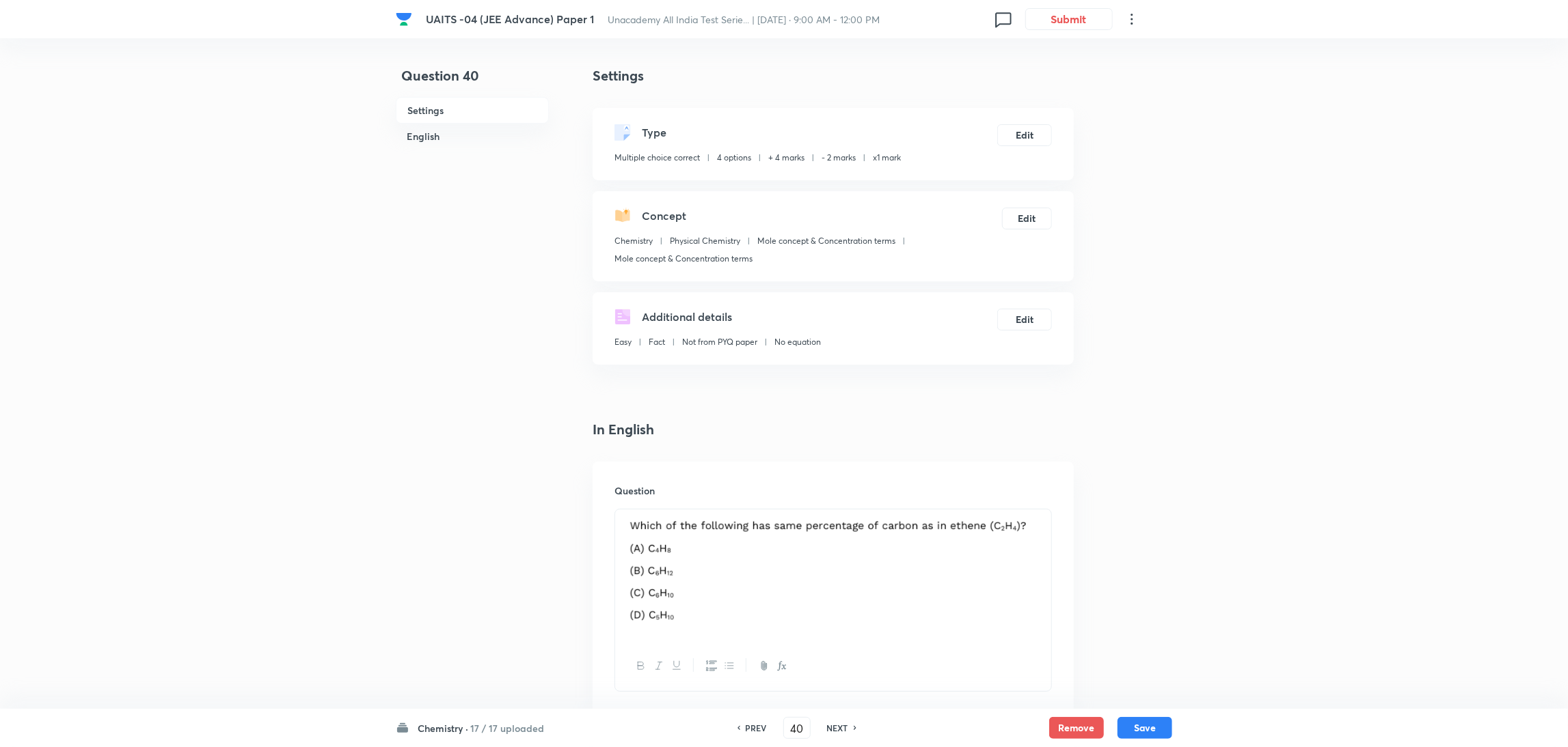
click at [838, 725] on h6 "NEXT" at bounding box center [837, 728] width 21 height 12
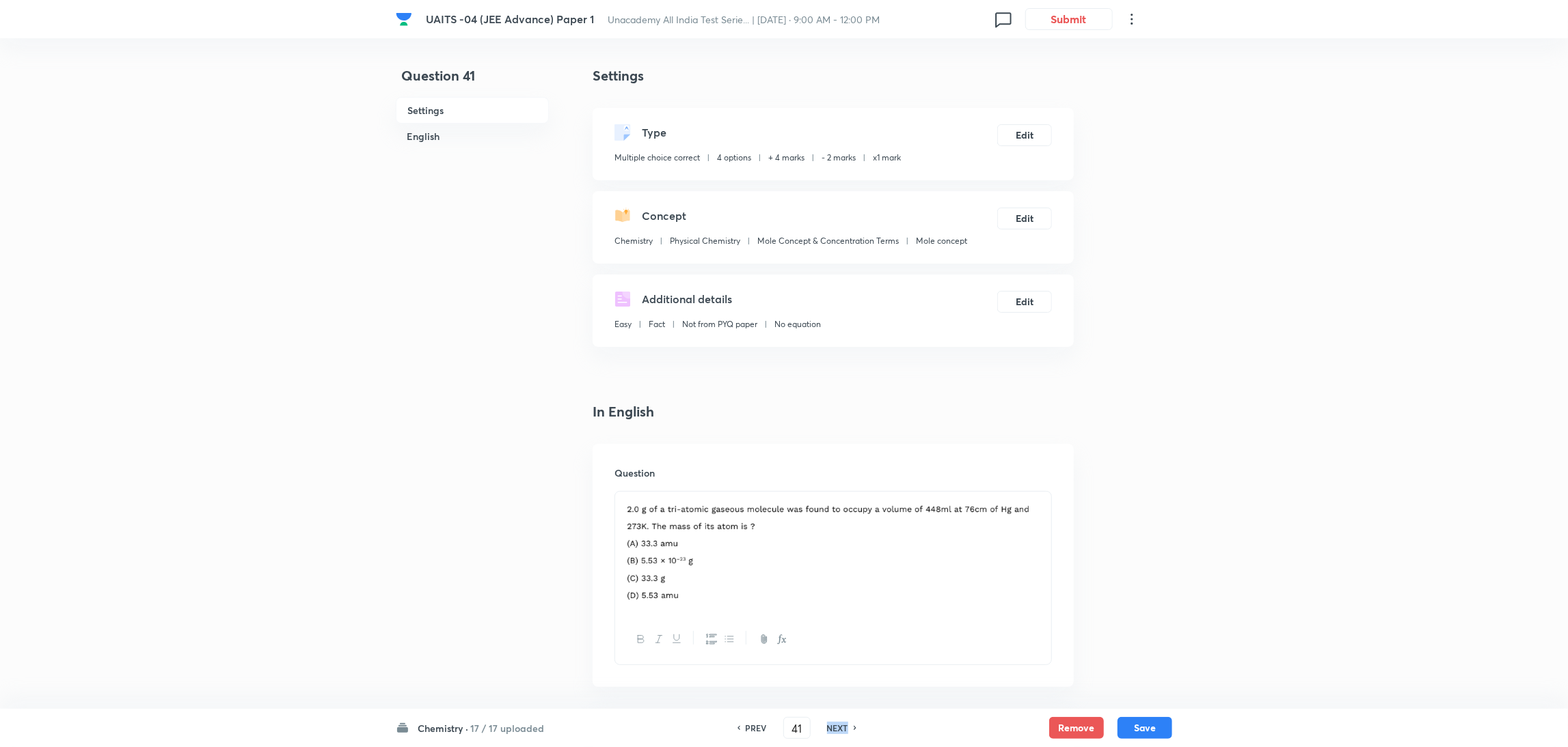
click at [838, 725] on h6 "NEXT" at bounding box center [837, 728] width 21 height 12
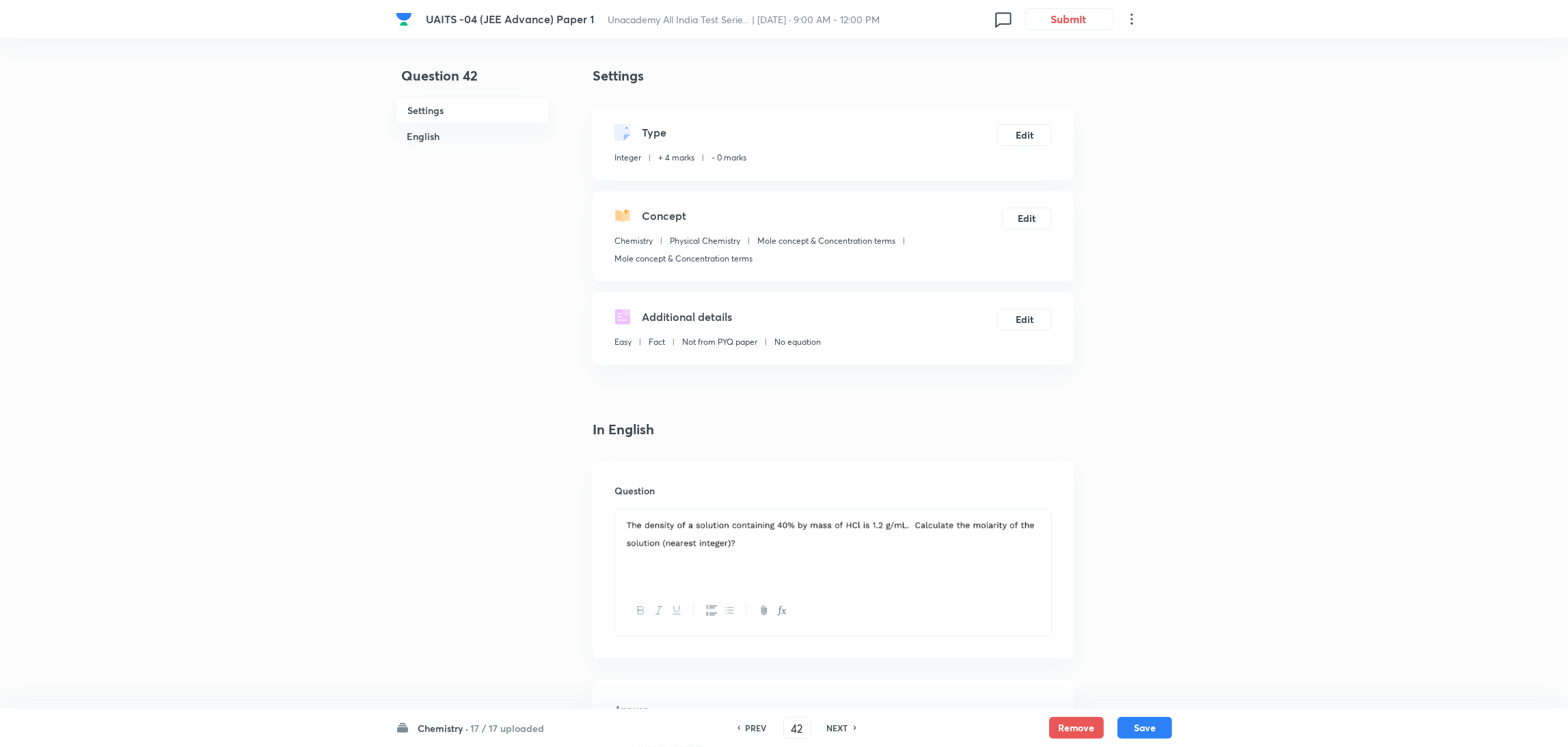
click at [838, 725] on h6 "NEXT" at bounding box center [837, 728] width 21 height 12
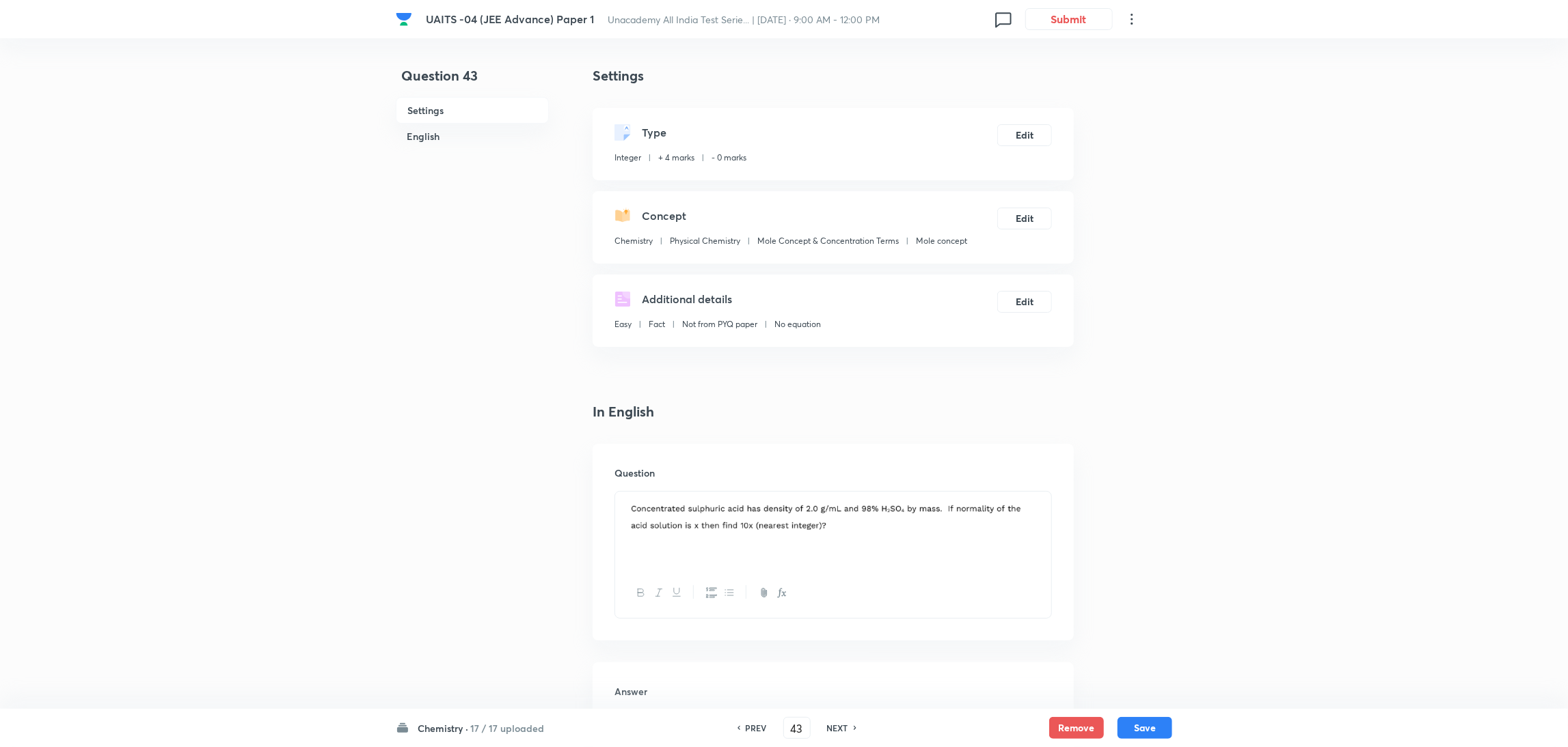
click at [838, 725] on h6 "NEXT" at bounding box center [837, 728] width 21 height 12
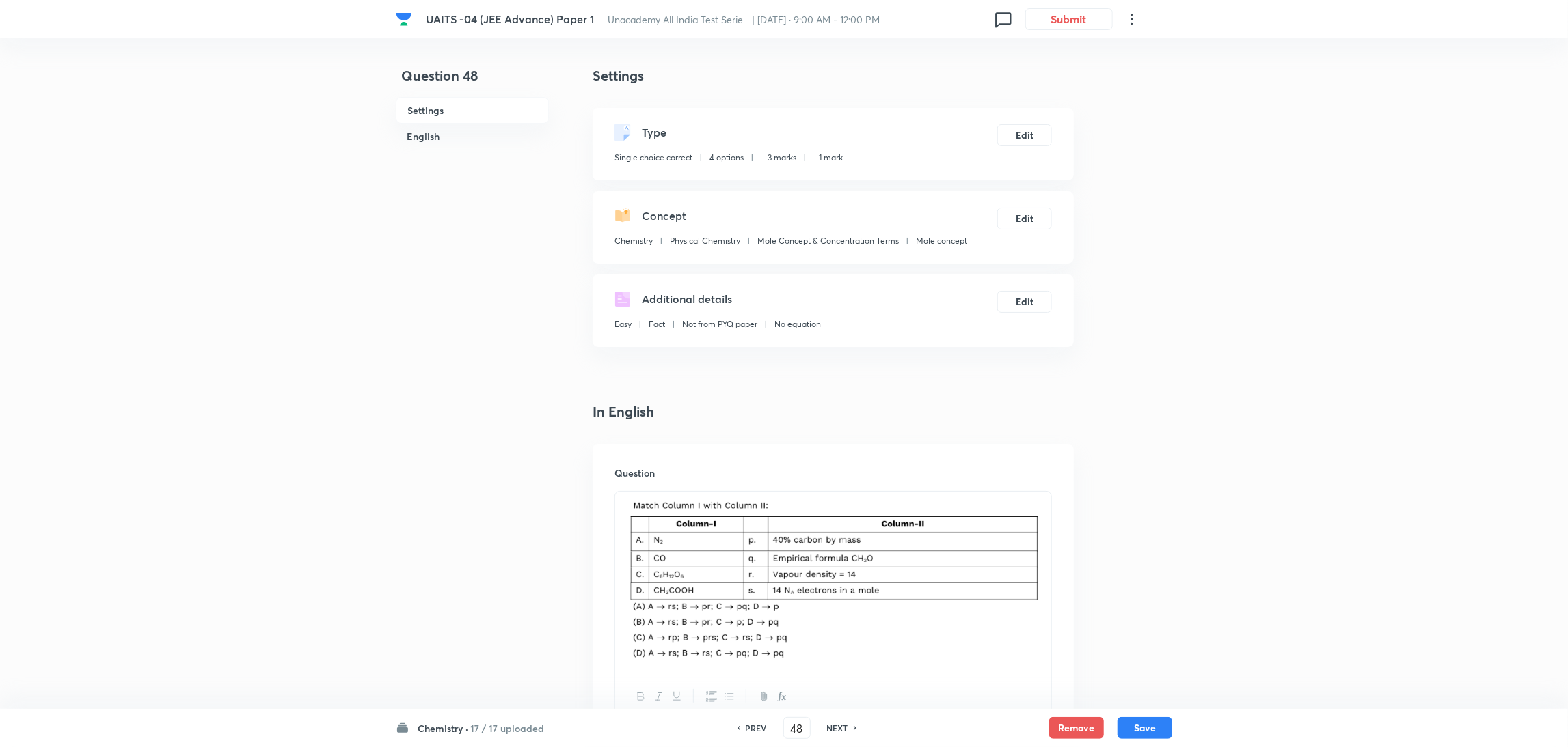
click at [838, 725] on h6 "NEXT" at bounding box center [837, 728] width 21 height 12
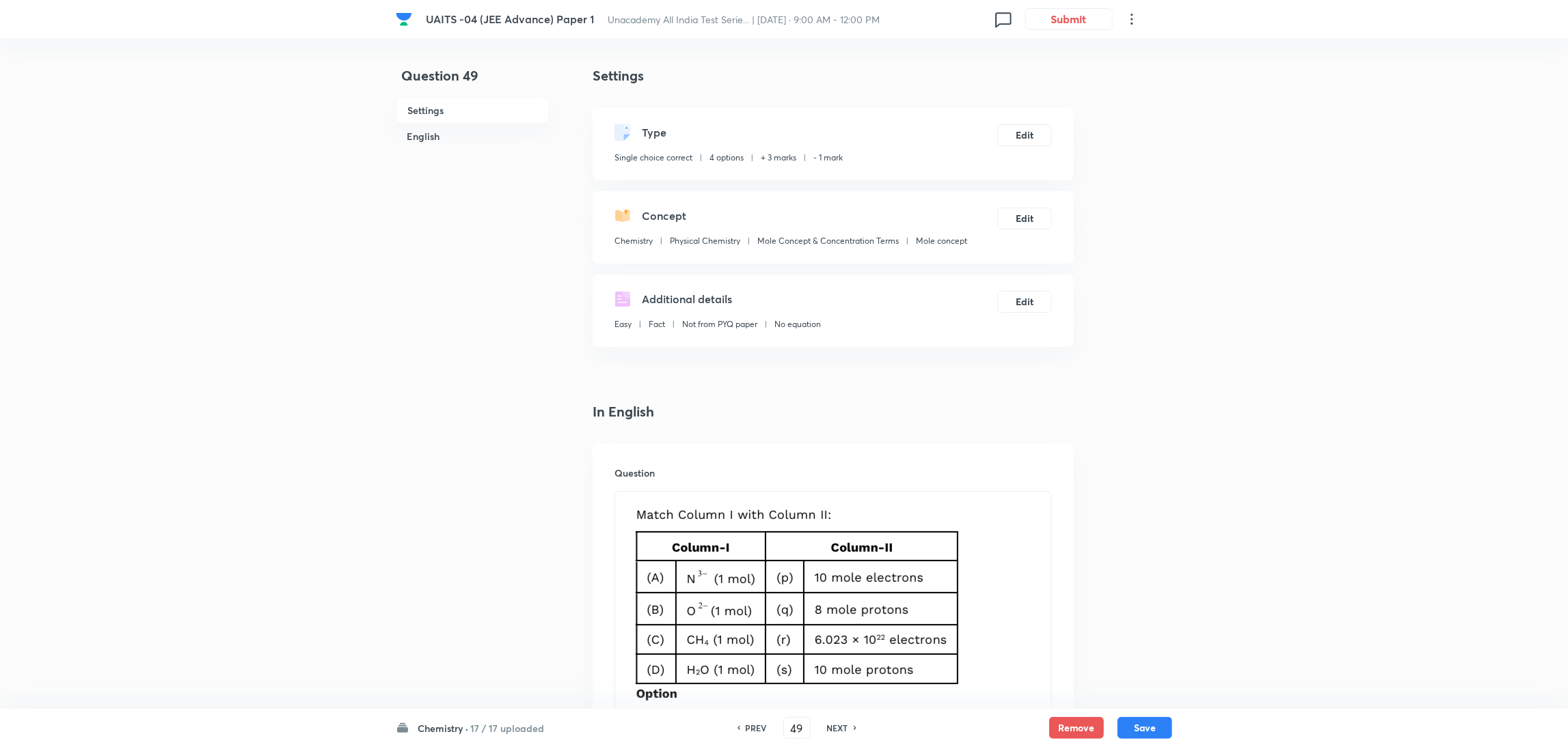
click at [838, 725] on h6 "NEXT" at bounding box center [837, 728] width 21 height 12
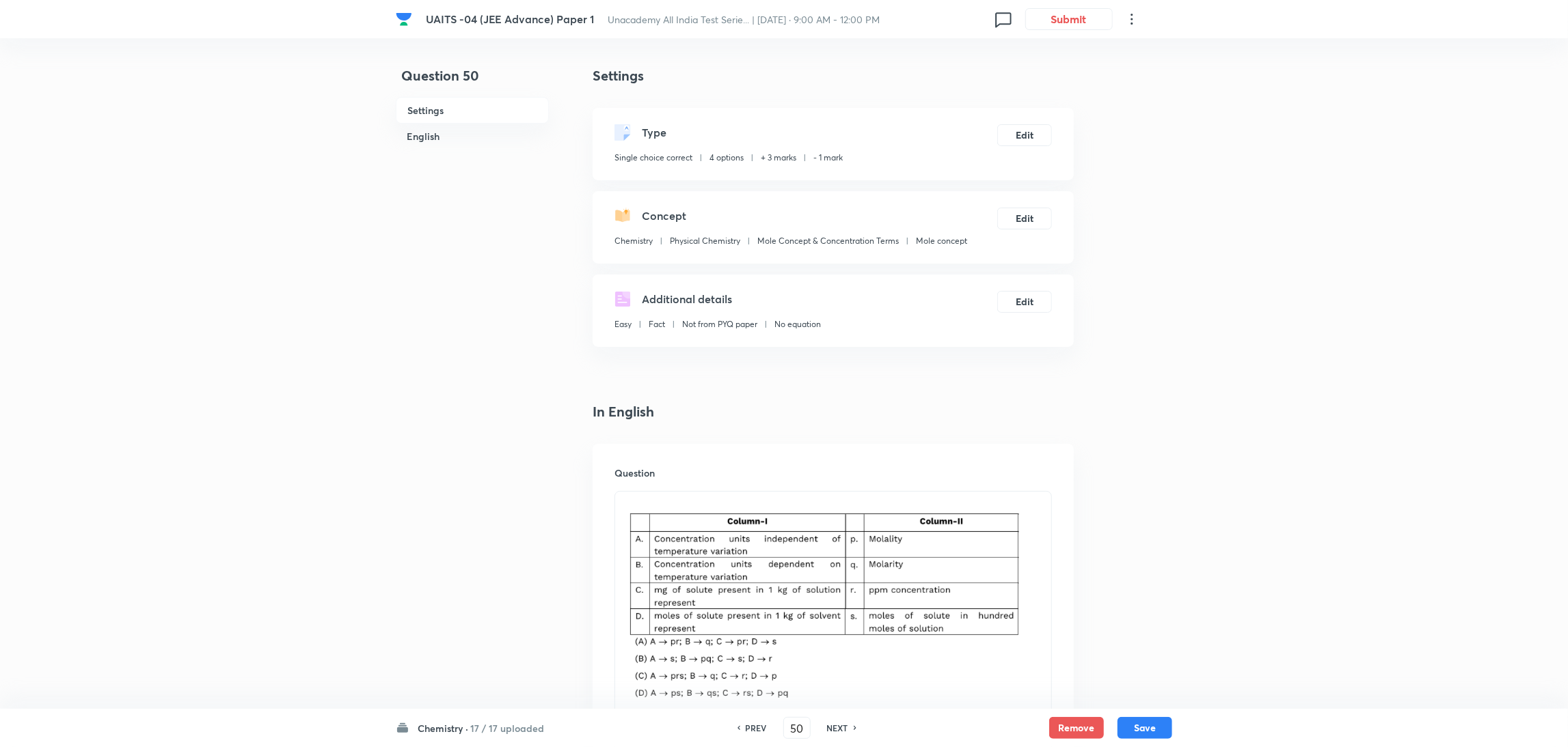
click at [838, 725] on h6 "NEXT" at bounding box center [837, 728] width 21 height 12
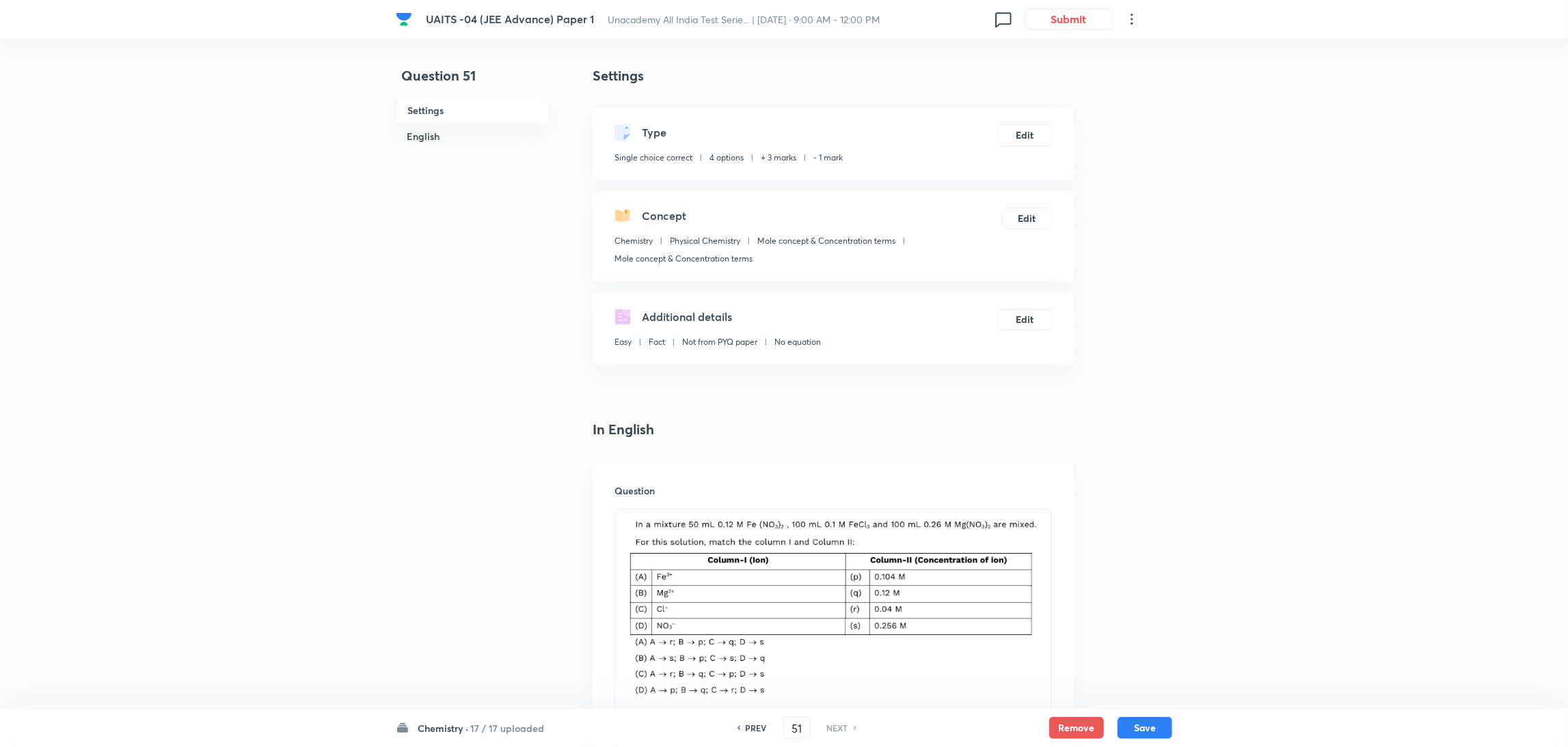
click at [1126, 23] on icon at bounding box center [1132, 19] width 17 height 17
click at [1076, 56] on span "View details" at bounding box center [1068, 53] width 133 height 14
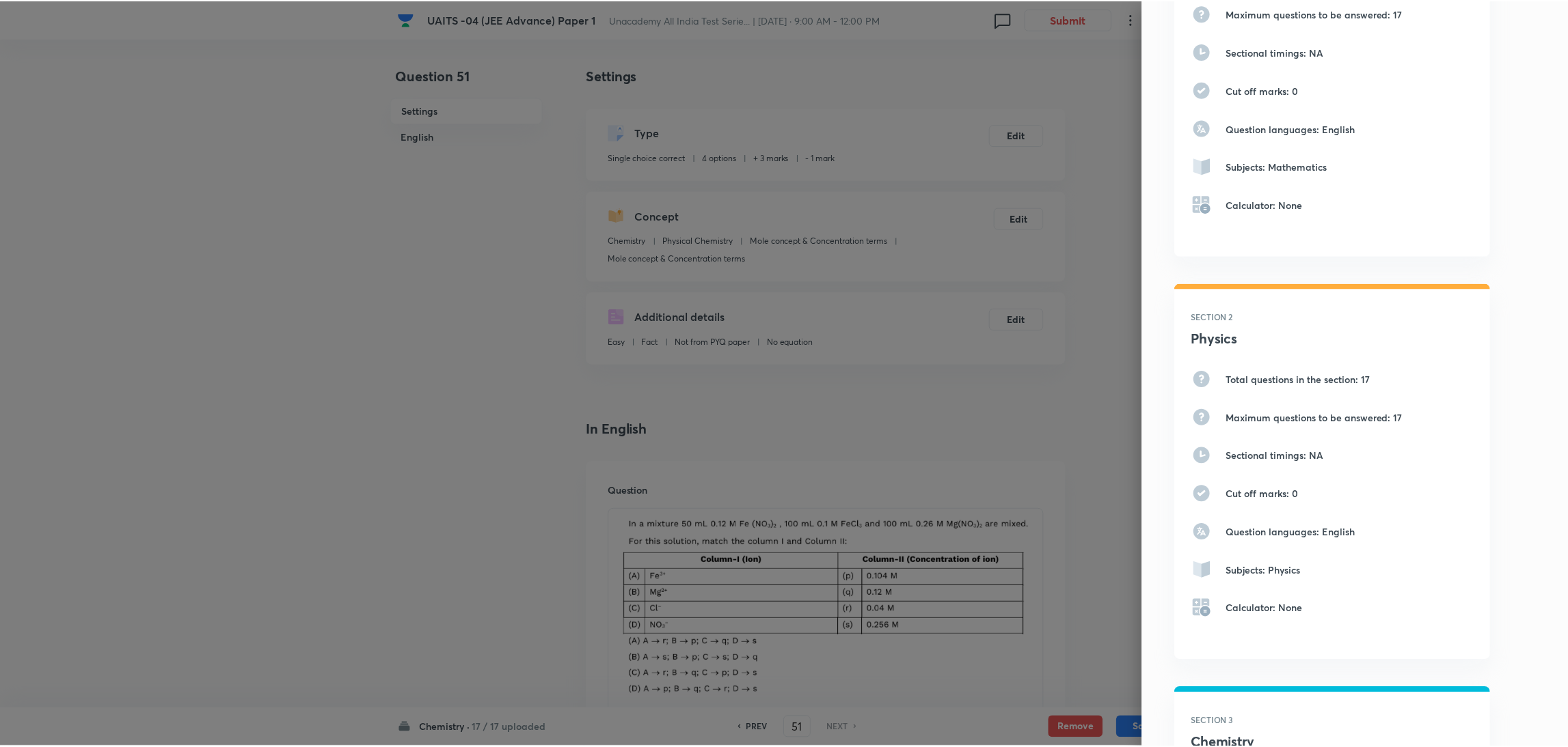
scroll to position [0, 0]
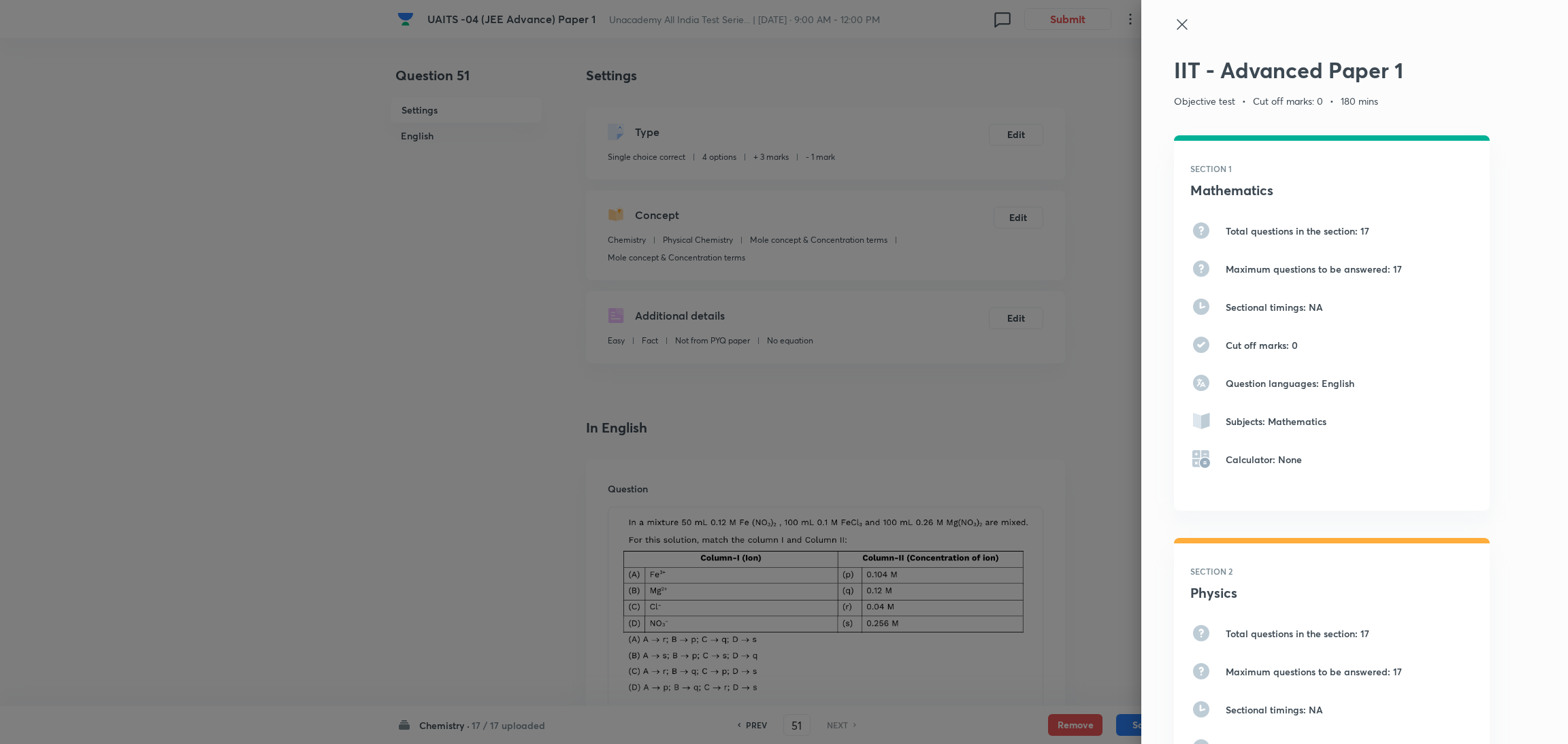
click at [1174, 17] on icon at bounding box center [1182, 25] width 17 height 17
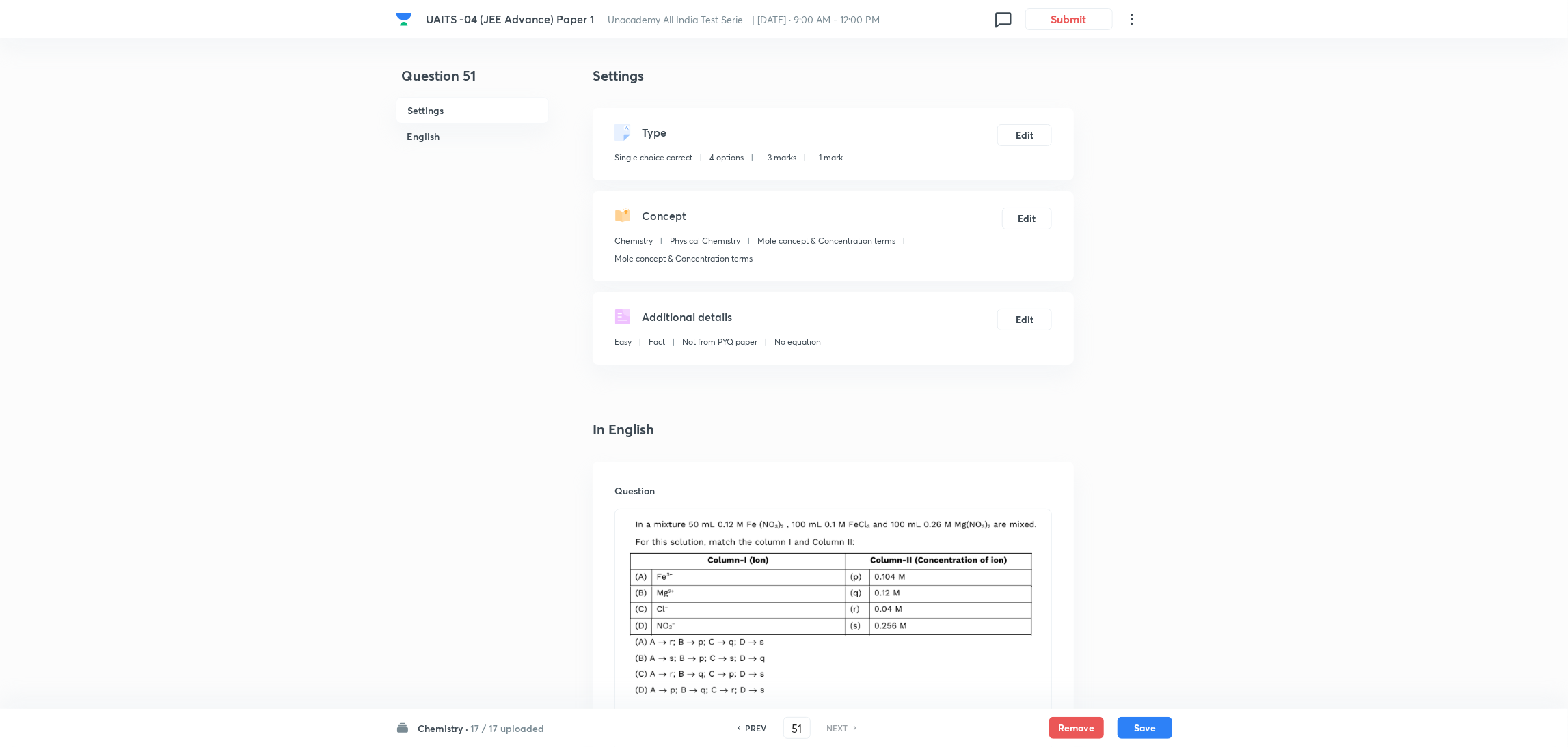
click at [500, 735] on h6 "17 / 17 uploaded" at bounding box center [507, 728] width 74 height 14
click at [467, 491] on div "Mathematics 17 / 17 uploaded" at bounding box center [480, 469] width 148 height 56
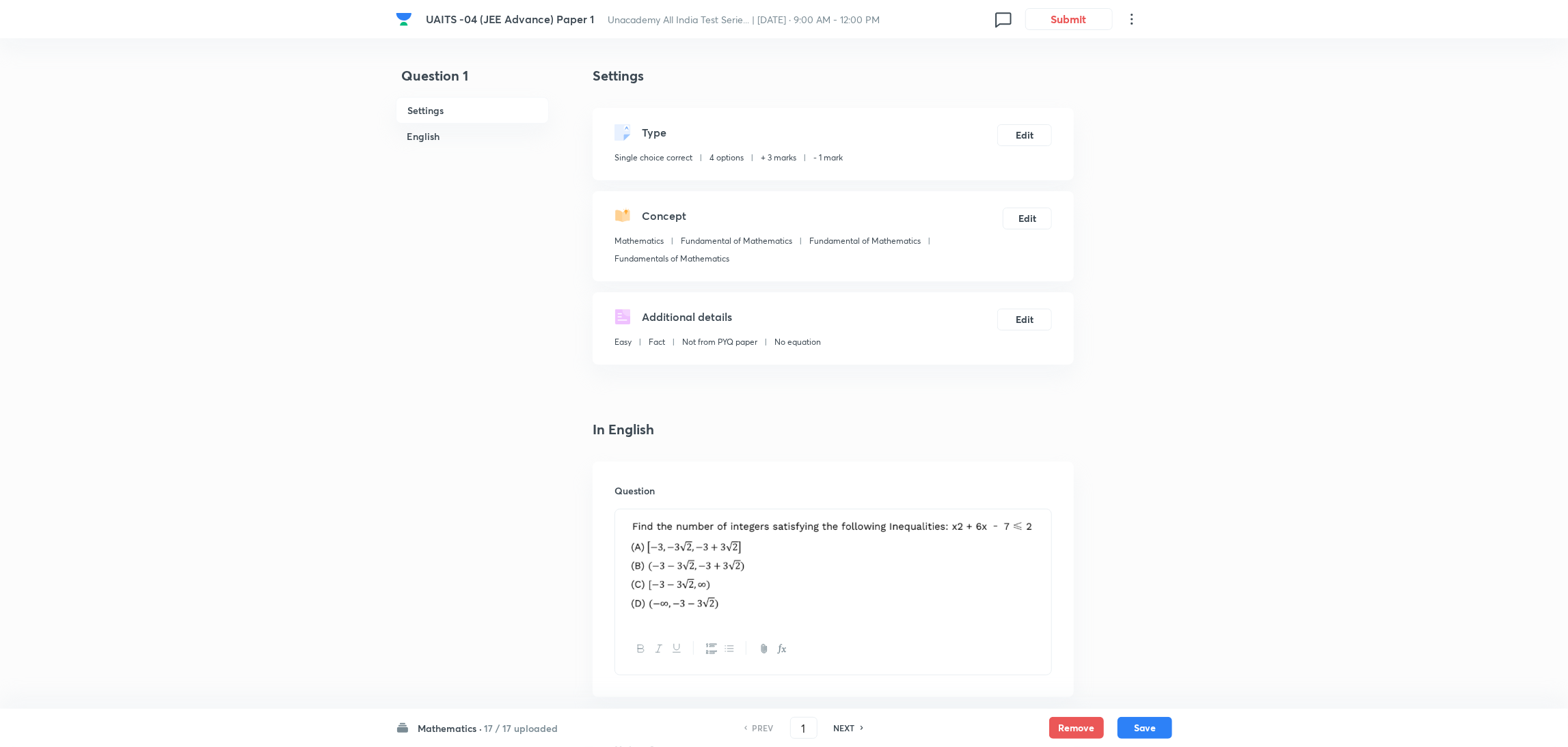
click at [973, 529] on p at bounding box center [833, 566] width 416 height 98
click at [836, 732] on h6 "NEXT" at bounding box center [844, 728] width 21 height 12
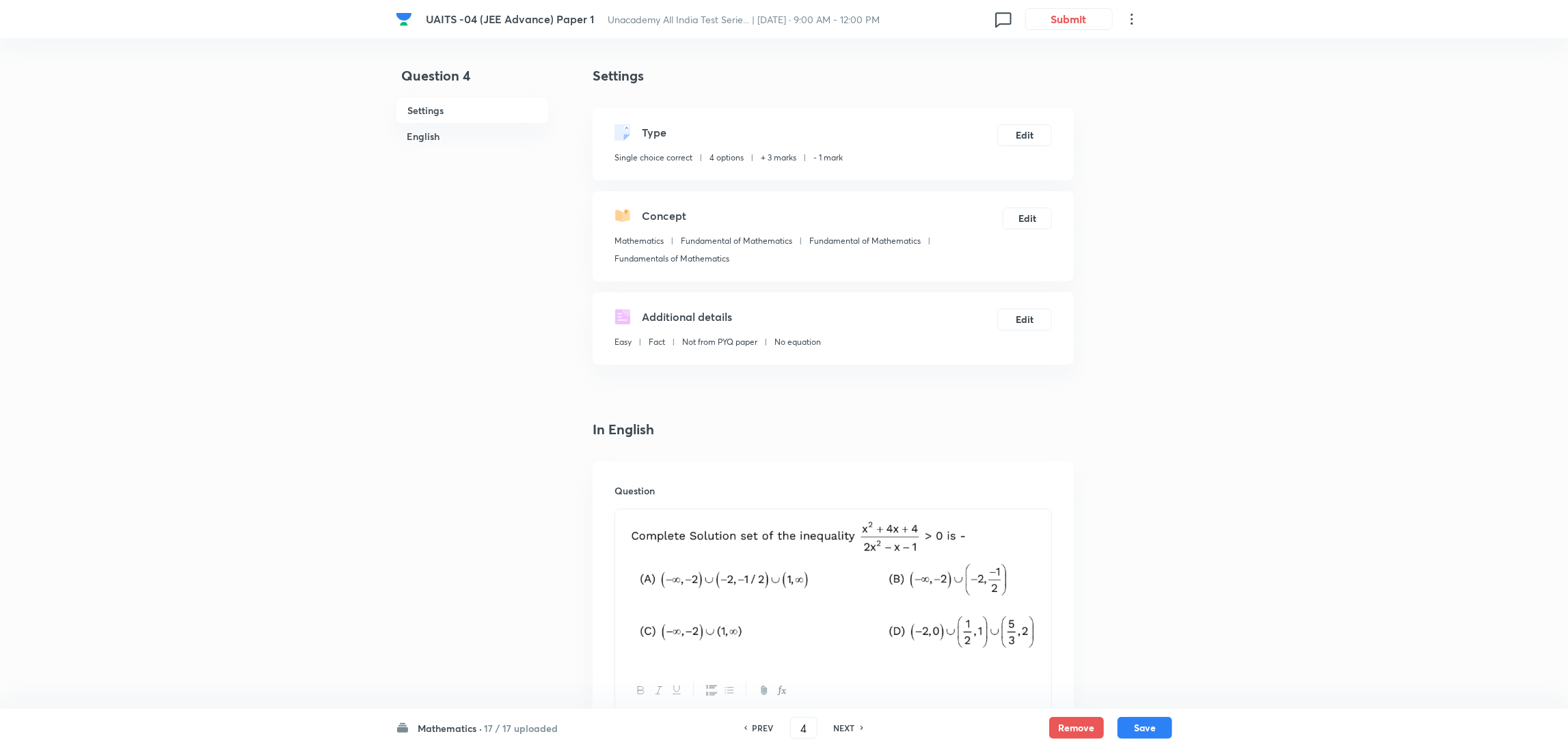
click at [836, 732] on h6 "NEXT" at bounding box center [844, 728] width 21 height 12
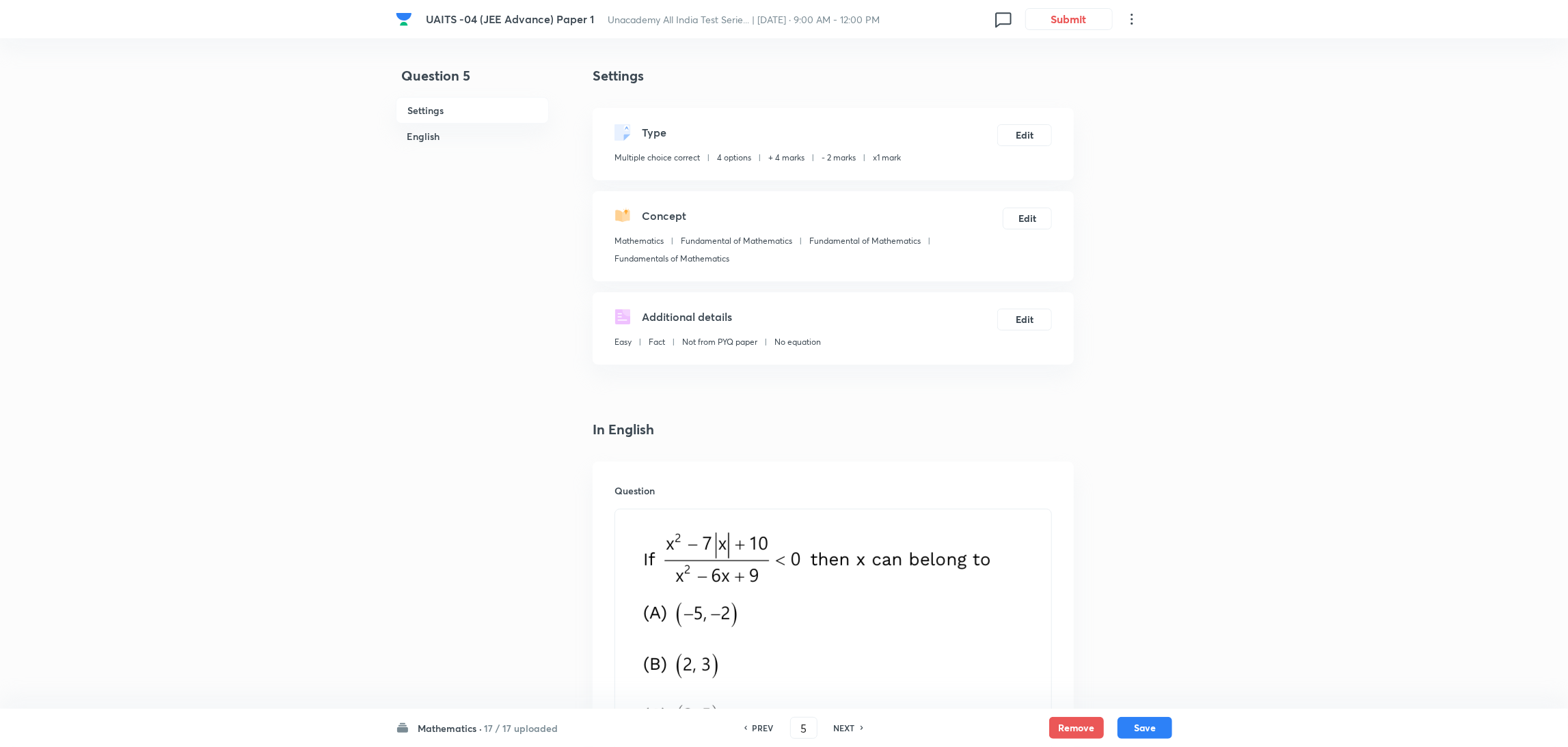
click at [836, 732] on h6 "NEXT" at bounding box center [844, 728] width 21 height 12
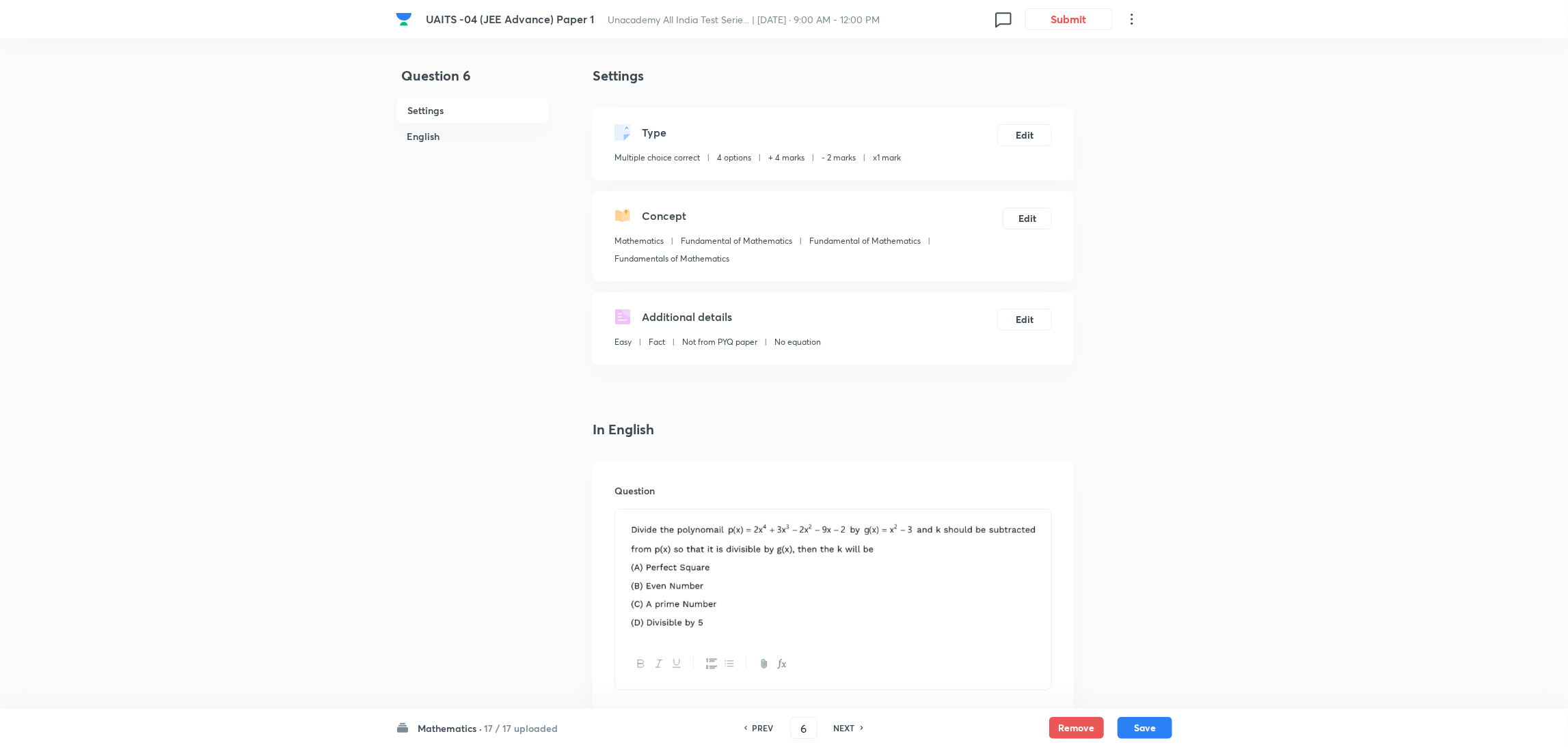
click at [836, 732] on h6 "NEXT" at bounding box center [844, 728] width 21 height 12
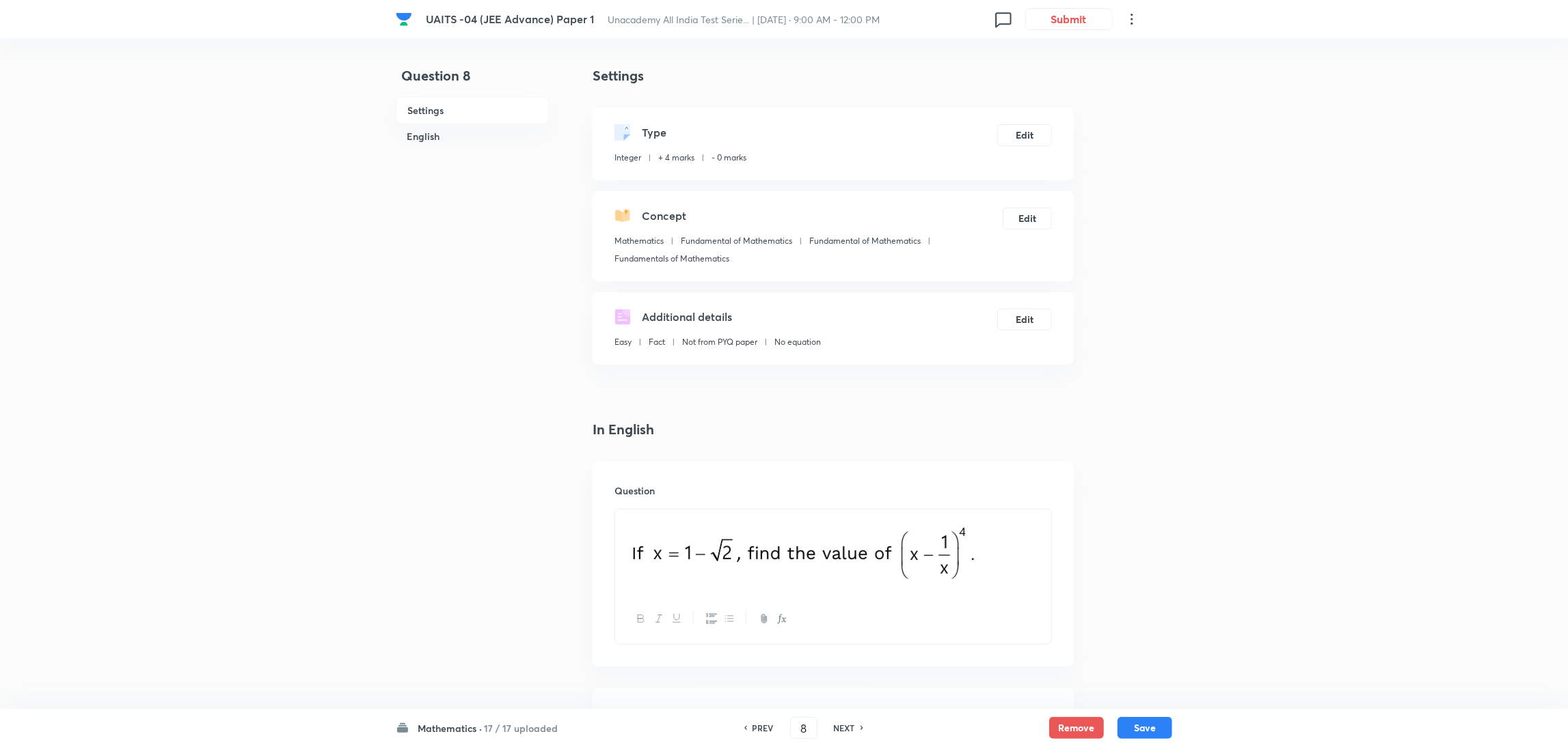
click at [836, 732] on h6 "NEXT" at bounding box center [844, 728] width 21 height 12
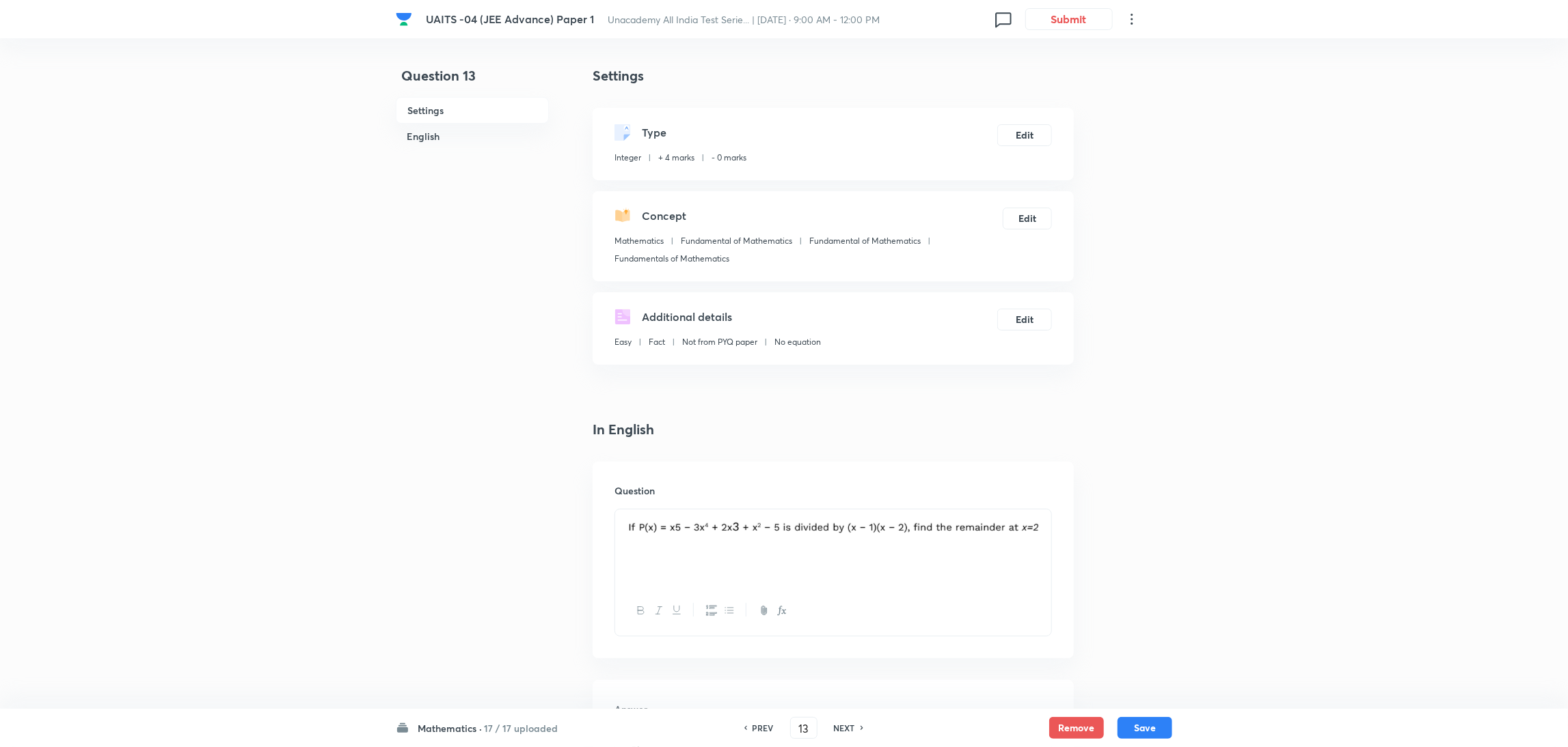
click at [836, 732] on h6 "NEXT" at bounding box center [844, 728] width 21 height 12
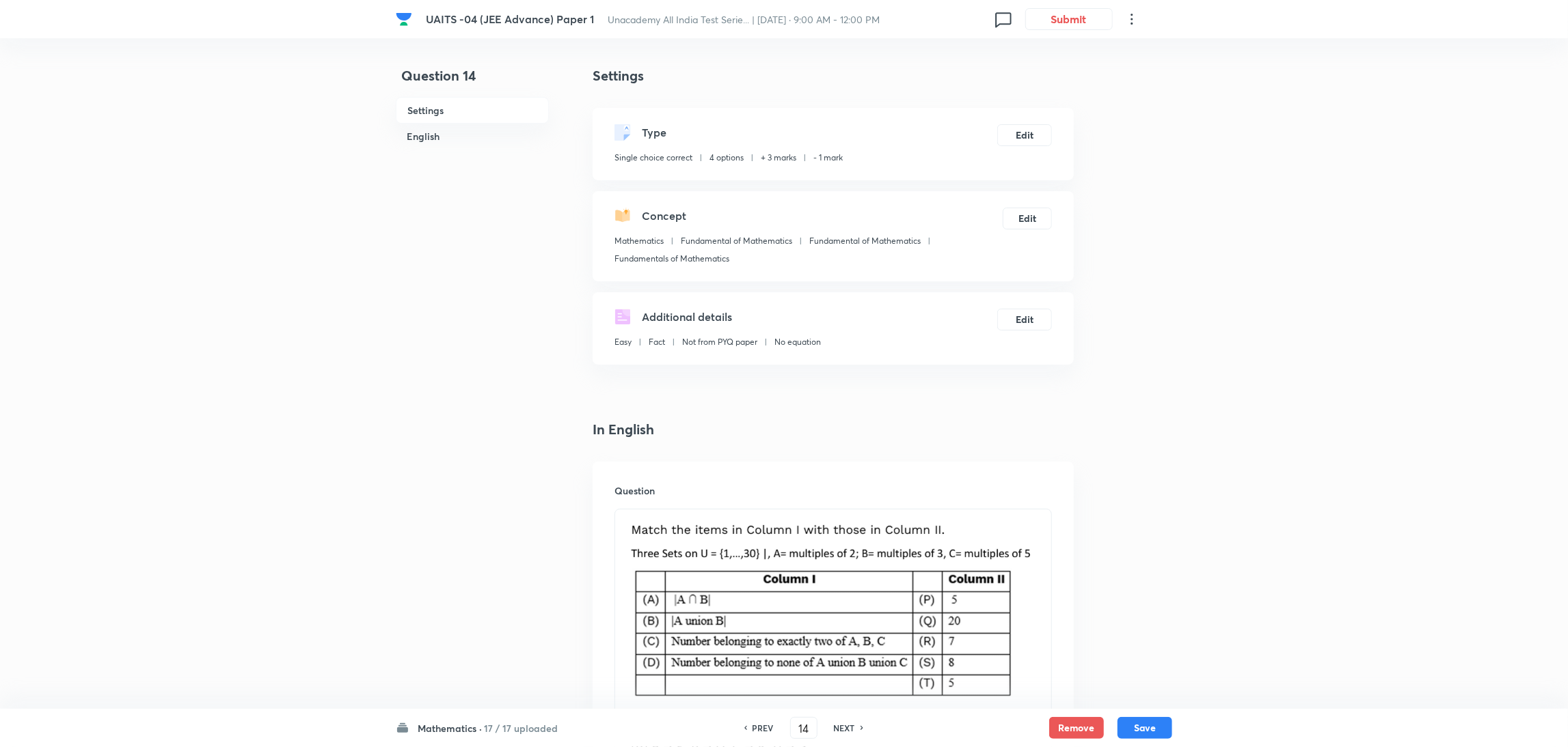
click at [836, 732] on h6 "NEXT" at bounding box center [844, 728] width 21 height 12
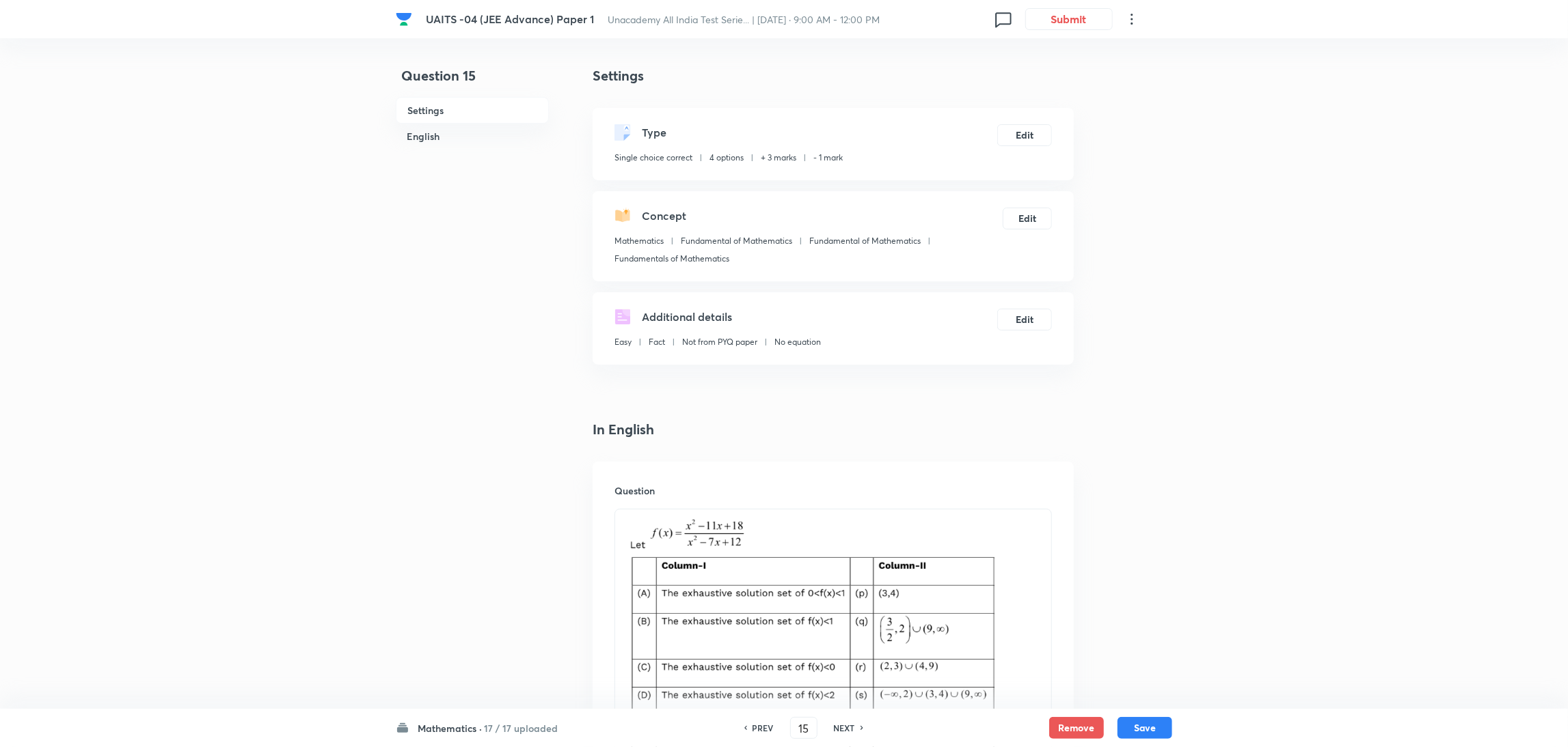
click at [836, 732] on h6 "NEXT" at bounding box center [844, 728] width 21 height 12
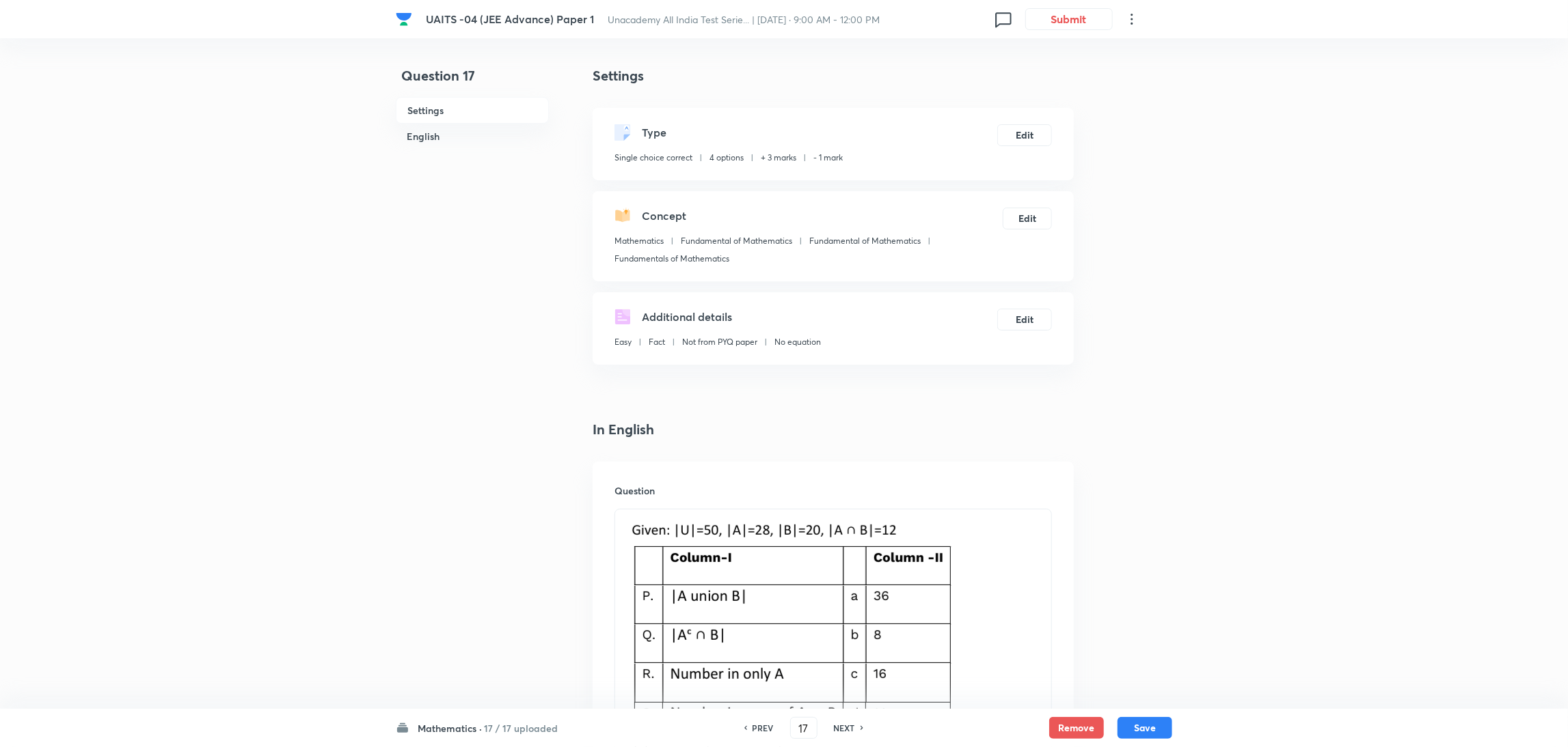
click at [836, 732] on h6 "NEXT" at bounding box center [844, 728] width 21 height 12
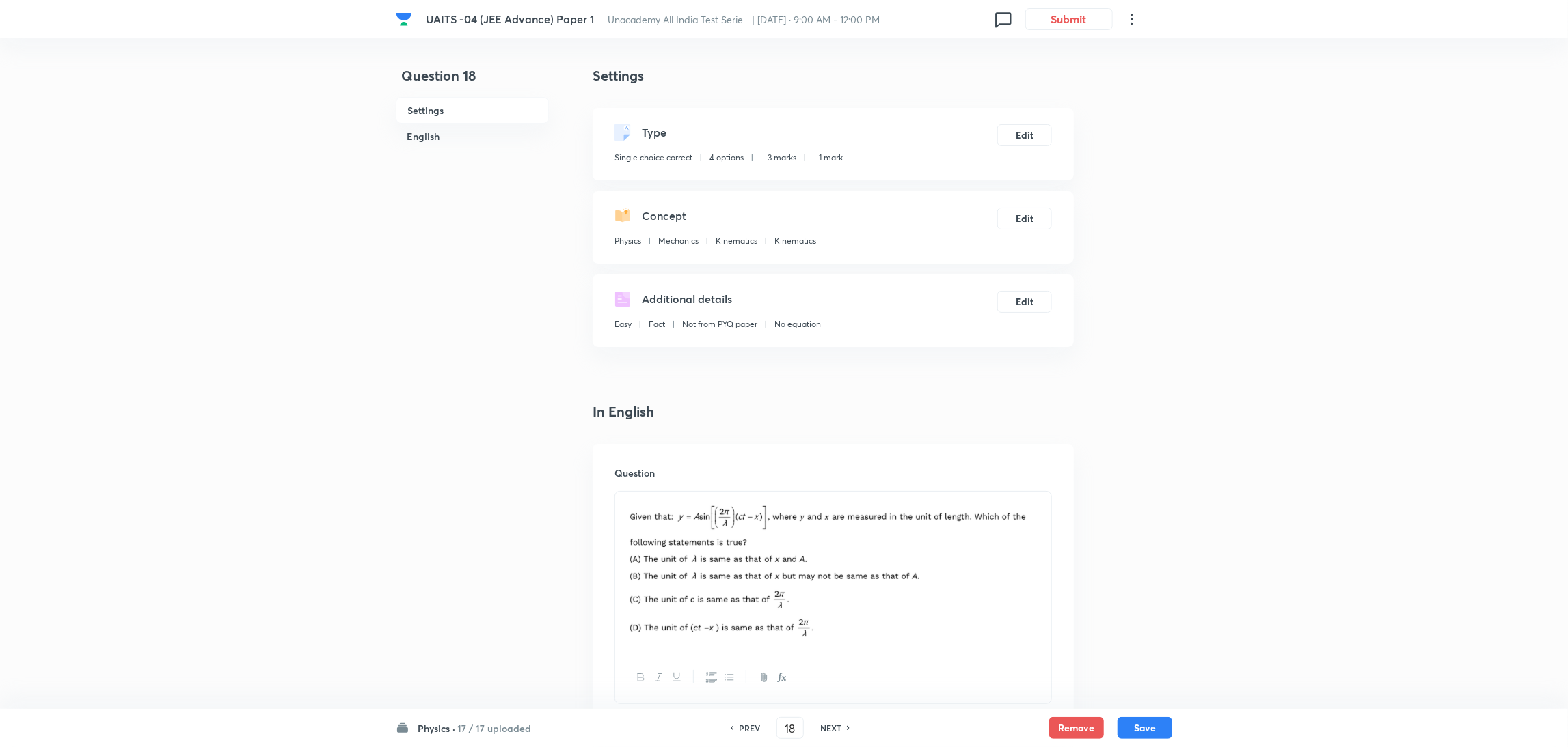
click at [836, 732] on h6 "NEXT" at bounding box center [831, 728] width 21 height 12
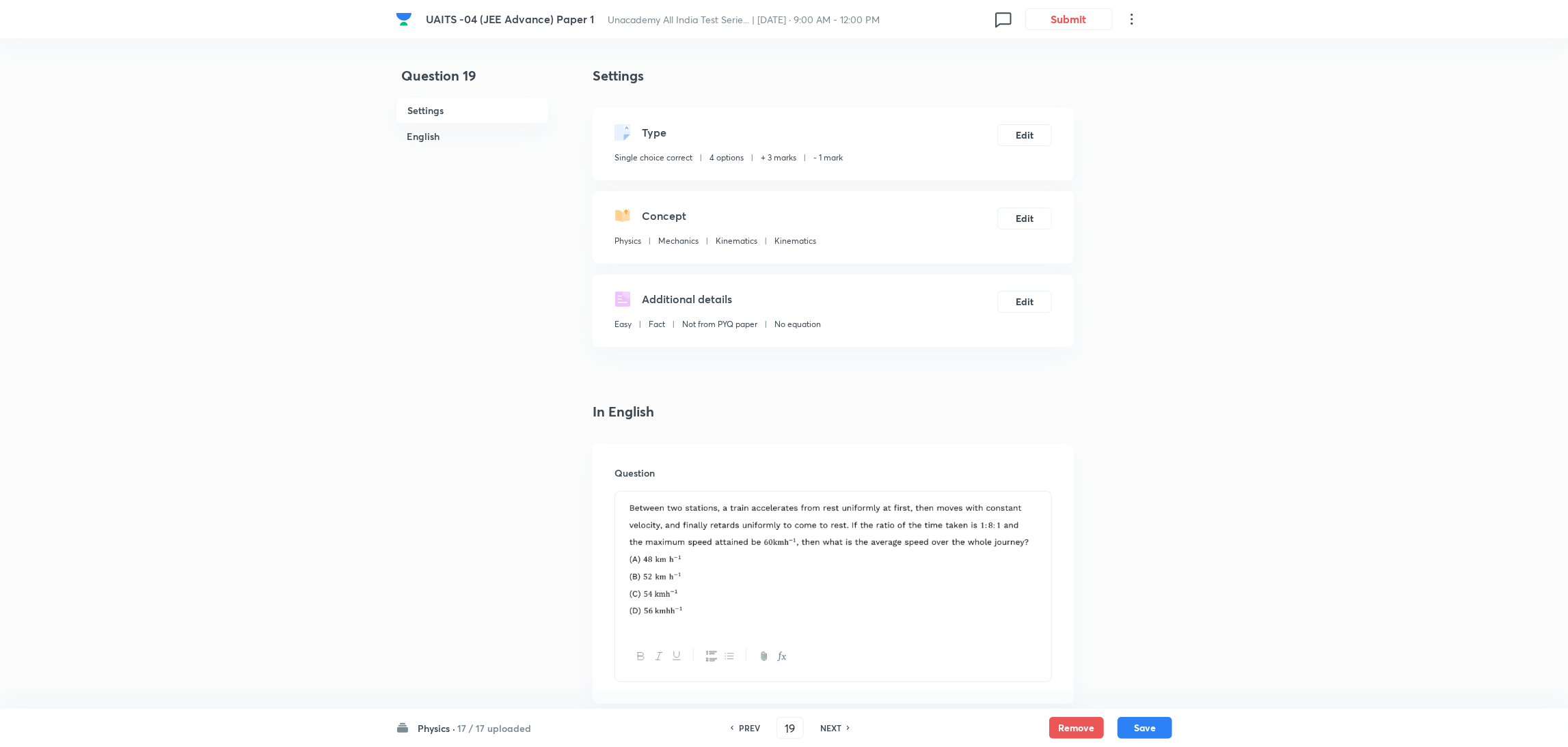
click at [836, 732] on h6 "NEXT" at bounding box center [831, 728] width 21 height 12
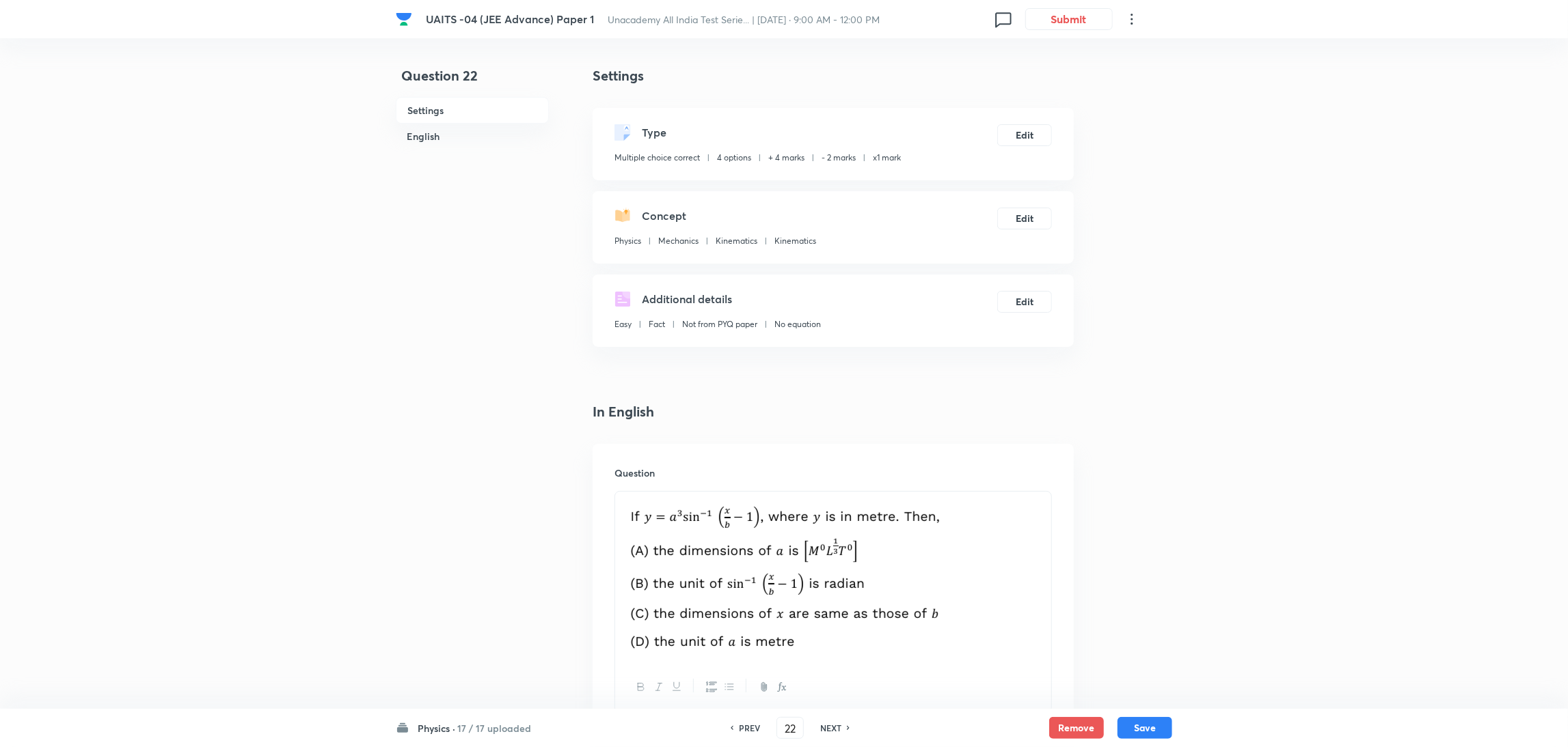
click at [836, 732] on h6 "NEXT" at bounding box center [831, 728] width 21 height 12
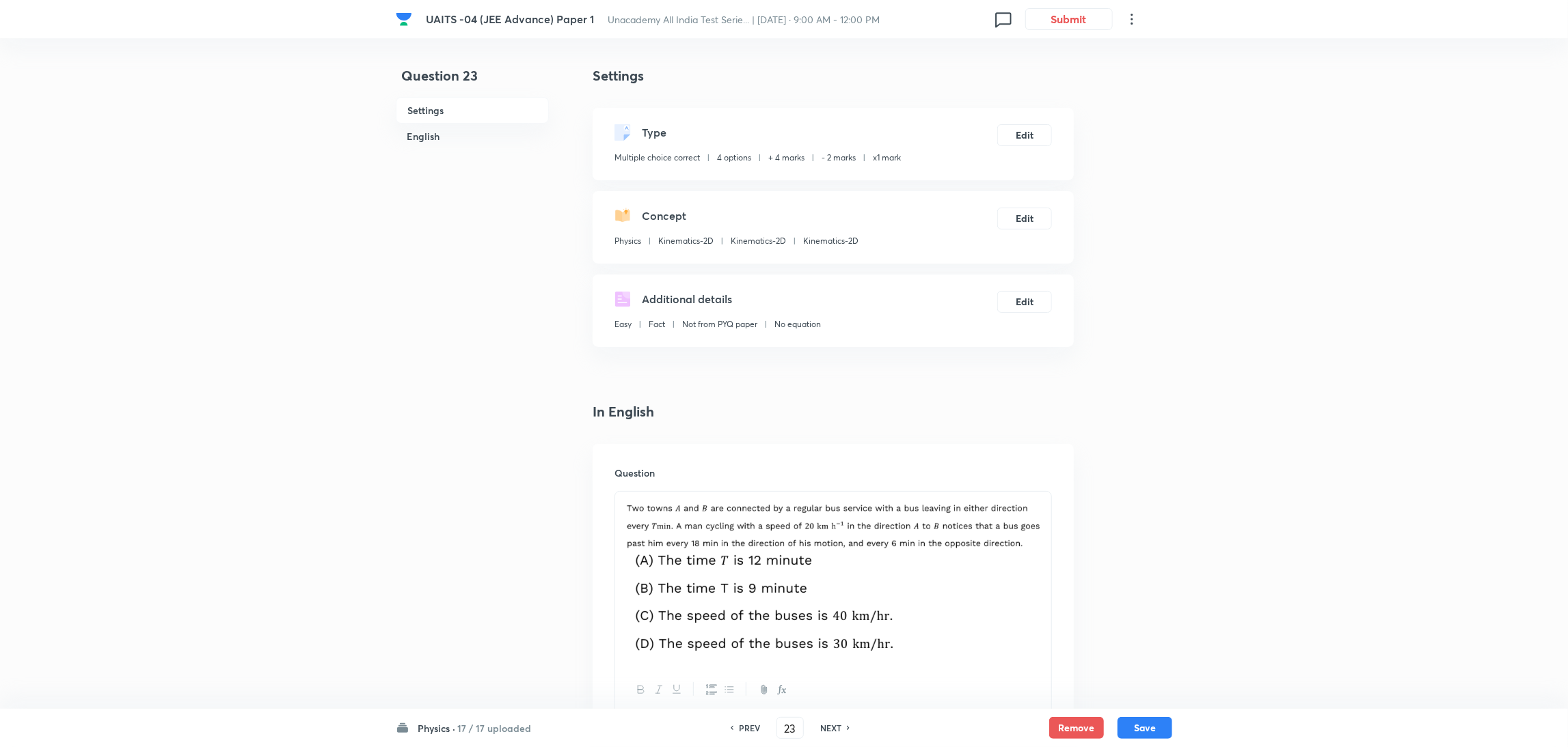
click at [836, 732] on h6 "NEXT" at bounding box center [831, 728] width 21 height 12
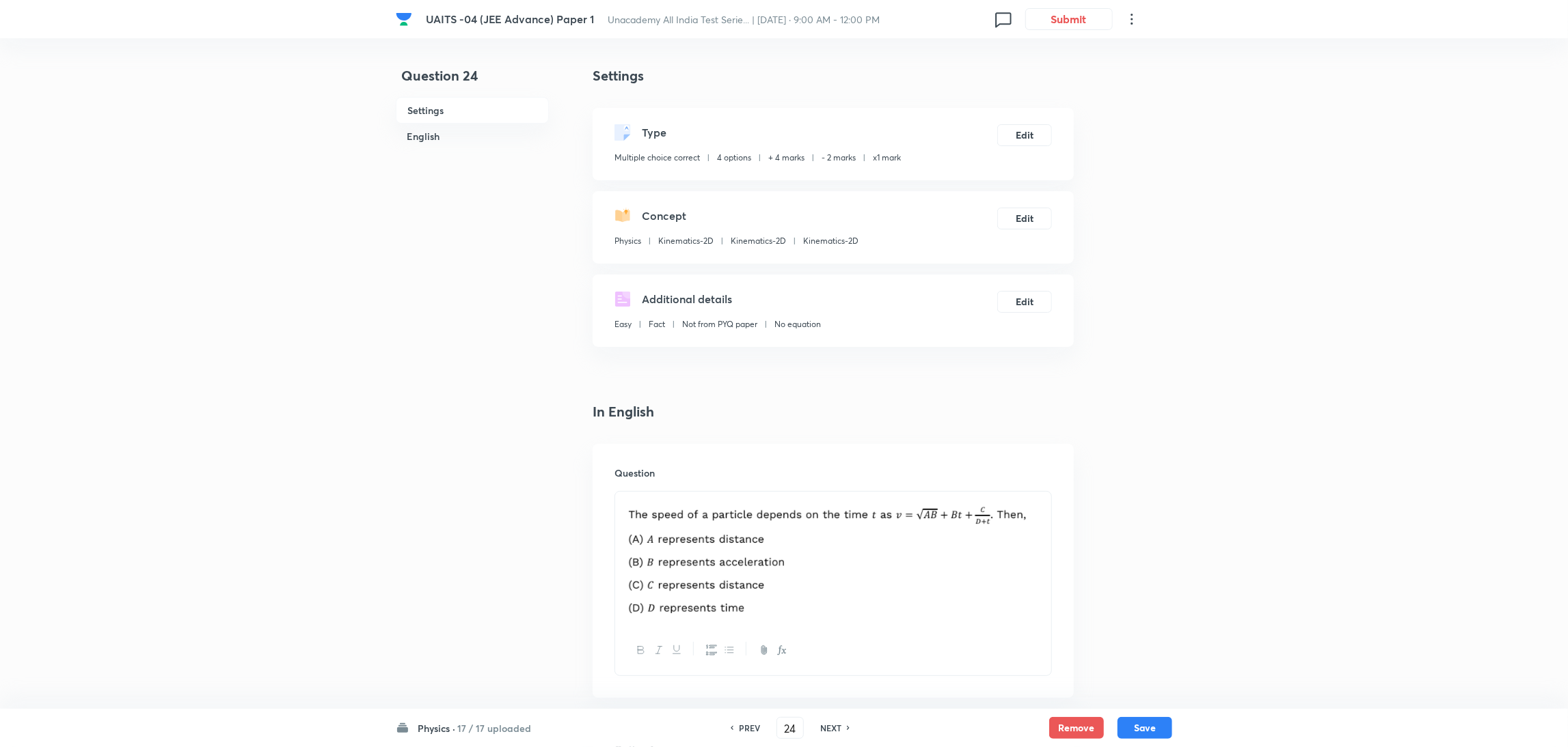
click at [836, 732] on h6 "NEXT" at bounding box center [831, 728] width 21 height 12
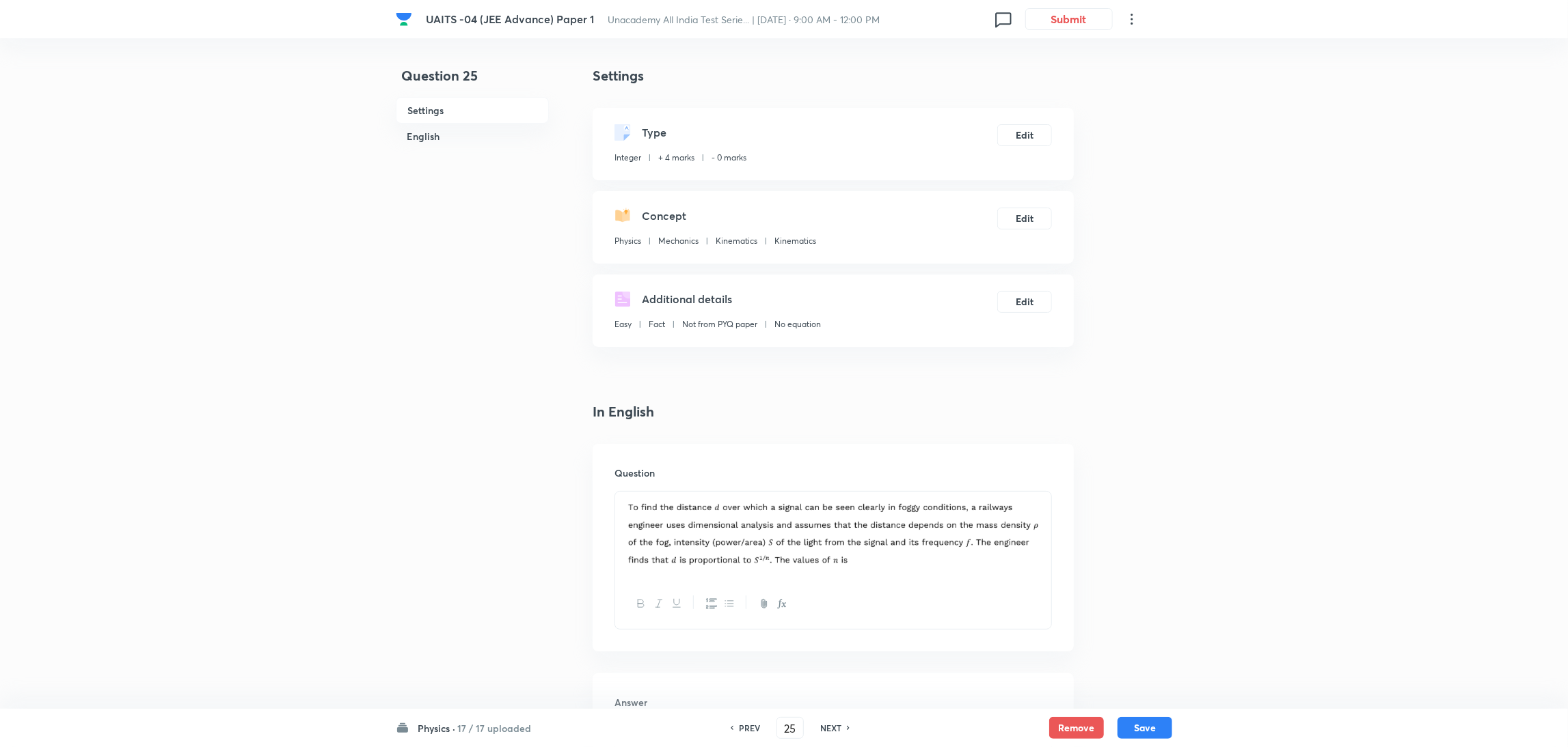
click at [836, 732] on h6 "NEXT" at bounding box center [831, 728] width 21 height 12
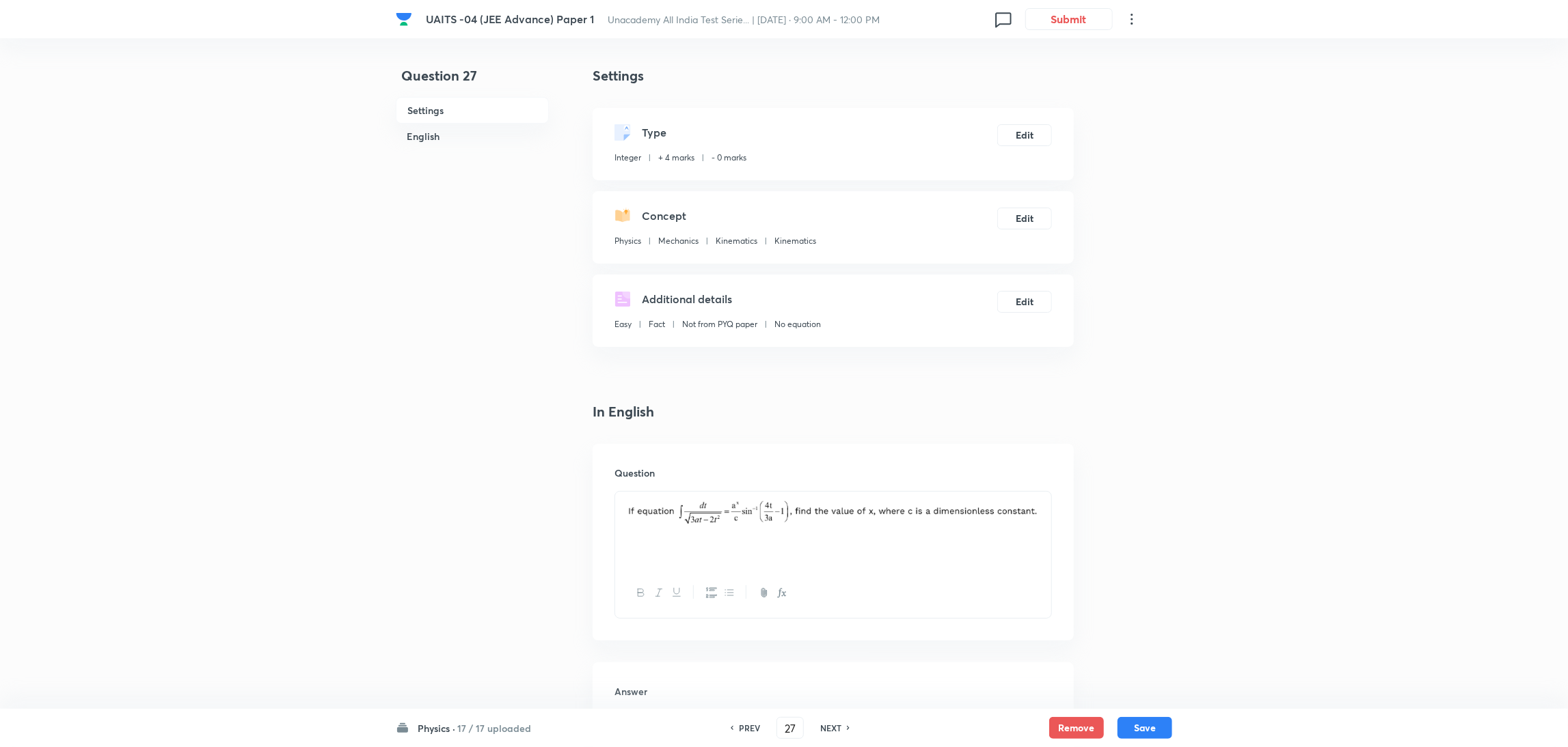
click at [836, 732] on h6 "NEXT" at bounding box center [831, 728] width 21 height 12
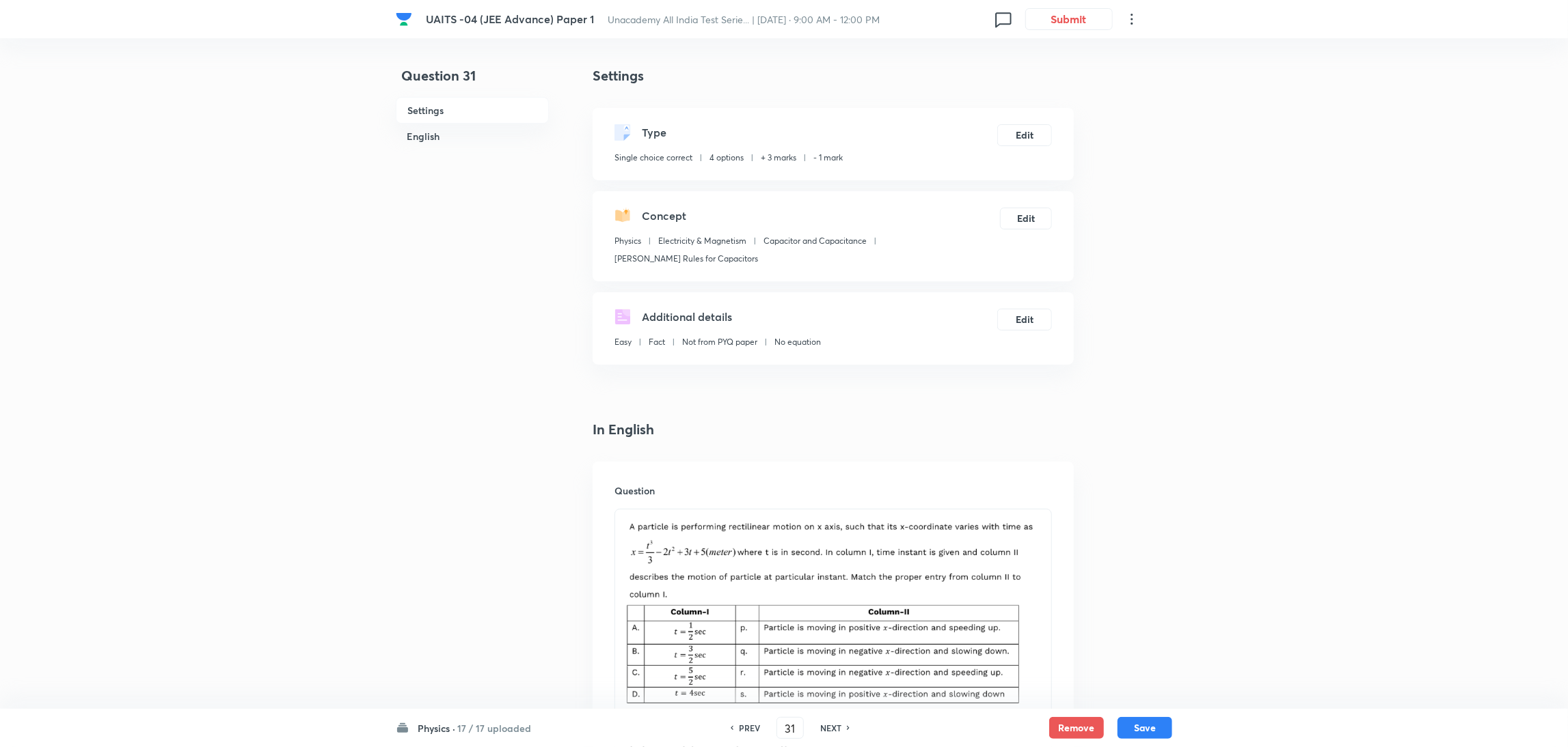
click at [836, 732] on h6 "NEXT" at bounding box center [831, 728] width 21 height 12
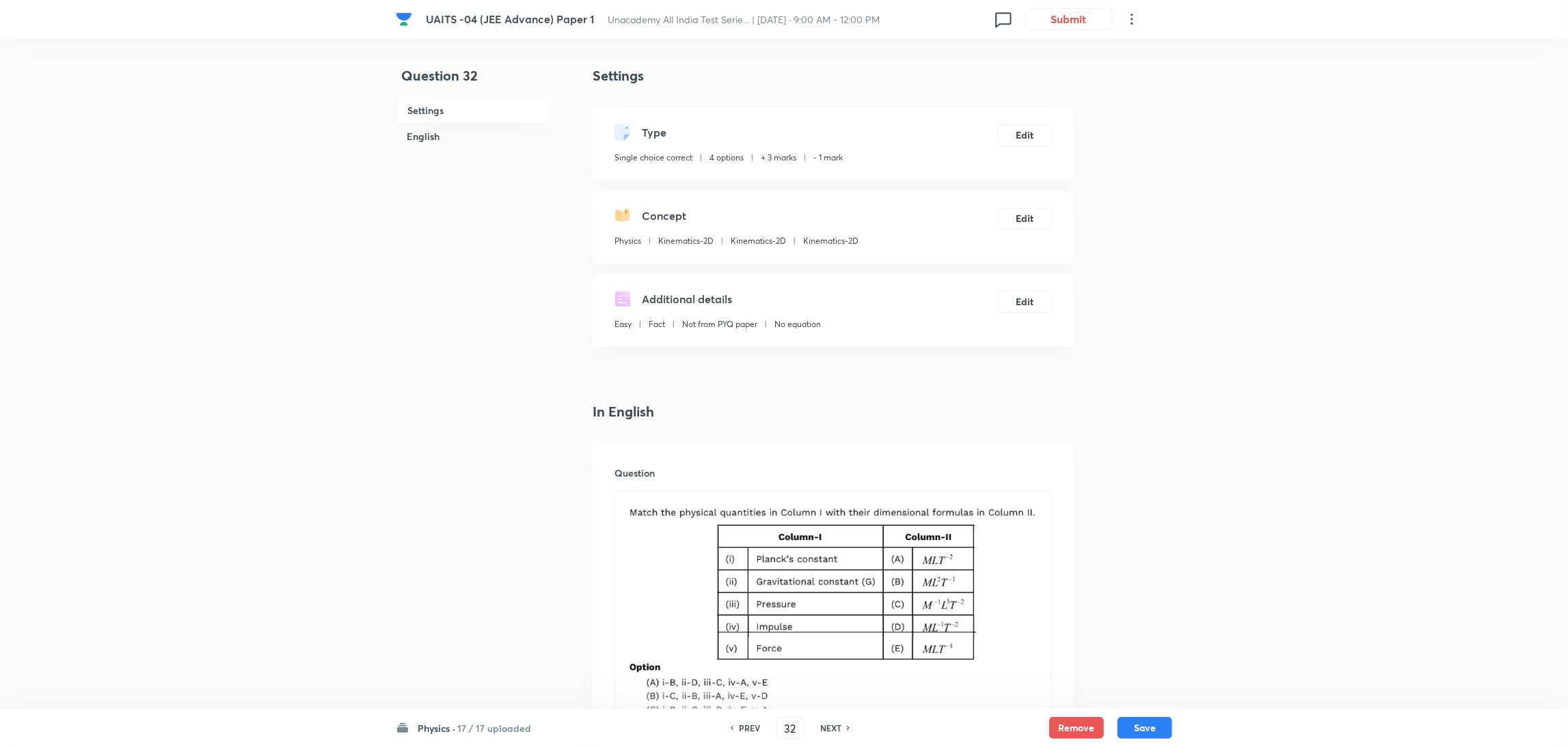
click at [836, 732] on h6 "NEXT" at bounding box center [831, 728] width 21 height 12
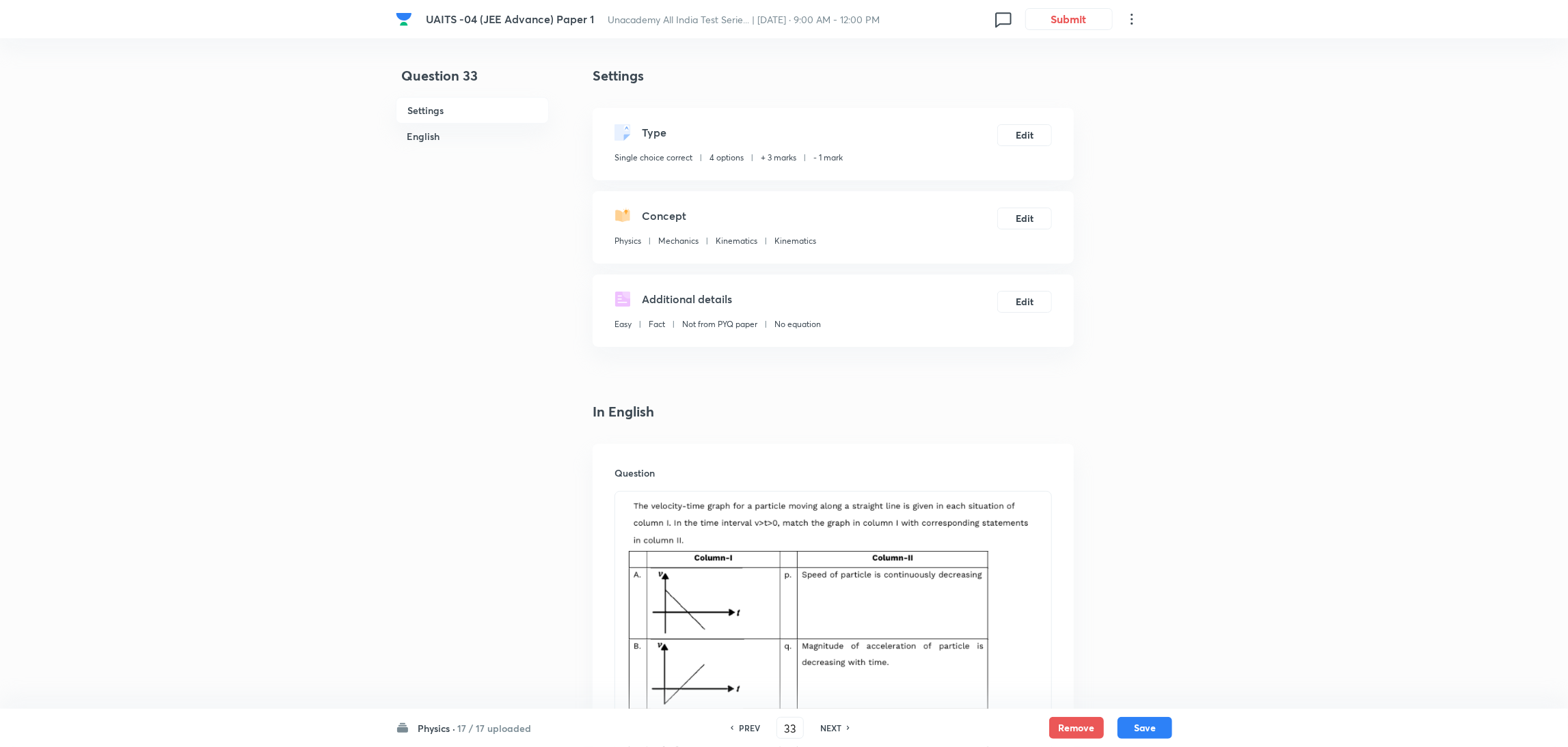
click at [836, 732] on h6 "NEXT" at bounding box center [831, 728] width 21 height 12
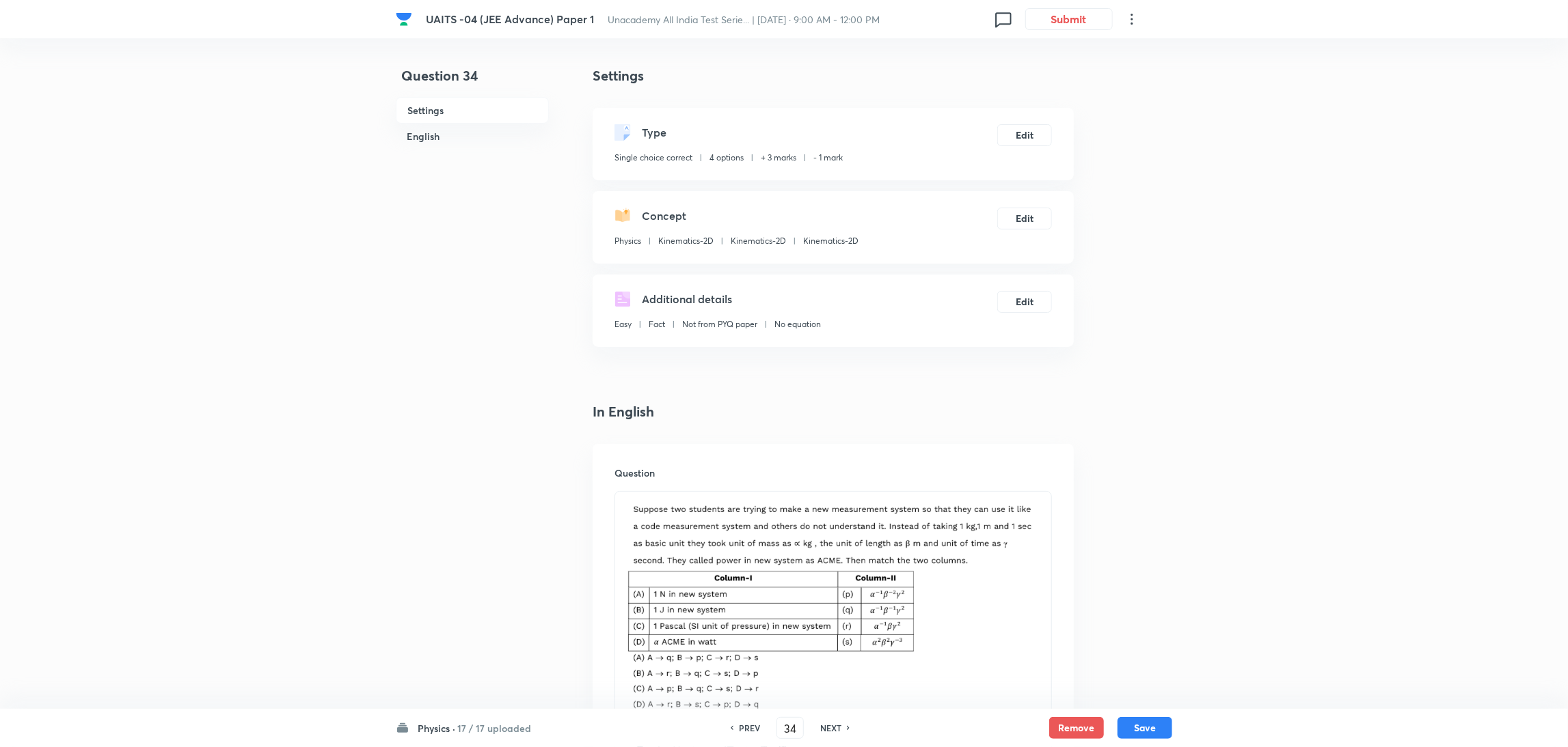
click at [836, 732] on h6 "NEXT" at bounding box center [831, 728] width 21 height 12
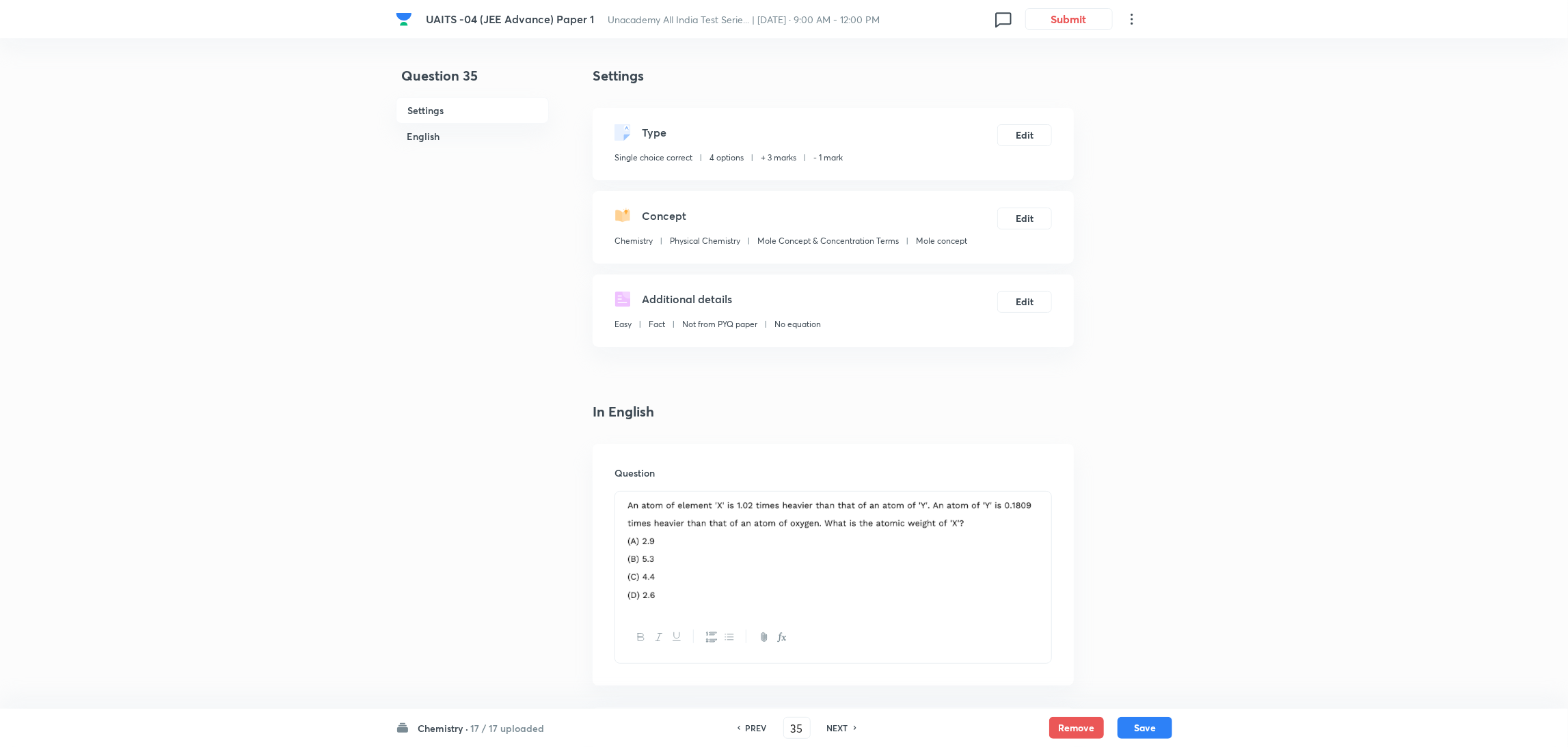
click at [836, 732] on h6 "NEXT" at bounding box center [837, 728] width 21 height 12
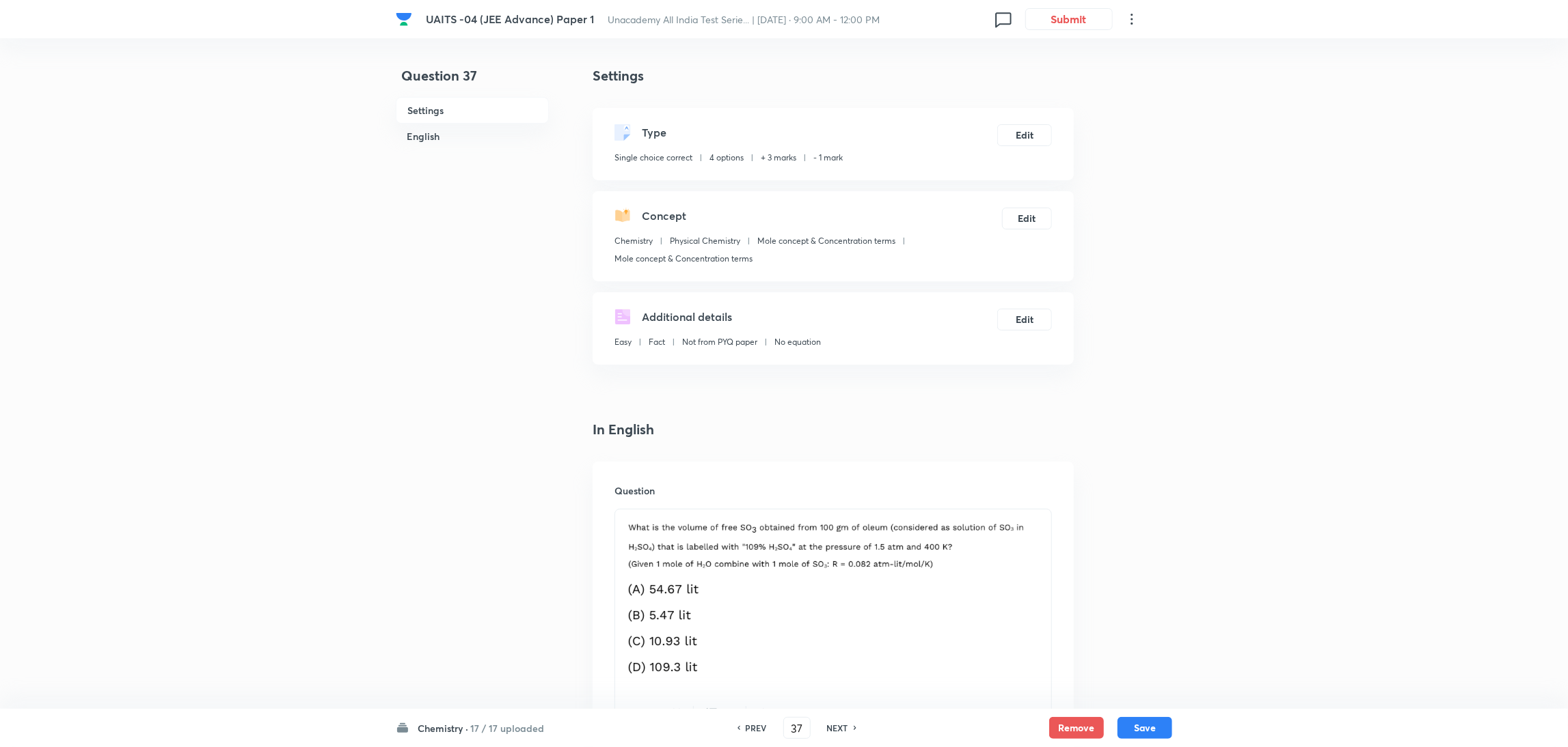
click at [836, 732] on h6 "NEXT" at bounding box center [837, 728] width 21 height 12
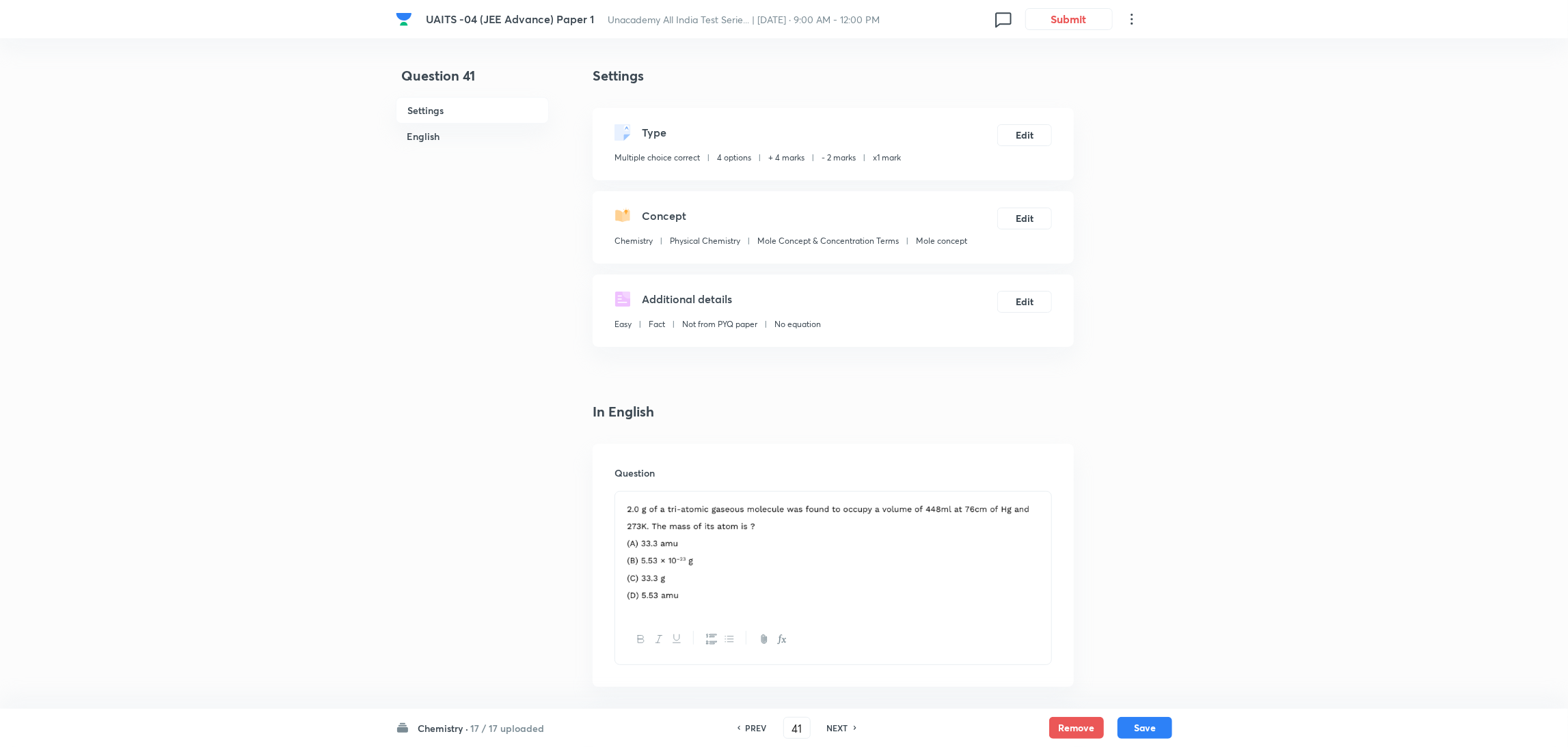
click at [836, 732] on h6 "NEXT" at bounding box center [837, 728] width 21 height 12
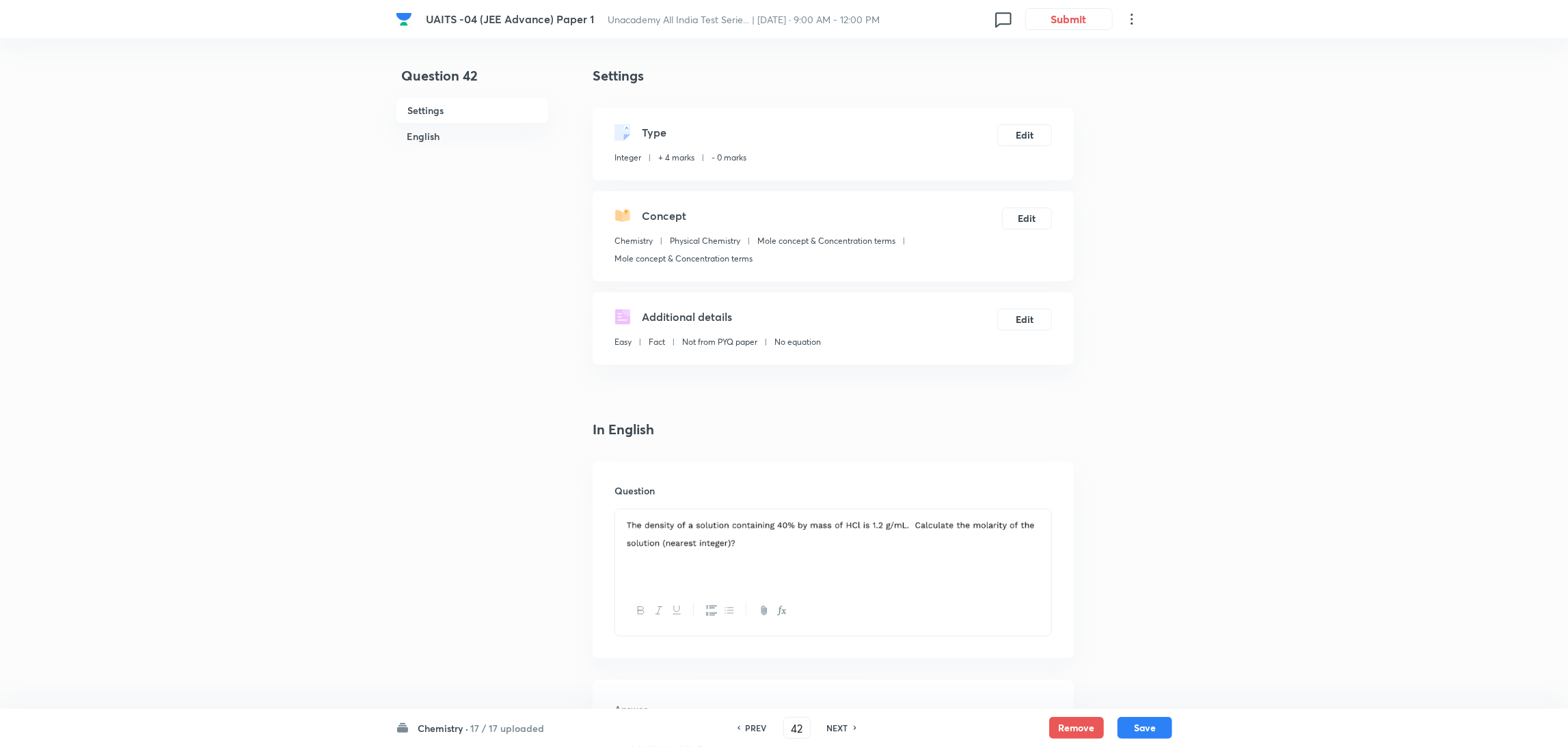
click at [836, 732] on h6 "NEXT" at bounding box center [837, 728] width 21 height 12
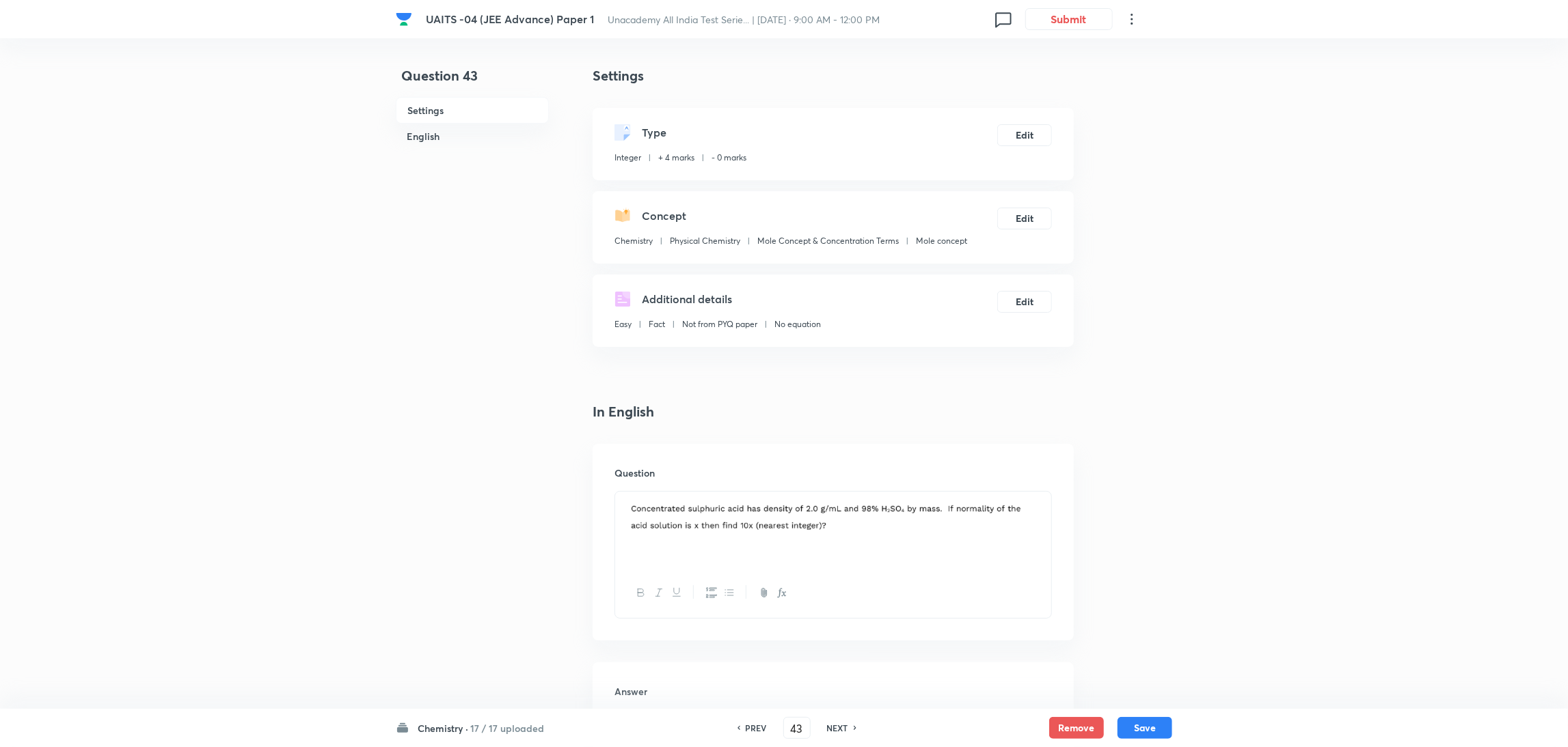
click at [836, 732] on h6 "NEXT" at bounding box center [837, 728] width 21 height 12
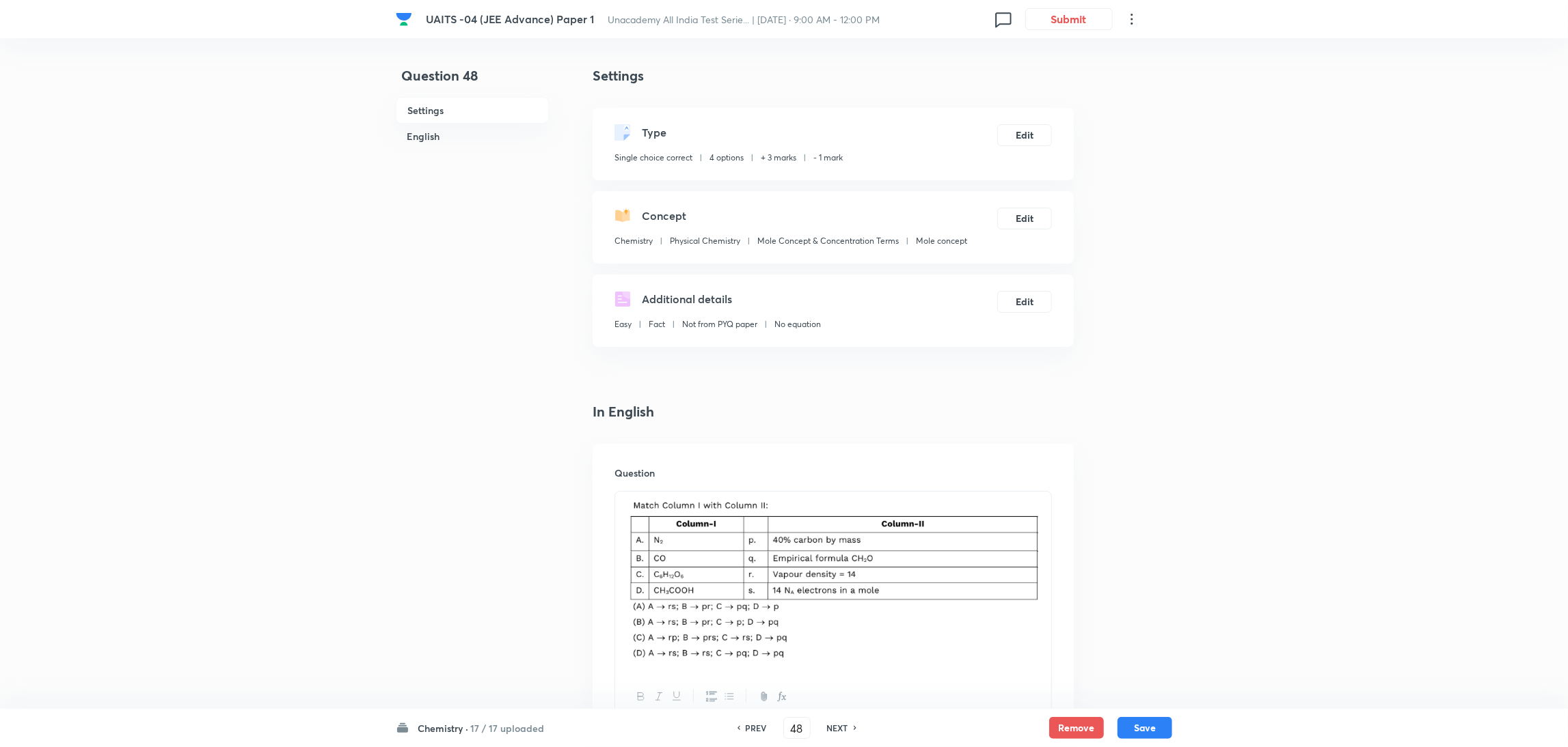
click at [836, 732] on h6 "NEXT" at bounding box center [837, 728] width 21 height 12
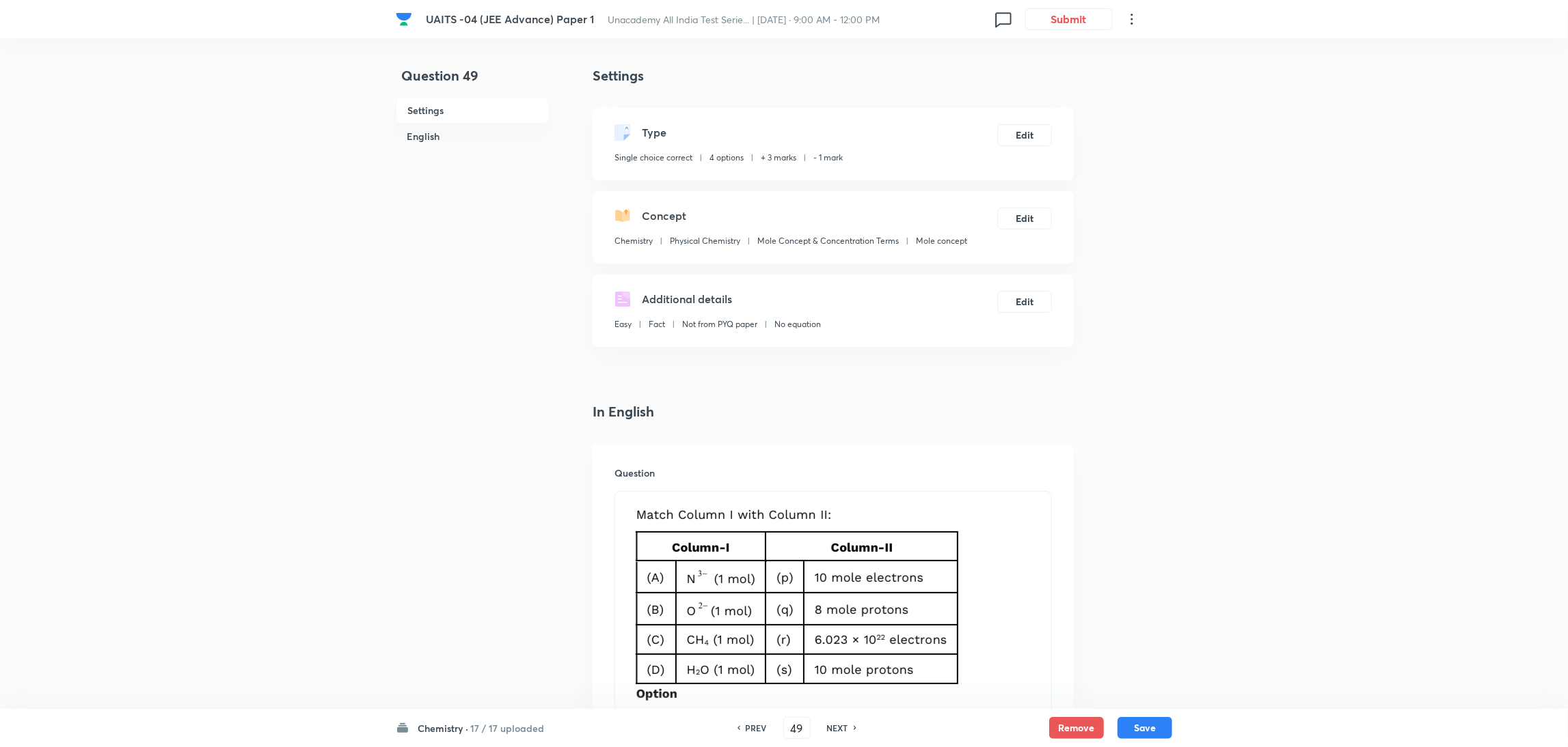
click at [836, 732] on h6 "NEXT" at bounding box center [837, 728] width 21 height 12
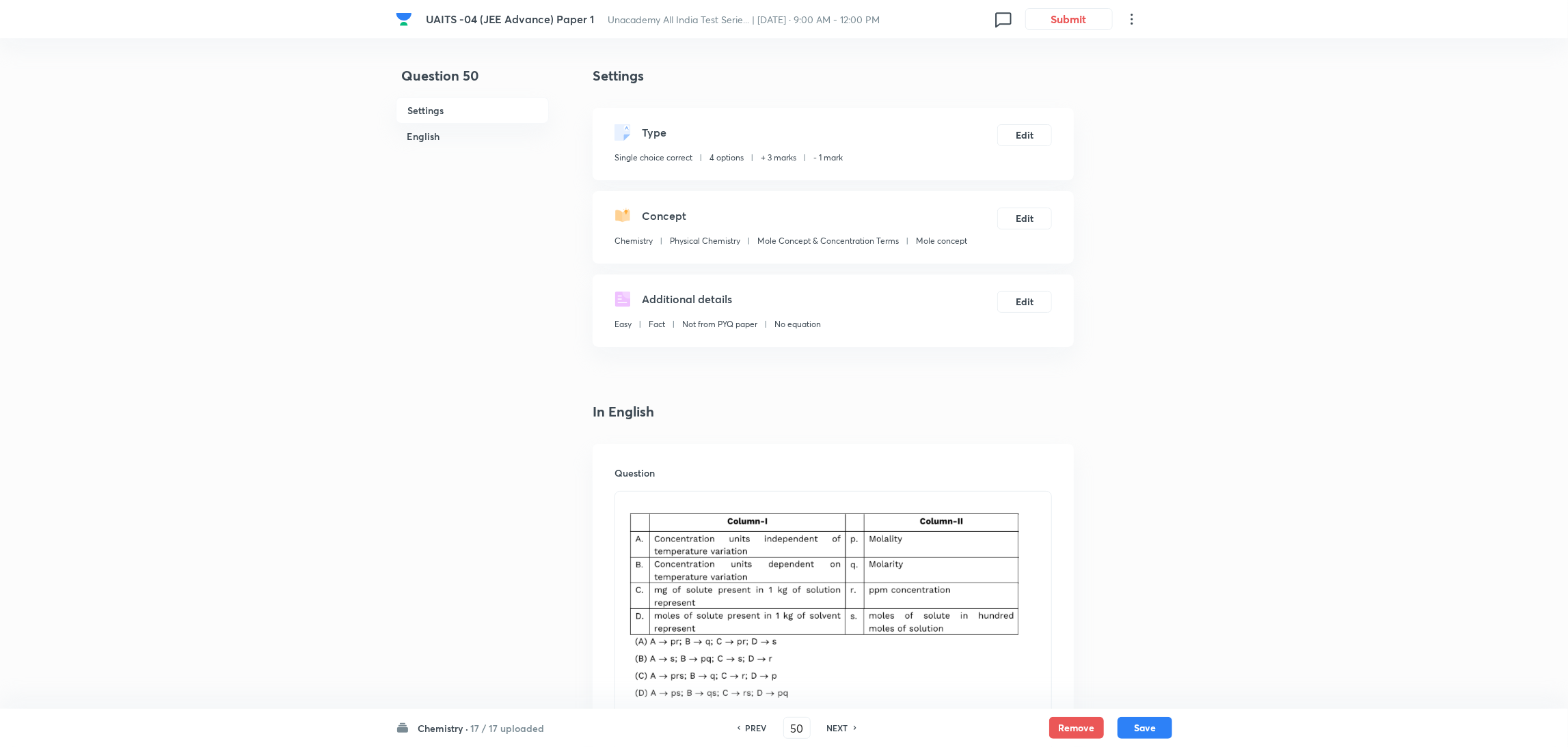
click at [836, 732] on h6 "NEXT" at bounding box center [837, 728] width 21 height 12
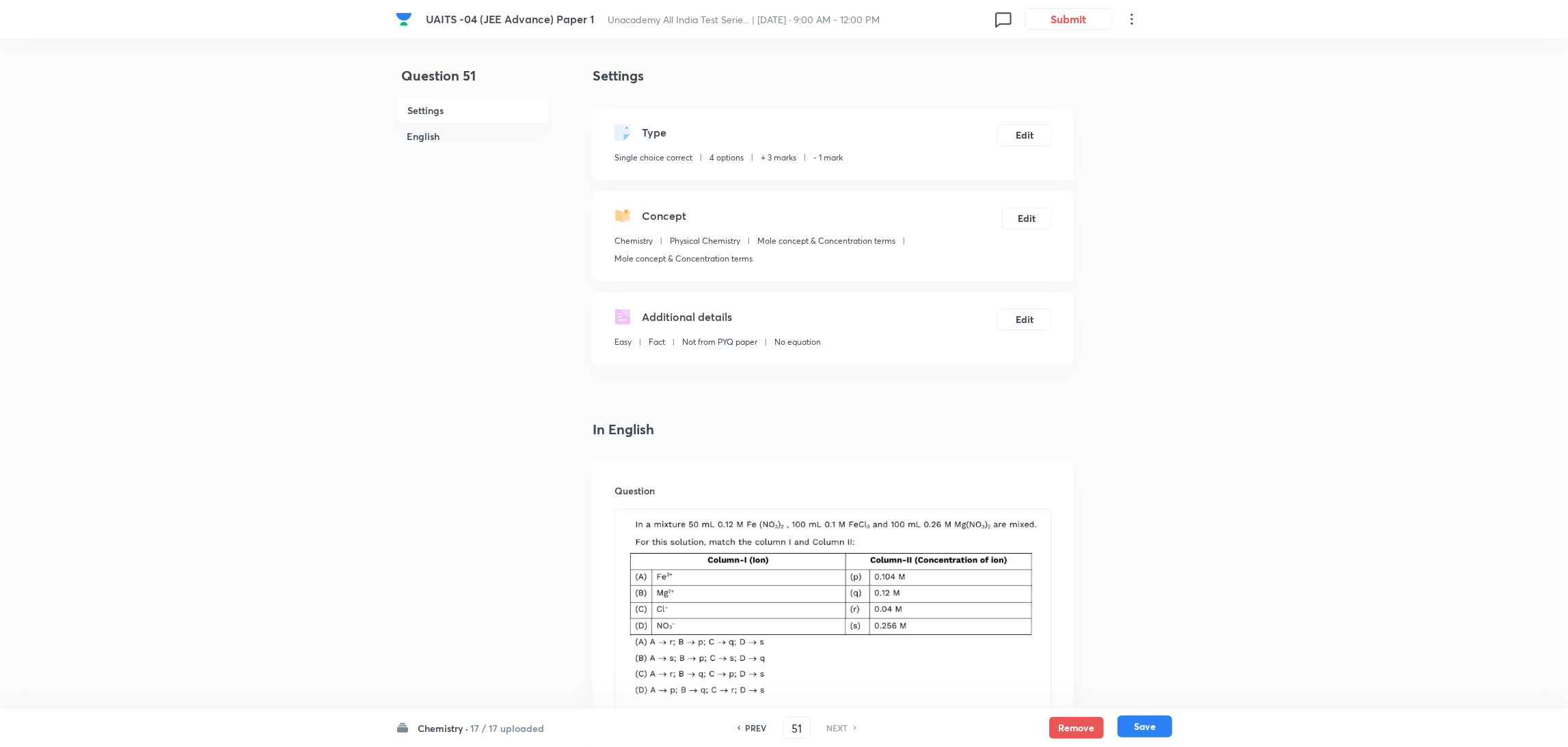
click at [1138, 719] on button "Save" at bounding box center [1145, 726] width 55 height 22
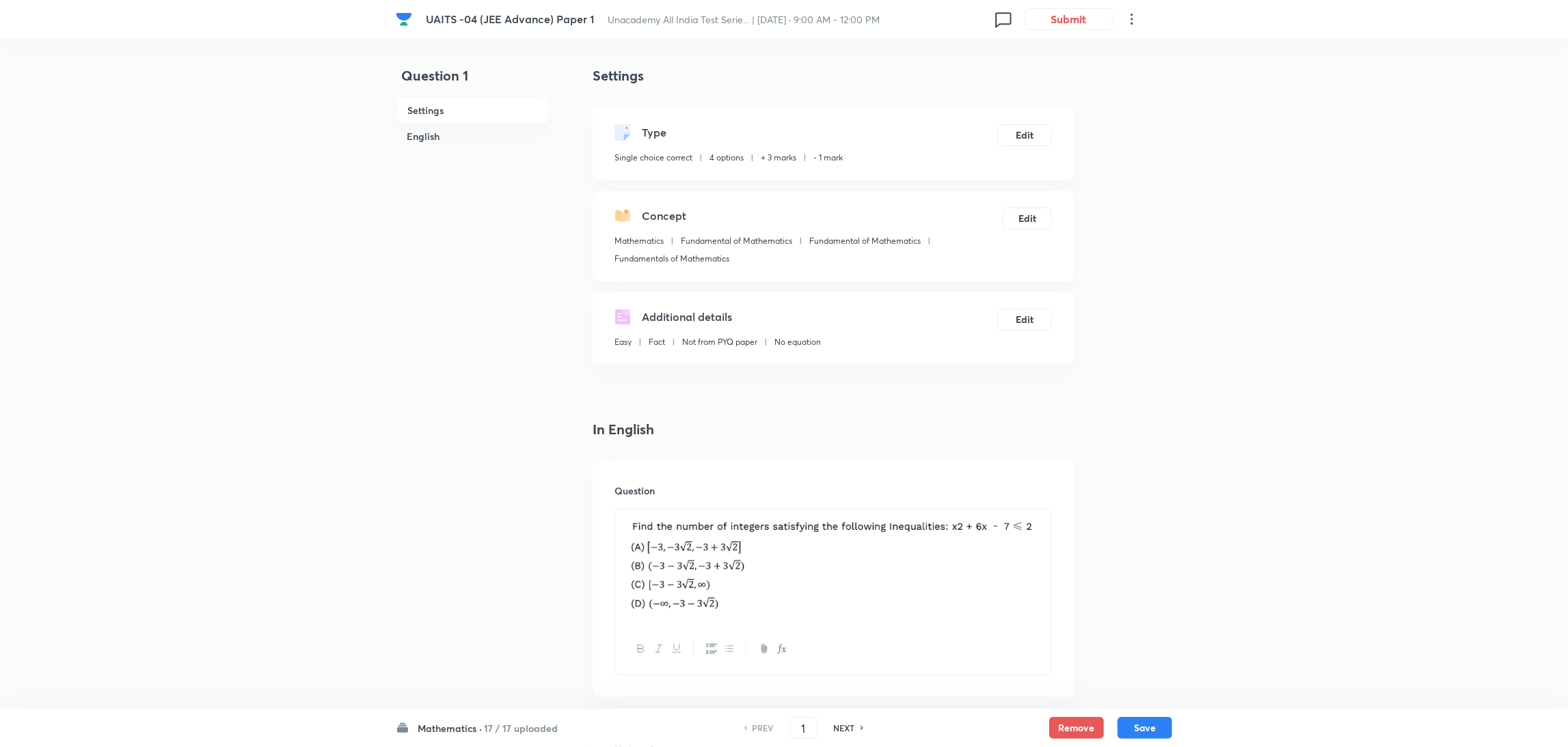
click at [850, 726] on h6 "NEXT" at bounding box center [844, 728] width 21 height 12
type input "2"
checkbox input "true"
click at [850, 726] on h6 "NEXT" at bounding box center [844, 728] width 21 height 12
type input "3"
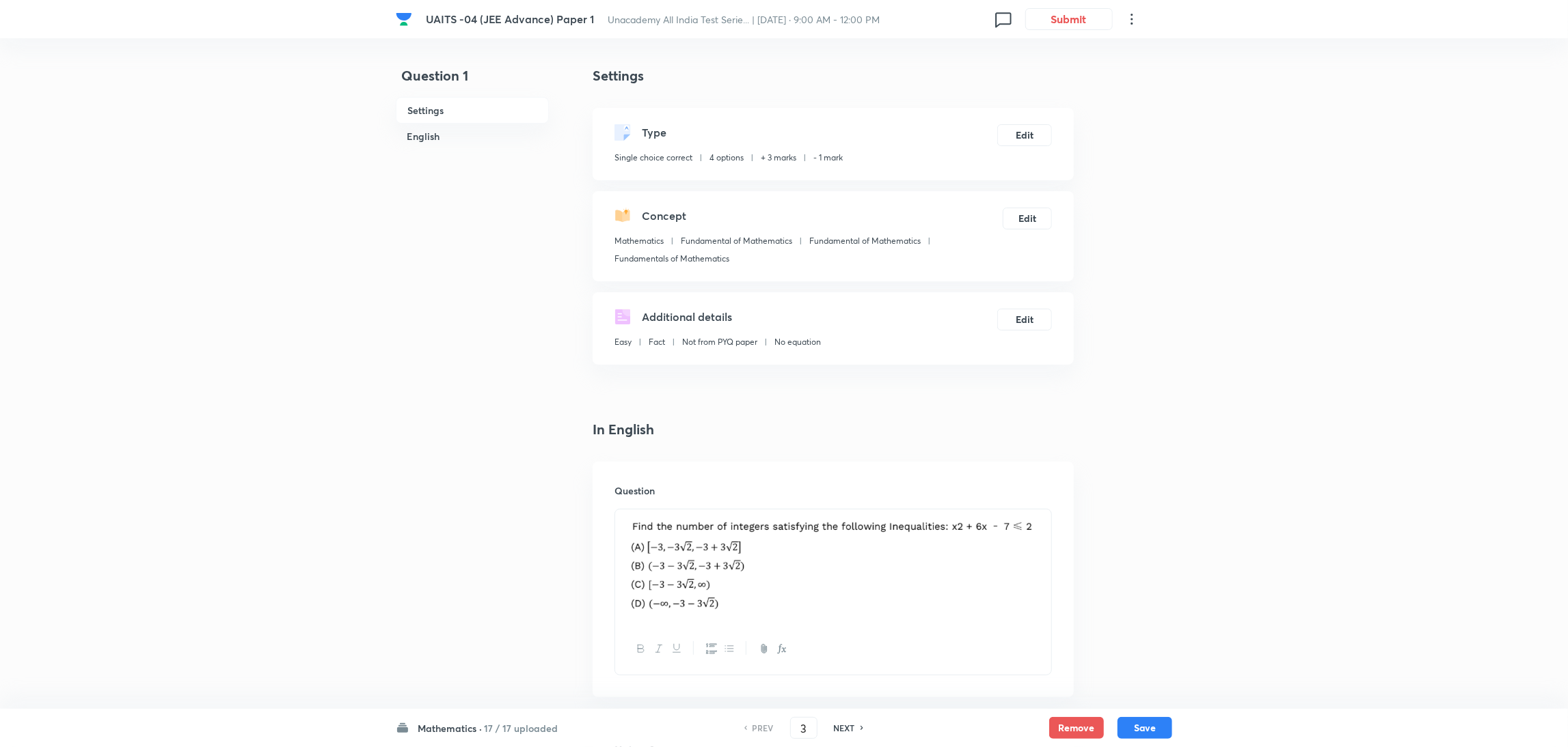
checkbox input "false"
checkbox input "true"
click at [850, 726] on h6 "NEXT" at bounding box center [844, 728] width 21 height 12
type input "4"
checkbox input "false"
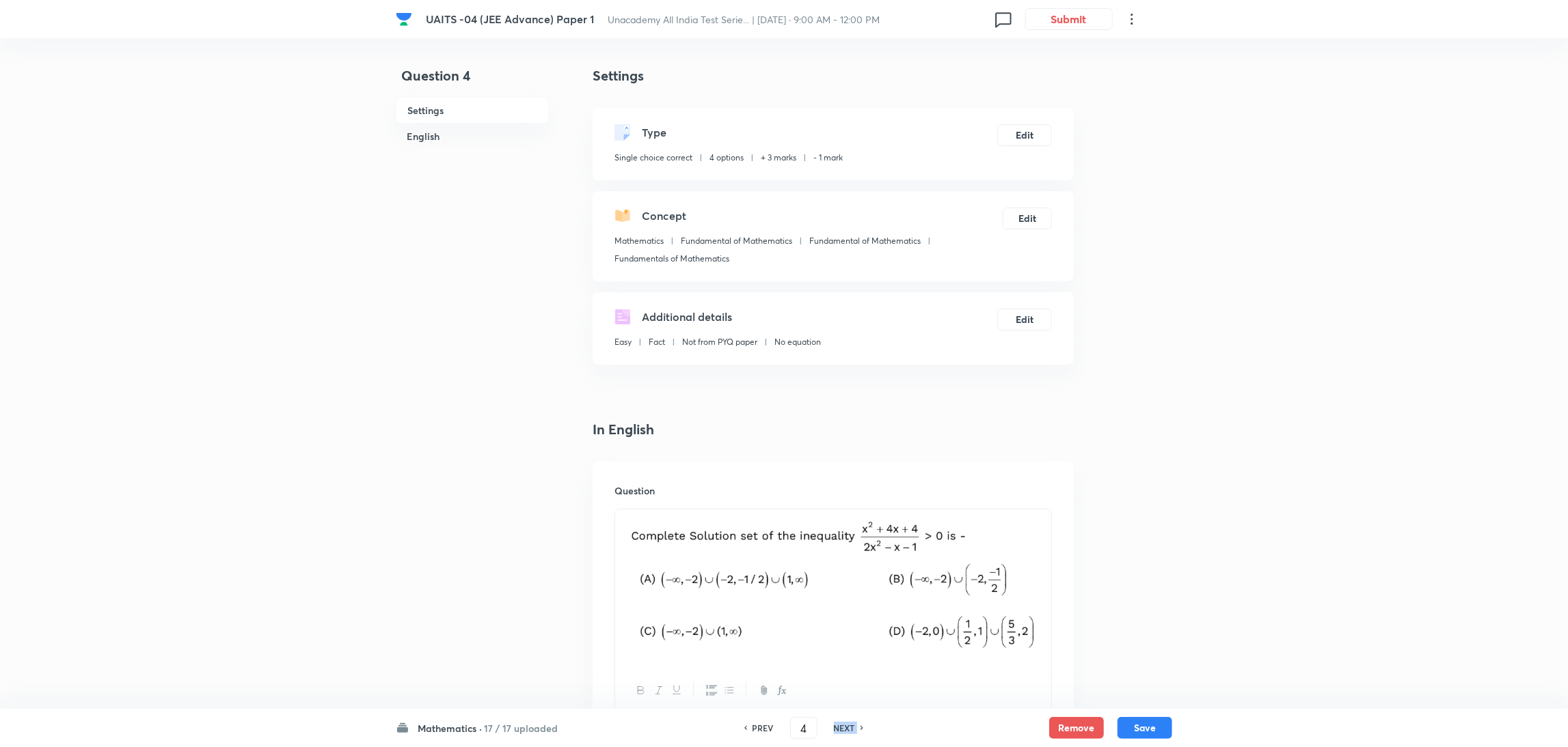
click at [850, 726] on h6 "NEXT" at bounding box center [844, 728] width 21 height 12
checkbox input "false"
type input "5"
checkbox input "true"
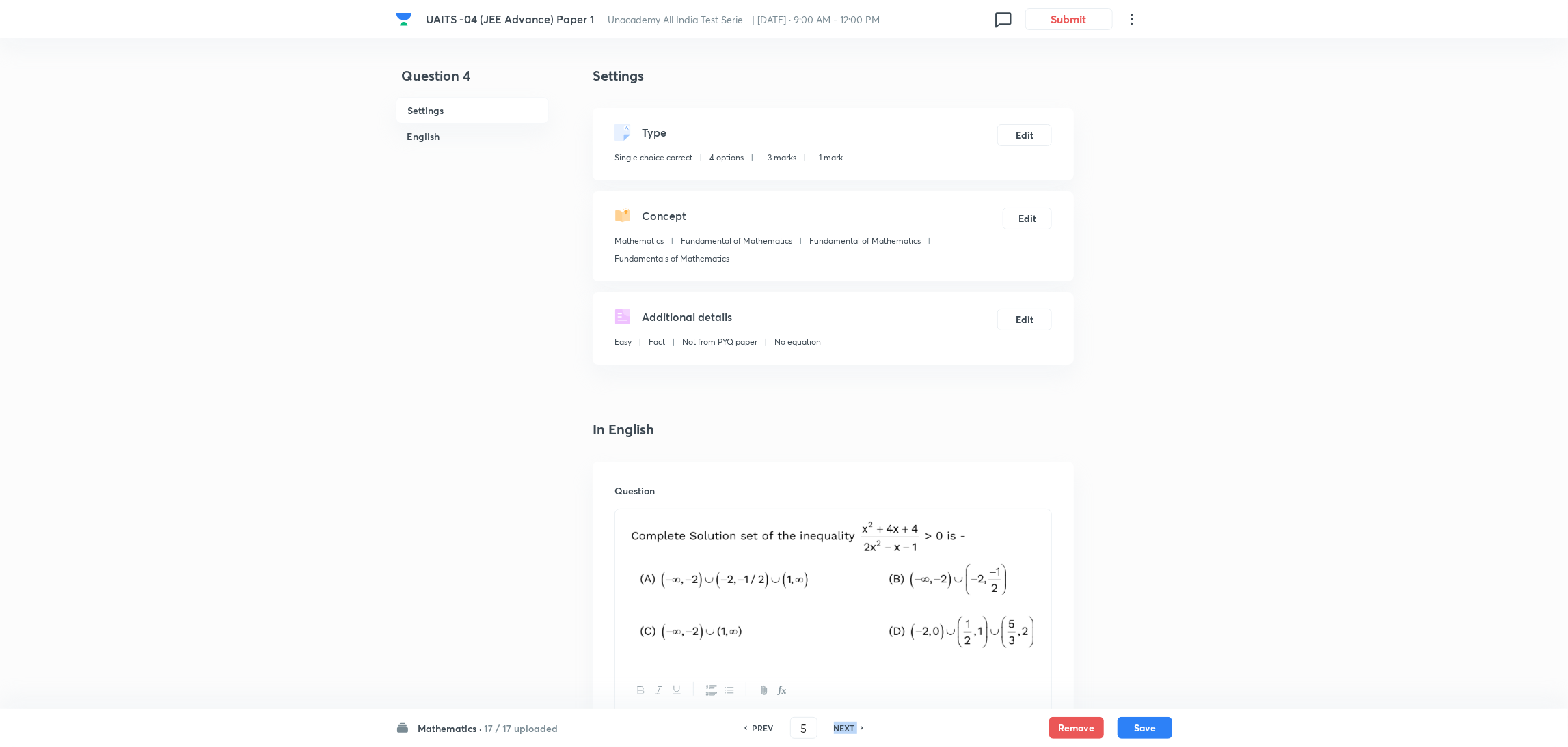
checkbox input "true"
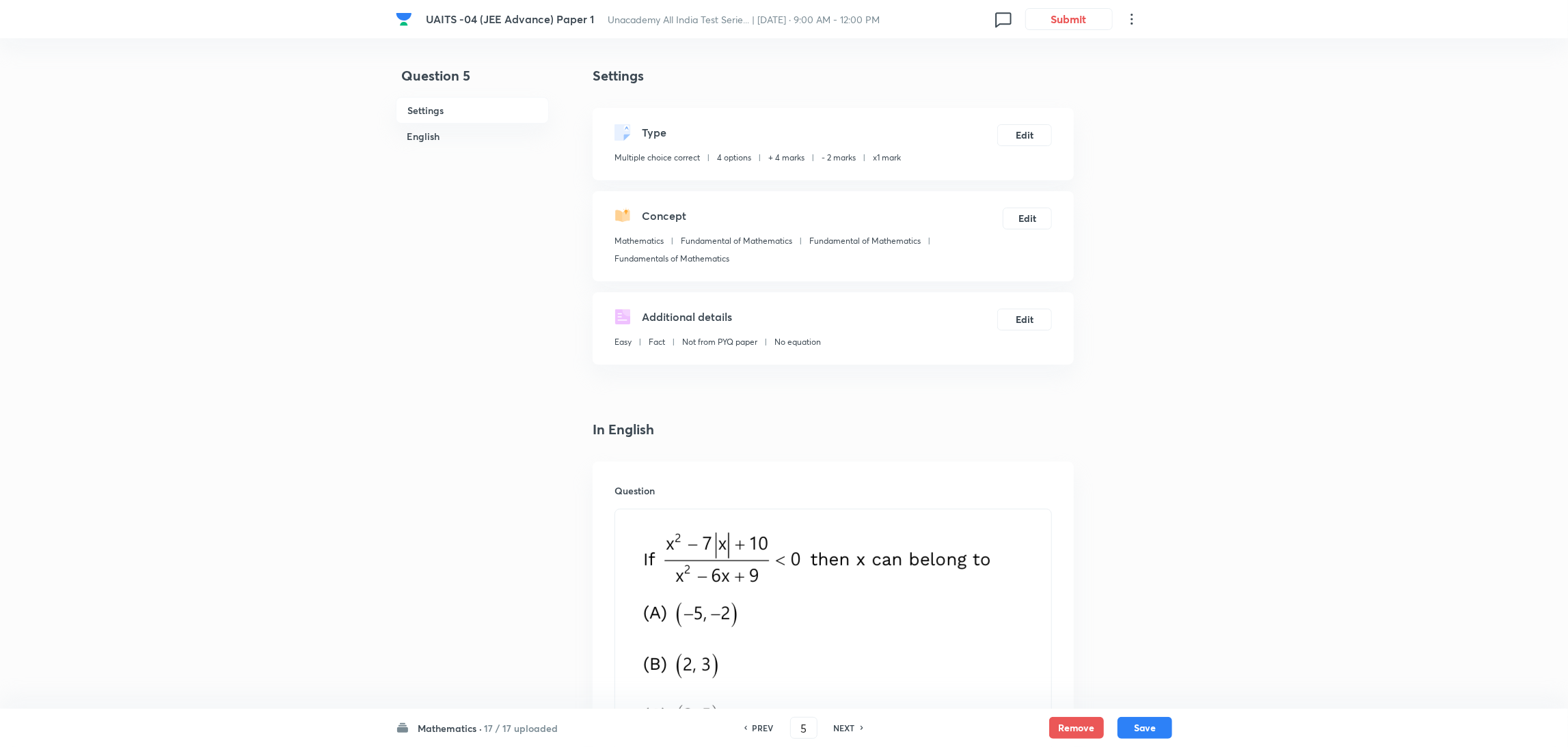
click at [850, 726] on h6 "NEXT" at bounding box center [844, 728] width 21 height 12
type input "6"
checkbox input "false"
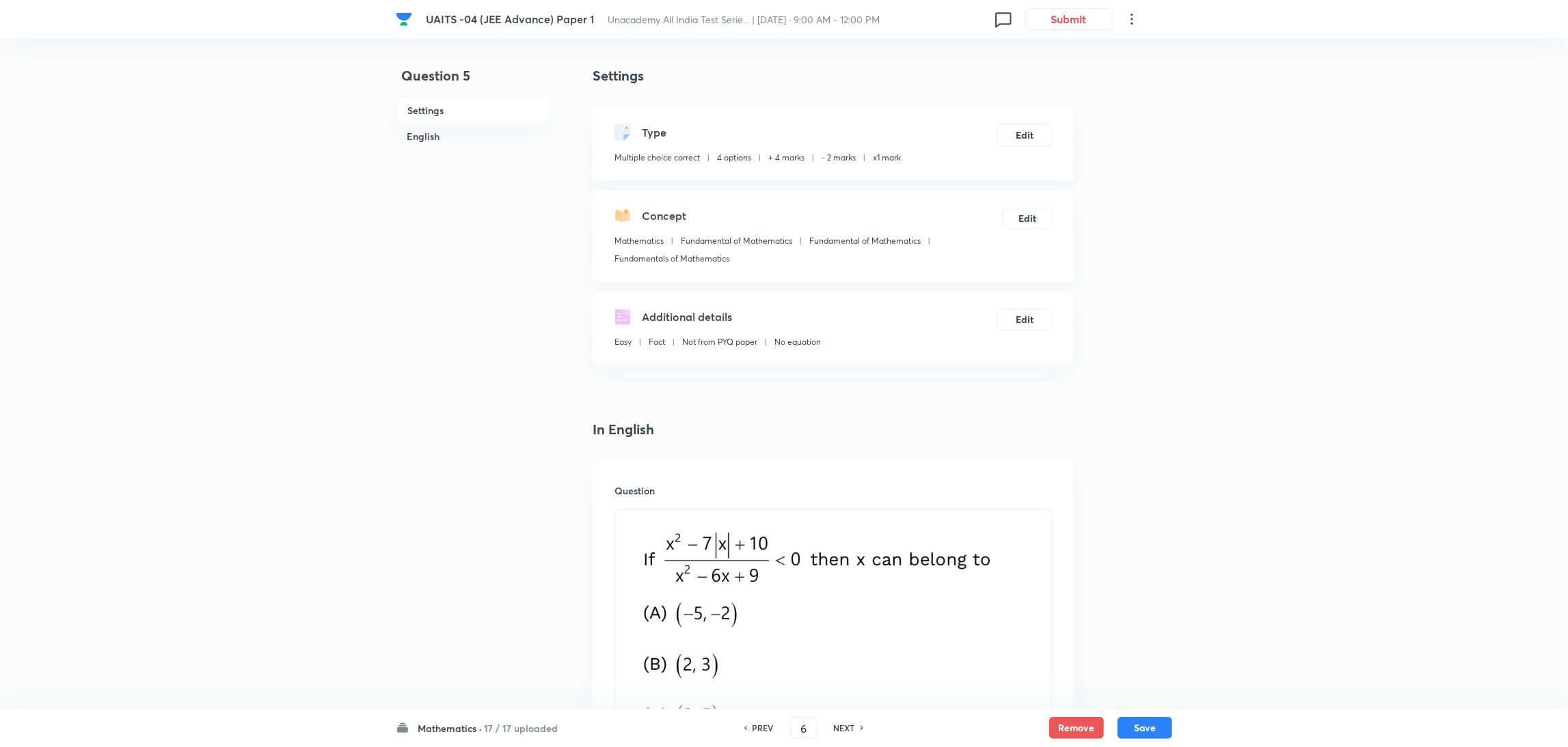
checkbox input "false"
checkbox input "true"
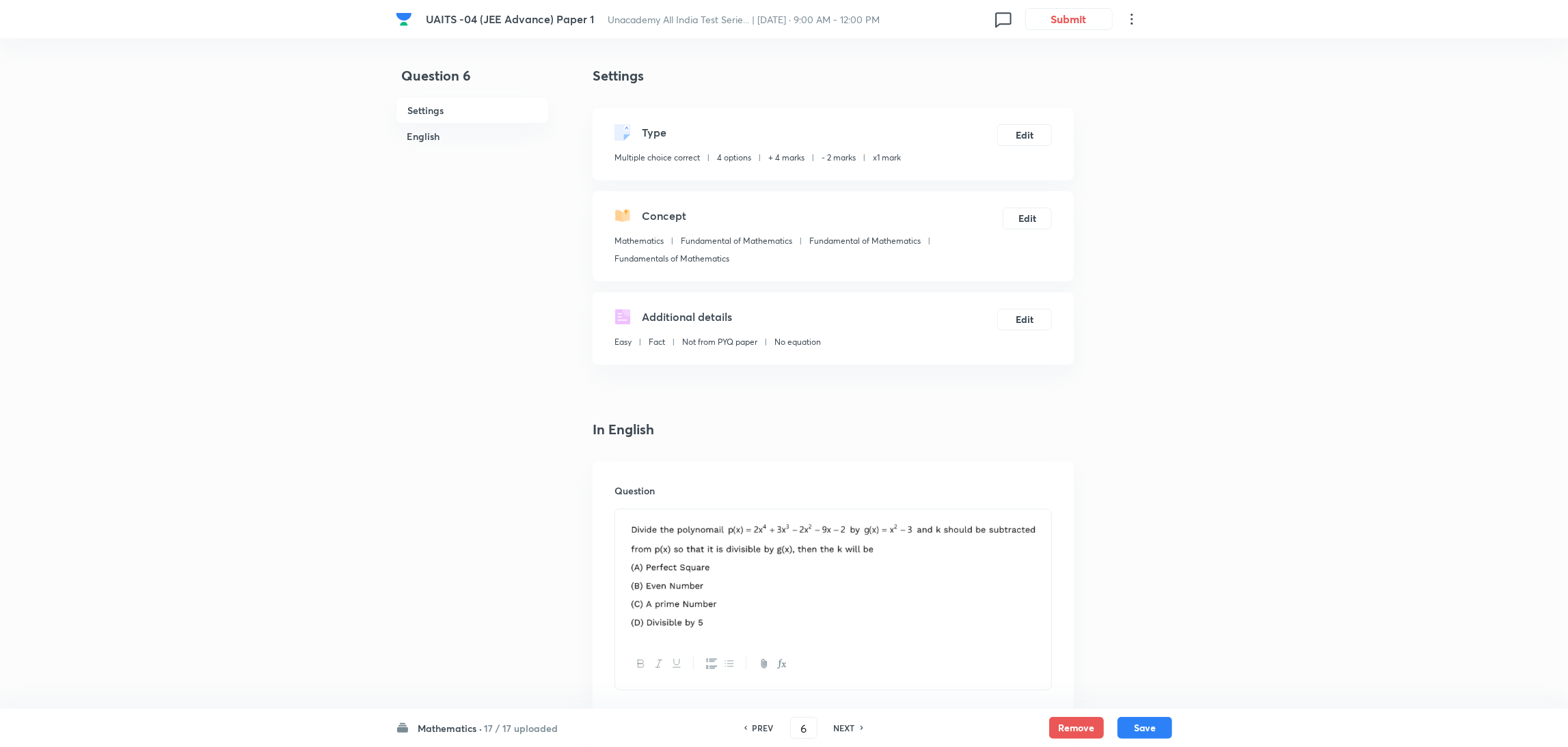
click at [850, 726] on h6 "NEXT" at bounding box center [844, 728] width 21 height 12
type input "7"
checkbox input "false"
checkbox input "true"
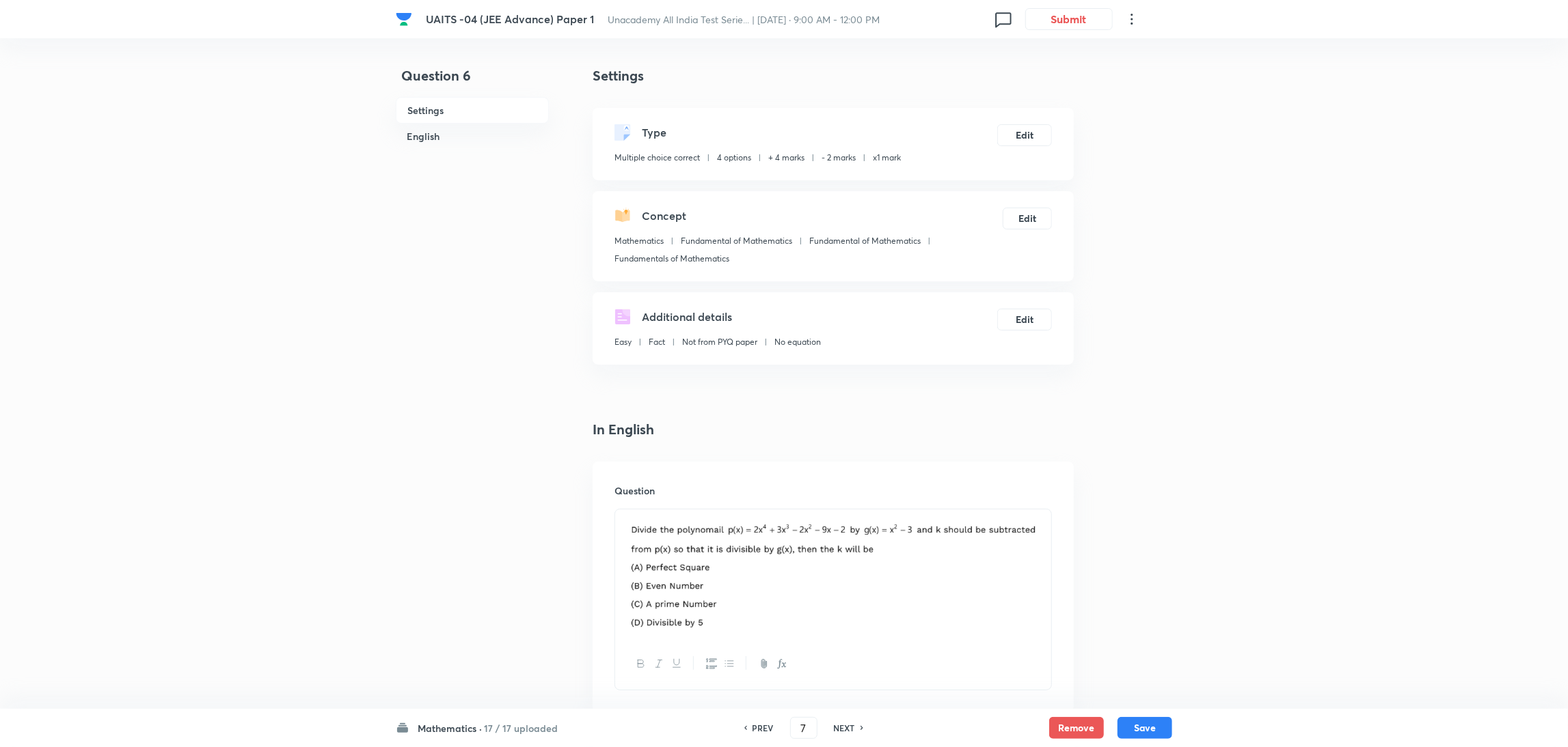
checkbox input "true"
click at [850, 726] on h6 "NEXT" at bounding box center [844, 728] width 21 height 12
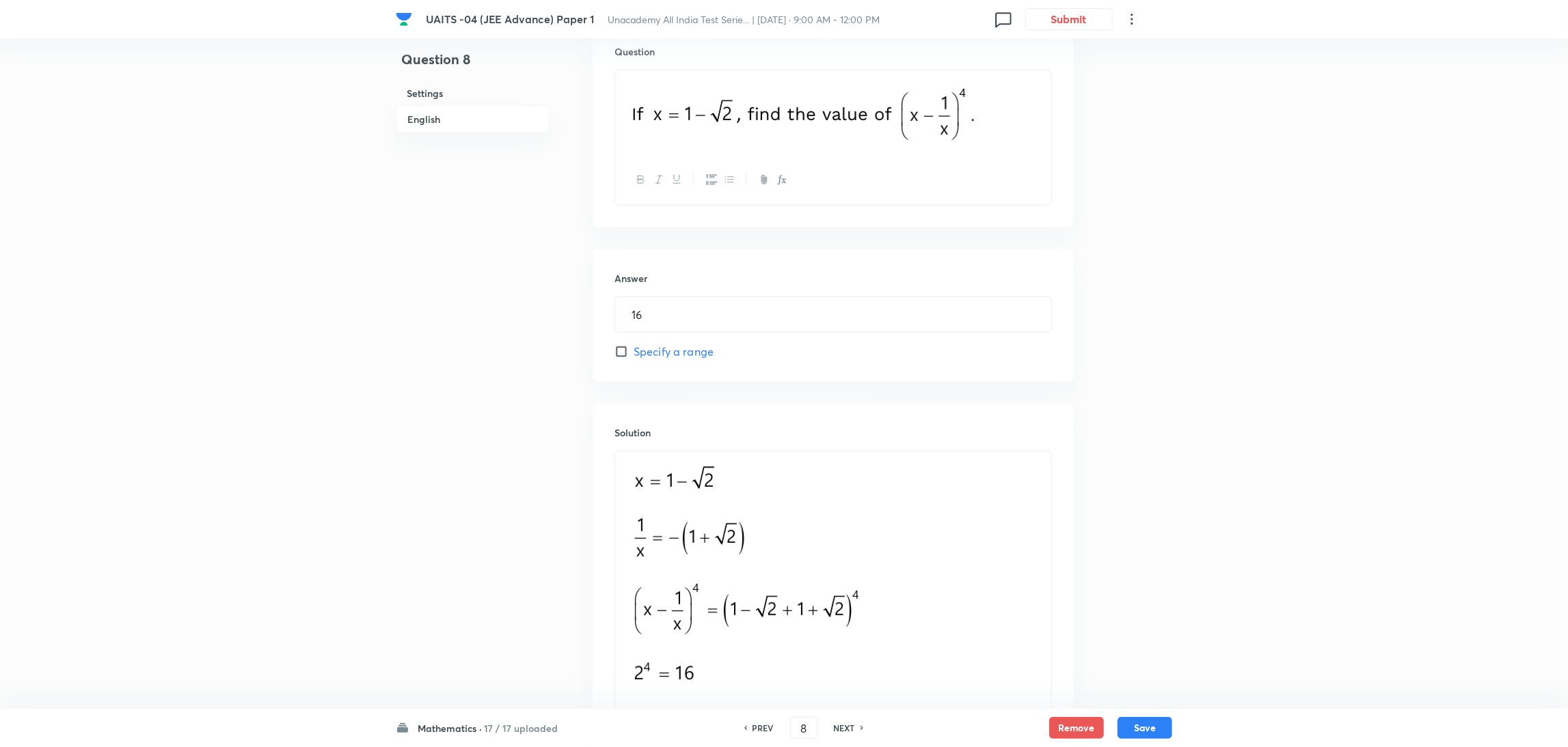
scroll to position [466, 0]
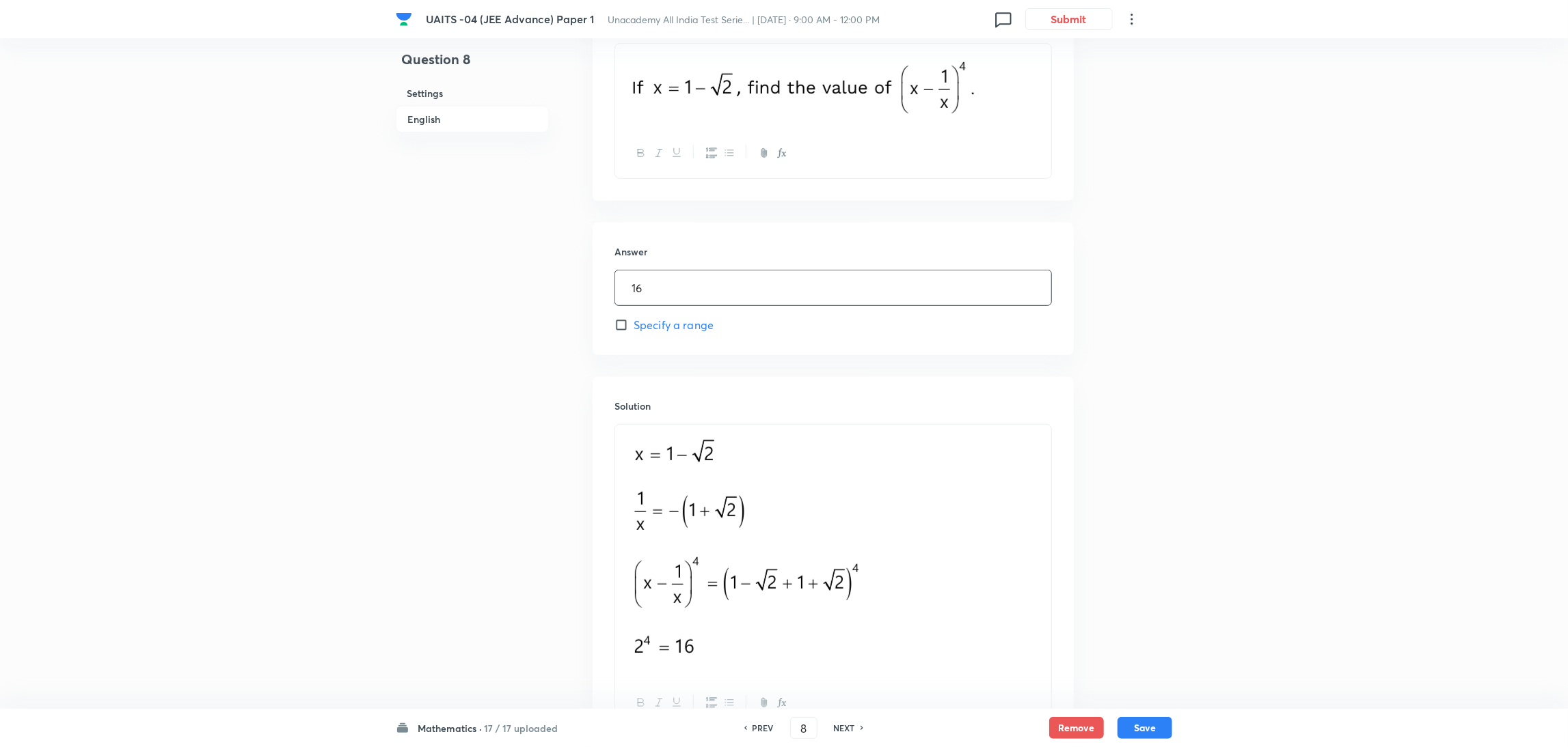
click at [707, 278] on input "16" at bounding box center [834, 288] width 436 height 35
click at [836, 725] on h6 "NEXT" at bounding box center [844, 728] width 21 height 12
type input "9"
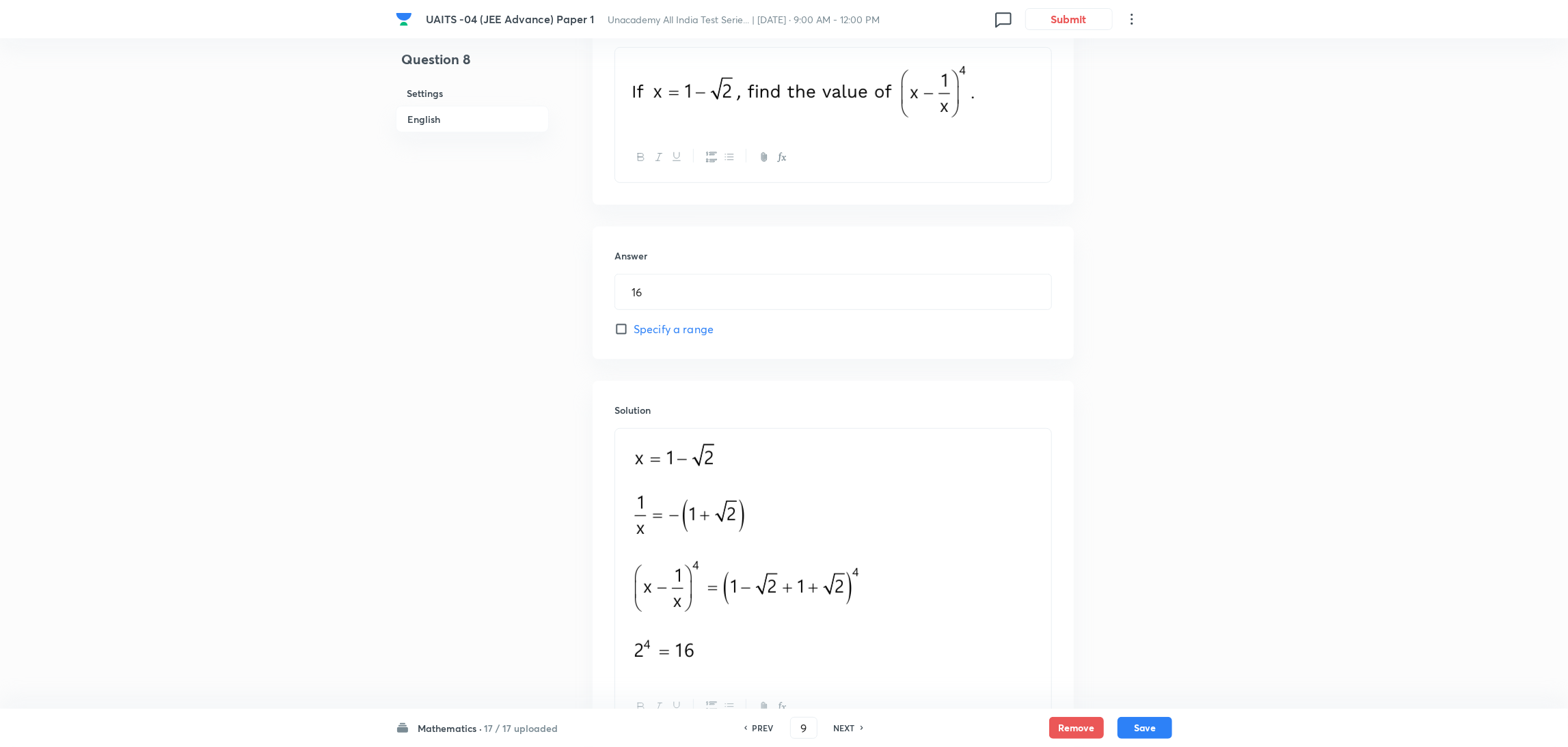
type input "14"
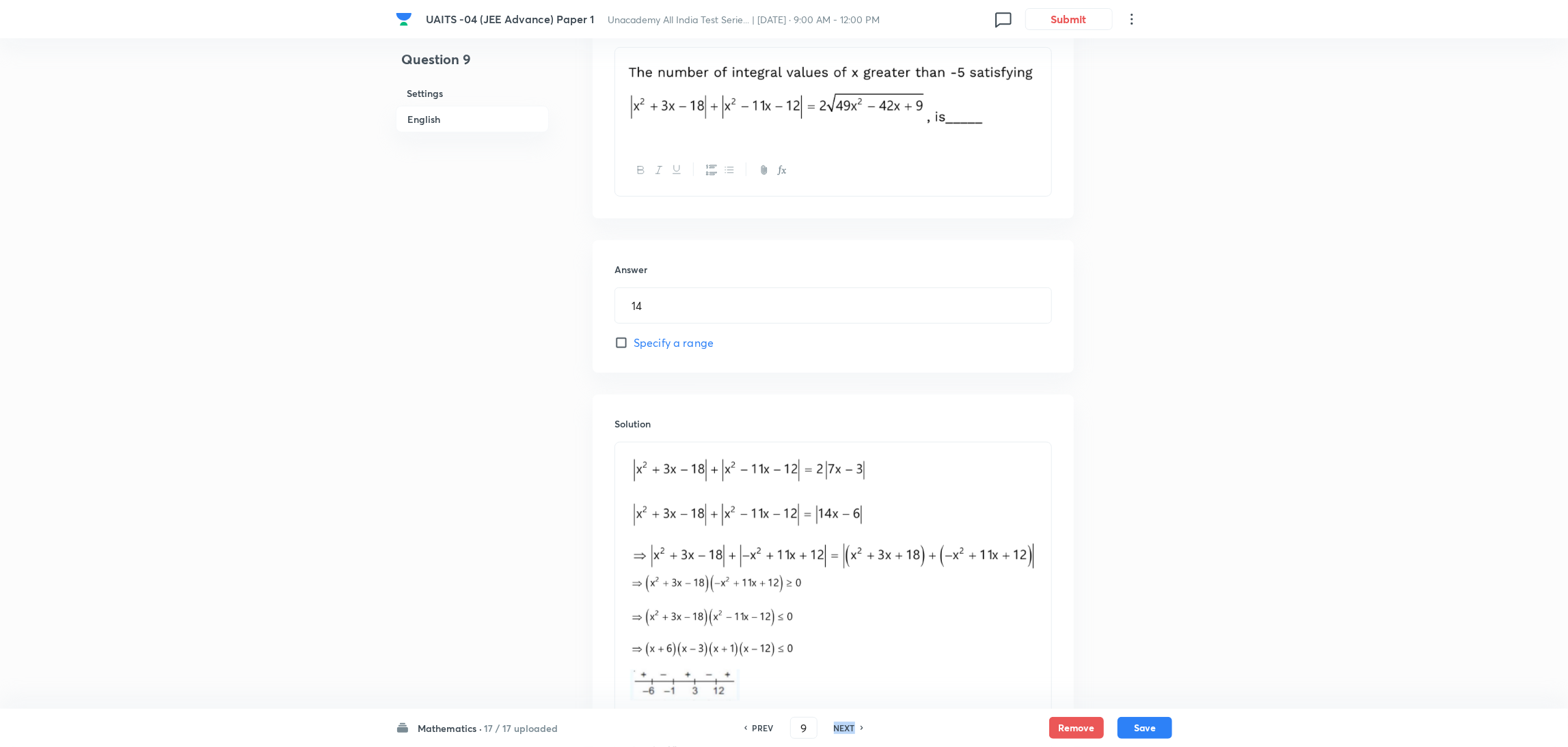
click at [836, 725] on h6 "NEXT" at bounding box center [844, 728] width 21 height 12
type input "10"
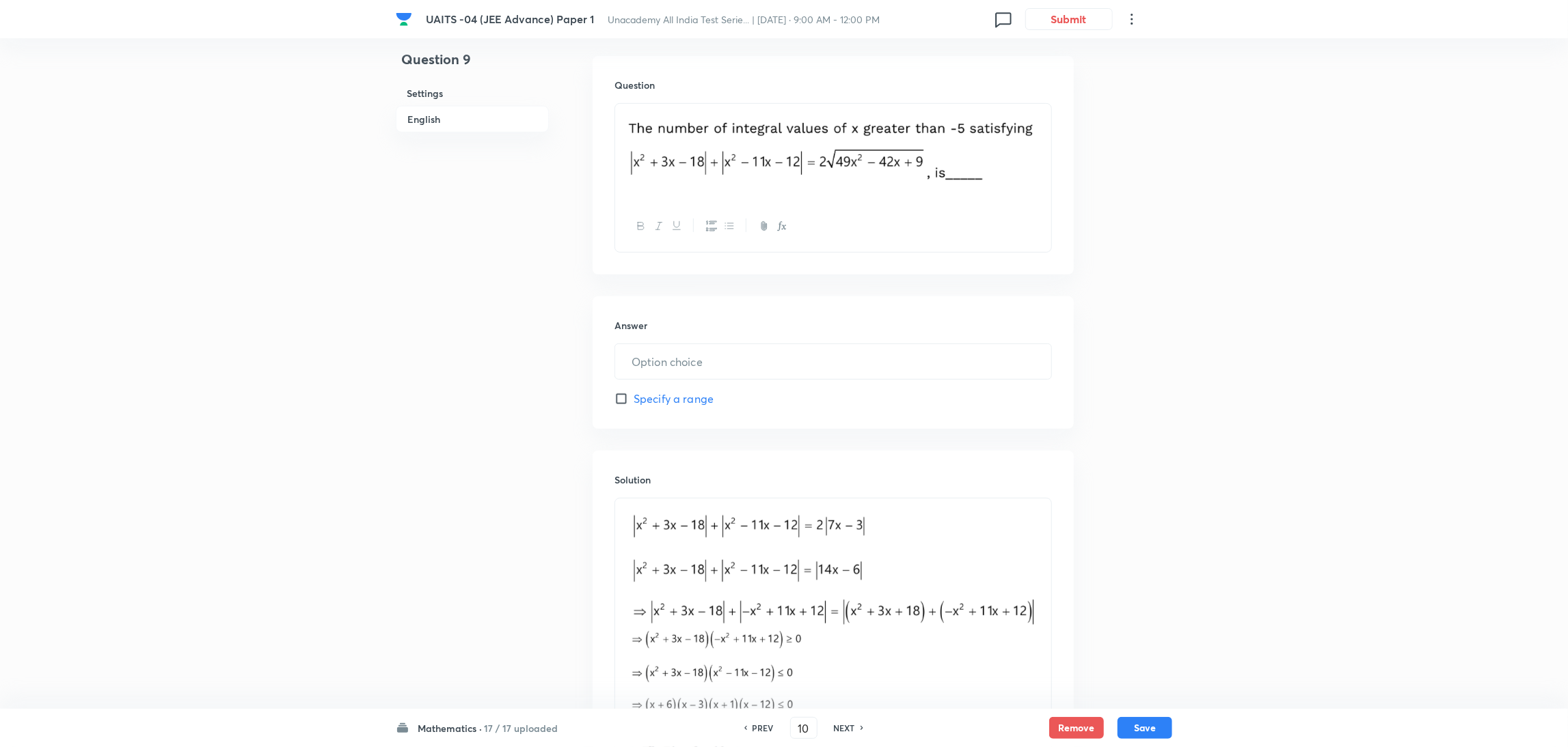
type input "8"
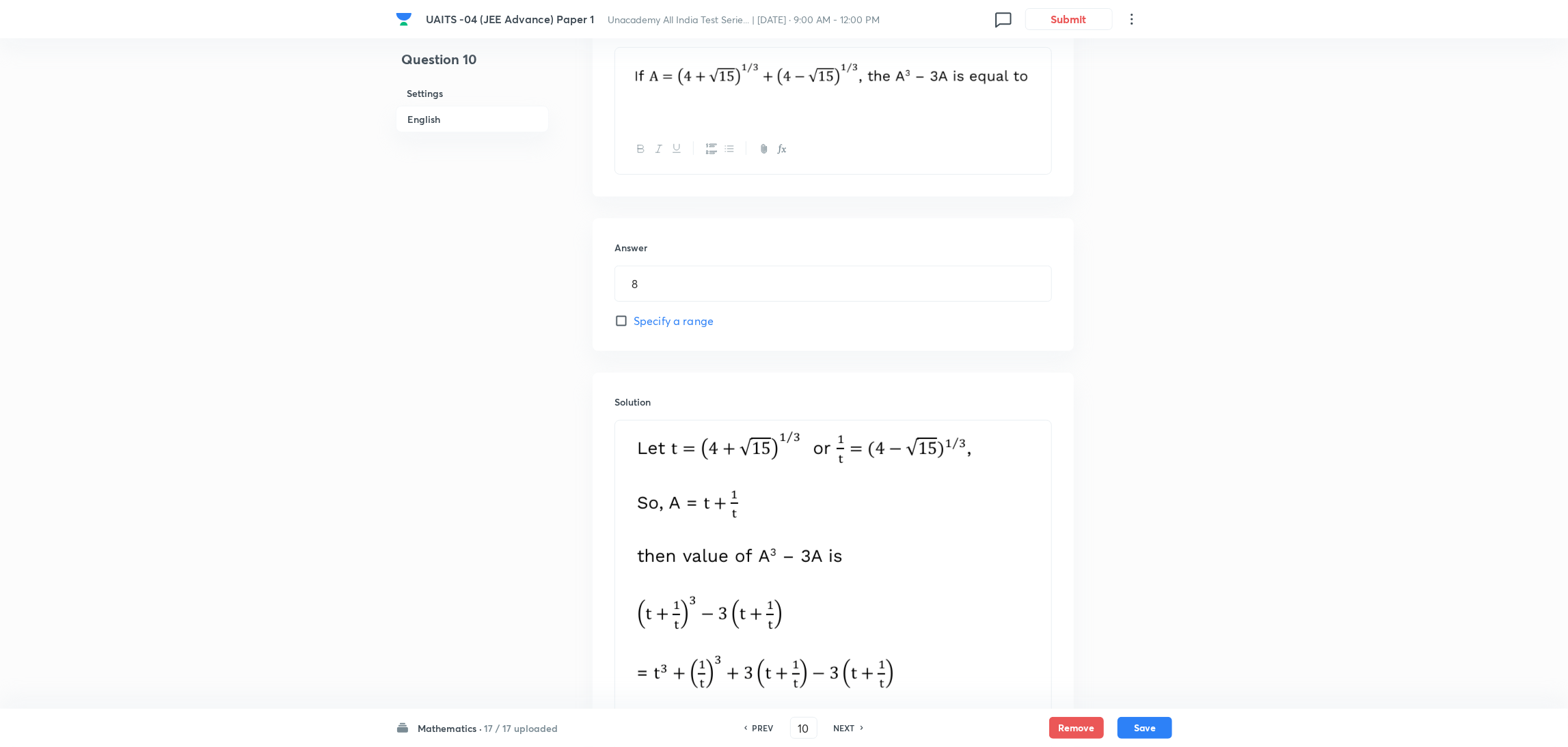
click at [836, 725] on h6 "NEXT" at bounding box center [844, 728] width 21 height 12
type input "11"
type input "1"
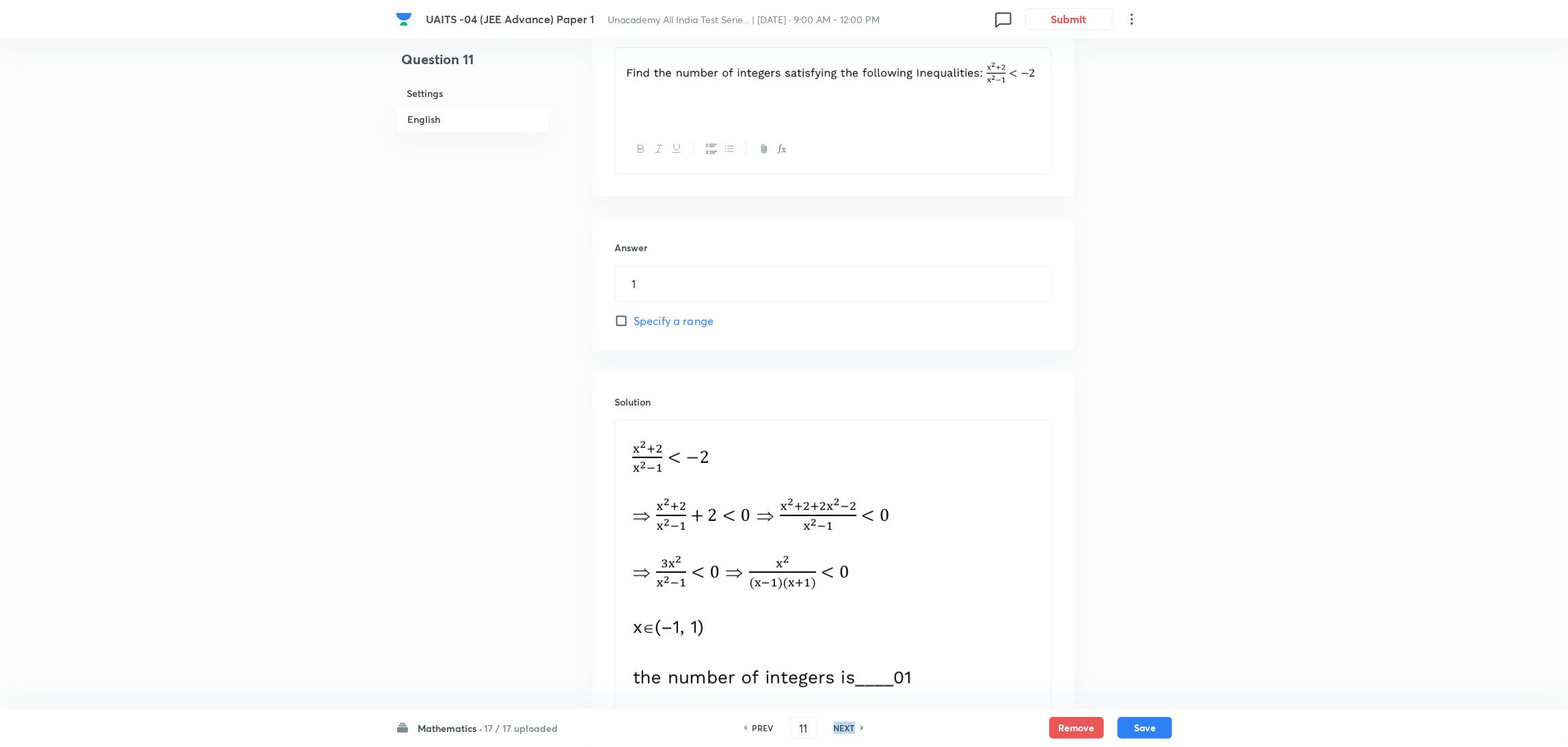
click at [836, 725] on h6 "NEXT" at bounding box center [844, 728] width 21 height 12
type input "12"
type input "0"
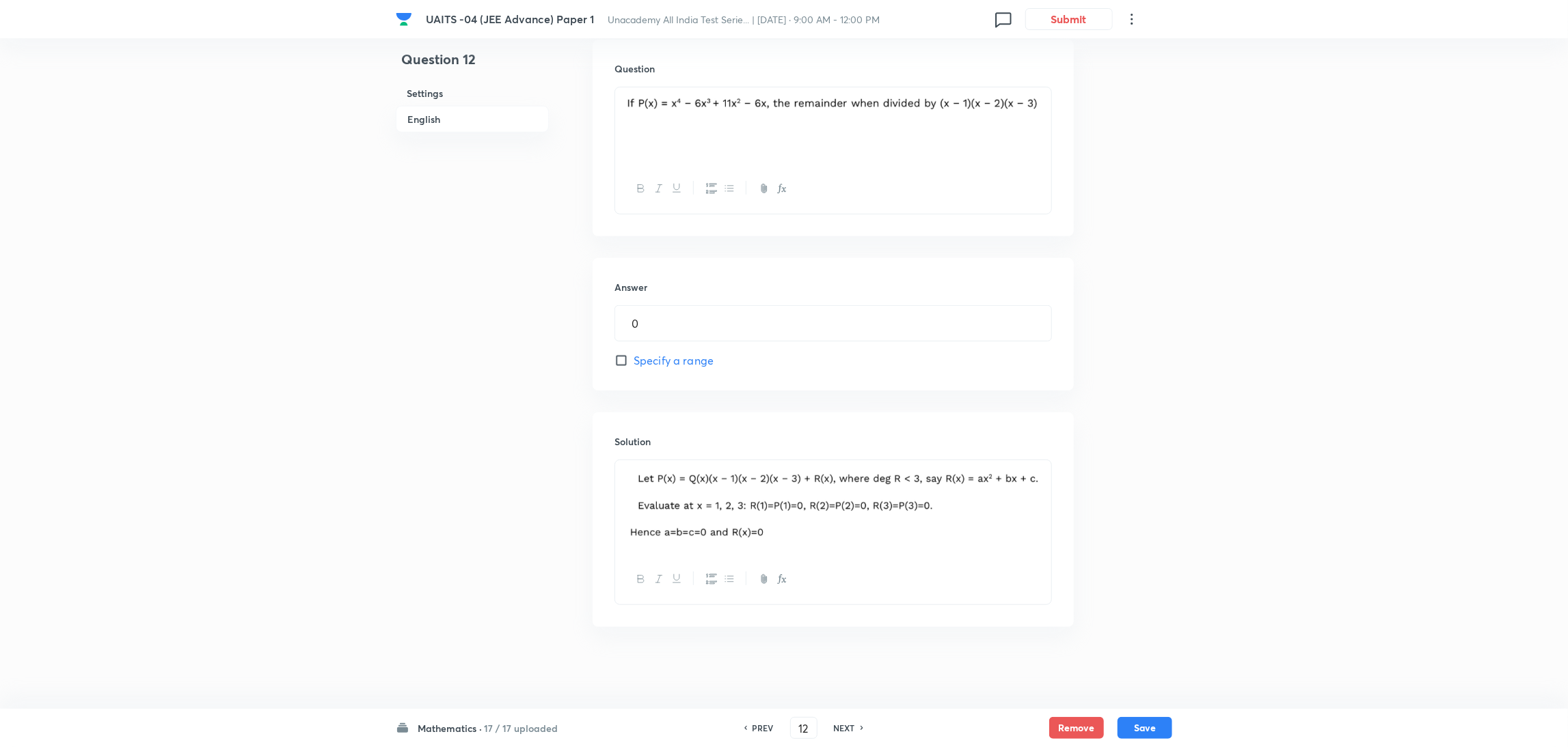
click at [836, 725] on h6 "NEXT" at bounding box center [844, 728] width 21 height 12
type input "13"
type input "-1"
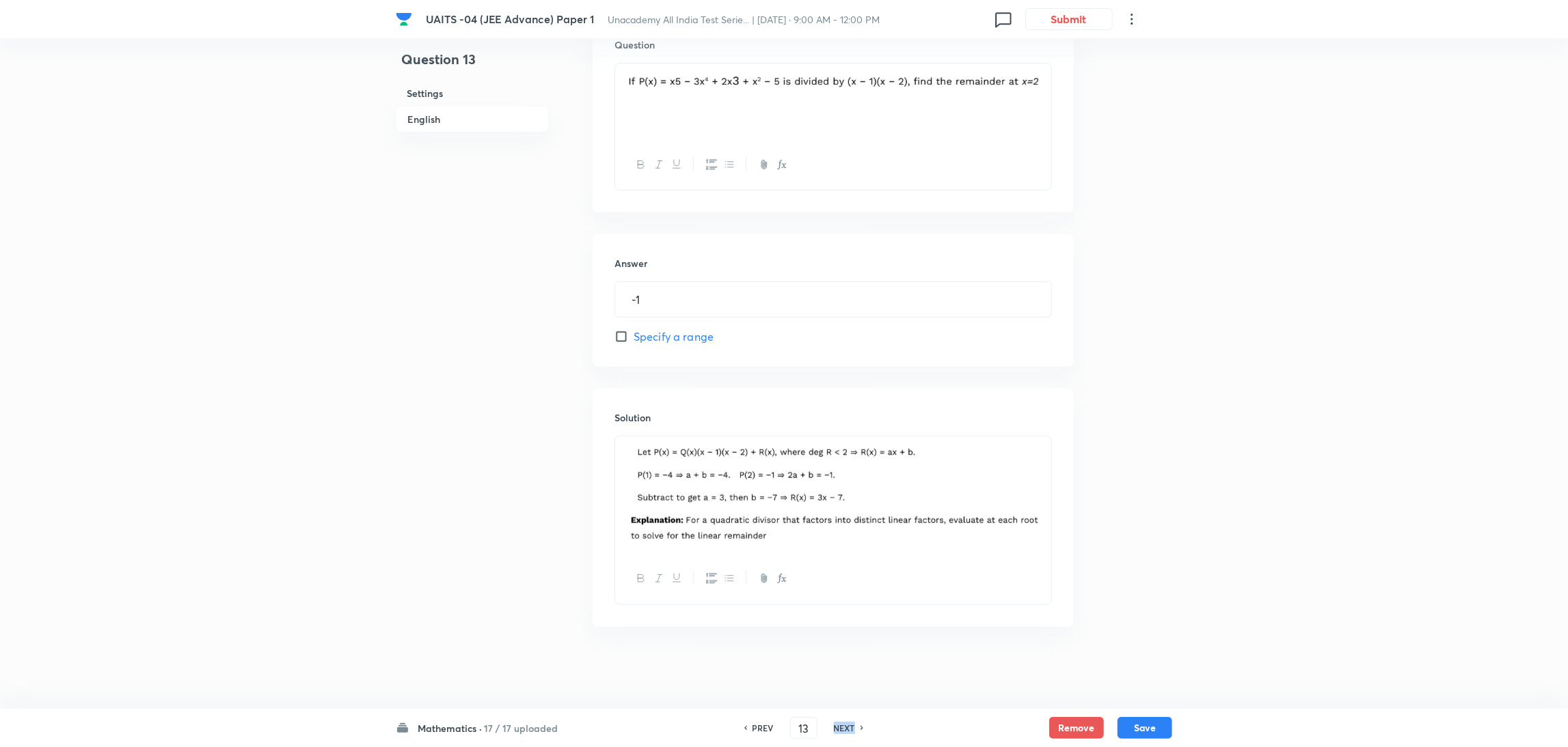
click at [836, 725] on h6 "NEXT" at bounding box center [844, 728] width 21 height 12
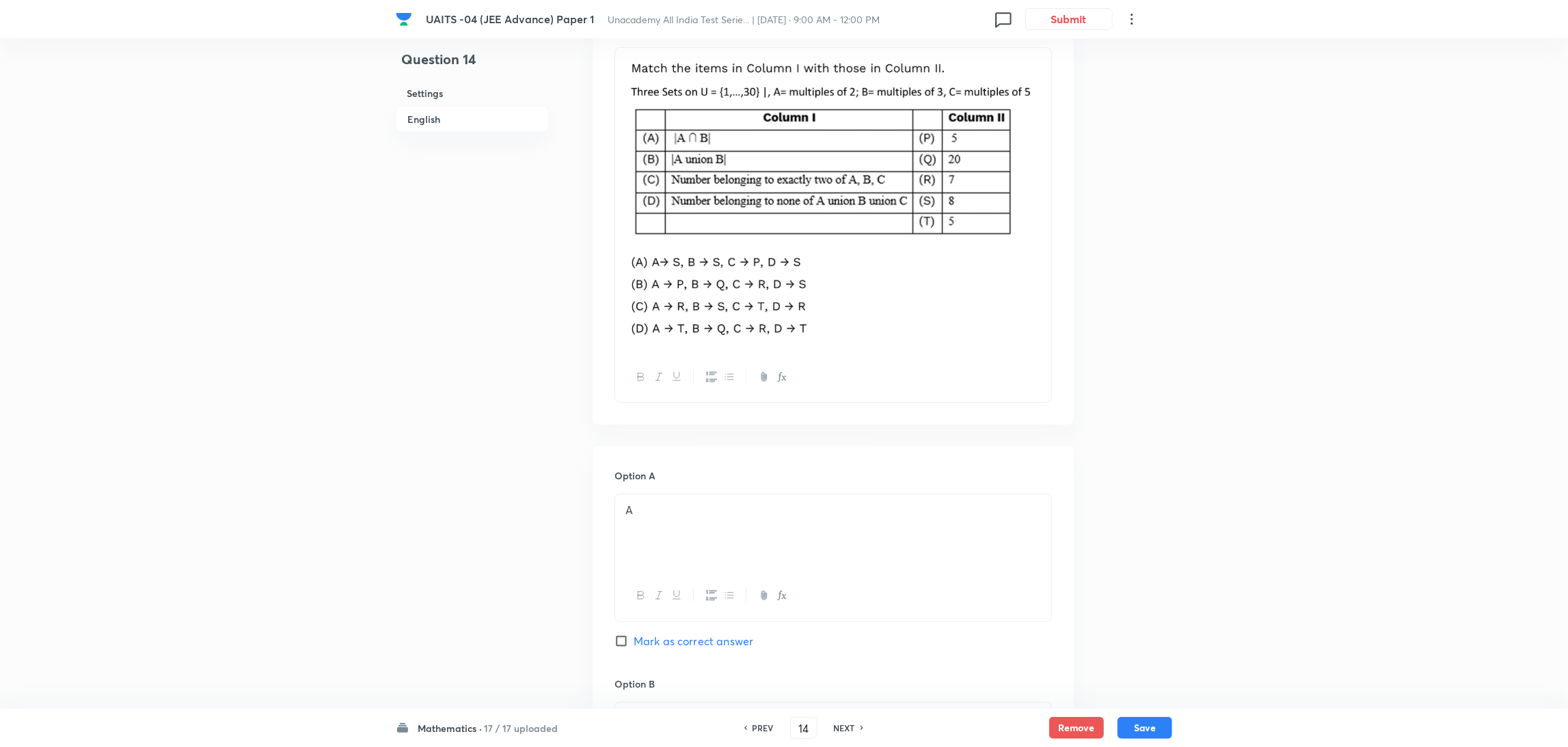
click at [836, 725] on h6 "NEXT" at bounding box center [844, 728] width 21 height 12
type input "15"
checkbox input "false"
checkbox input "true"
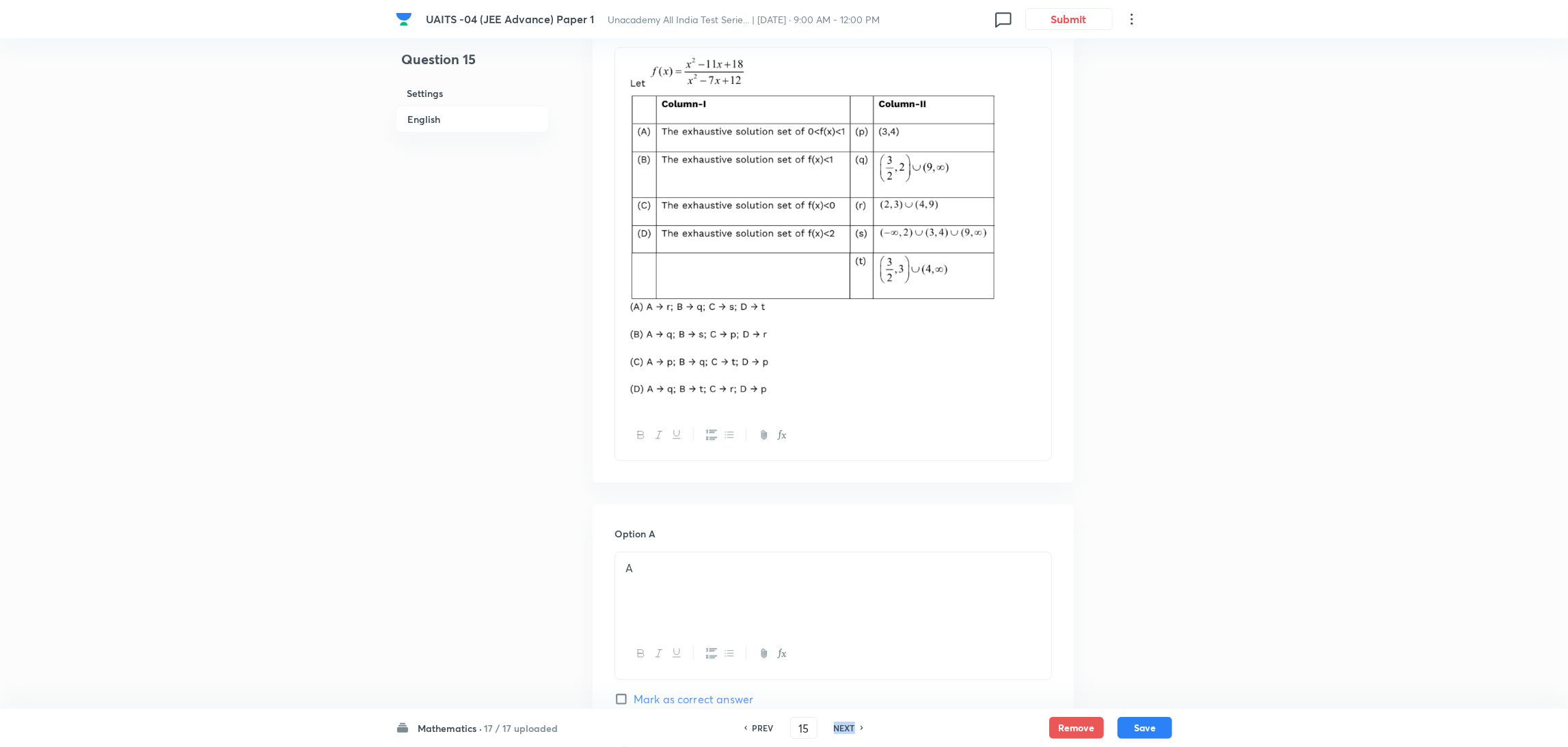
click at [836, 725] on h6 "NEXT" at bounding box center [844, 728] width 21 height 12
type input "16"
checkbox input "true"
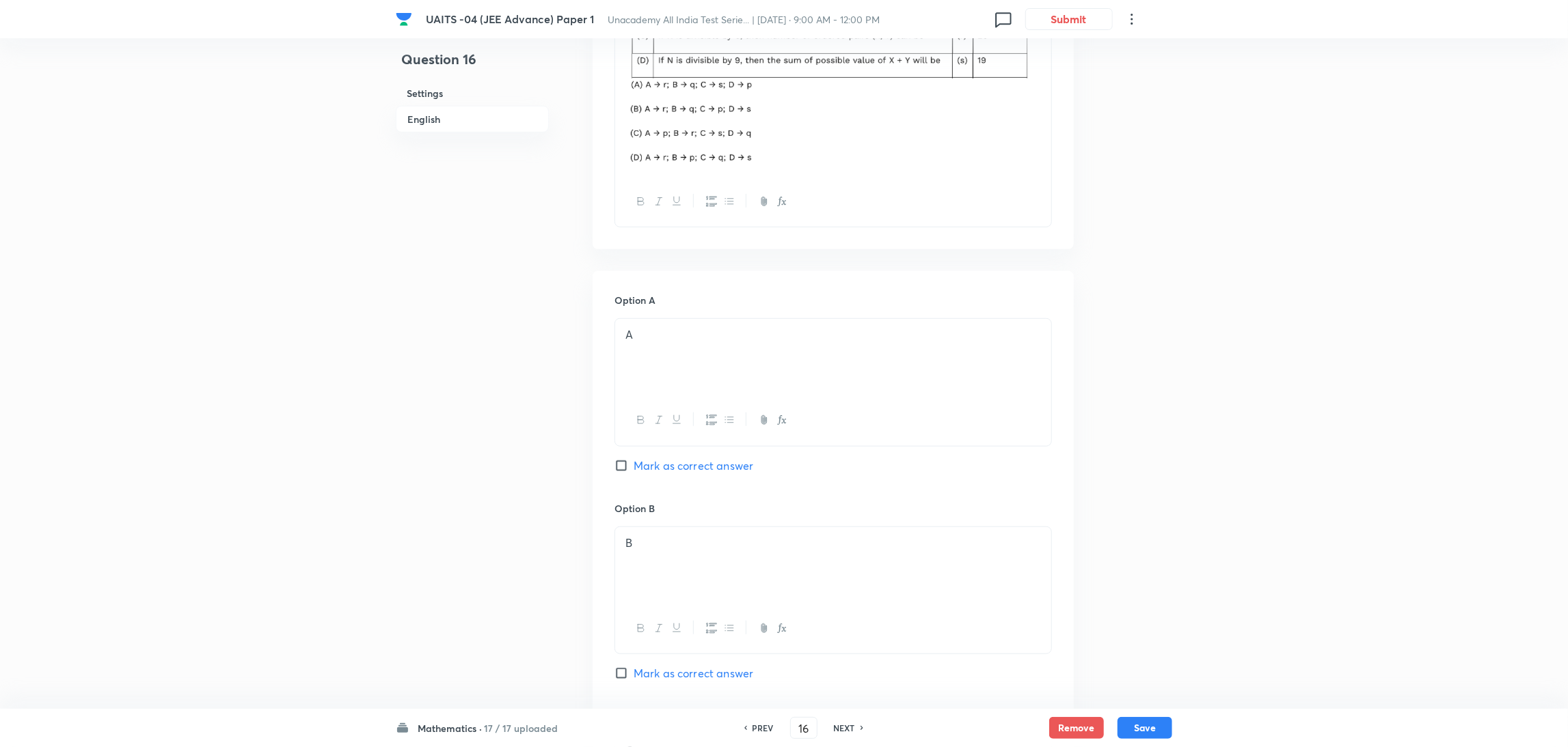
scroll to position [628, 0]
click at [753, 731] on h6 "PREV" at bounding box center [763, 728] width 21 height 12
type input "15"
checkbox input "true"
click at [753, 731] on h6 "PREV" at bounding box center [763, 728] width 21 height 12
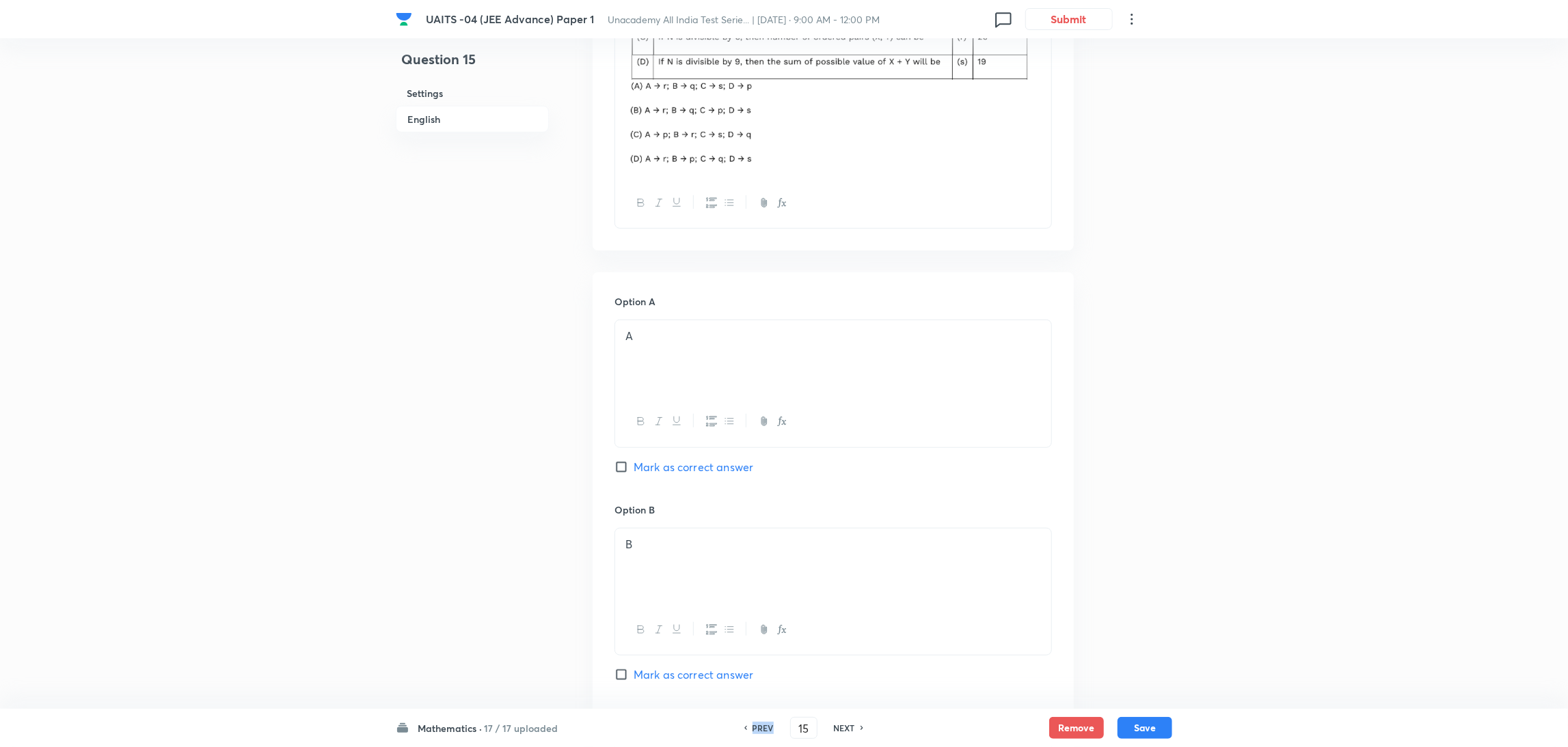
type input "14"
checkbox input "false"
checkbox input "true"
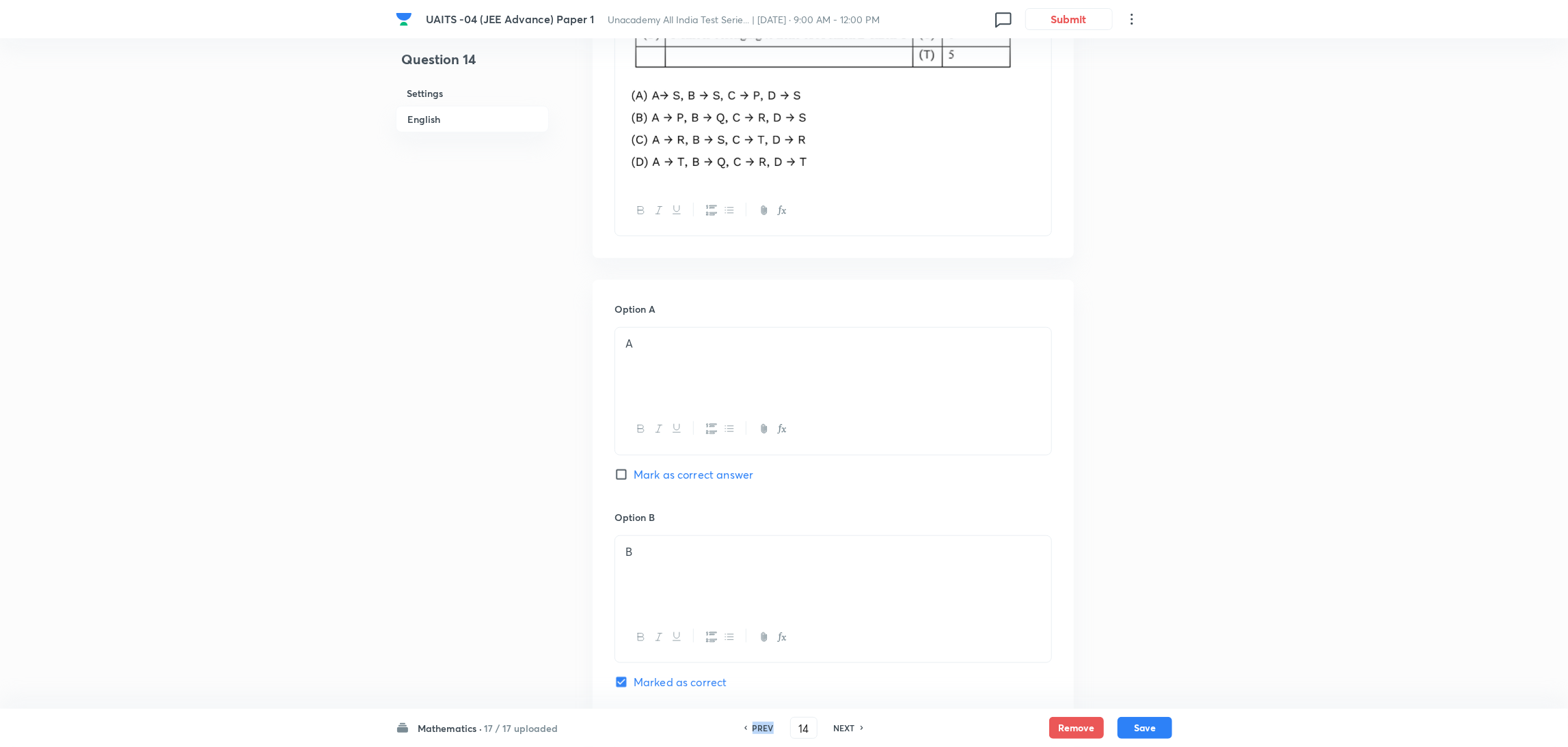
click at [753, 731] on h6 "PREV" at bounding box center [763, 728] width 21 height 12
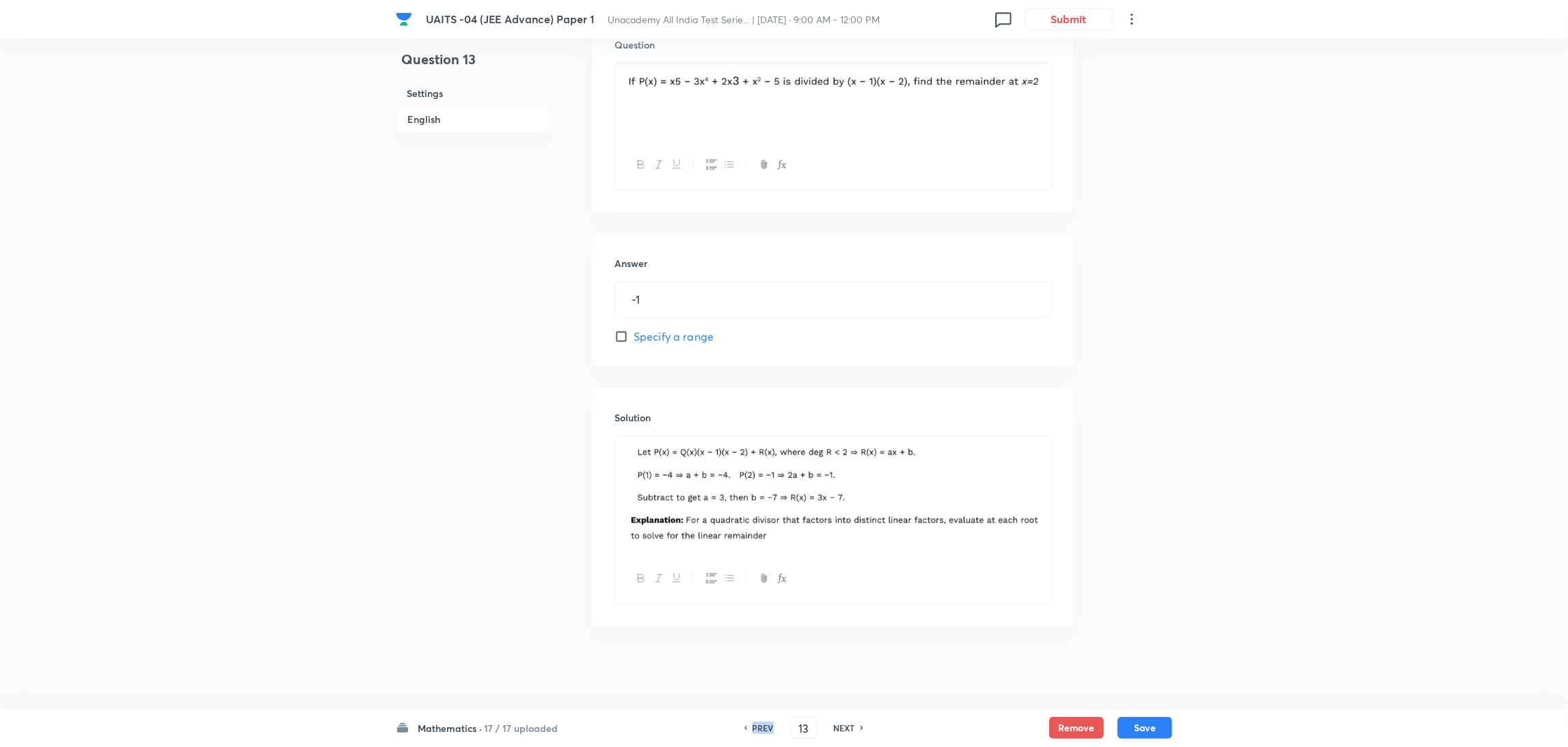
click at [753, 731] on h6 "PREV" at bounding box center [763, 728] width 21 height 12
type input "12"
type input "0"
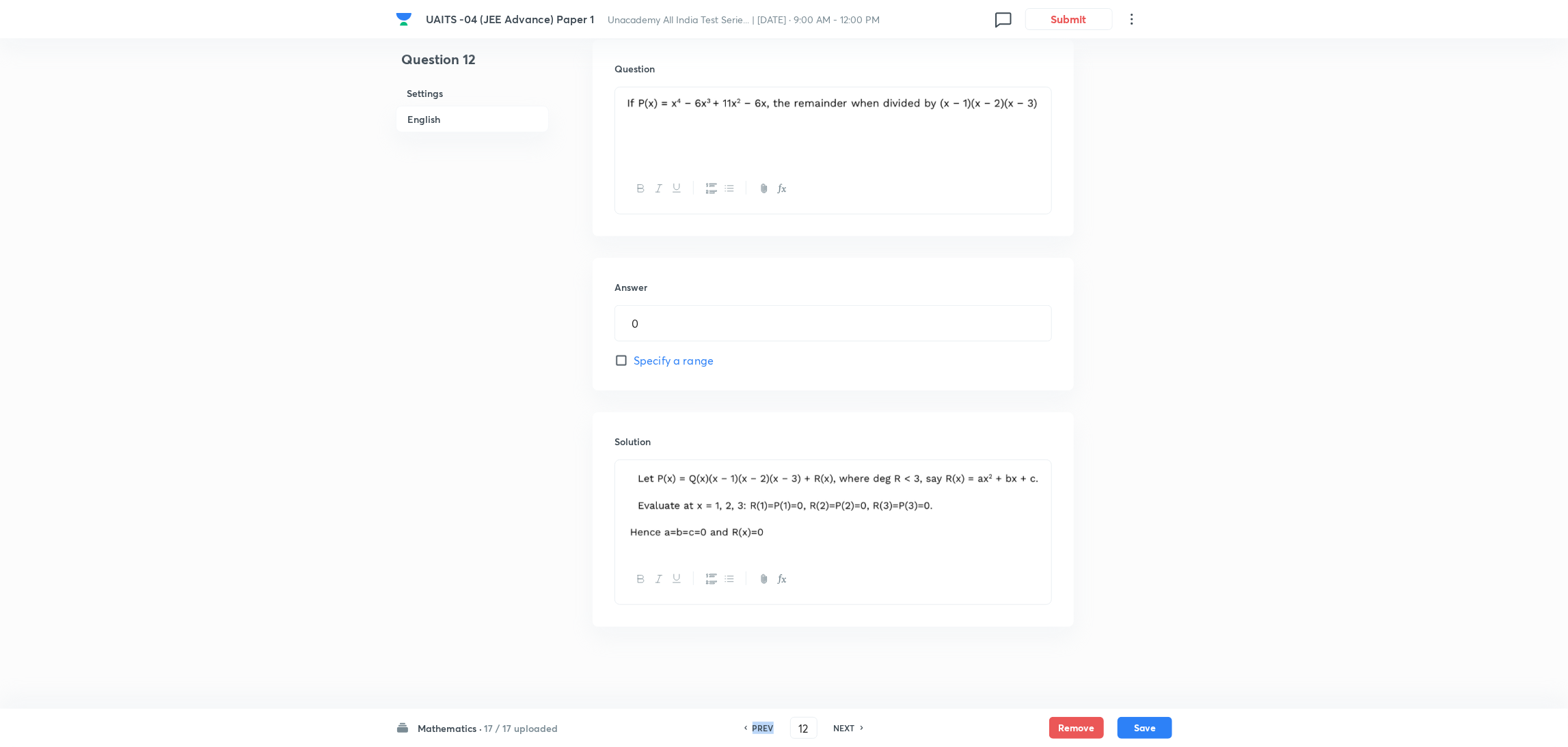
click at [753, 731] on h6 "PREV" at bounding box center [763, 728] width 21 height 12
type input "11"
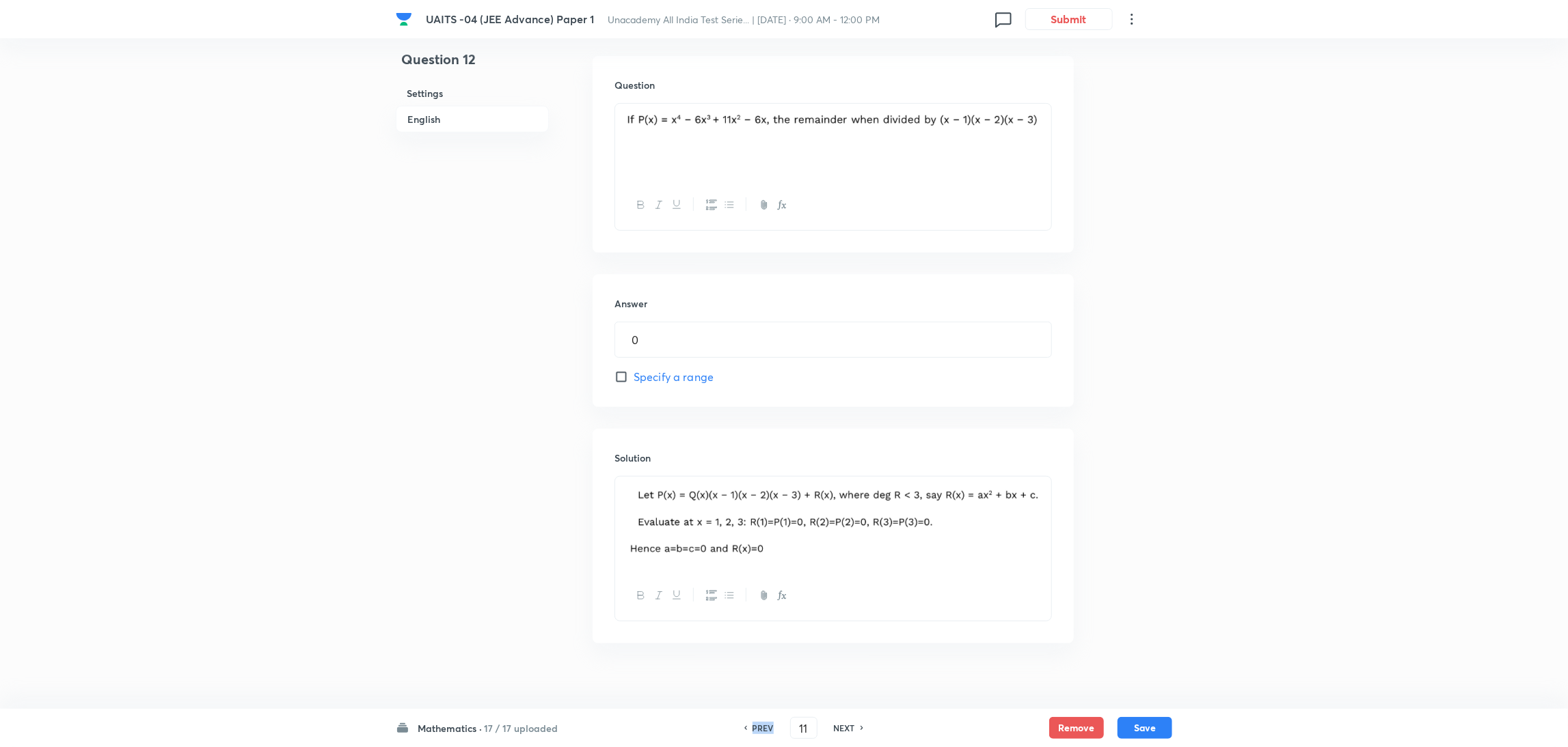
type input "1"
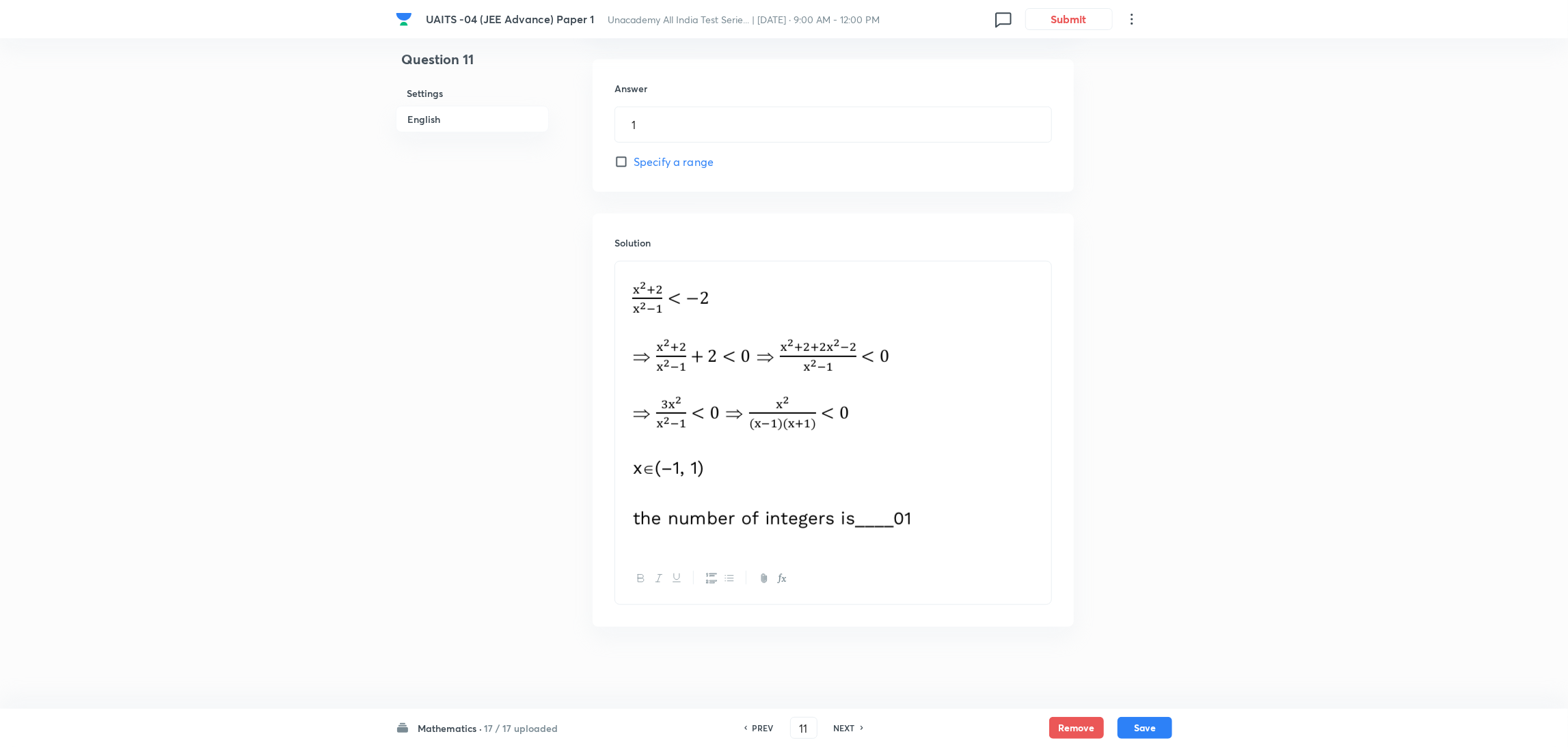
click at [753, 731] on h6 "PREV" at bounding box center [763, 728] width 21 height 12
type input "10"
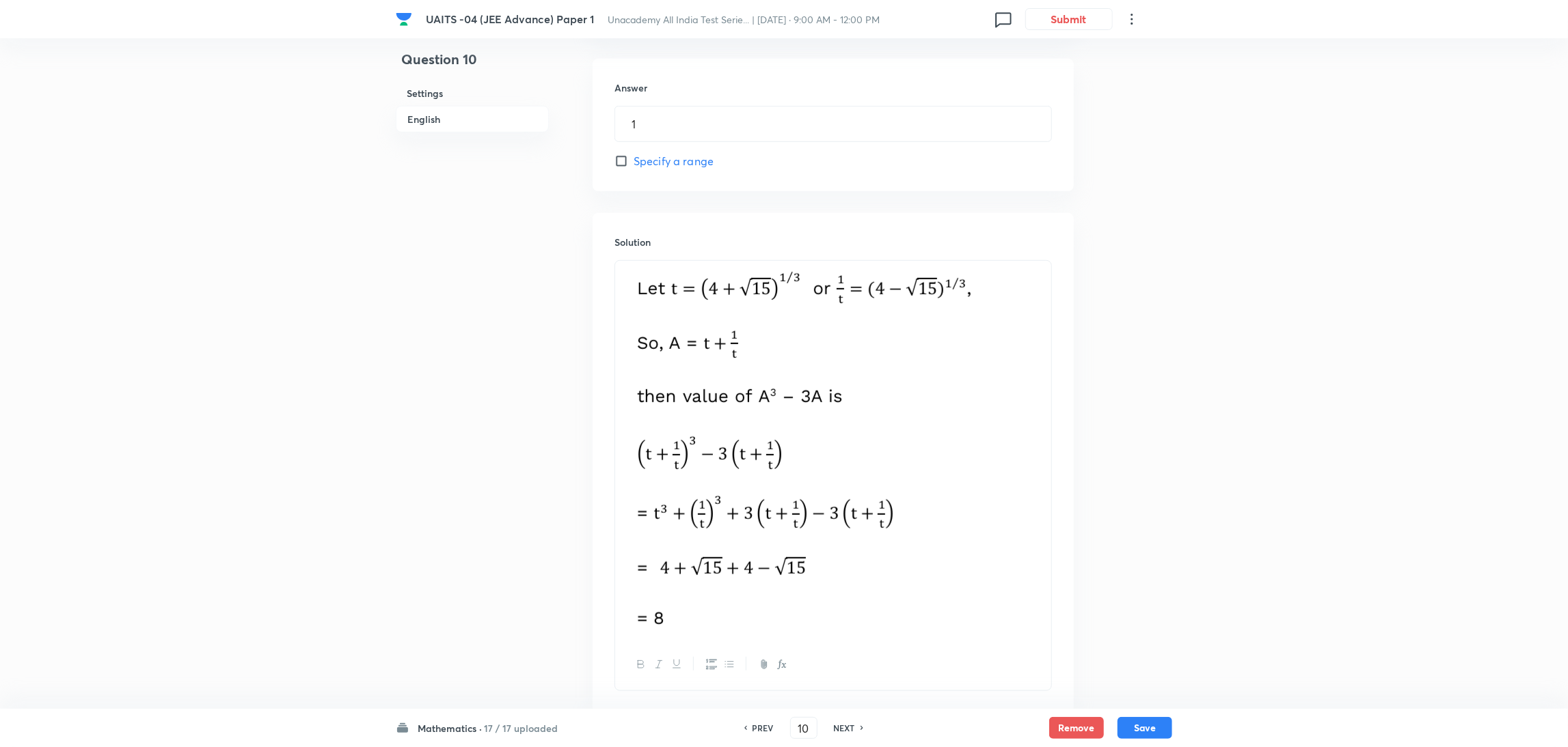
type input "8"
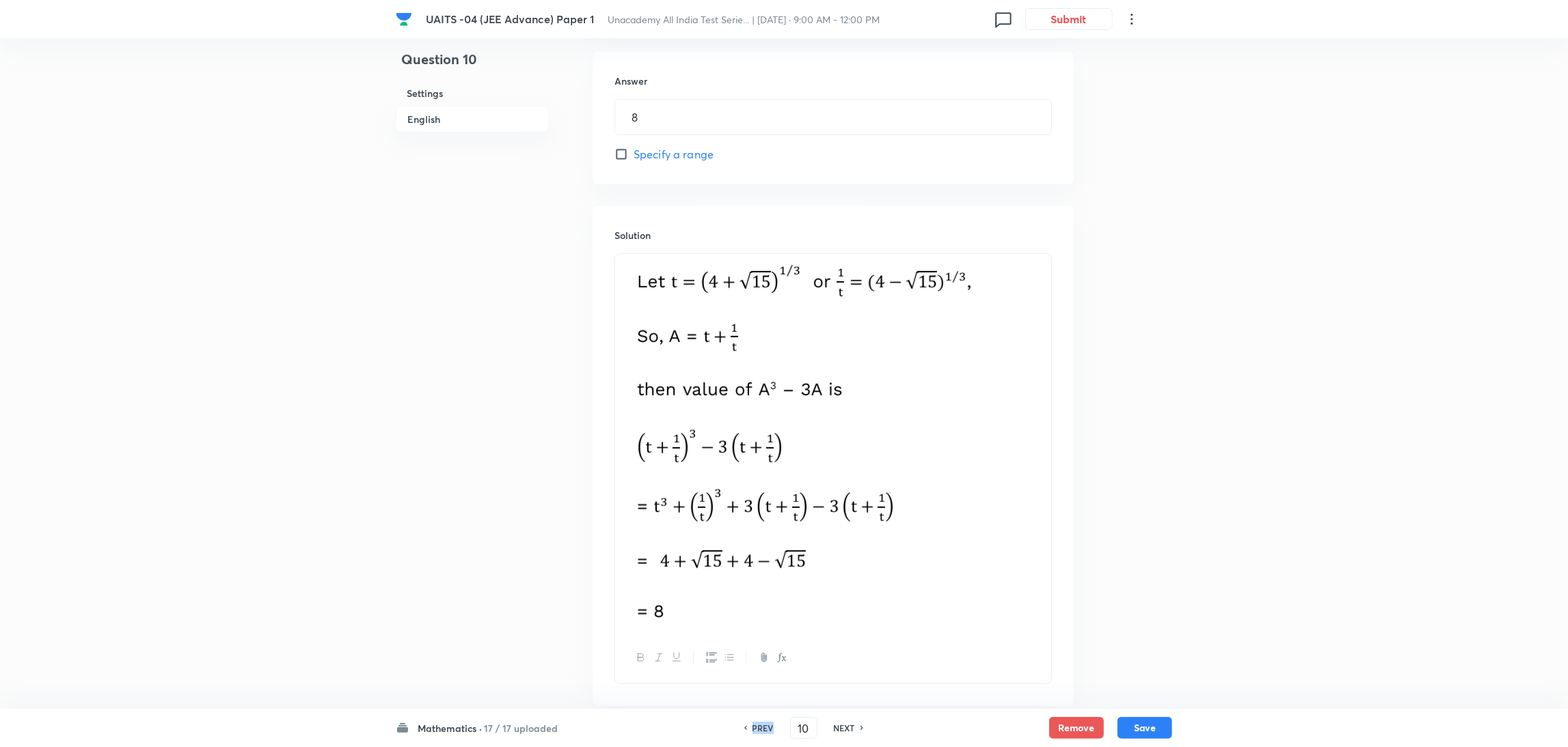
click at [753, 731] on h6 "PREV" at bounding box center [763, 728] width 21 height 12
type input "9"
type input "14"
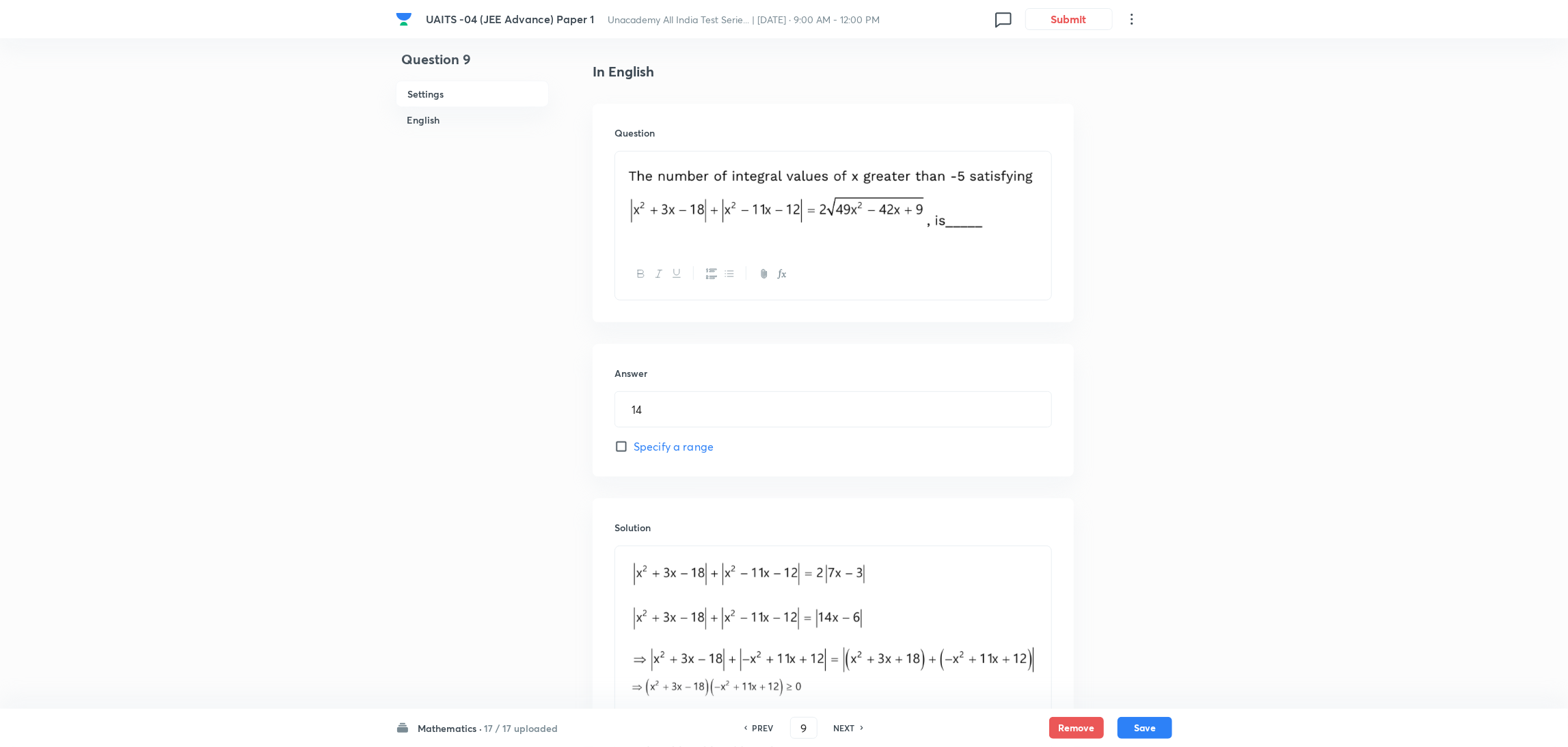
scroll to position [322, 0]
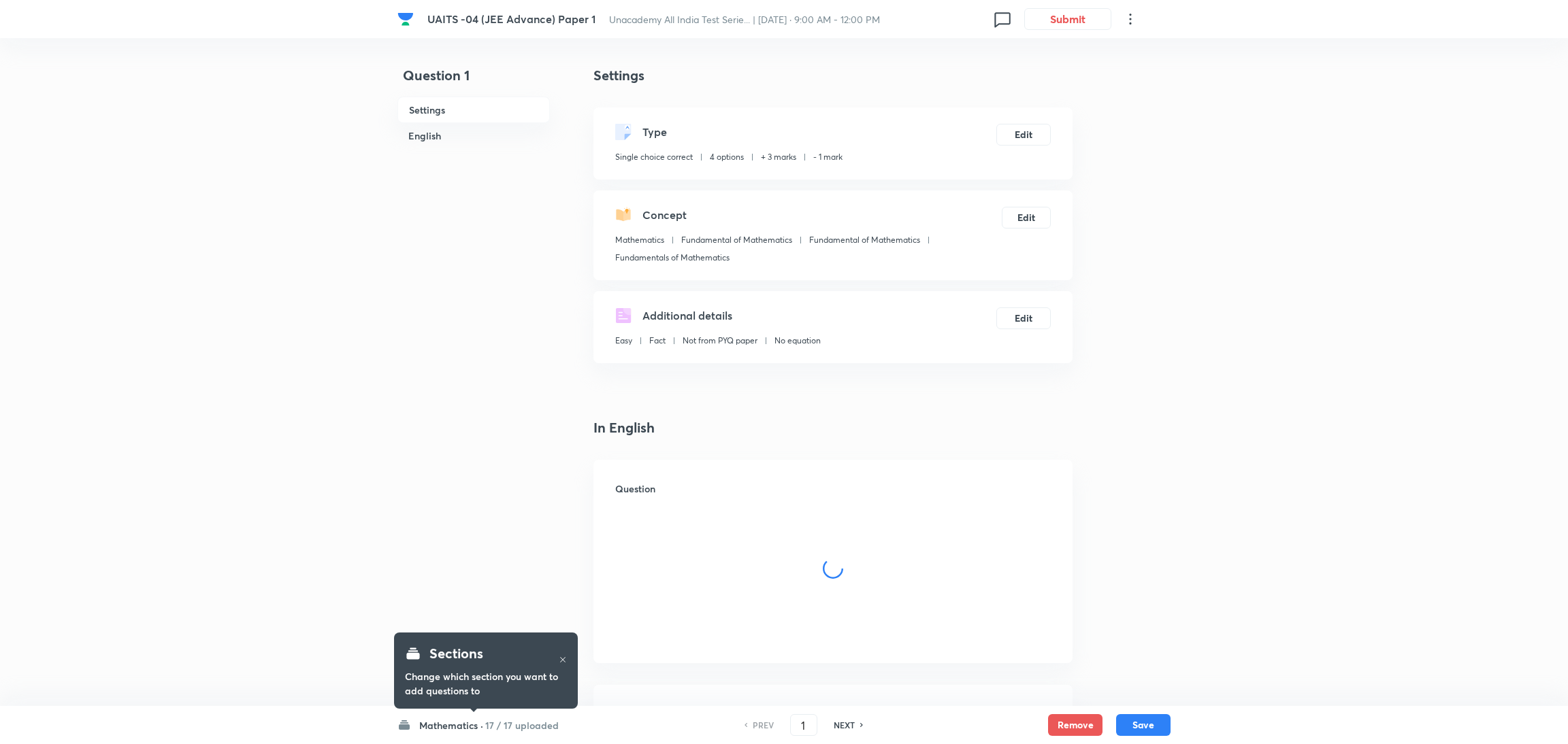
checkbox input "true"
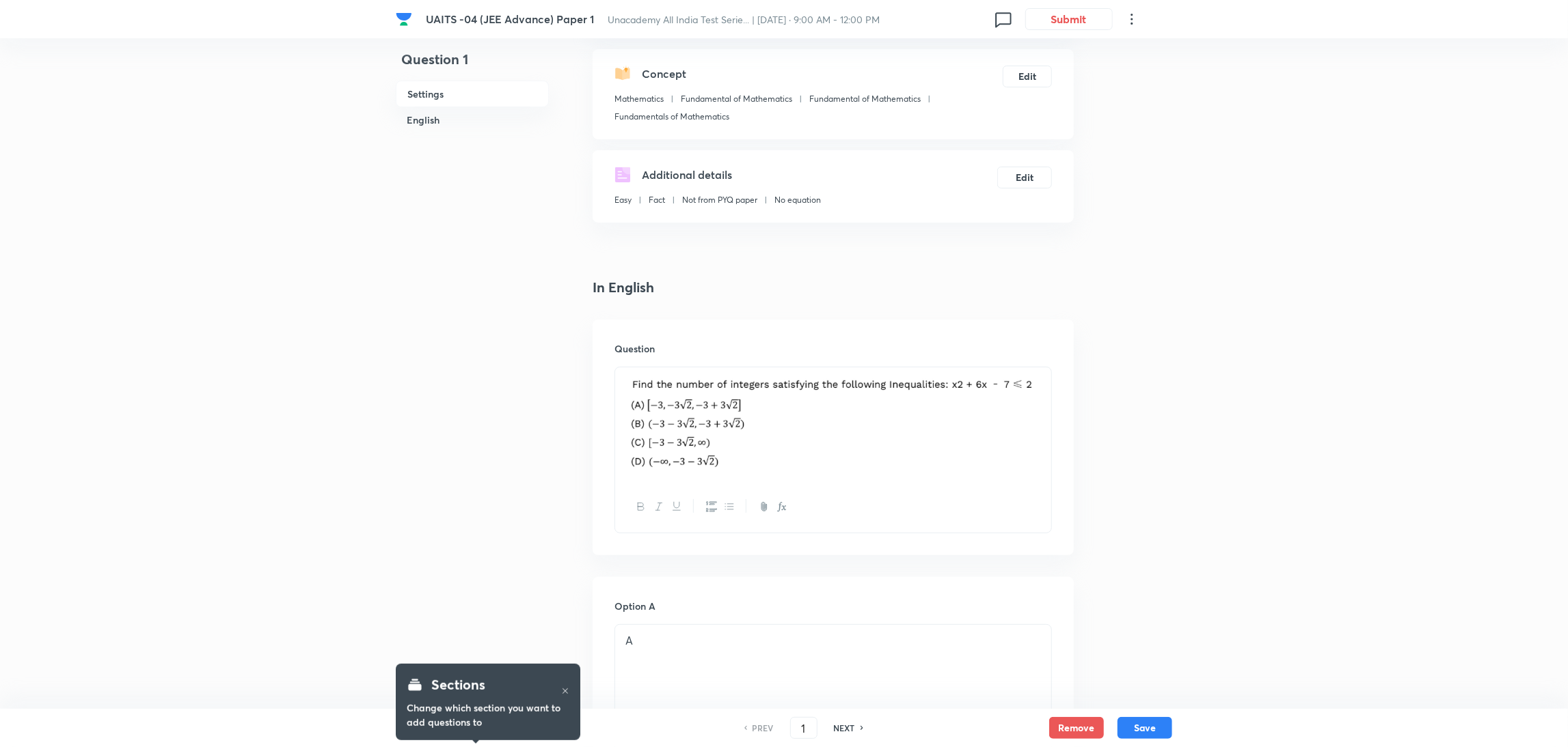
scroll to position [170, 0]
